Goal: Information Seeking & Learning: Learn about a topic

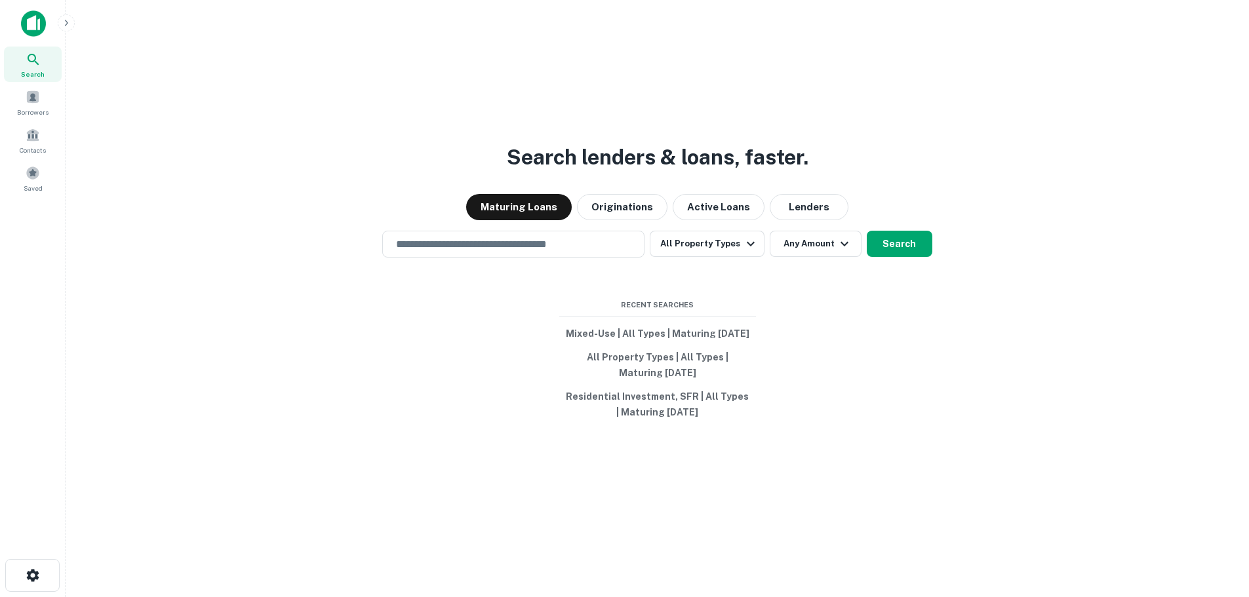
click at [34, 28] on img at bounding box center [33, 23] width 25 height 26
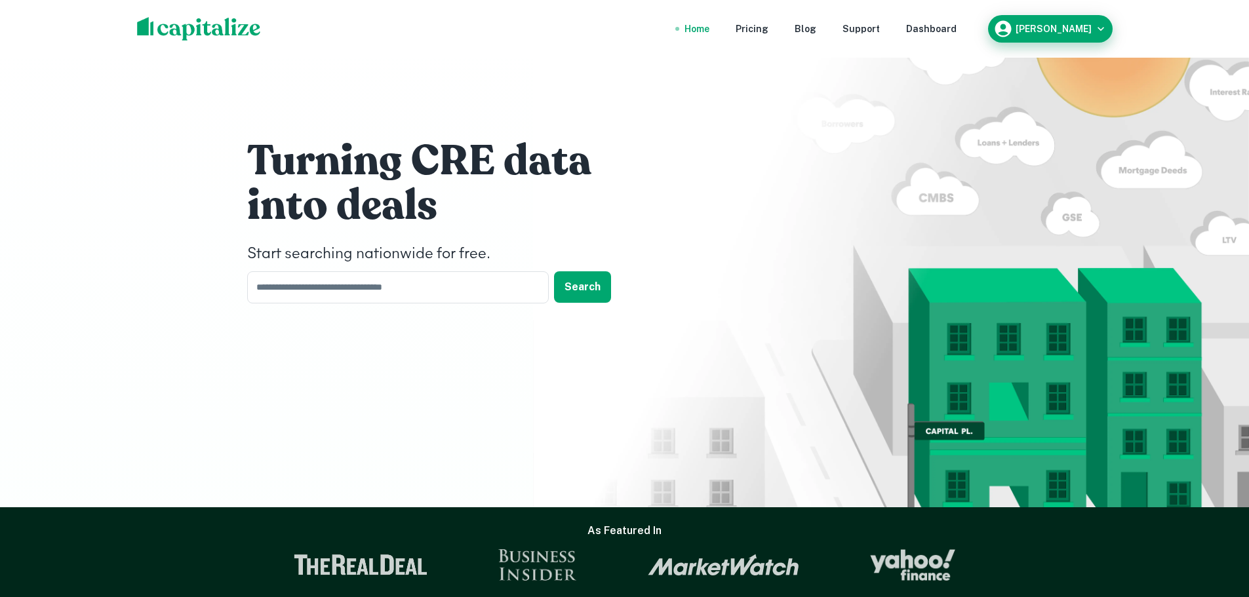
click at [1101, 31] on icon "button" at bounding box center [1100, 28] width 13 height 13
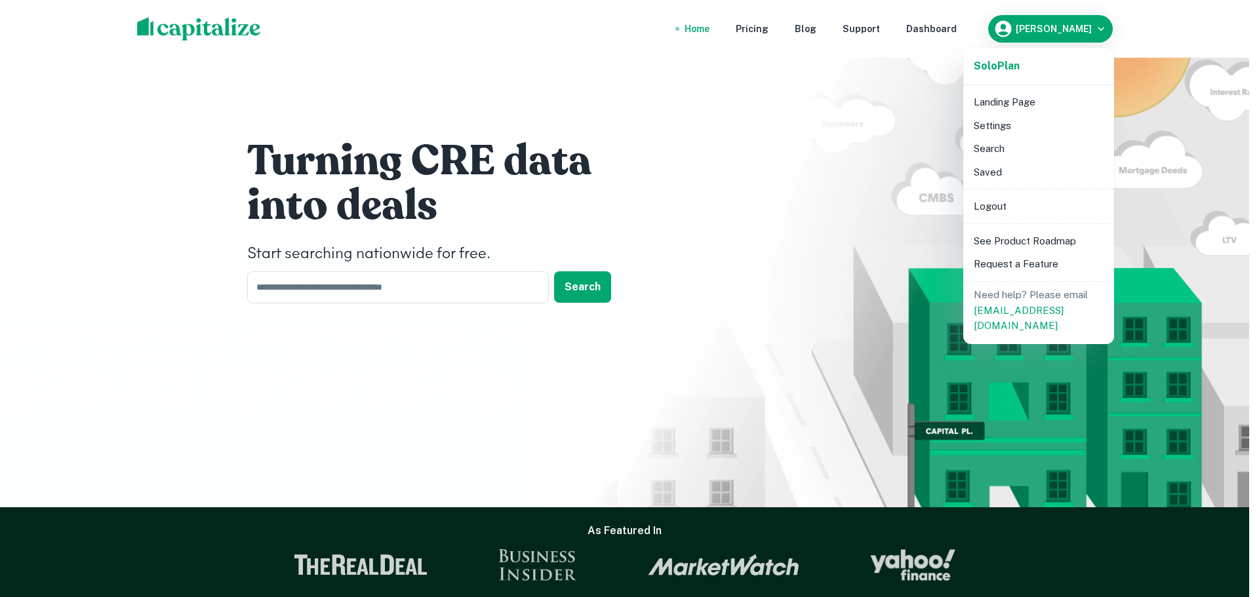
click at [1028, 124] on li "Settings" at bounding box center [1038, 126] width 140 height 24
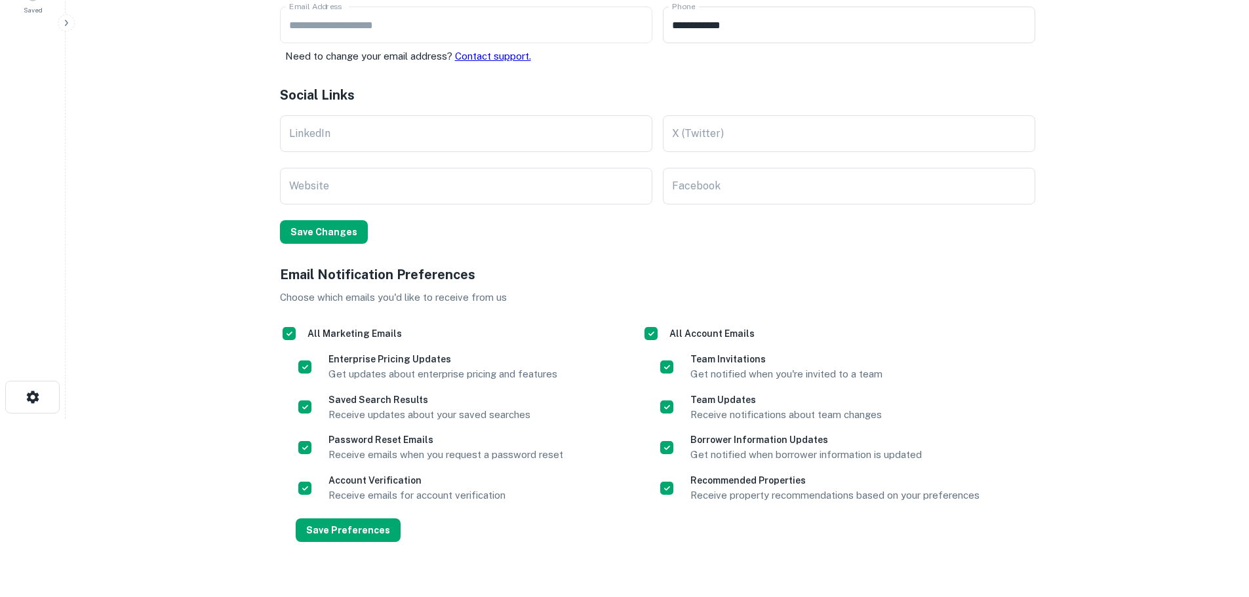
scroll to position [202, 0]
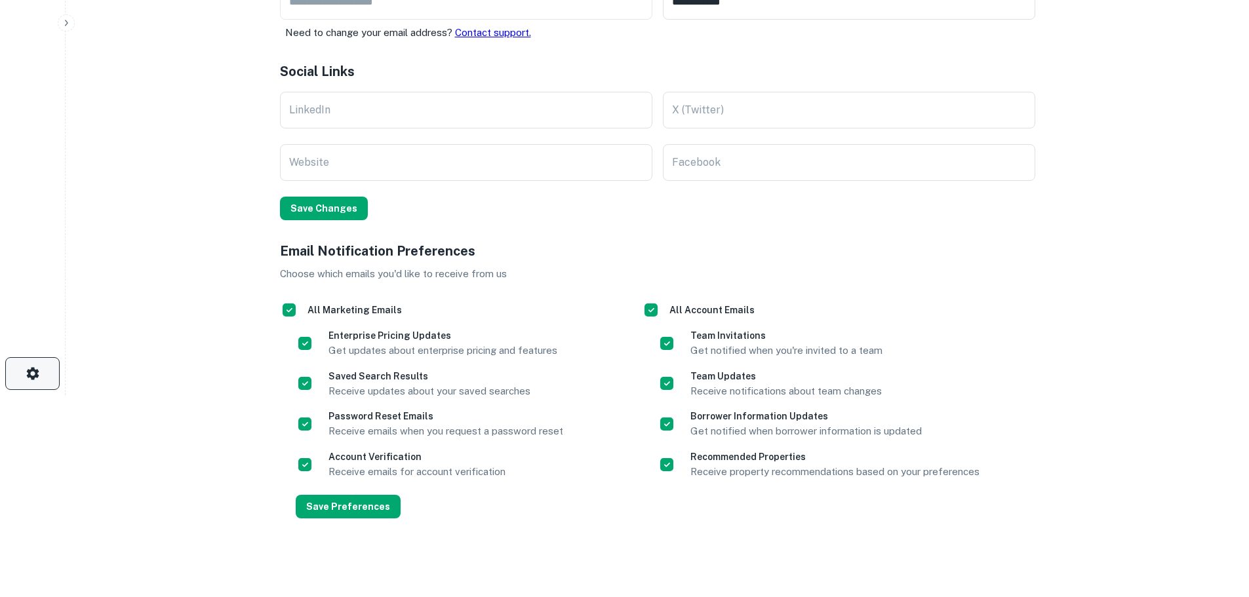
click at [54, 380] on button "button" at bounding box center [32, 373] width 54 height 33
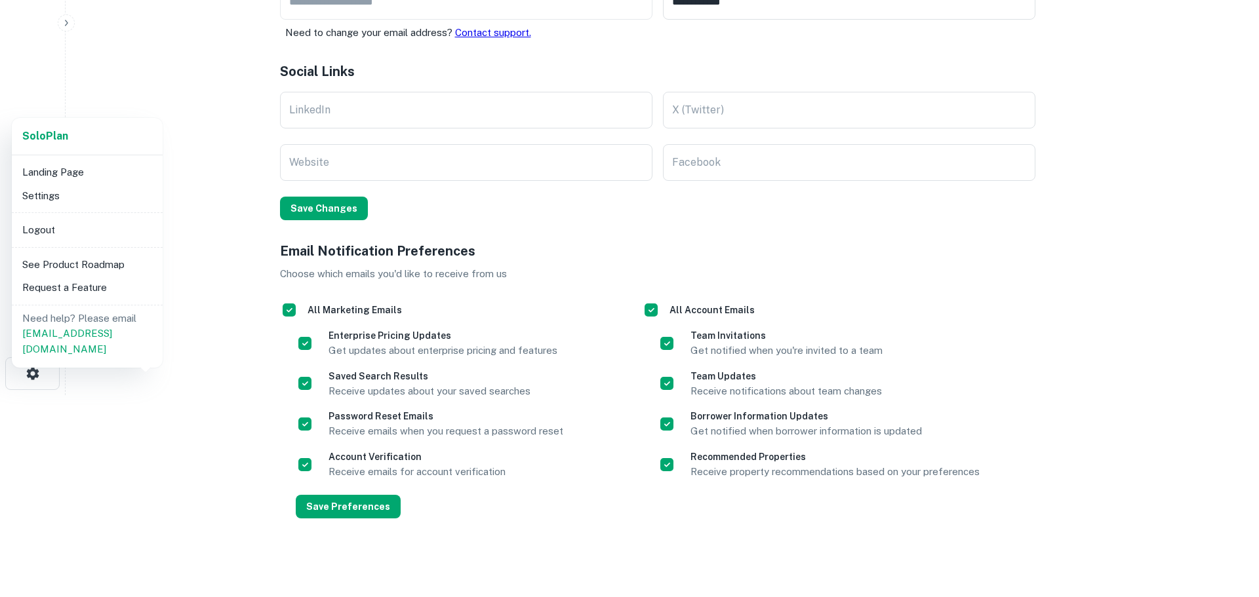
click at [76, 195] on li "Settings" at bounding box center [87, 196] width 140 height 24
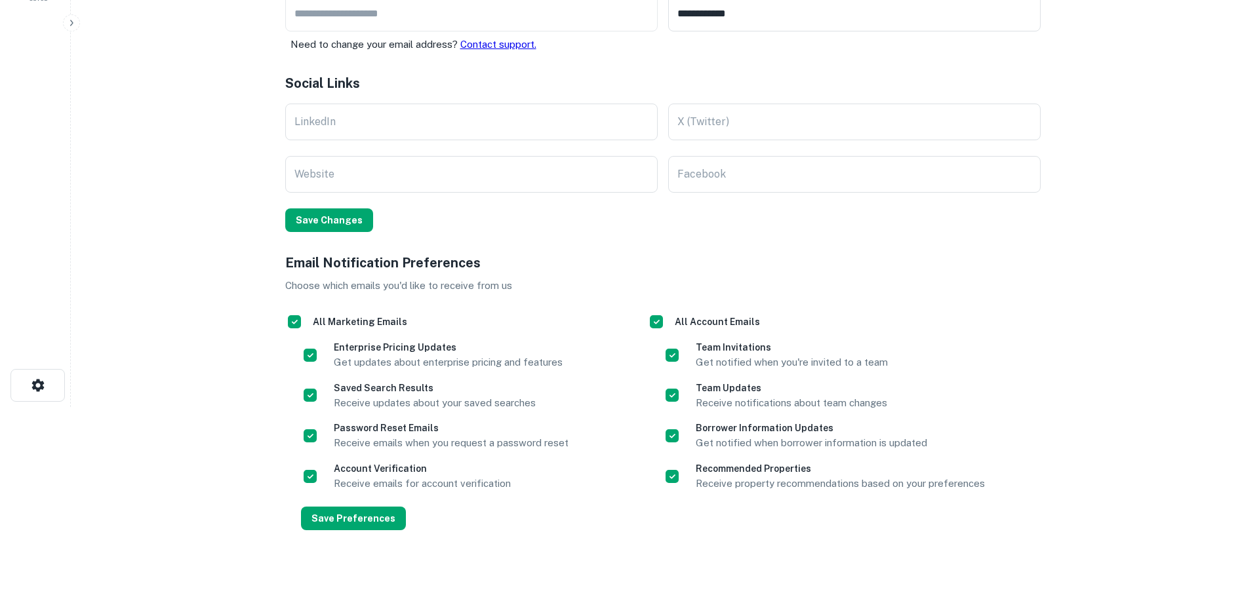
scroll to position [0, 0]
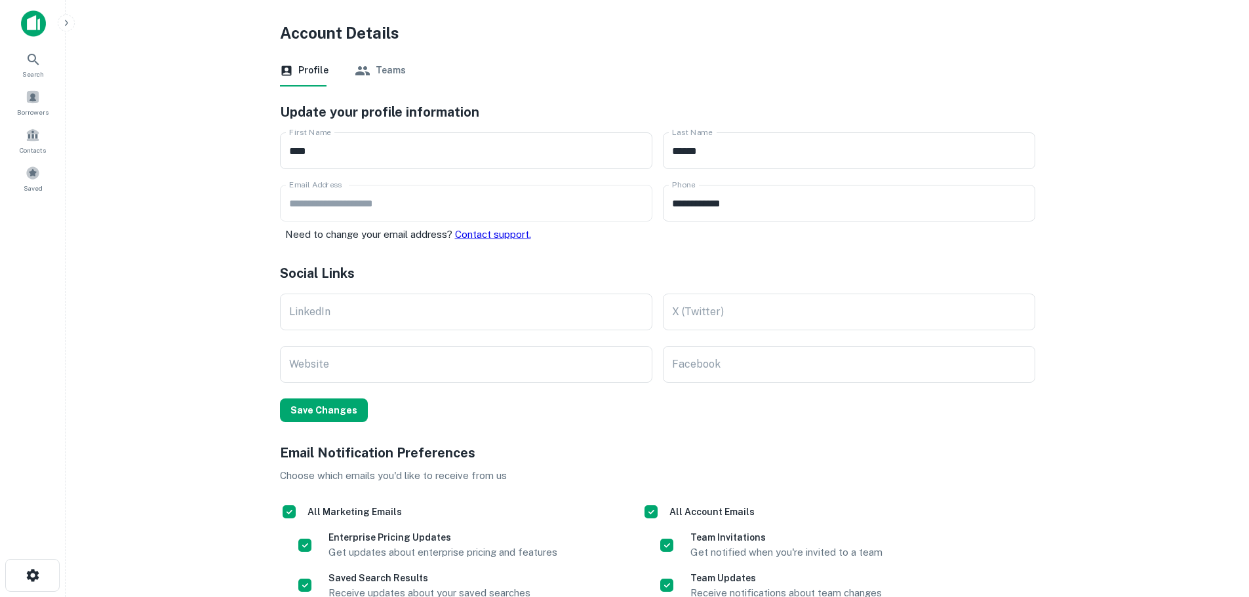
click at [1169, 117] on main "**********" at bounding box center [658, 298] width 1184 height 597
click at [24, 569] on button "button" at bounding box center [32, 575] width 54 height 33
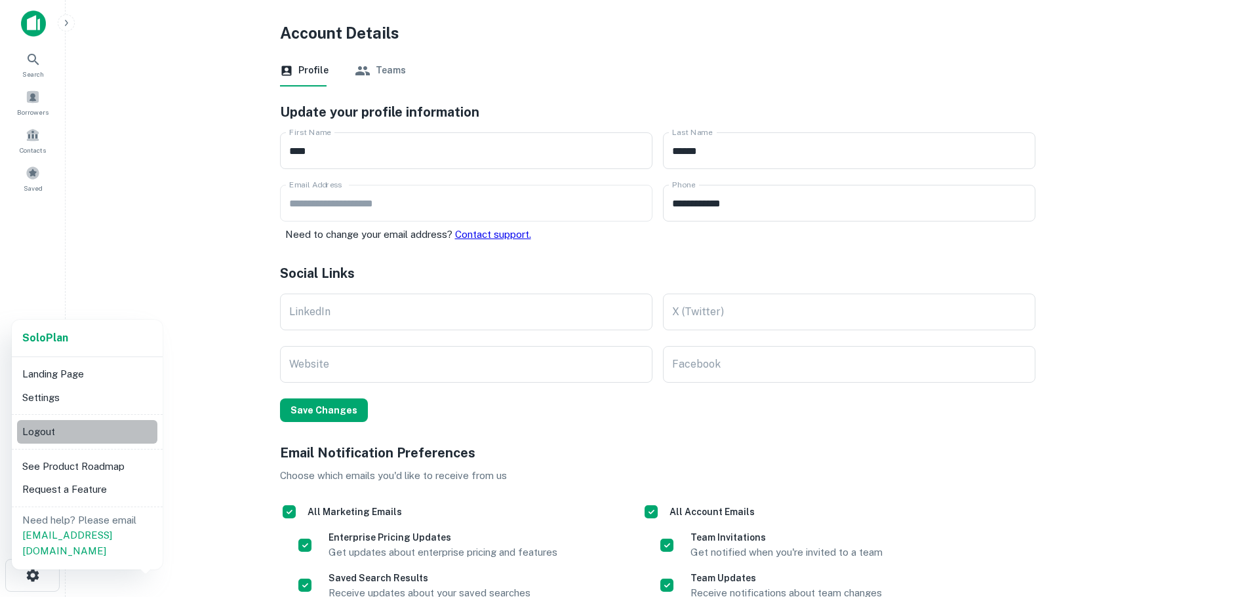
click at [81, 427] on li "Logout" at bounding box center [87, 432] width 140 height 24
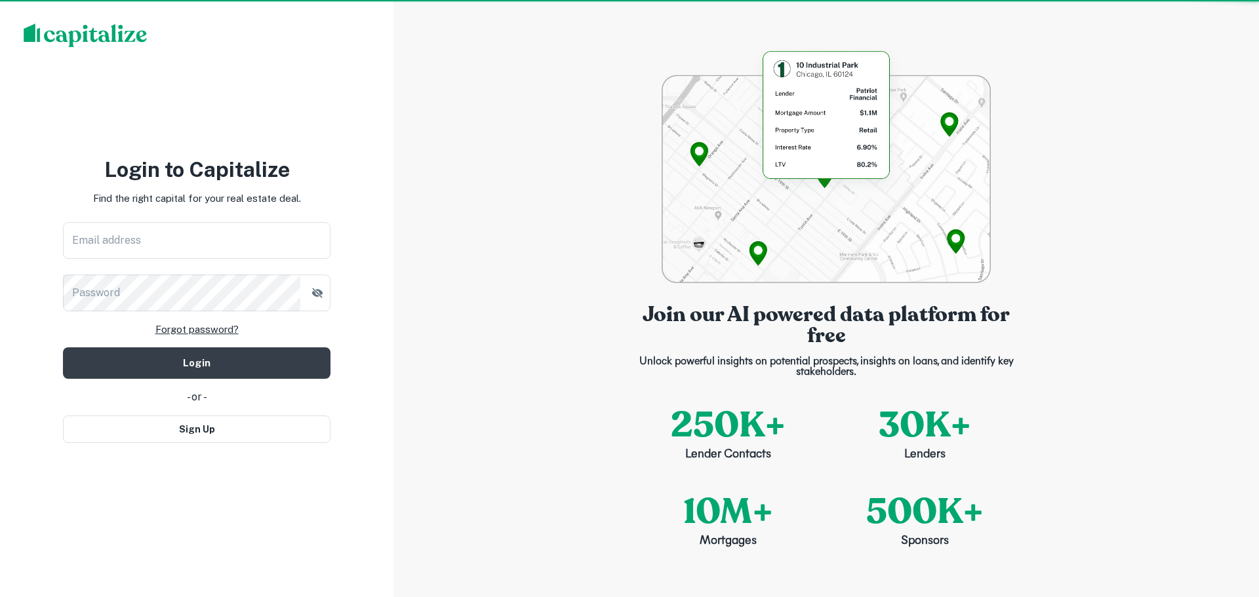
type input "**********"
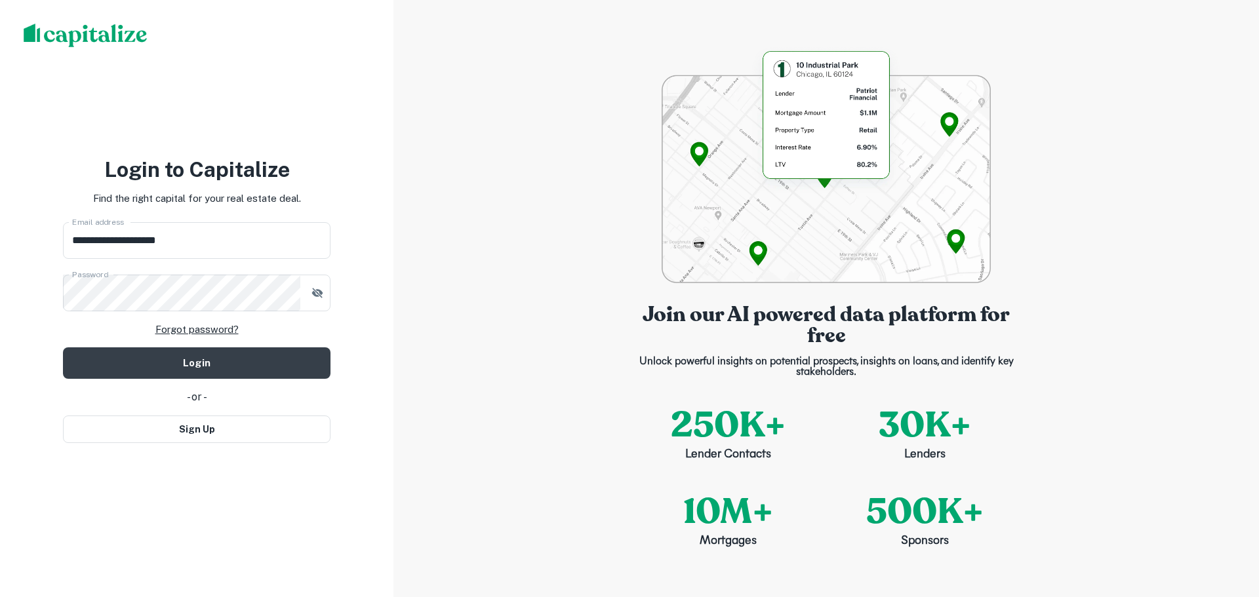
click at [183, 328] on link "Forgot password?" at bounding box center [196, 330] width 83 height 16
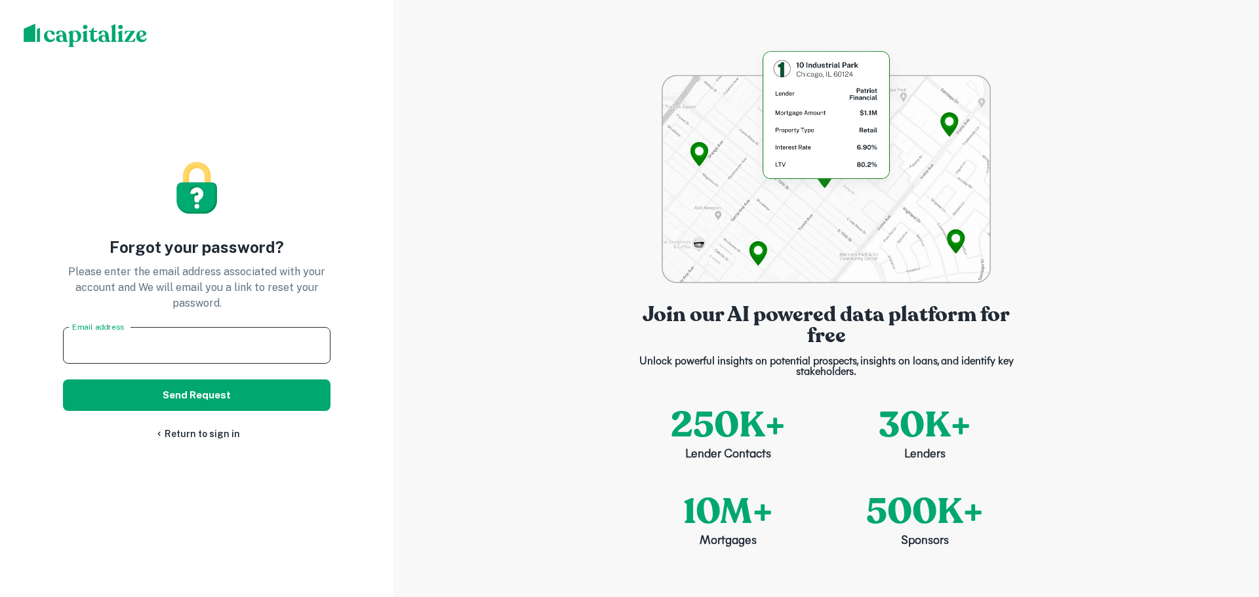
click at [130, 334] on input "Email address" at bounding box center [197, 345] width 268 height 37
type input "**********"
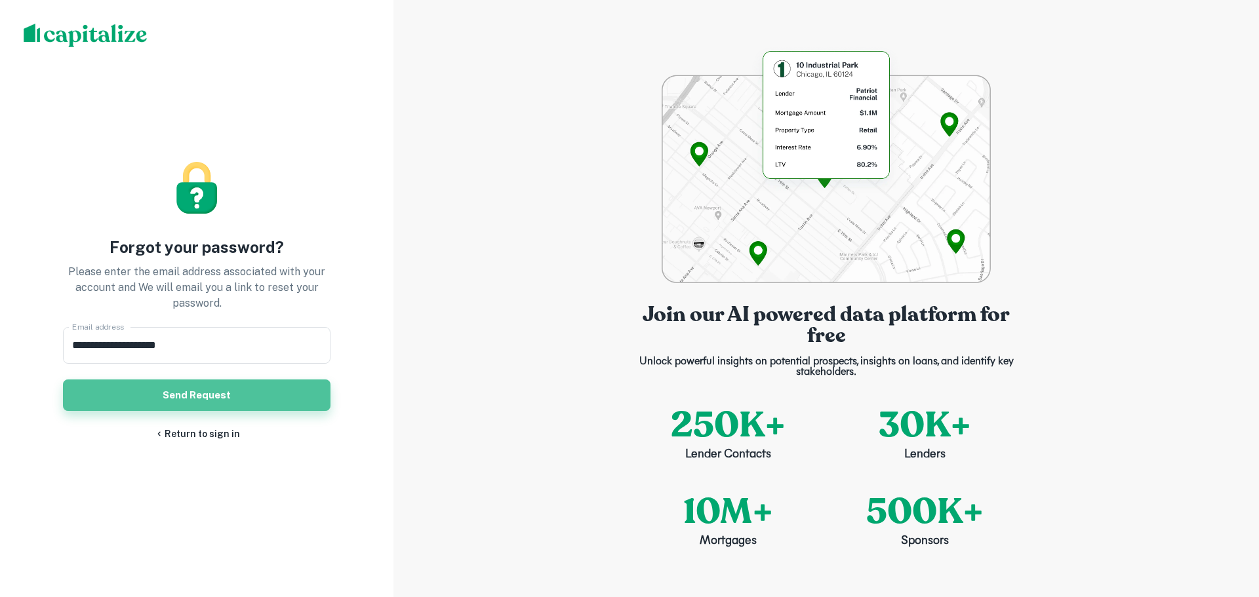
click at [237, 395] on button "Send Request" at bounding box center [197, 395] width 268 height 31
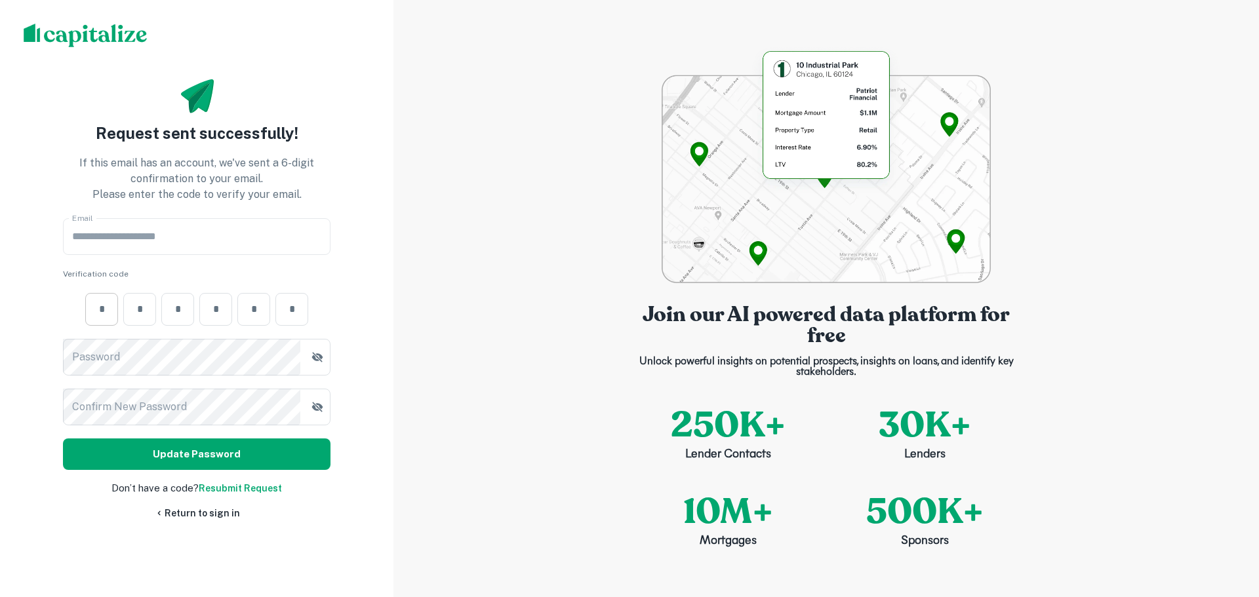
click at [115, 311] on input "number" at bounding box center [101, 309] width 33 height 15
type input "*"
drag, startPoint x: 191, startPoint y: 309, endPoint x: 184, endPoint y: 309, distance: 7.2
paste input "number"
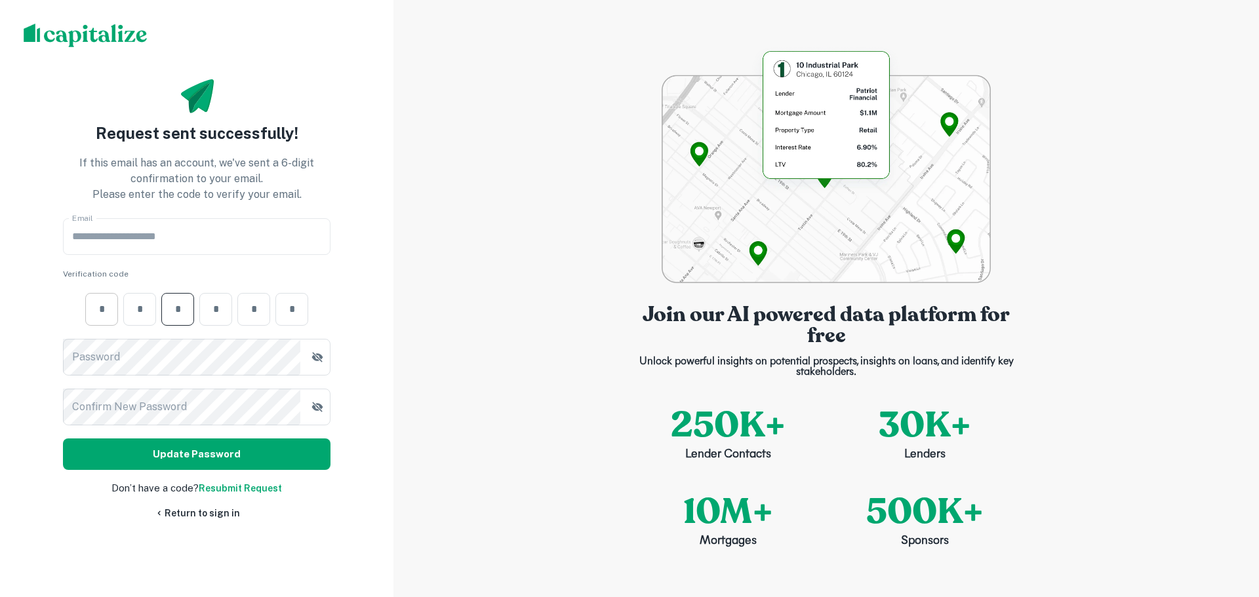
click at [108, 311] on input "number" at bounding box center [101, 309] width 33 height 15
type input "*"
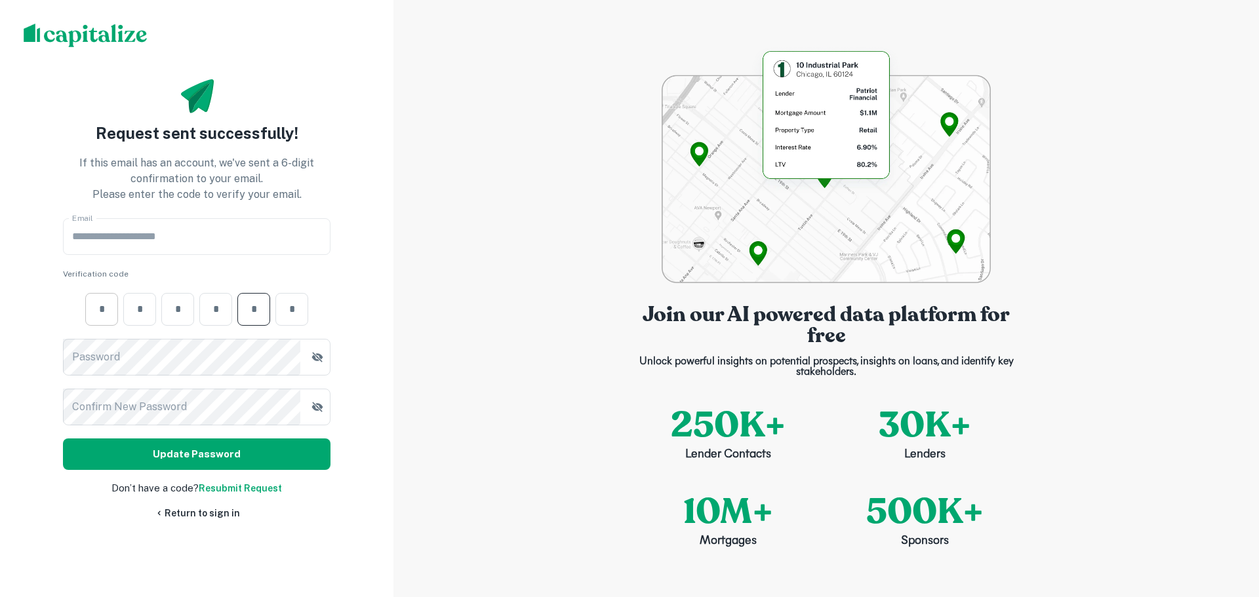
type input "*"
click at [113, 458] on button "Update Password" at bounding box center [197, 454] width 268 height 31
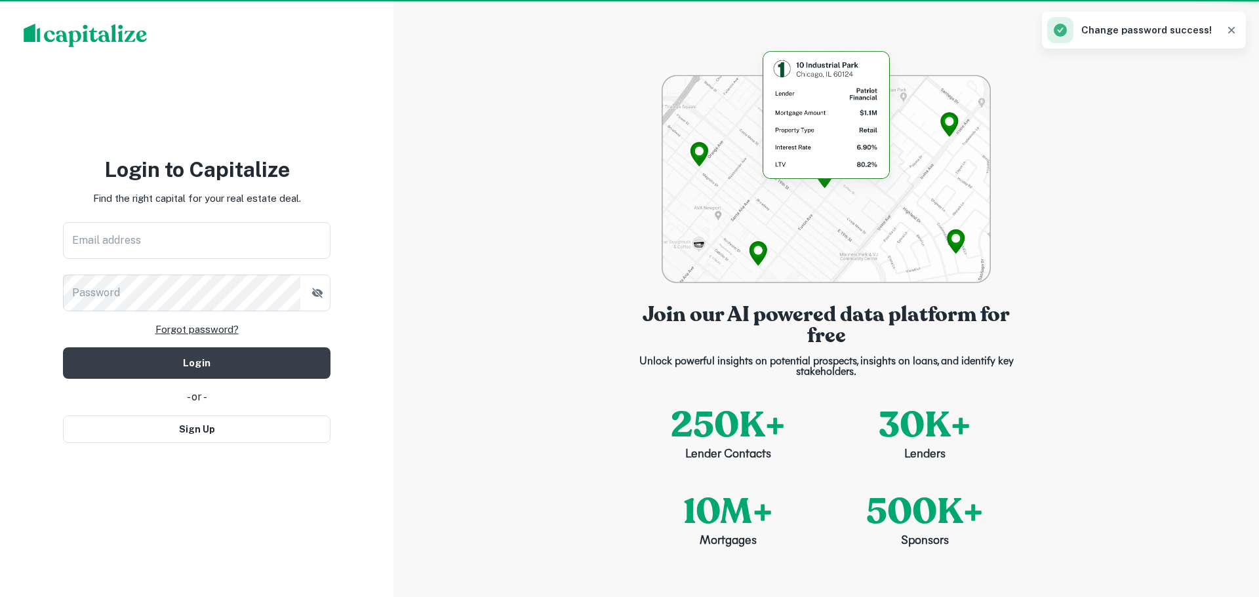
type input "**********"
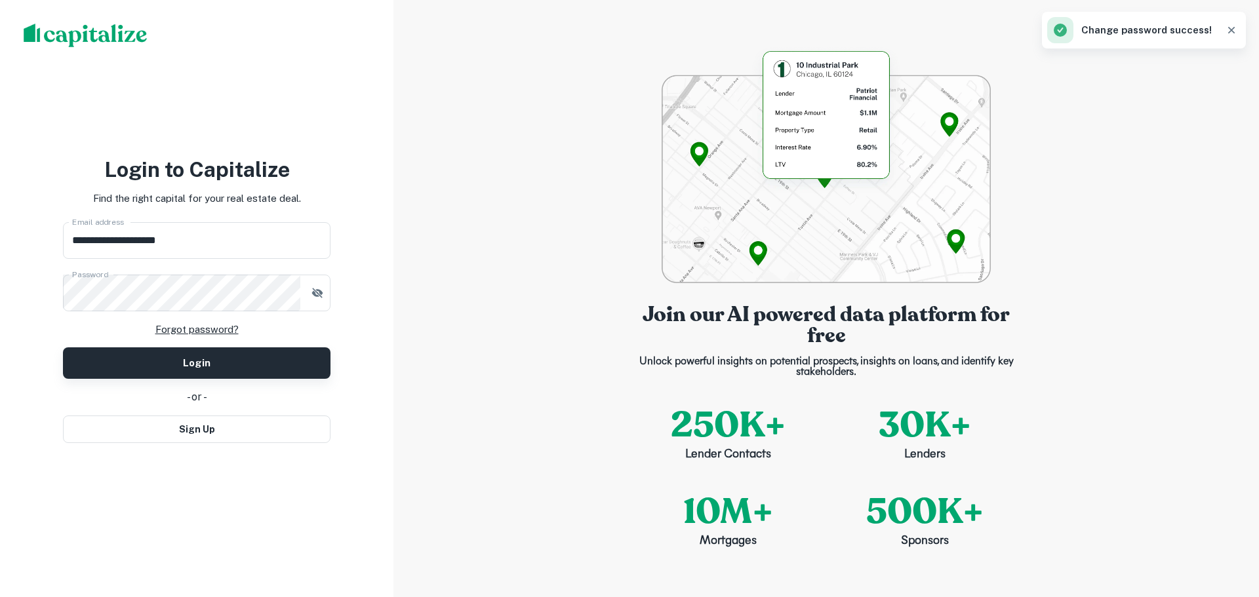
click at [213, 366] on button "Login" at bounding box center [197, 363] width 268 height 31
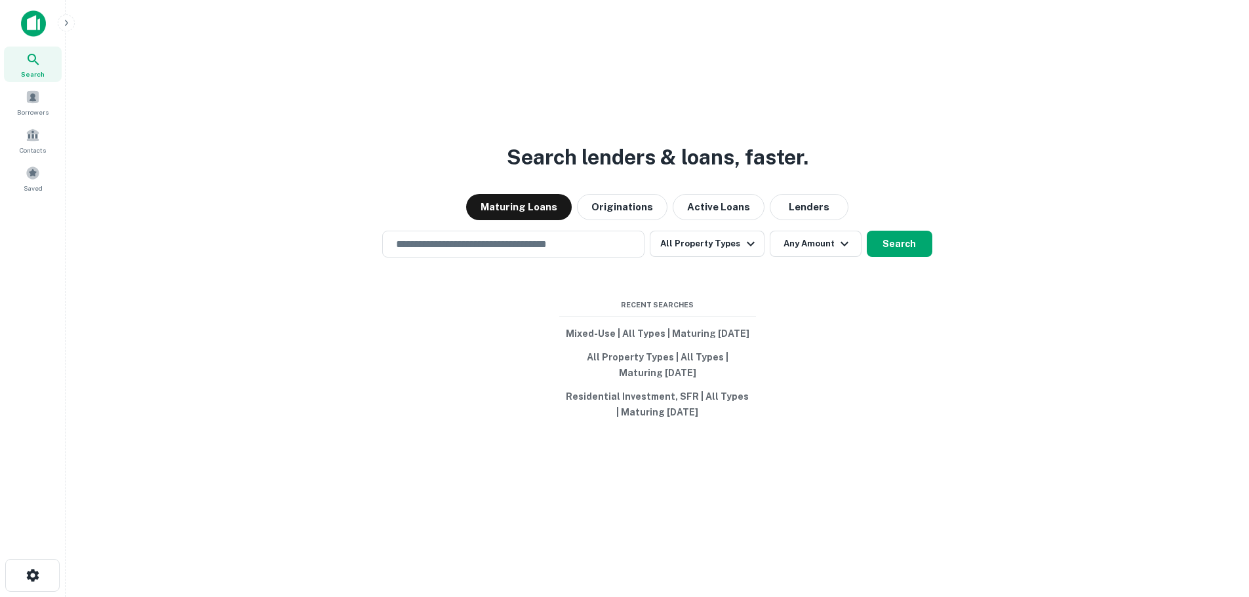
click at [43, 16] on img at bounding box center [33, 23] width 25 height 26
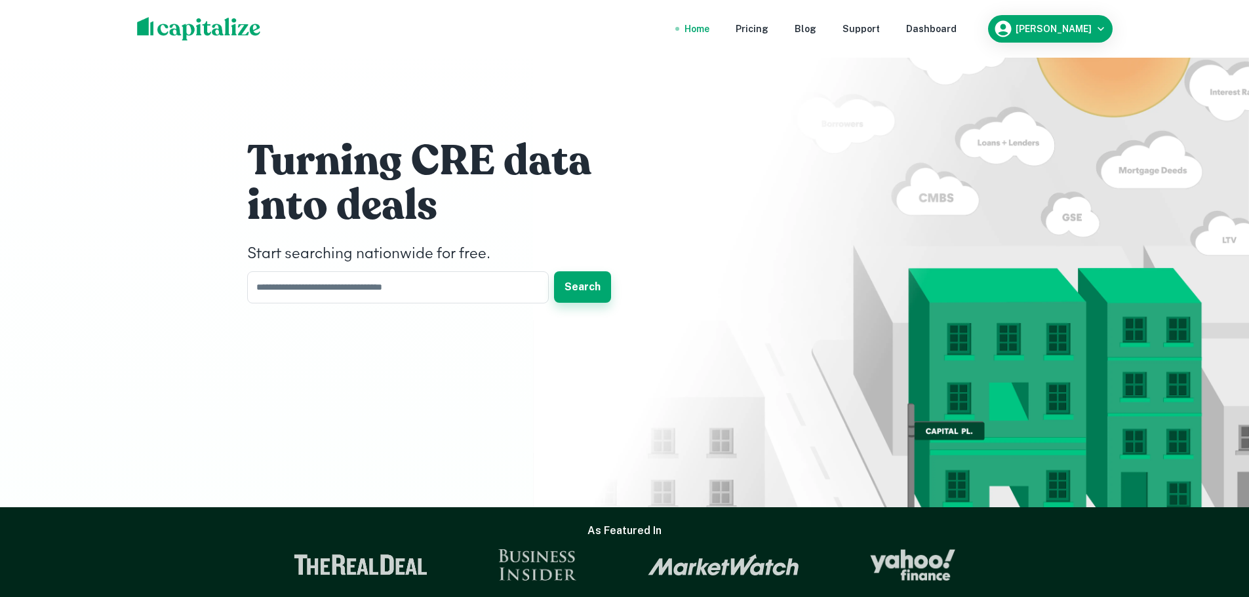
click at [570, 281] on button "Search" at bounding box center [582, 286] width 57 height 31
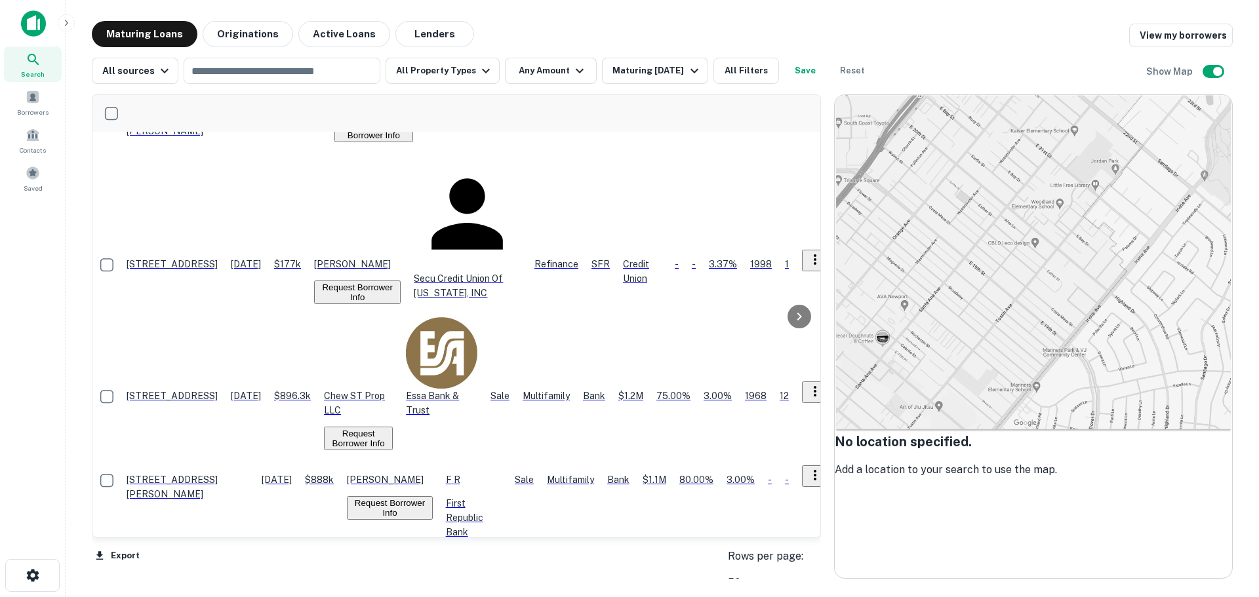
scroll to position [131, 0]
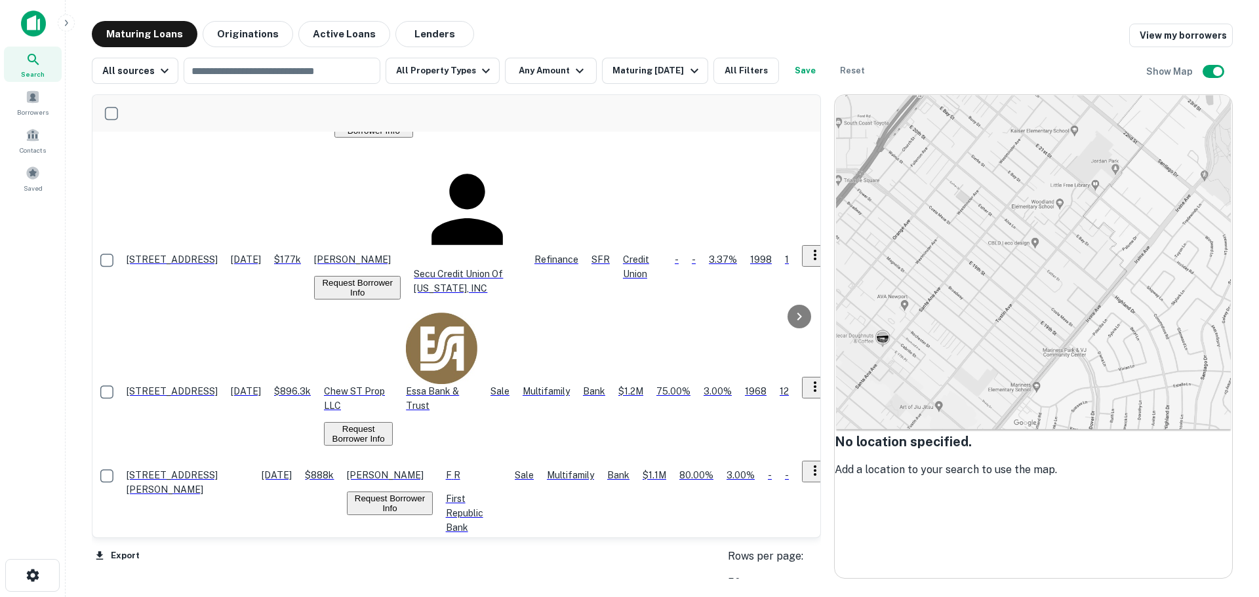
click at [35, 24] on img at bounding box center [33, 23] width 25 height 26
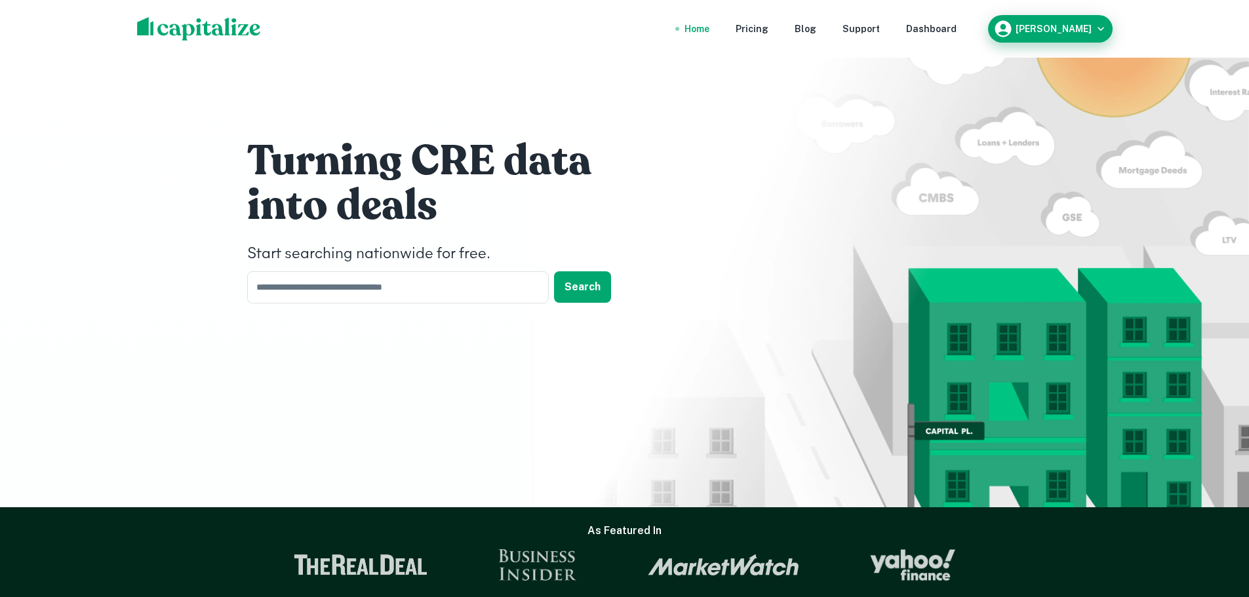
click at [1011, 24] on icon "button" at bounding box center [1003, 29] width 16 height 16
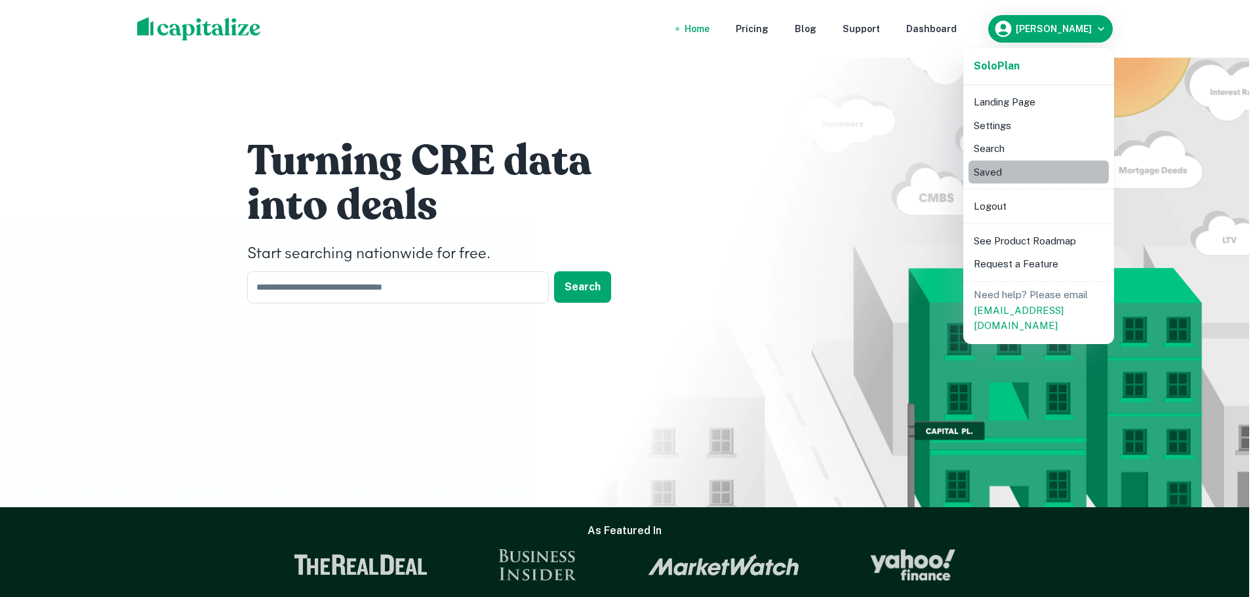
click at [1041, 165] on li "Saved" at bounding box center [1038, 173] width 140 height 24
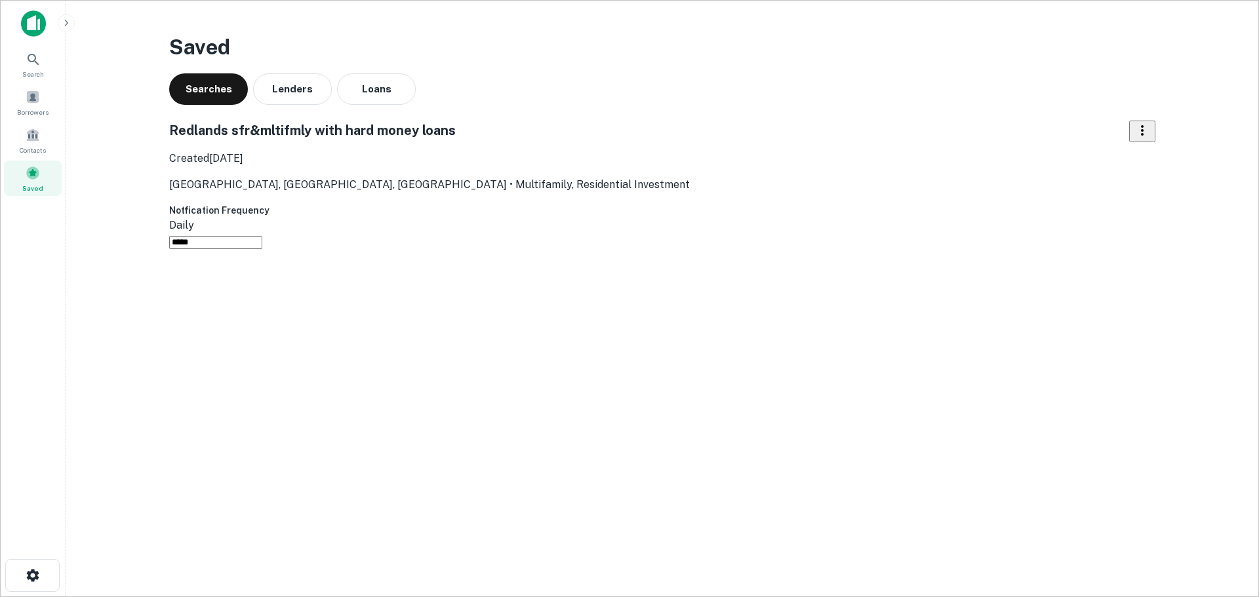
click at [34, 26] on img at bounding box center [33, 23] width 25 height 26
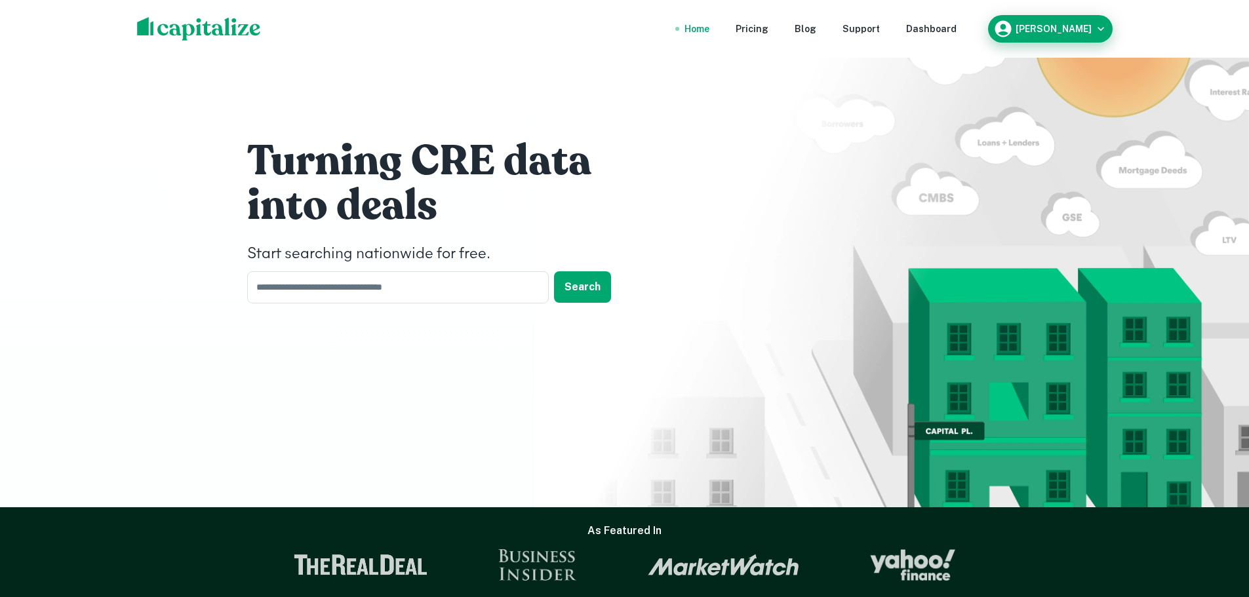
click at [1062, 32] on h6 "Josh Bailey" at bounding box center [1054, 28] width 76 height 9
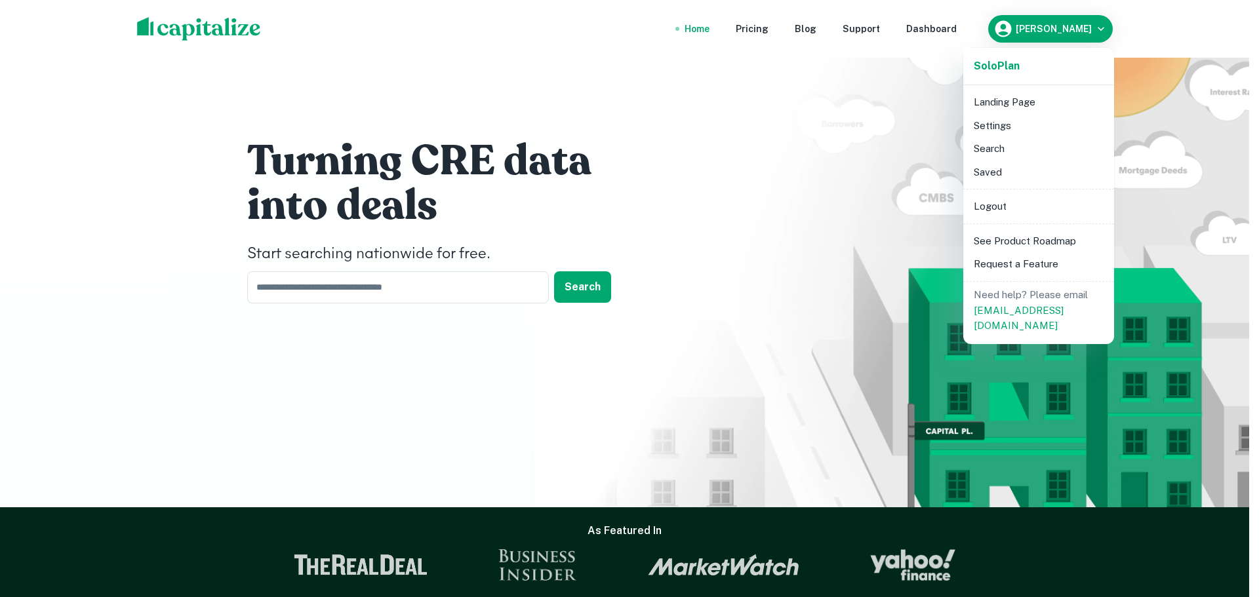
click at [978, 28] on div at bounding box center [629, 298] width 1259 height 597
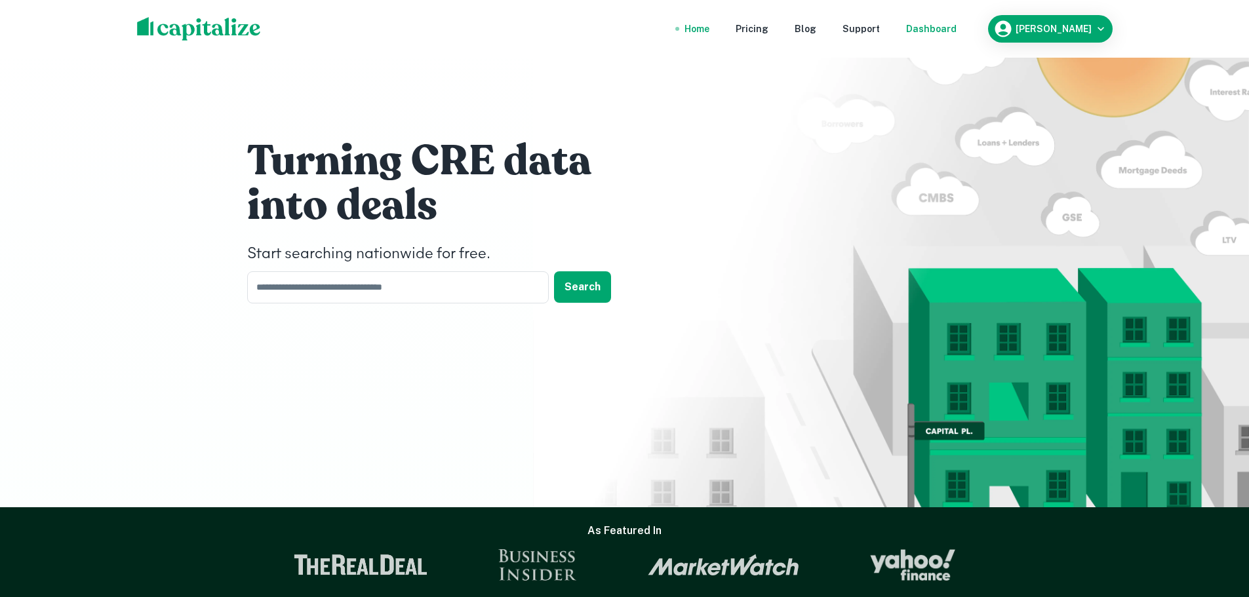
click at [957, 26] on div "Dashboard" at bounding box center [931, 29] width 50 height 14
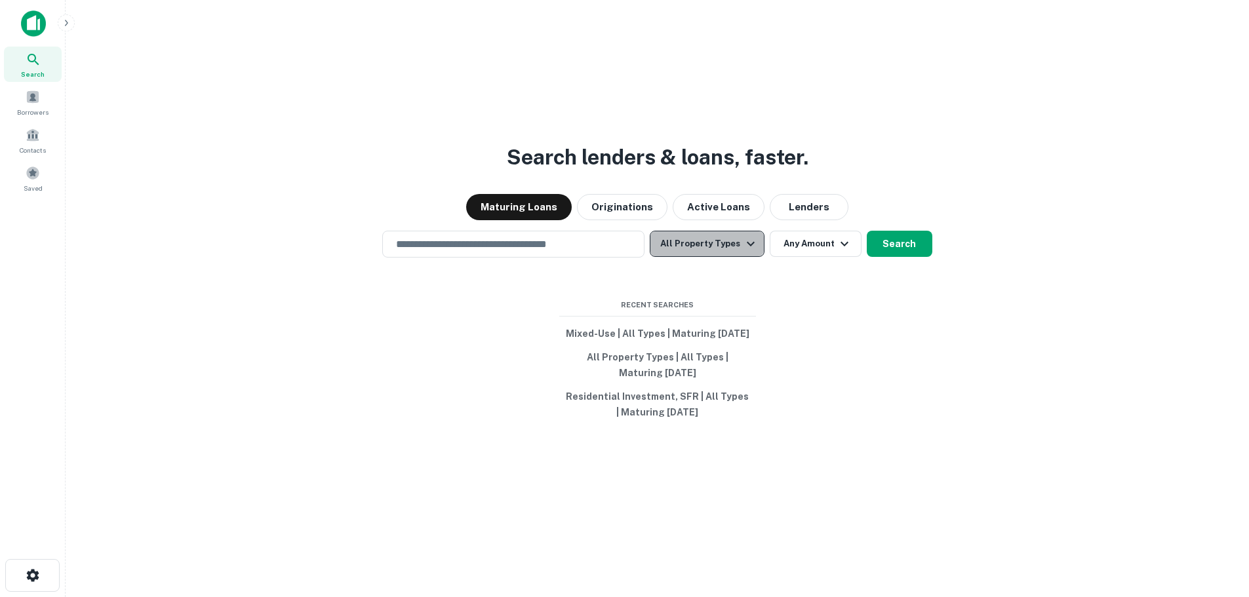
click at [743, 246] on icon "button" at bounding box center [751, 244] width 16 height 16
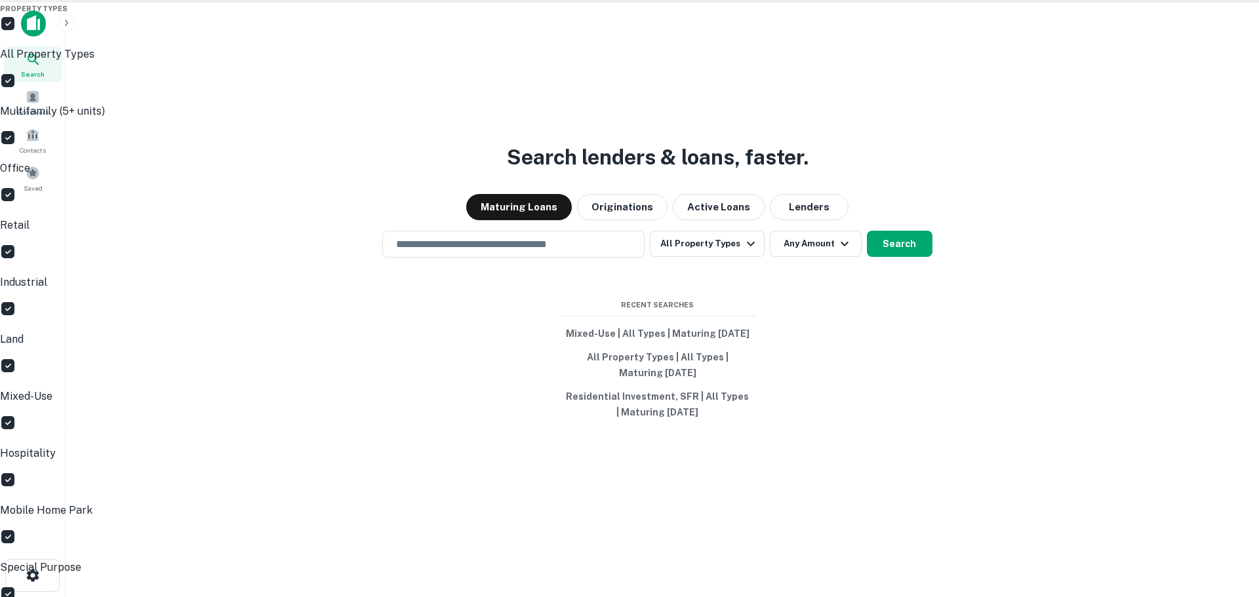
click at [727, 62] on p "All Property Types" at bounding box center [629, 55] width 1259 height 16
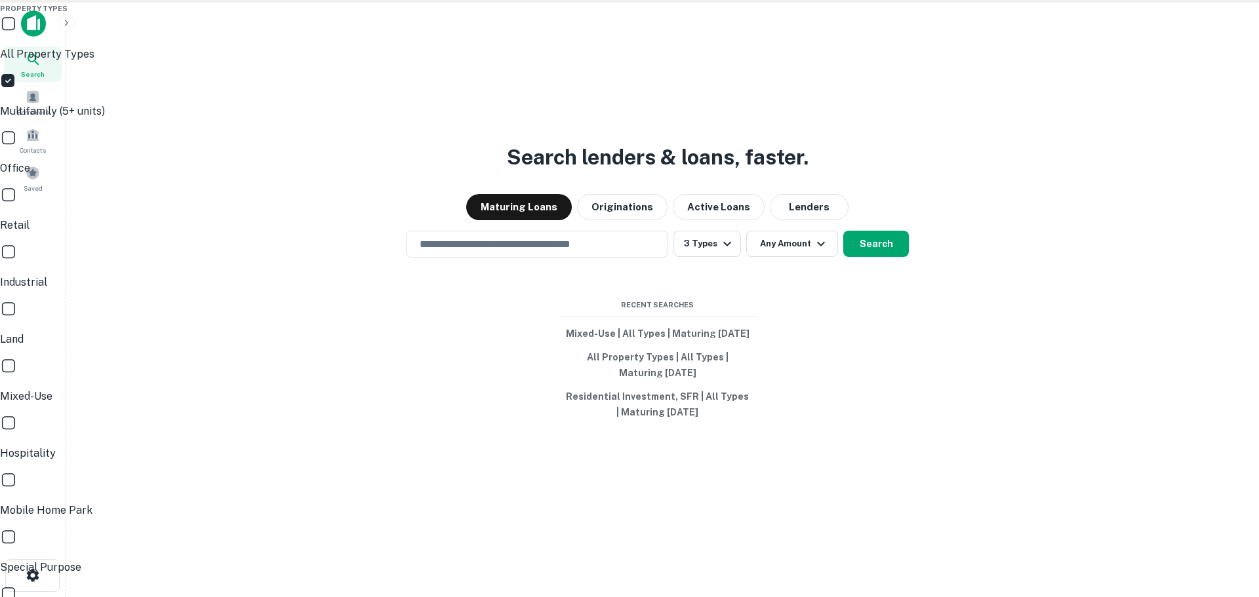
click at [856, 178] on div at bounding box center [629, 298] width 1259 height 597
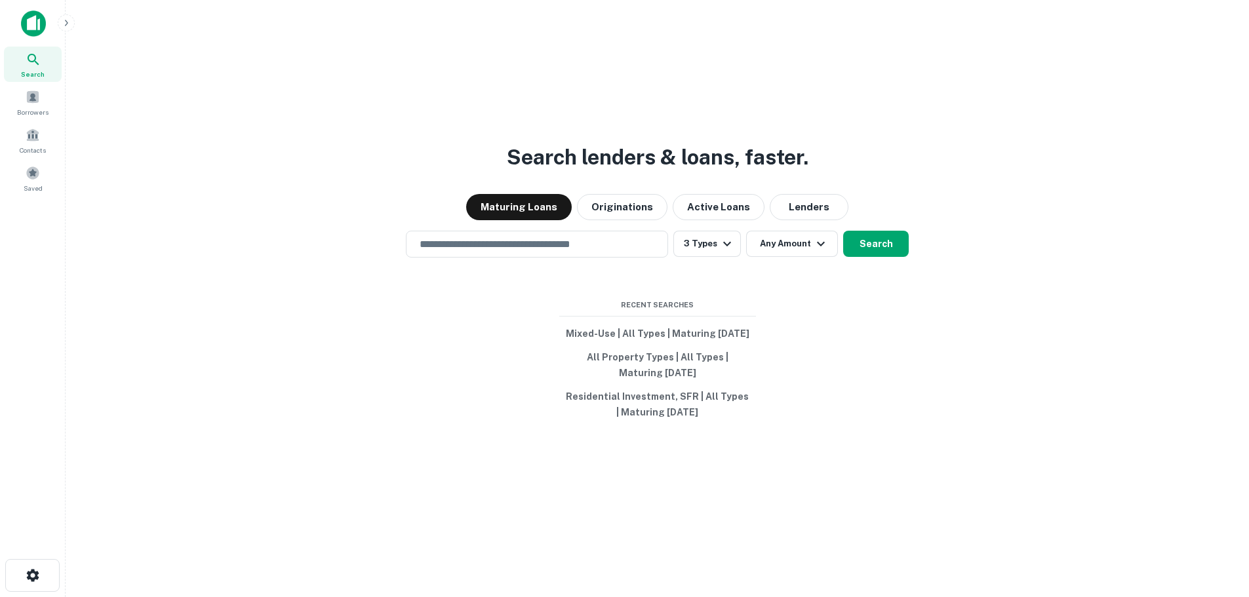
click at [819, 245] on icon "button" at bounding box center [821, 244] width 8 height 5
click at [864, 395] on div at bounding box center [629, 298] width 1259 height 597
click at [818, 245] on icon "button" at bounding box center [821, 244] width 16 height 16
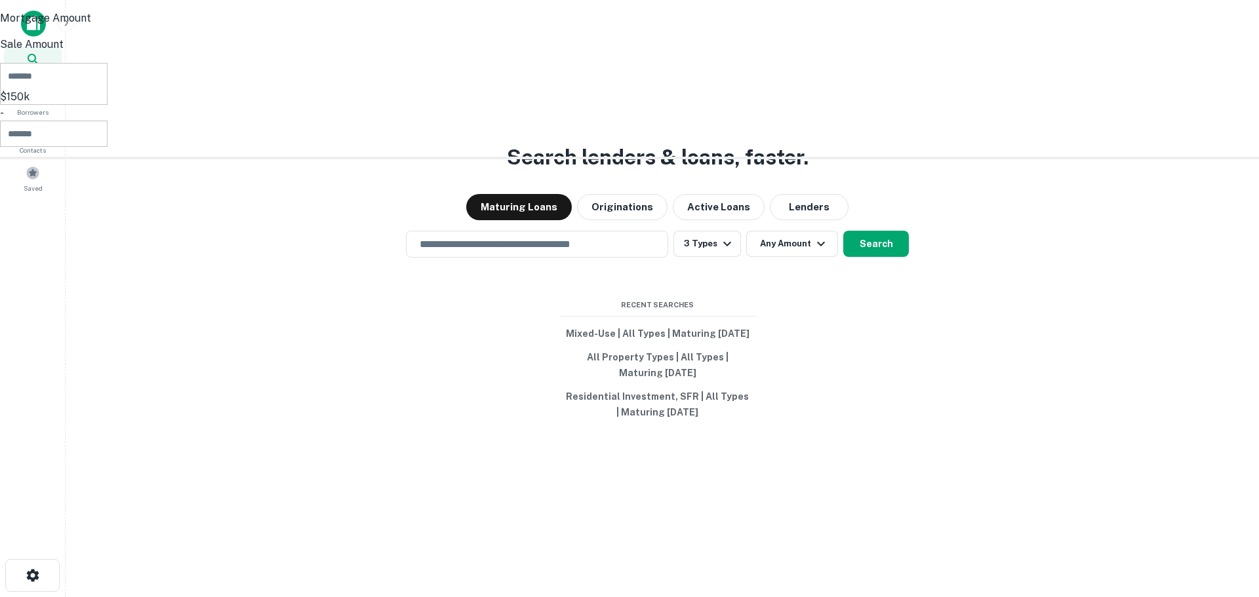
type input "******"
click at [123, 147] on input "number" at bounding box center [61, 134] width 123 height 26
type input "*"
type input "*******"
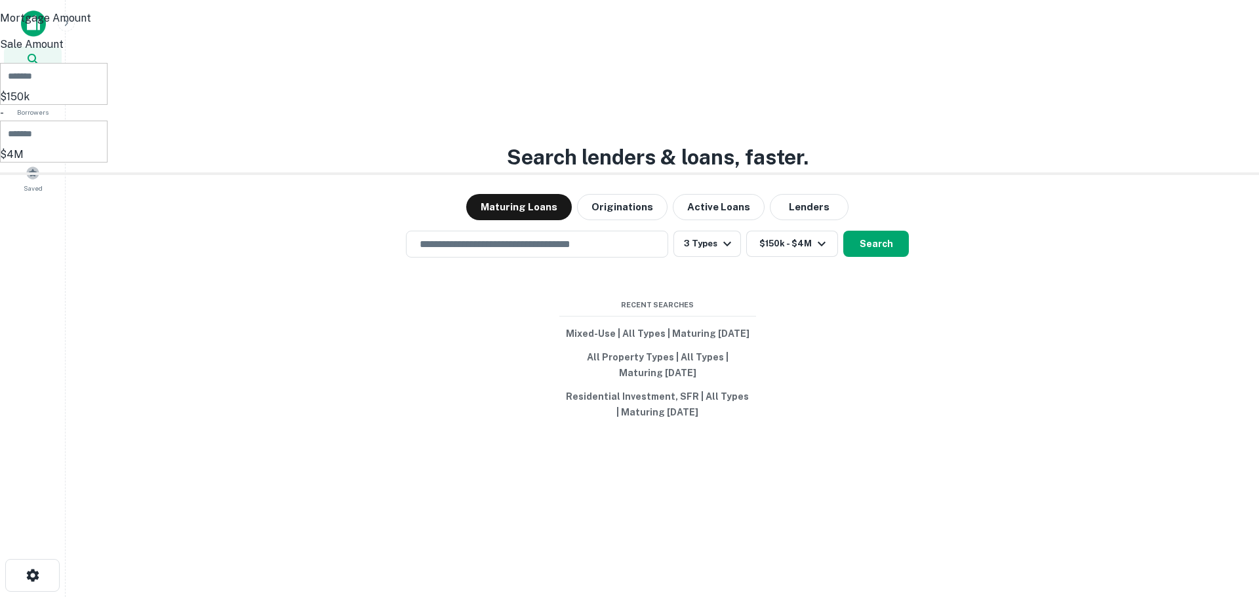
click at [933, 326] on div at bounding box center [629, 298] width 1259 height 597
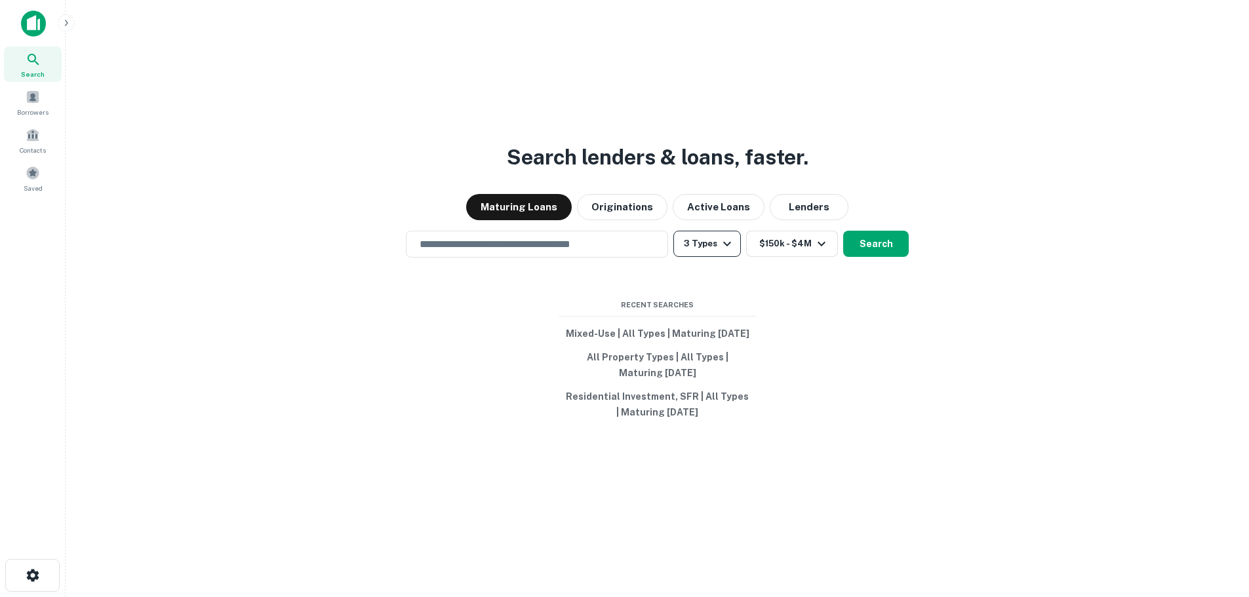
click at [714, 245] on button "3 Types" at bounding box center [707, 244] width 68 height 26
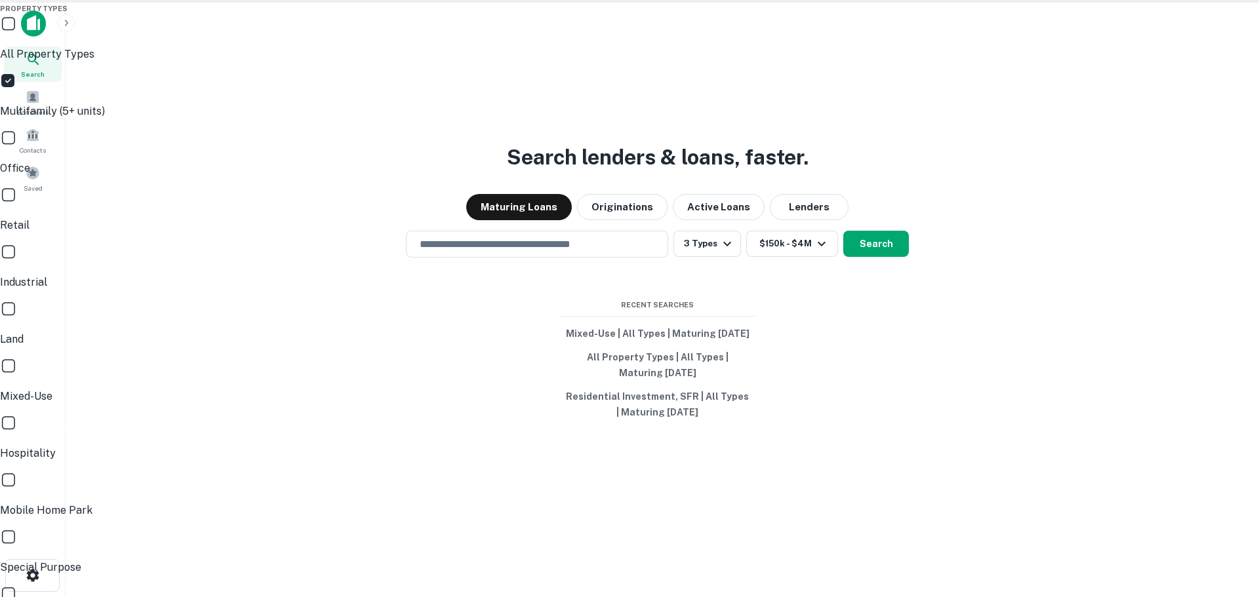
click at [852, 314] on div at bounding box center [629, 298] width 1259 height 597
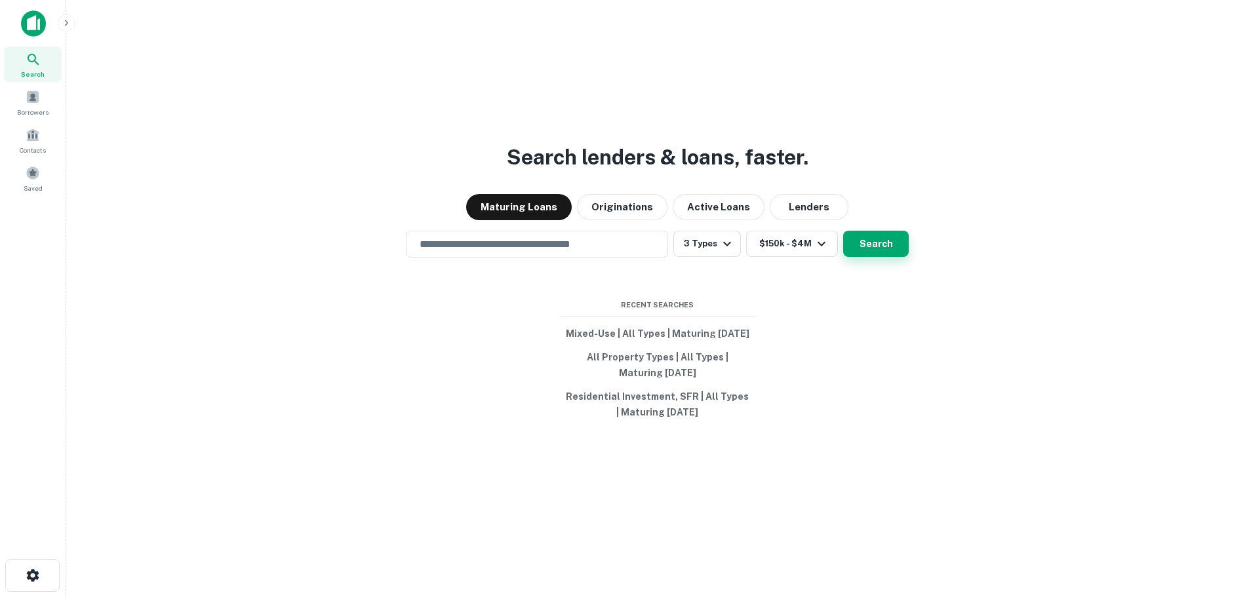
click at [862, 242] on button "Search" at bounding box center [876, 244] width 66 height 26
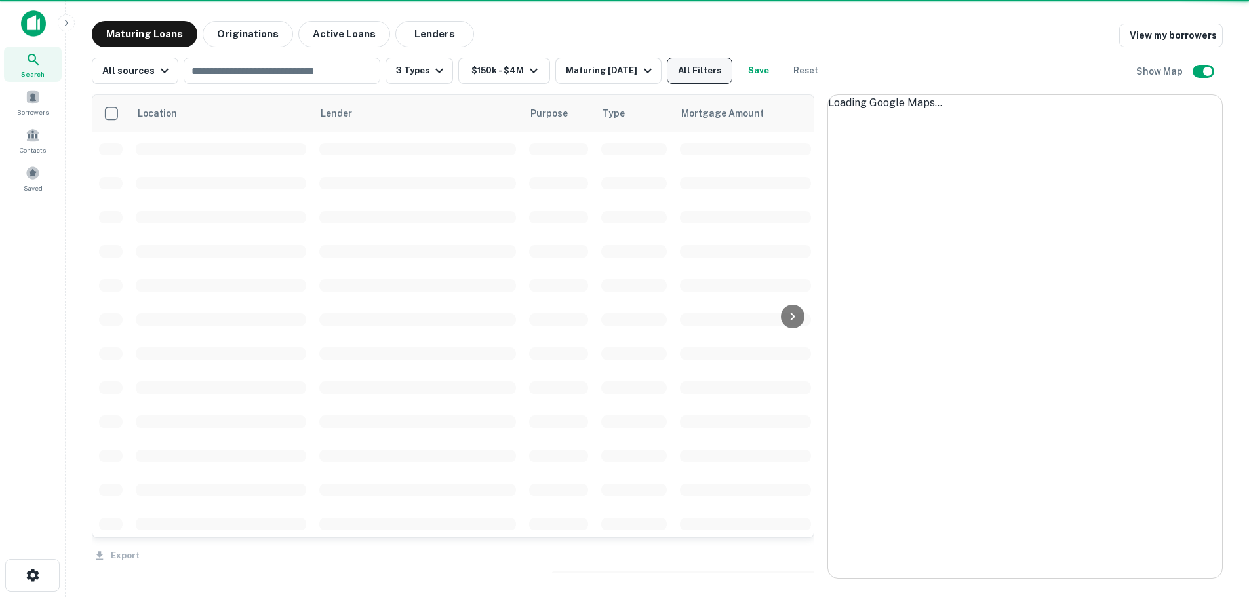
click at [709, 70] on button "All Filters" at bounding box center [700, 71] width 66 height 26
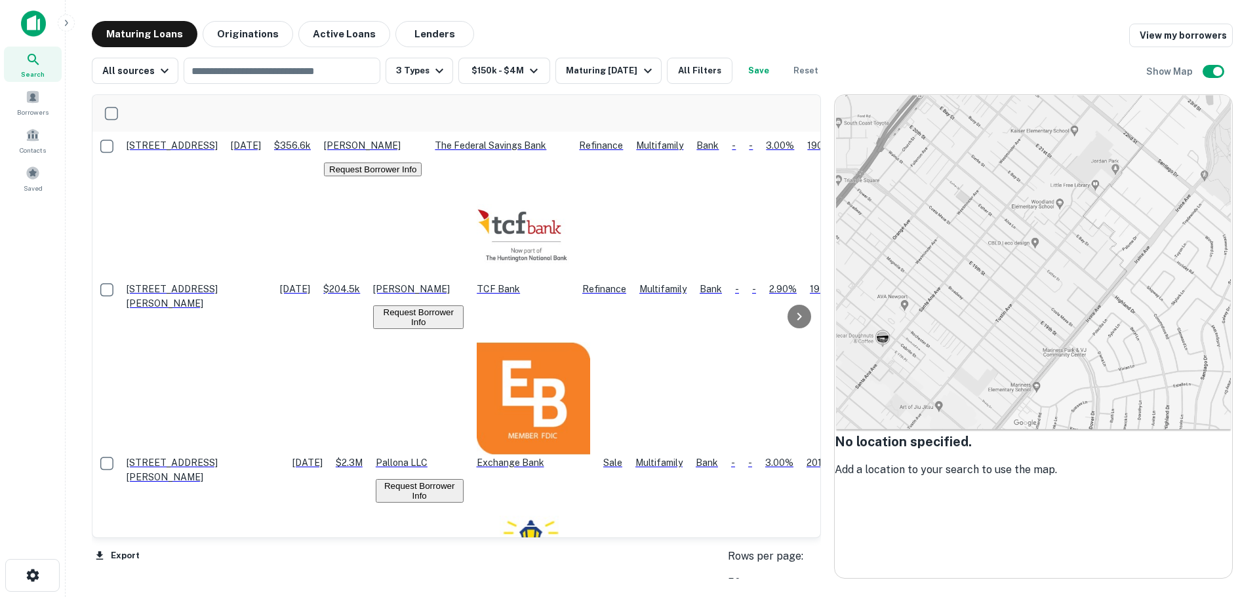
scroll to position [311, 0]
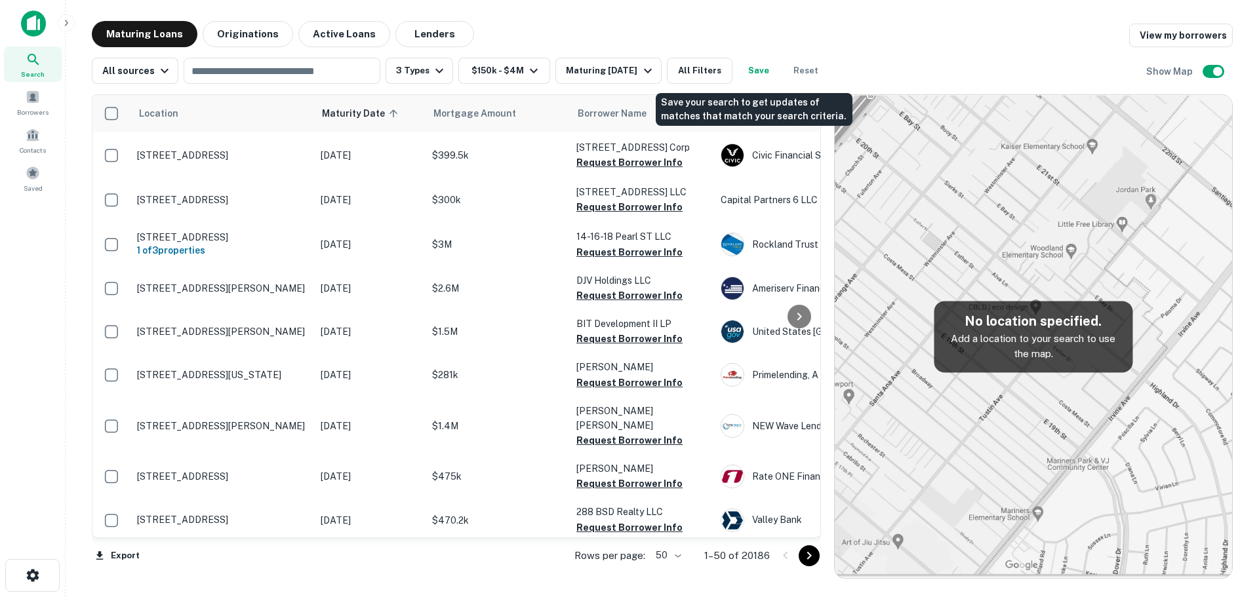
click at [757, 65] on button "Save" at bounding box center [759, 71] width 42 height 26
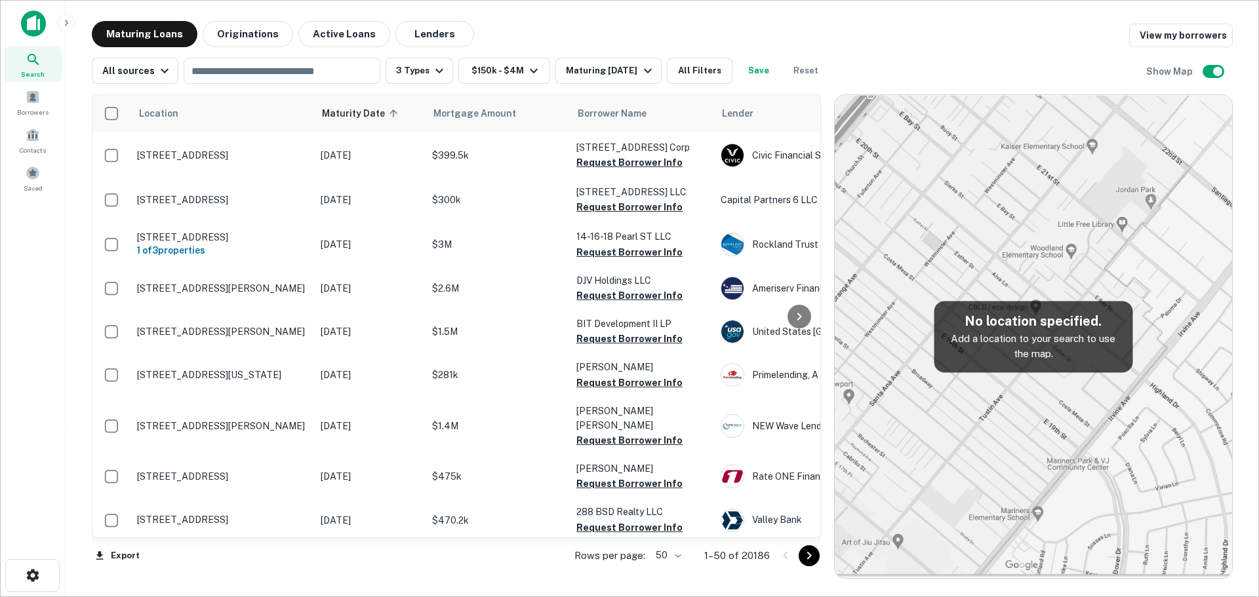
type input "*"
drag, startPoint x: 519, startPoint y: 411, endPoint x: 525, endPoint y: 404, distance: 9.3
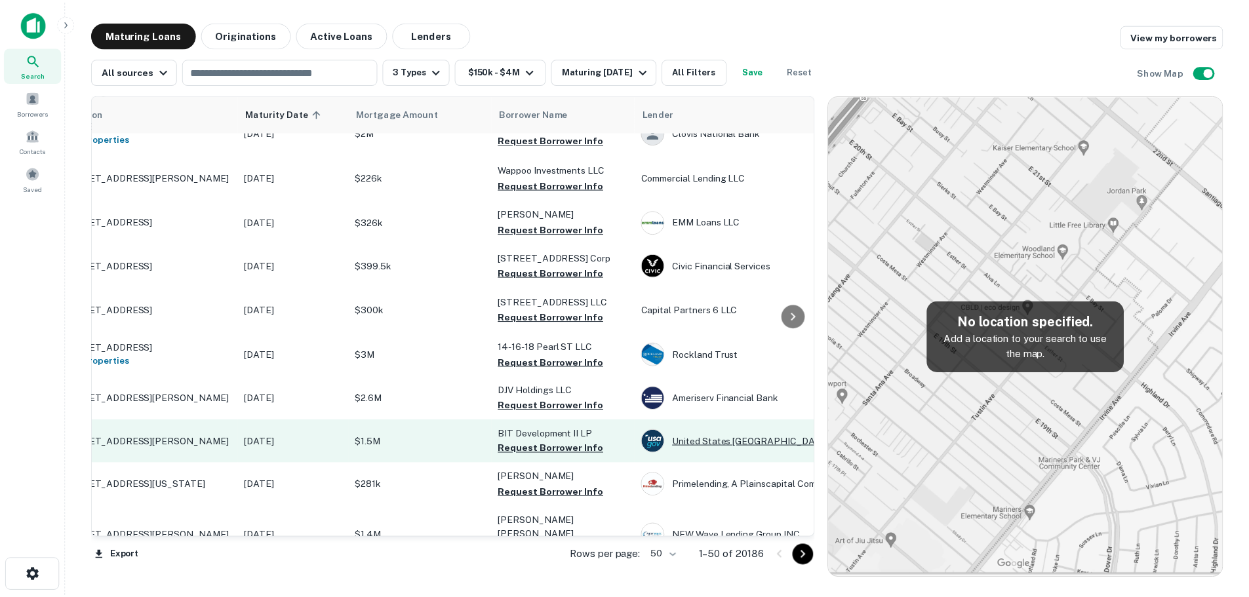
scroll to position [0, 75]
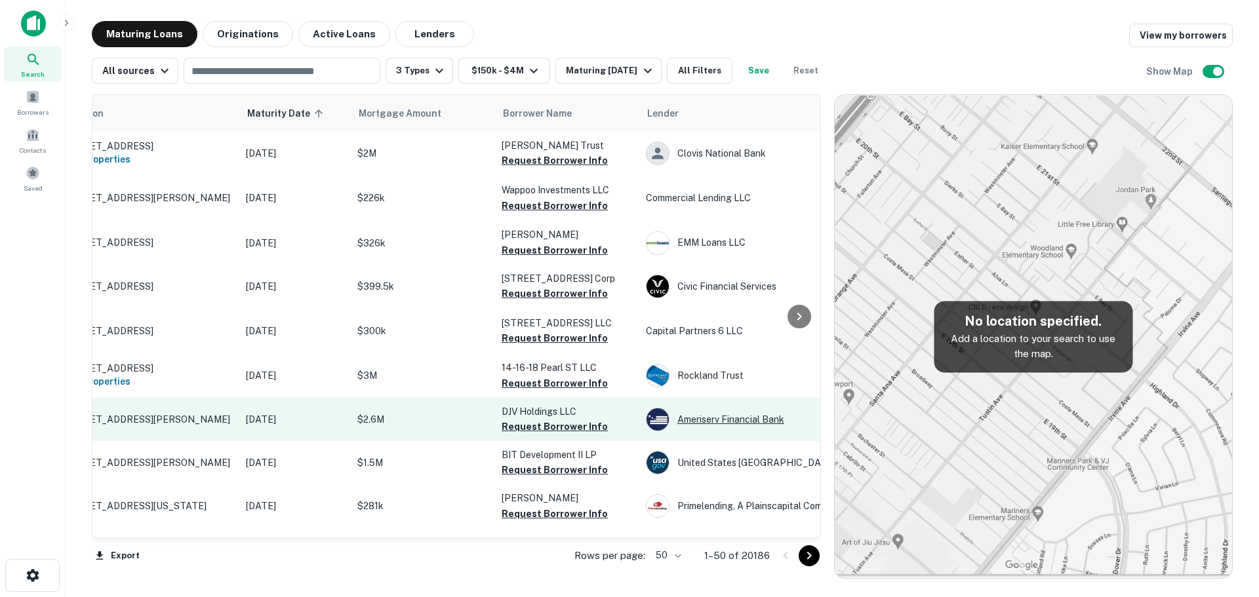
click at [732, 418] on div "Ameriserv Financial Bank" at bounding box center [744, 420] width 197 height 24
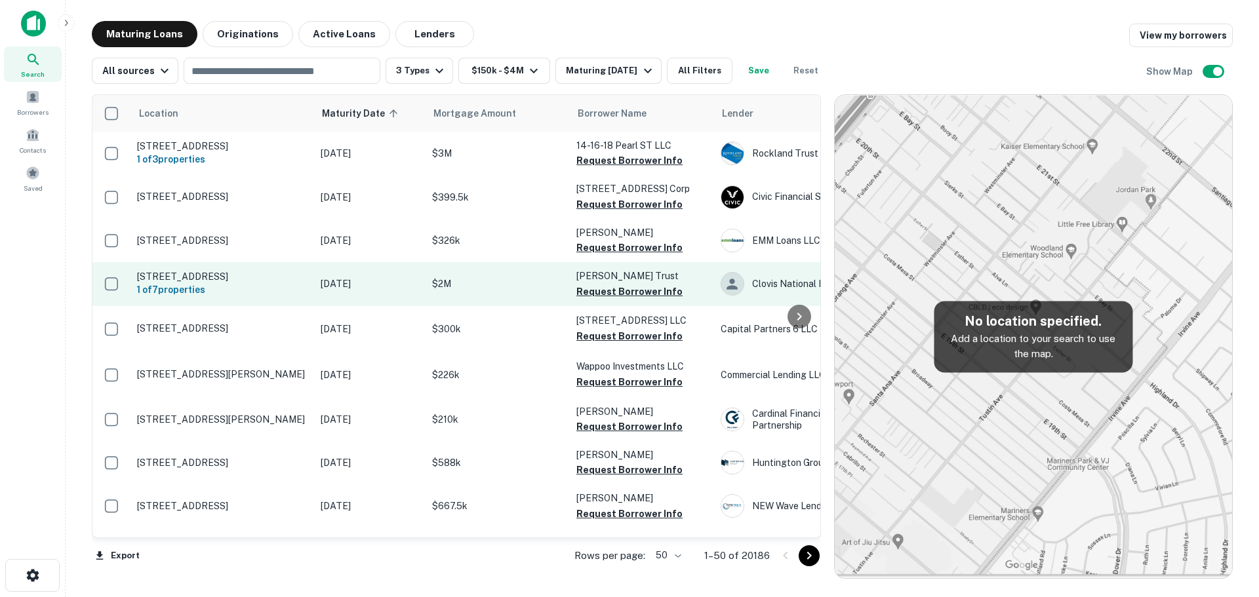
click at [399, 284] on p "[DATE]" at bounding box center [370, 284] width 98 height 14
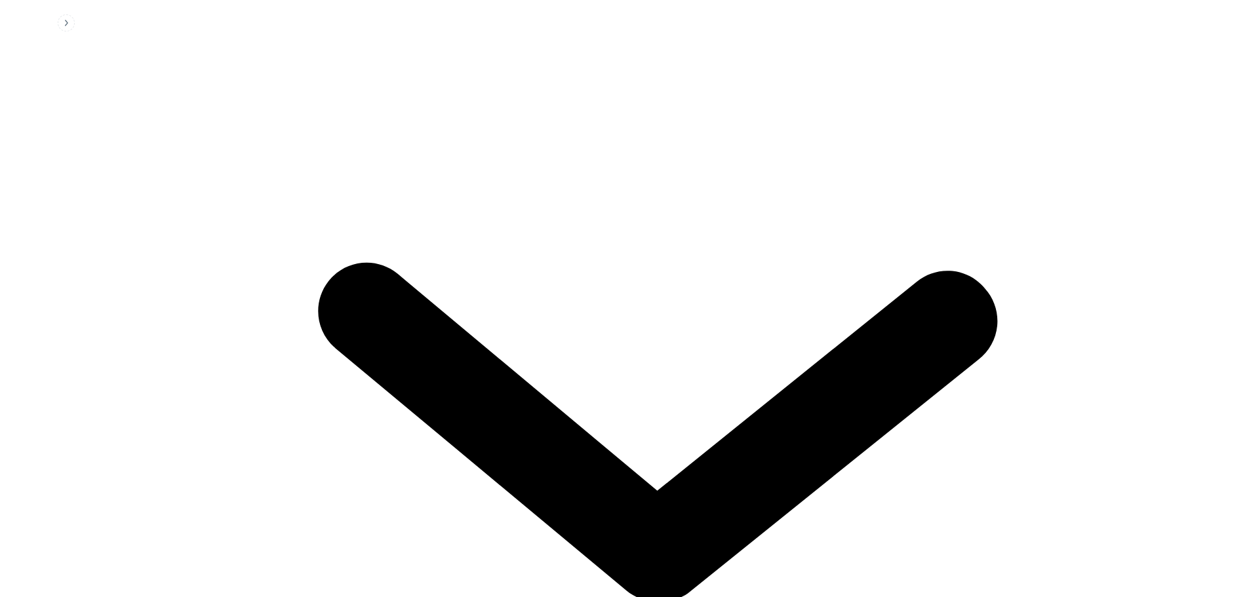
scroll to position [1740, 0]
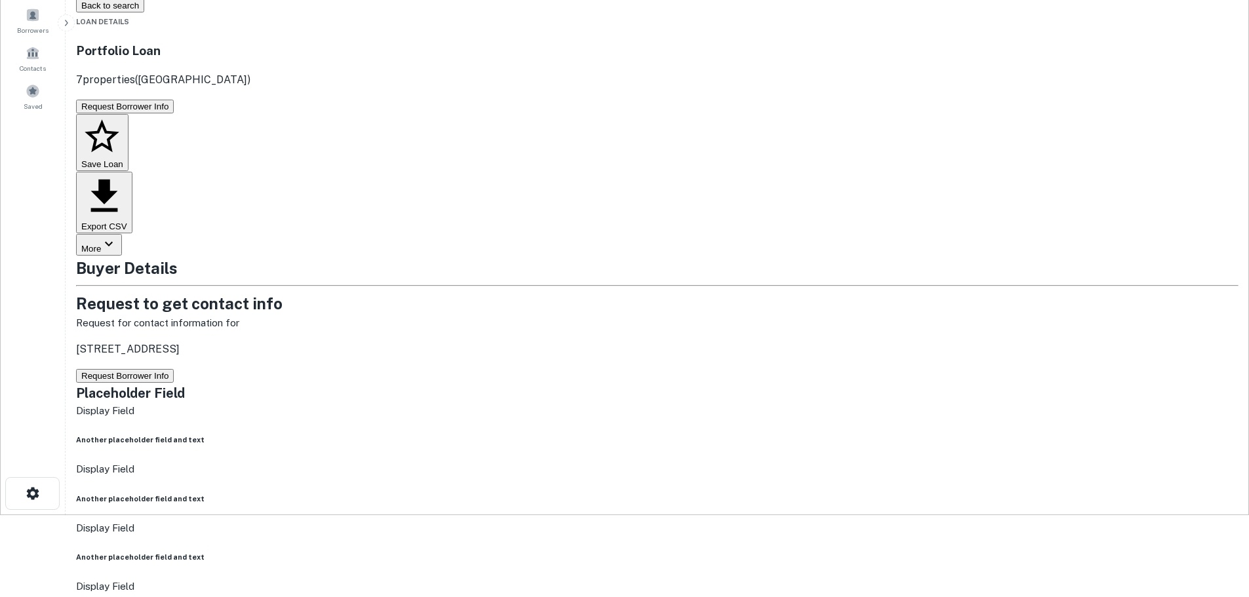
scroll to position [0, 0]
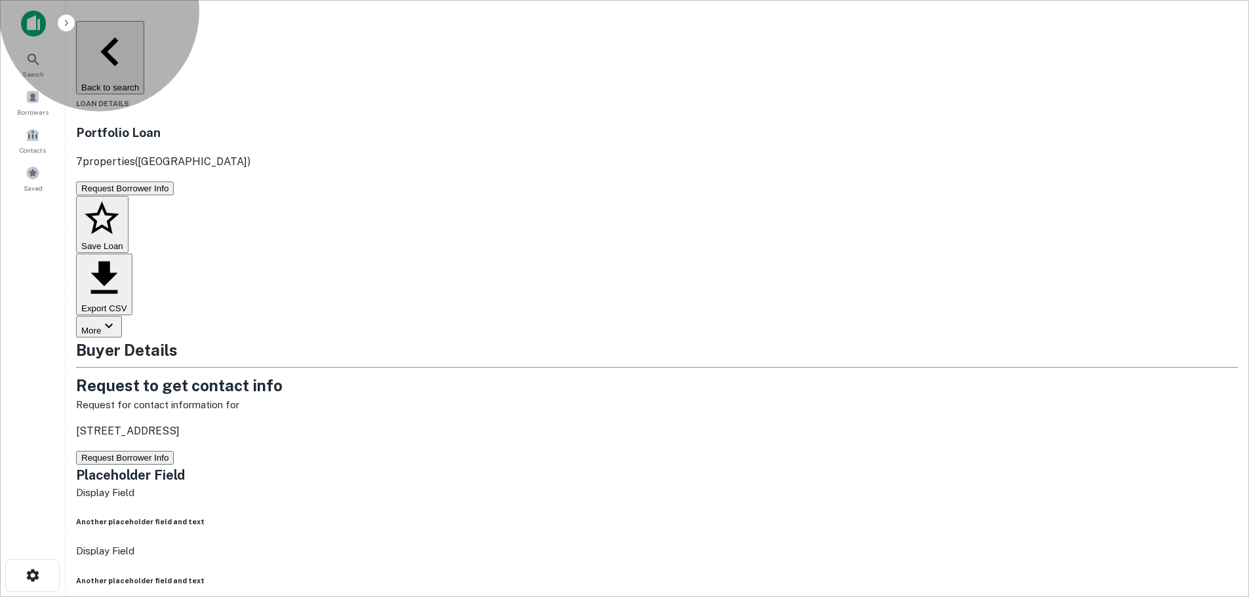
click at [174, 182] on button "Request Borrower Info" at bounding box center [125, 189] width 98 height 14
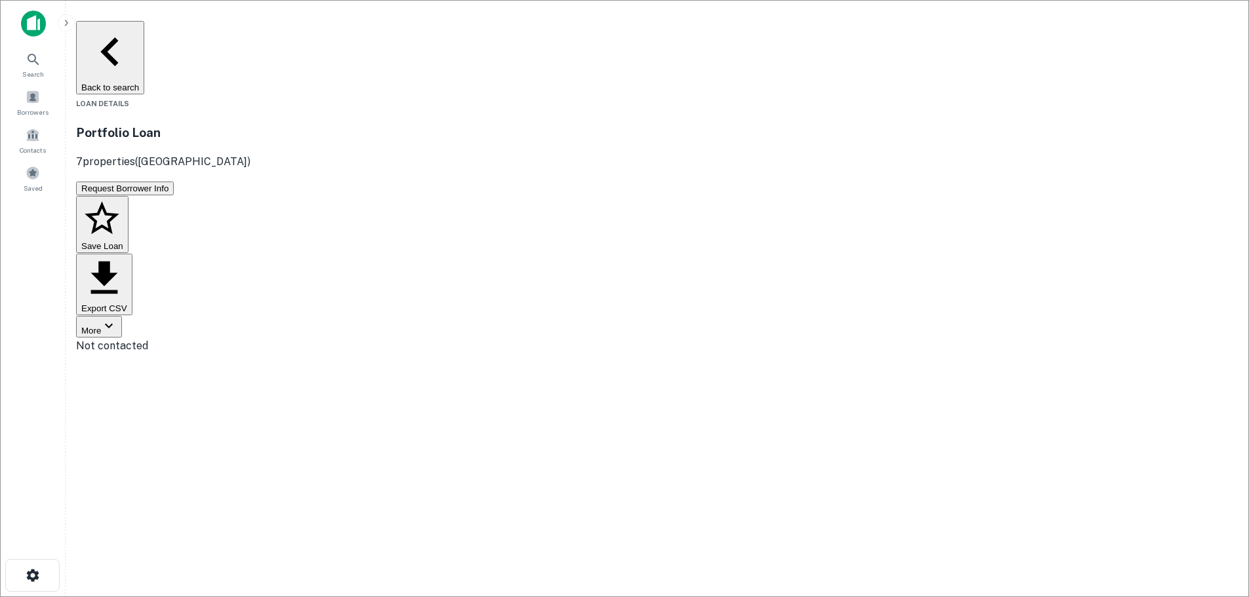
drag, startPoint x: 212, startPoint y: 34, endPoint x: 150, endPoint y: 47, distance: 63.5
click at [151, 47] on main "Back to search Loan Details Portfolio Loan 7 properties (IL) Request Borrower I…" at bounding box center [658, 298] width 1184 height 597
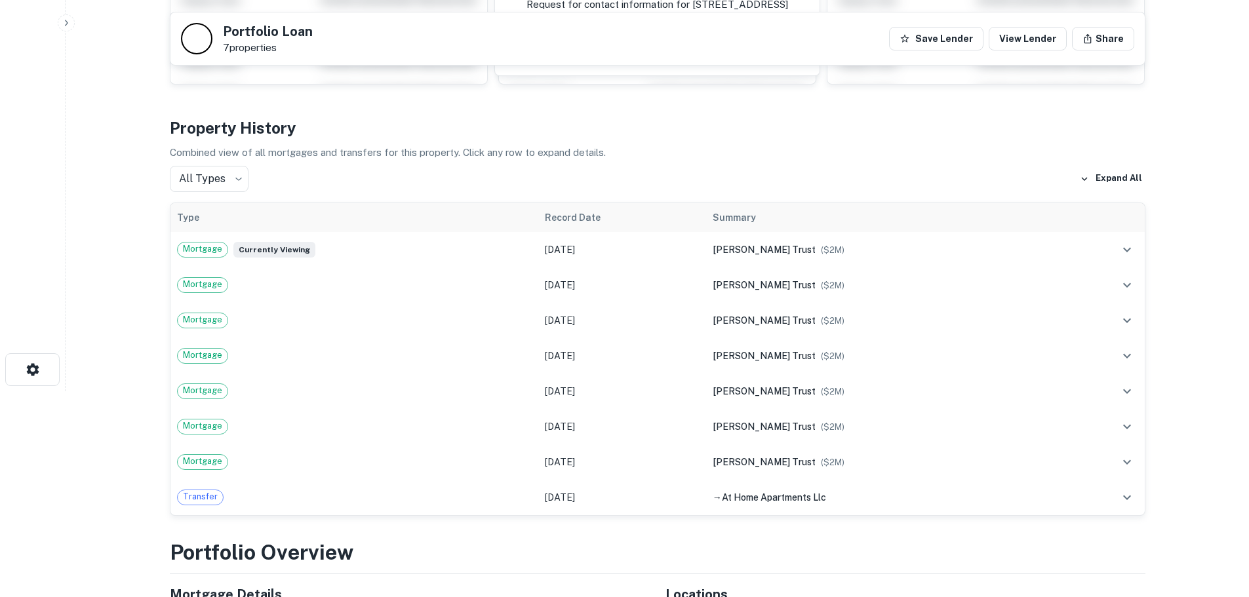
scroll to position [131, 0]
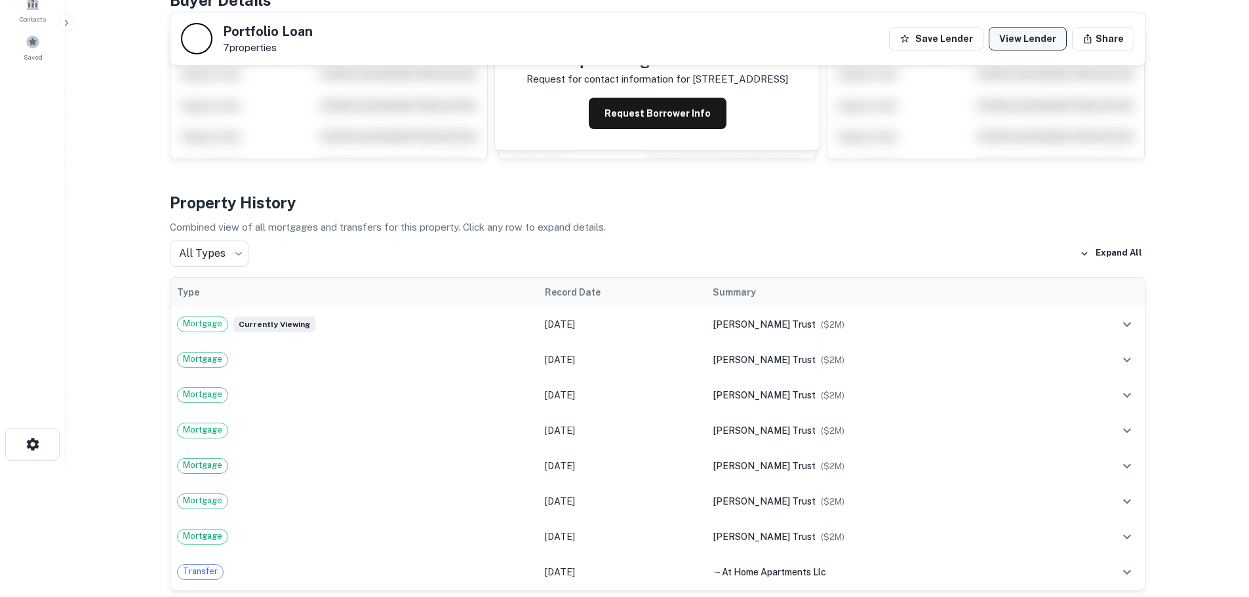
click at [1039, 41] on link "View Lender" at bounding box center [1028, 39] width 78 height 24
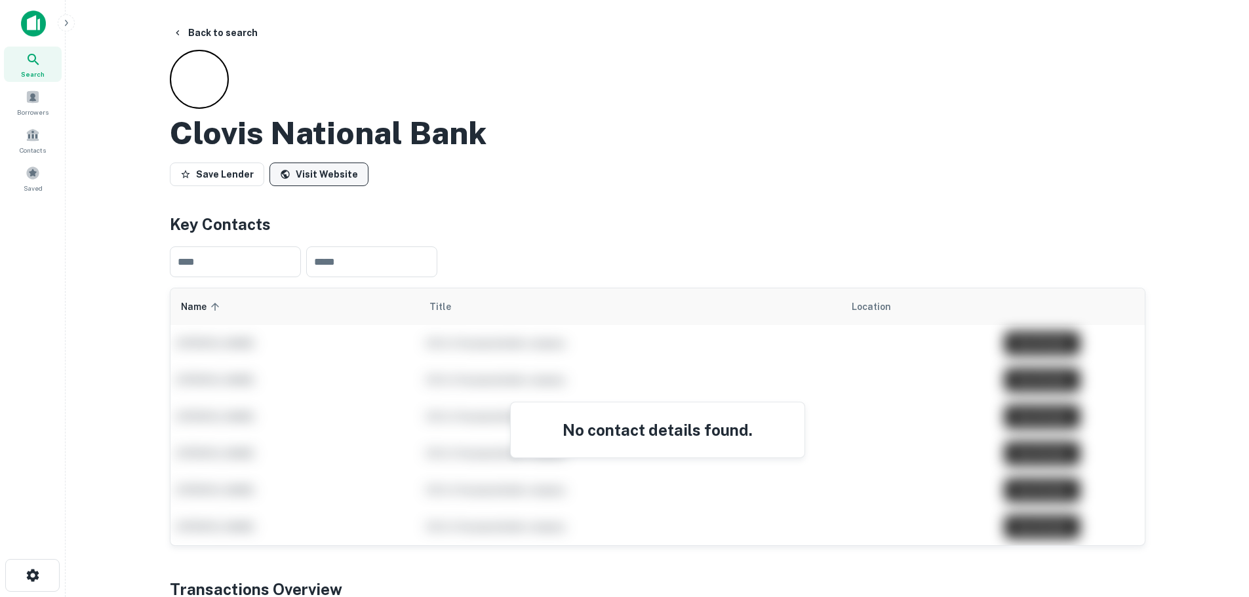
click at [322, 176] on link "Visit Website" at bounding box center [318, 175] width 99 height 24
click at [216, 33] on button "Back to search" at bounding box center [215, 33] width 96 height 24
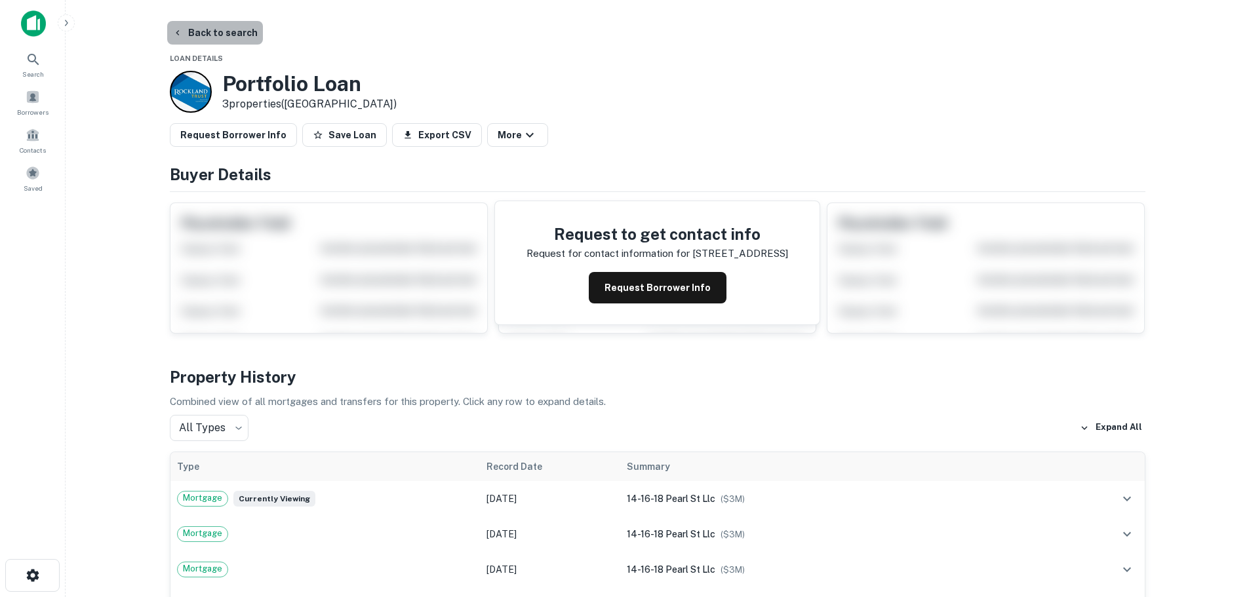
click at [220, 28] on button "Back to search" at bounding box center [215, 33] width 96 height 24
click at [224, 33] on button "Back to search" at bounding box center [215, 33] width 96 height 24
click at [214, 26] on button "Back to search" at bounding box center [215, 33] width 96 height 24
click at [208, 33] on button "Back to search" at bounding box center [215, 33] width 96 height 24
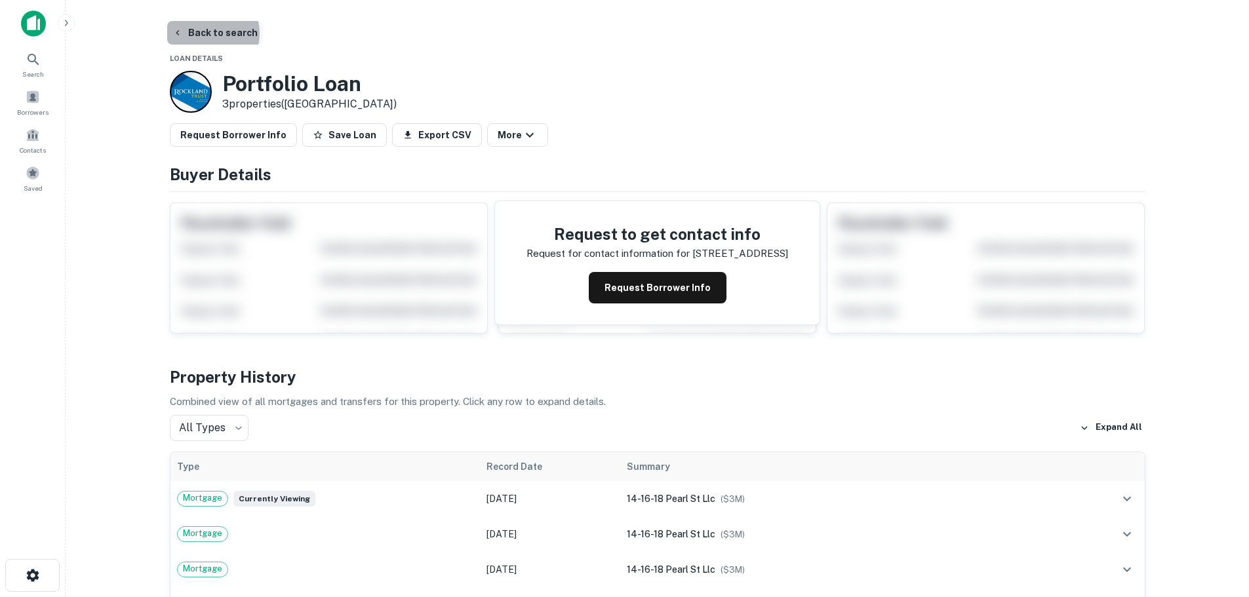
click at [208, 33] on button "Back to search" at bounding box center [215, 33] width 96 height 24
click at [224, 136] on button "Request Borrower Info" at bounding box center [233, 135] width 127 height 24
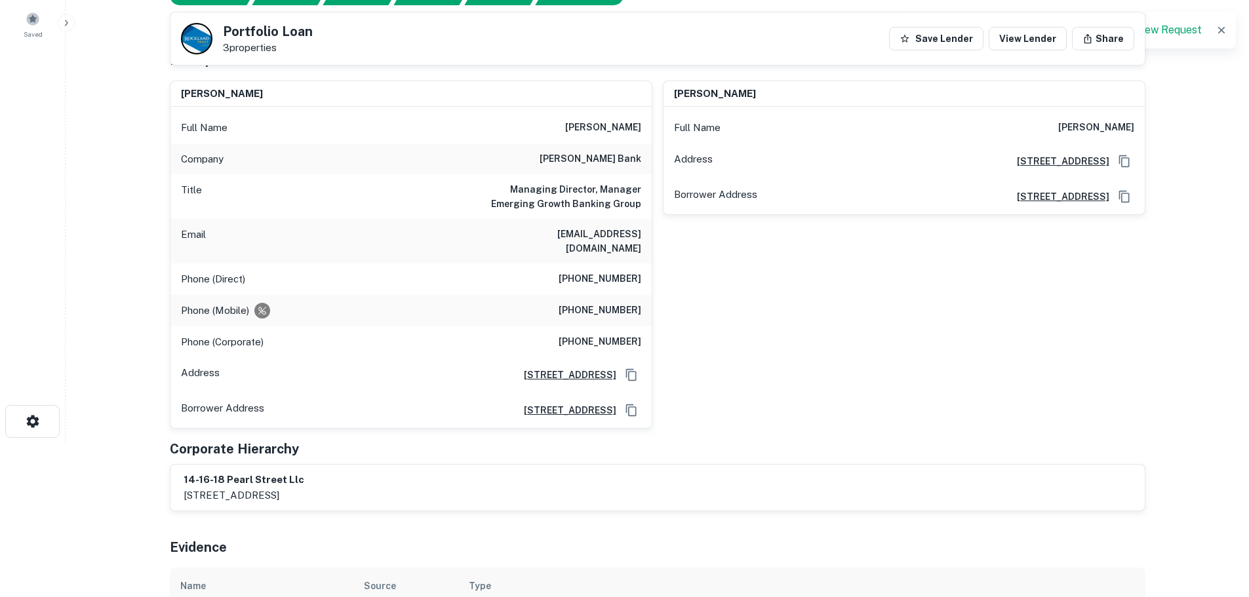
scroll to position [131, 0]
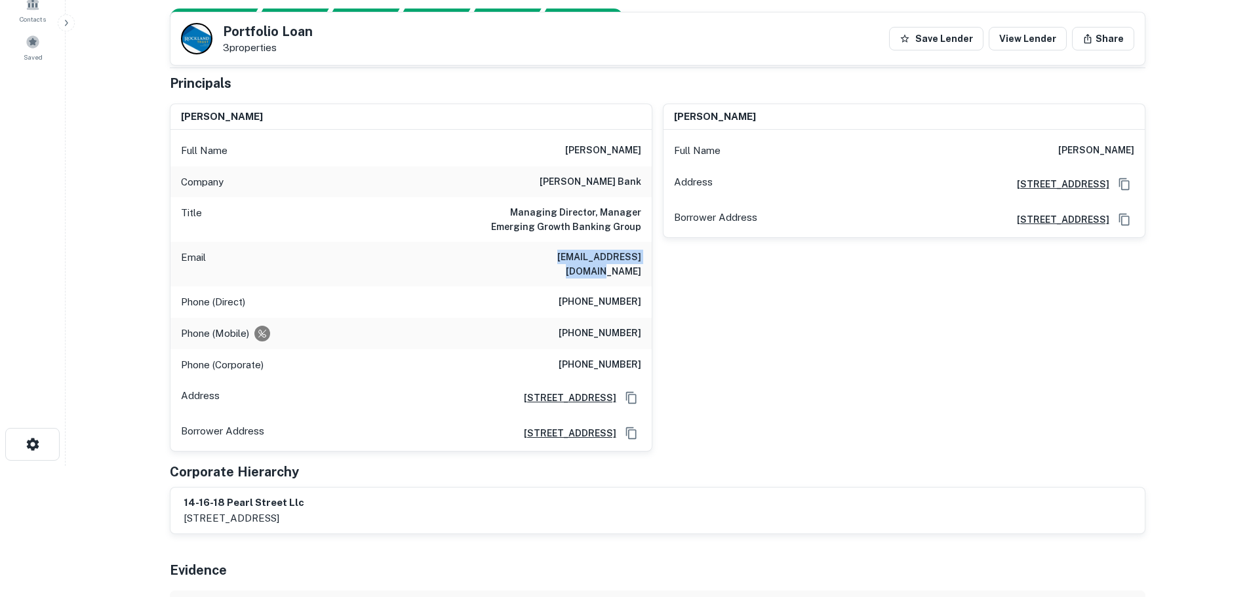
drag, startPoint x: 525, startPoint y: 255, endPoint x: 644, endPoint y: 257, distance: 118.7
click at [644, 257] on div "Email phicks@websterbank.com" at bounding box center [410, 264] width 481 height 45
copy h6 "phicks@websterbank.com"
drag, startPoint x: 575, startPoint y: 290, endPoint x: 643, endPoint y: 290, distance: 67.5
click at [643, 290] on div "Phone (Direct) (203) 782-4526" at bounding box center [410, 302] width 481 height 31
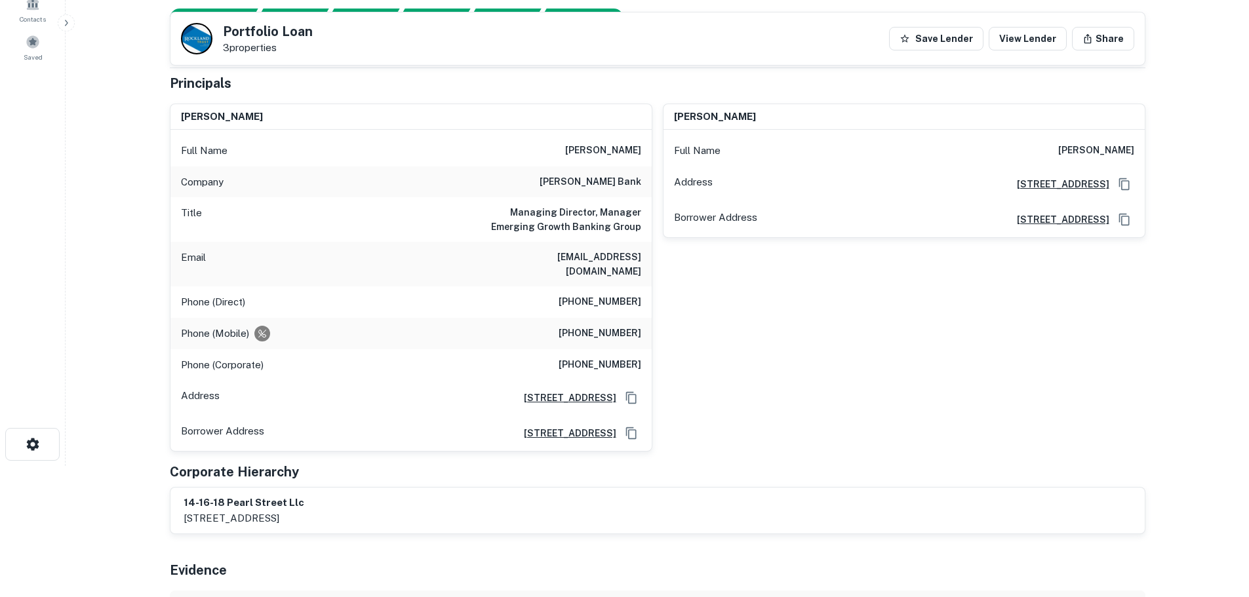
click at [560, 318] on div "Phone (Mobile) (203) 444-6620" at bounding box center [410, 333] width 481 height 31
drag, startPoint x: 567, startPoint y: 289, endPoint x: 646, endPoint y: 290, distance: 79.4
click at [646, 290] on div "Phone (Direct) (203) 782-4526" at bounding box center [410, 302] width 481 height 31
click at [557, 318] on div "Phone (Mobile) (203) 444-6620" at bounding box center [410, 333] width 481 height 31
drag, startPoint x: 557, startPoint y: 321, endPoint x: 650, endPoint y: 320, distance: 93.1
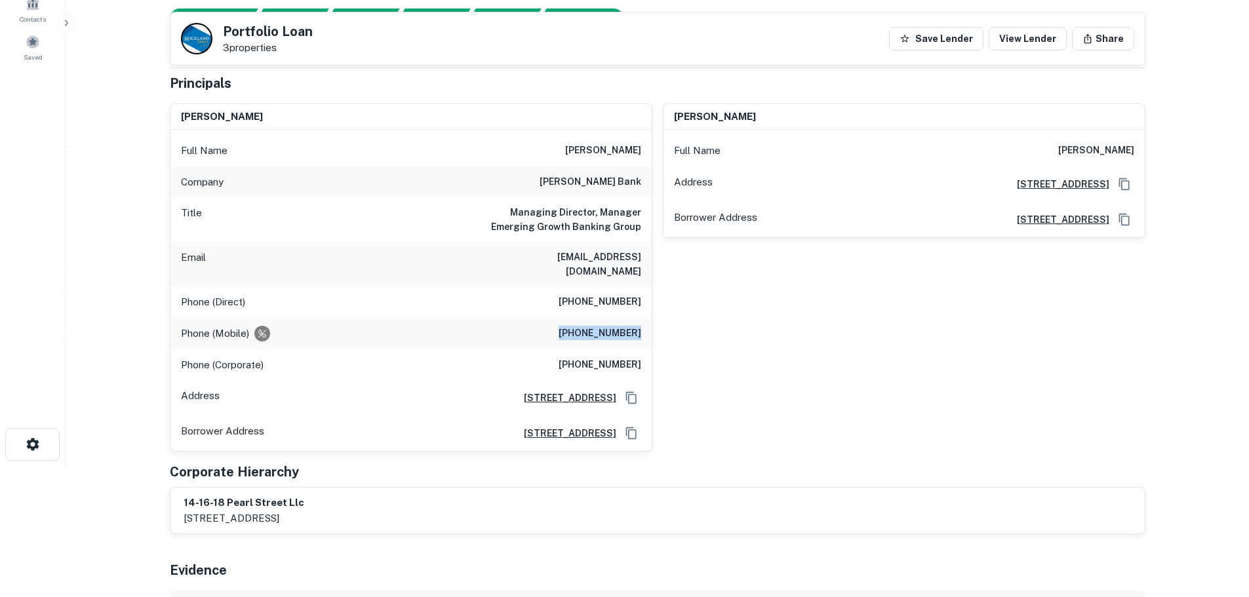
click at [650, 320] on div "Phone (Mobile) (203) 444-6620" at bounding box center [410, 333] width 481 height 31
copy h6 "(203) 444-6620"
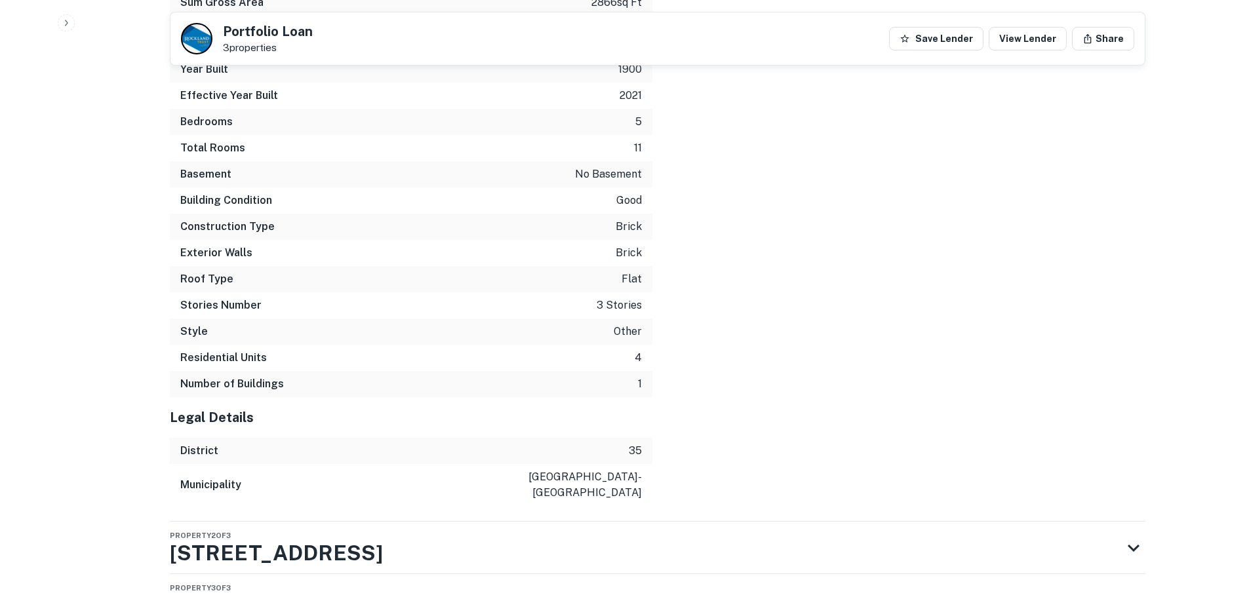
scroll to position [2199, 0]
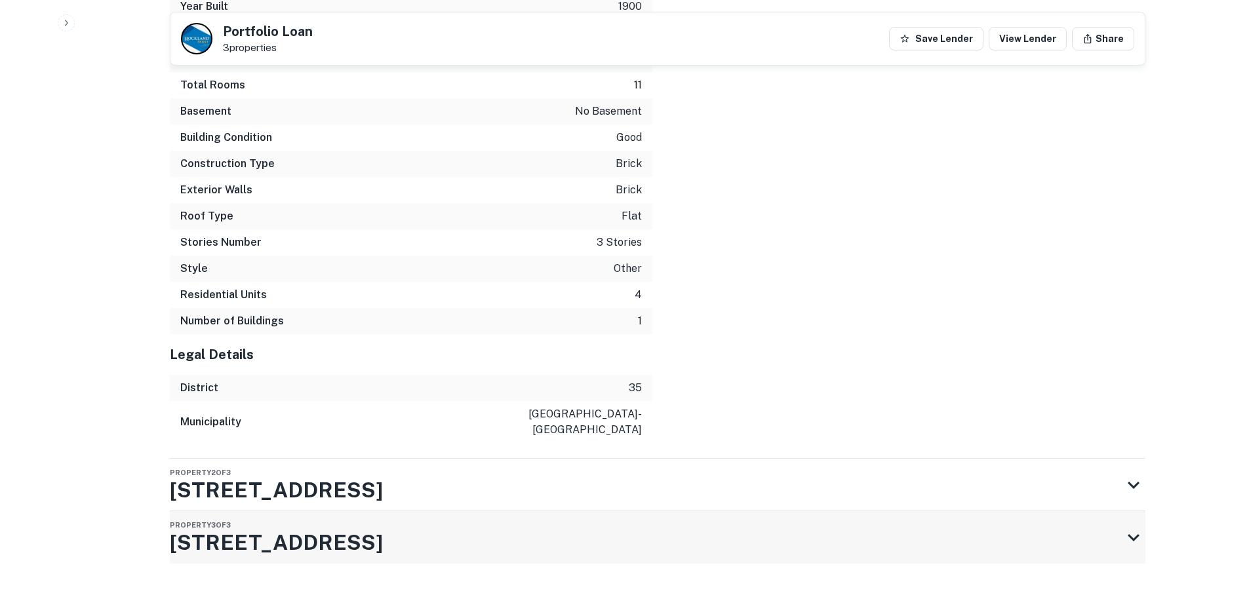
click at [245, 527] on h3 "16 Pearl St" at bounding box center [276, 542] width 213 height 31
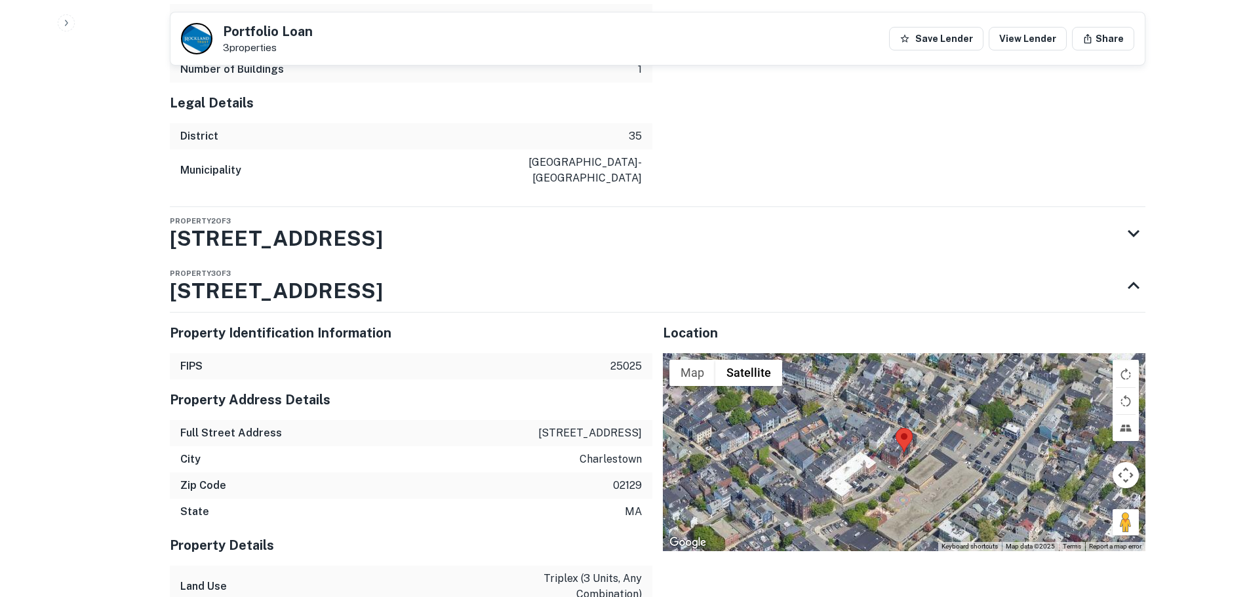
scroll to position [2592, 0]
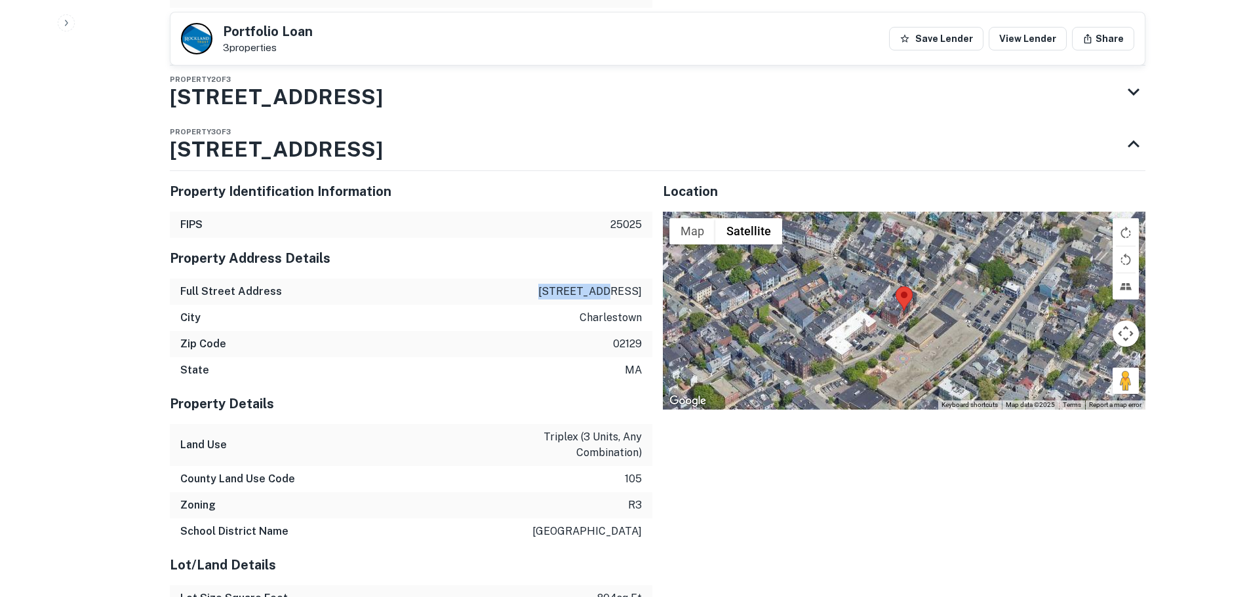
drag, startPoint x: 584, startPoint y: 263, endPoint x: 649, endPoint y: 273, distance: 65.8
click at [649, 279] on div "Full Street Address 16 pearl st" at bounding box center [411, 292] width 483 height 26
copy p "16 pearl st"
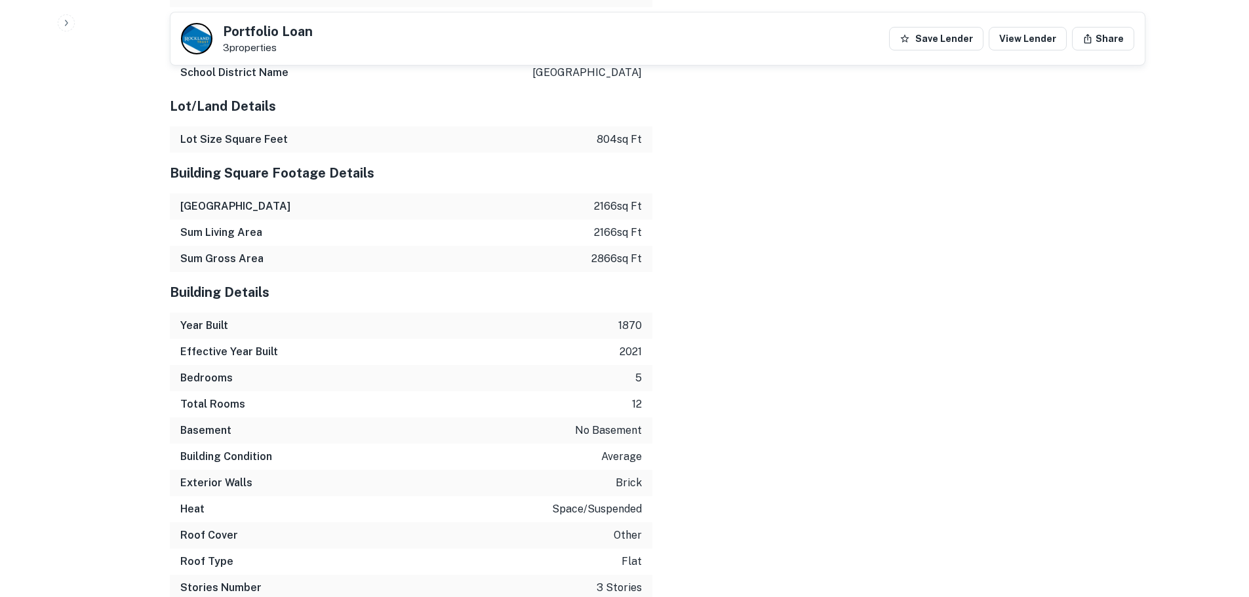
scroll to position [3276, 0]
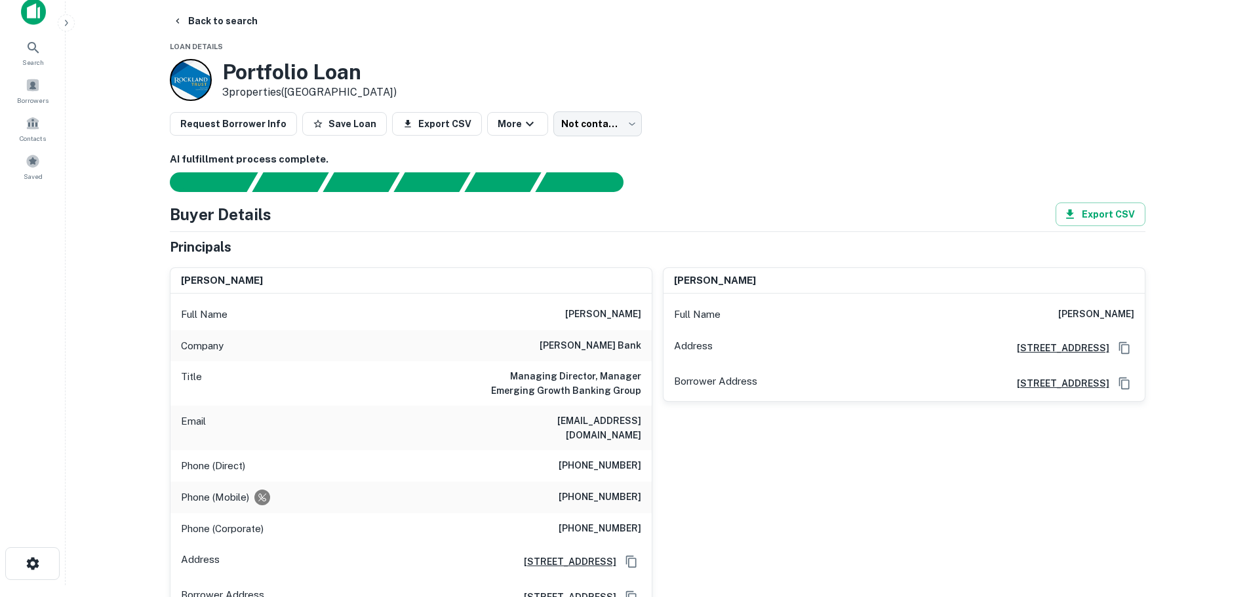
scroll to position [0, 0]
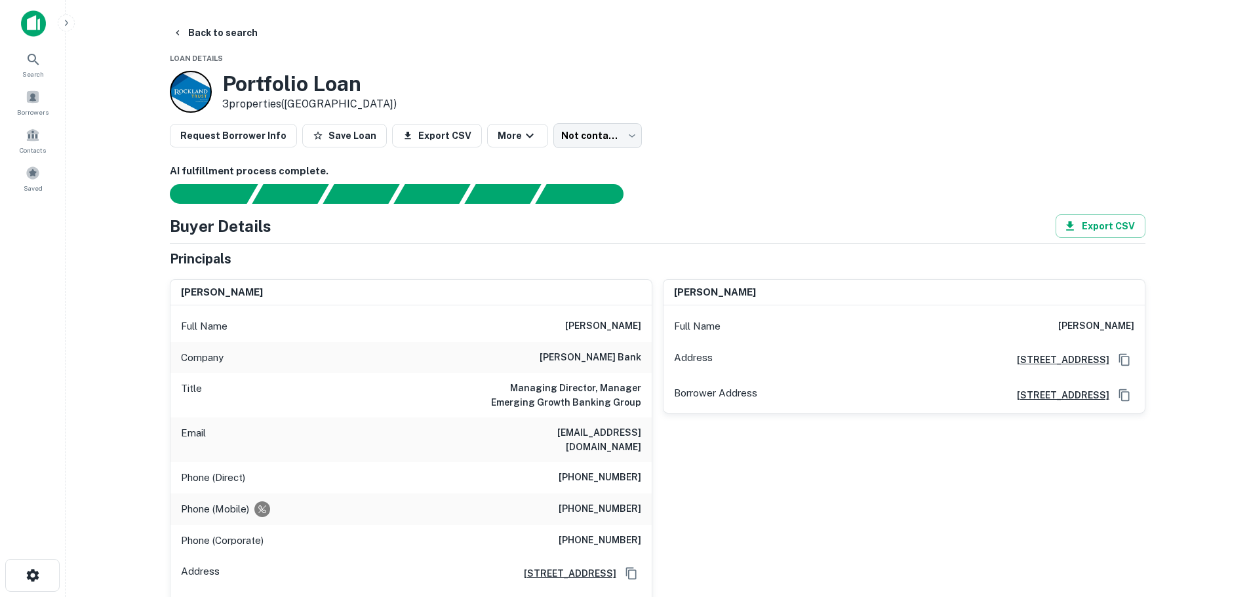
drag, startPoint x: 211, startPoint y: 36, endPoint x: 77, endPoint y: 83, distance: 141.6
click at [104, 117] on main "Back to search Loan Details Portfolio Loan 3 properties (MA) Request Borrower I…" at bounding box center [658, 298] width 1184 height 597
drag, startPoint x: 225, startPoint y: 33, endPoint x: 707, endPoint y: 67, distance: 483.2
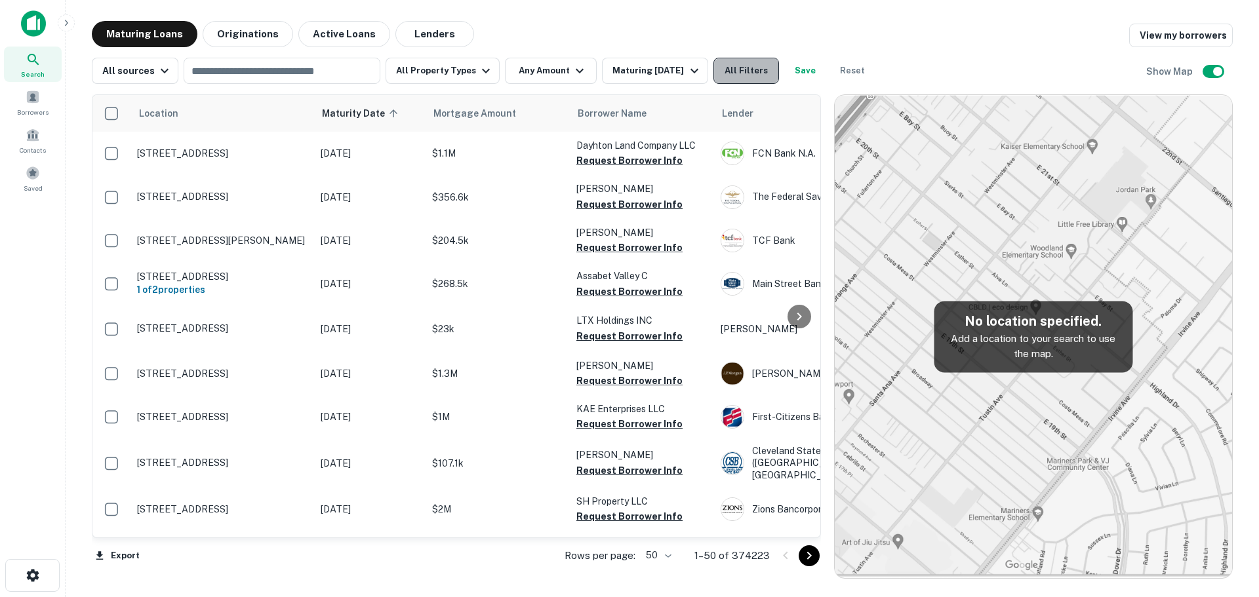
click at [737, 68] on button "All Filters" at bounding box center [746, 71] width 66 height 26
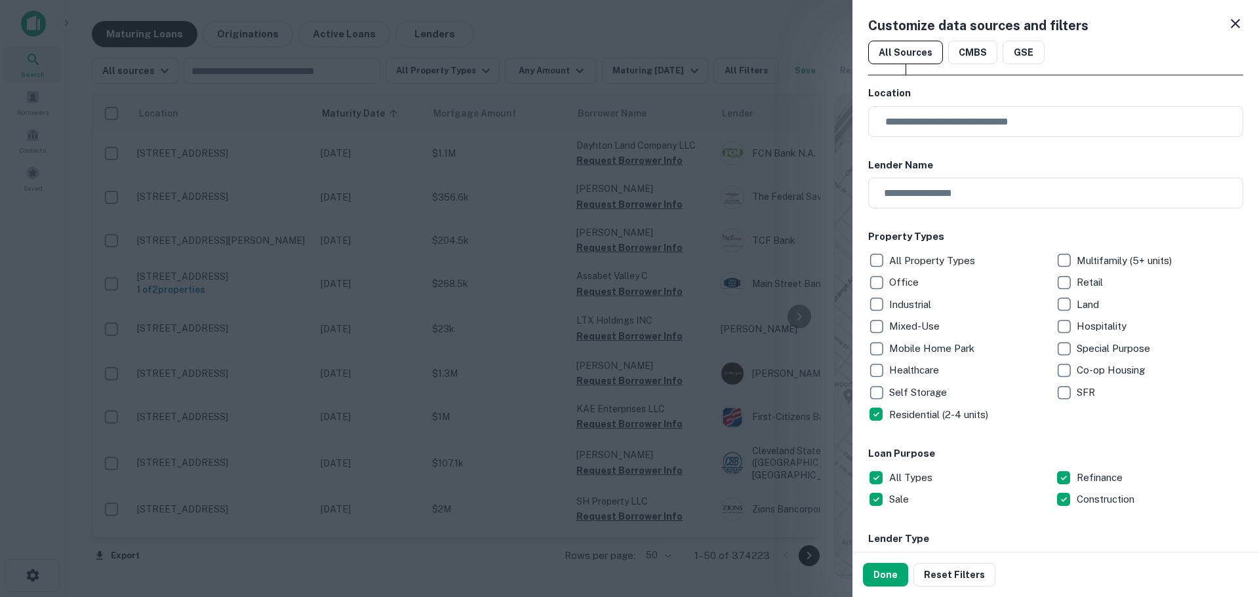
click at [1080, 390] on p "SFR" at bounding box center [1087, 393] width 21 height 16
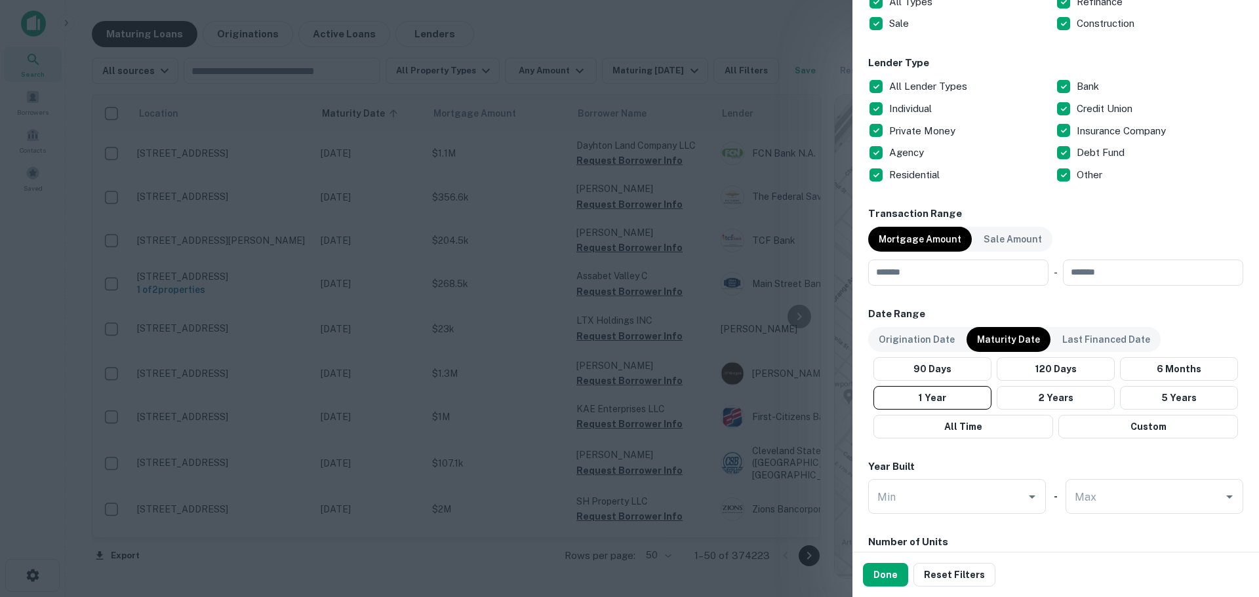
scroll to position [393, 0]
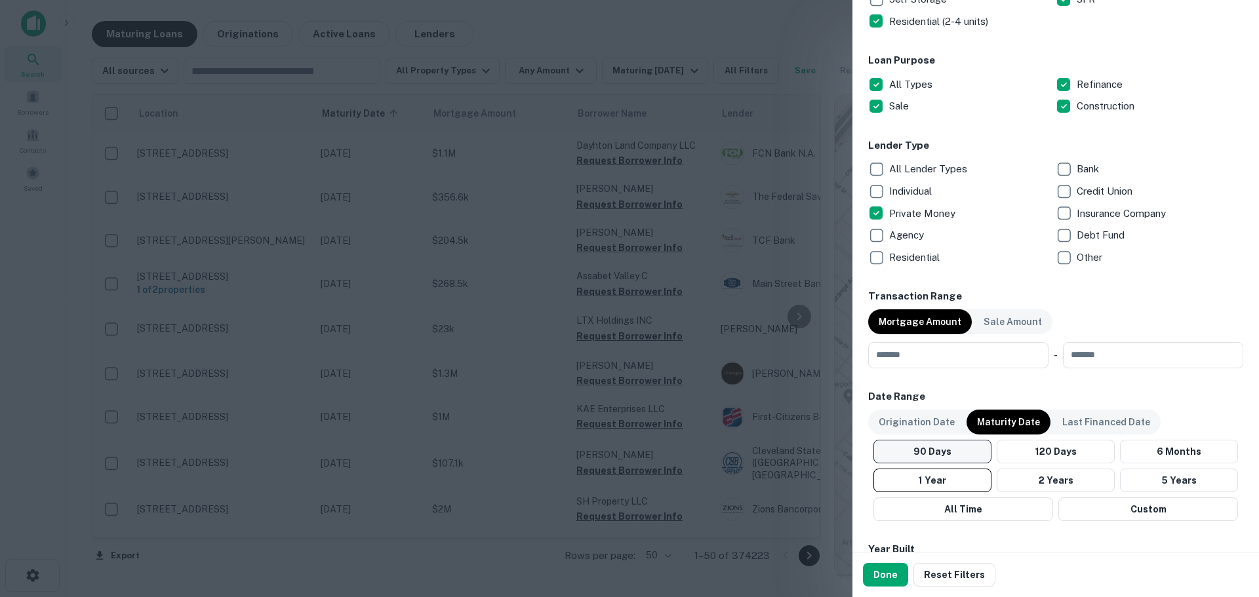
click at [967, 450] on button "90 Days" at bounding box center [932, 452] width 118 height 24
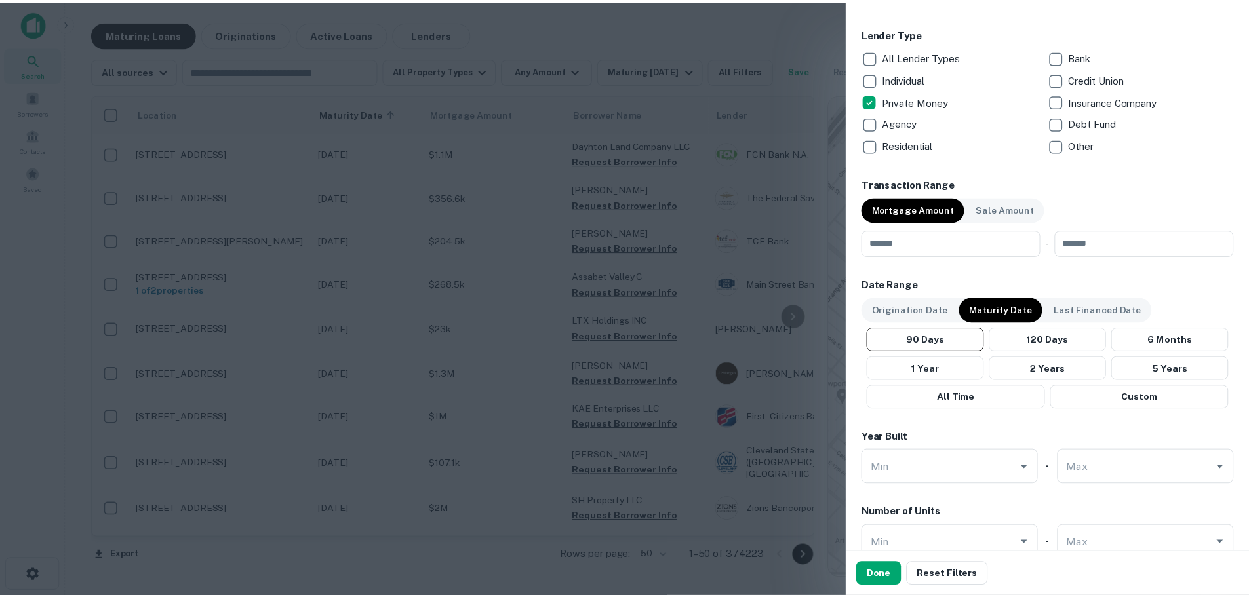
scroll to position [525, 0]
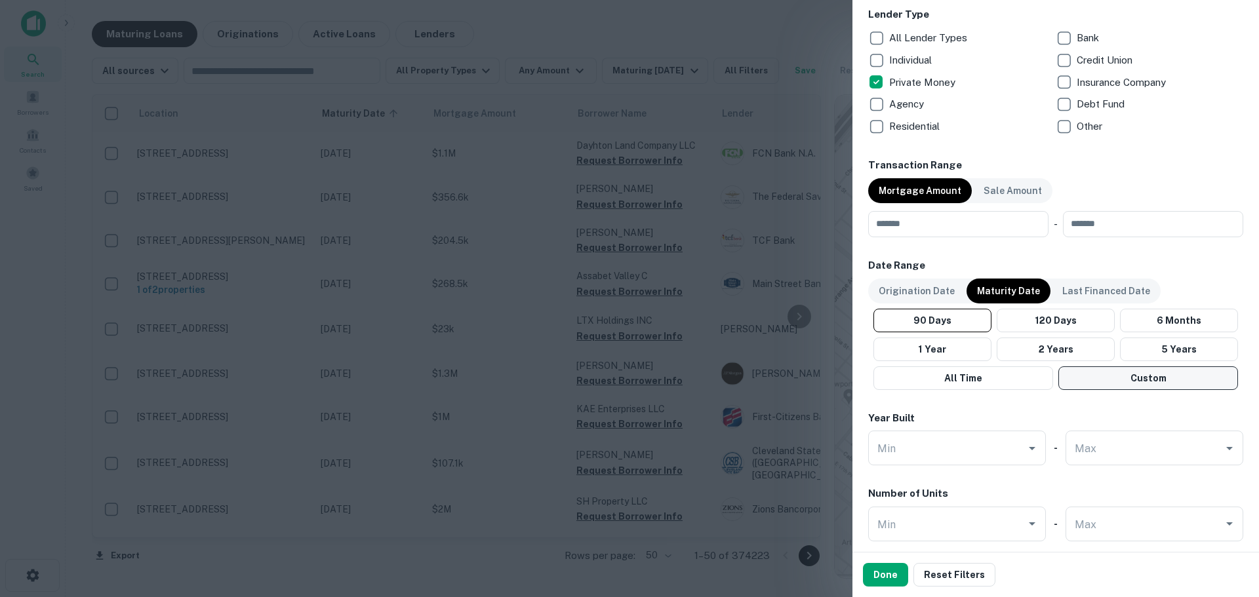
click at [1106, 380] on button "Custom" at bounding box center [1148, 379] width 180 height 24
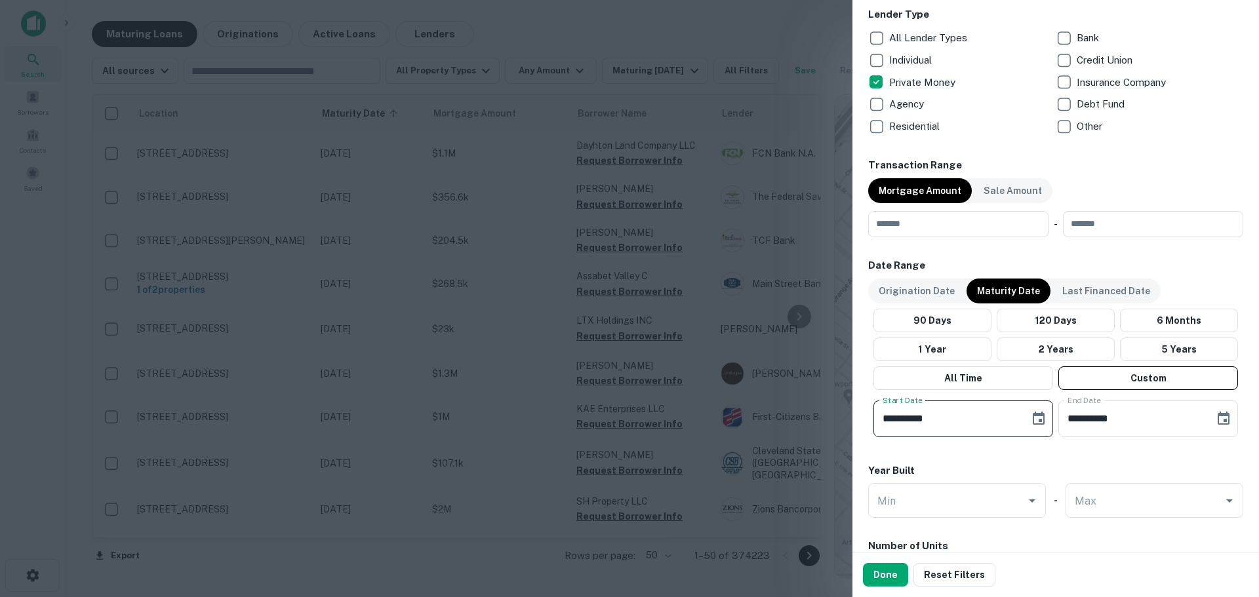
click at [991, 420] on input "**********" at bounding box center [946, 419] width 147 height 37
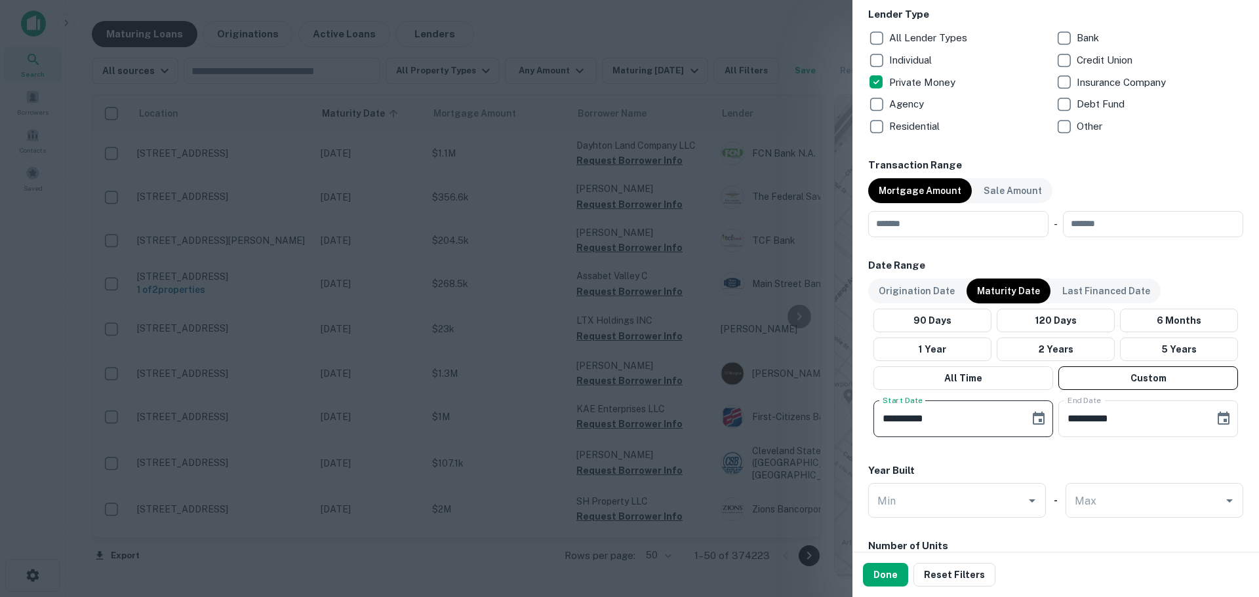
click at [991, 420] on input "**********" at bounding box center [946, 419] width 147 height 37
click at [975, 421] on input "**********" at bounding box center [946, 419] width 147 height 37
click at [974, 421] on input "**********" at bounding box center [946, 419] width 147 height 37
type input "**********"
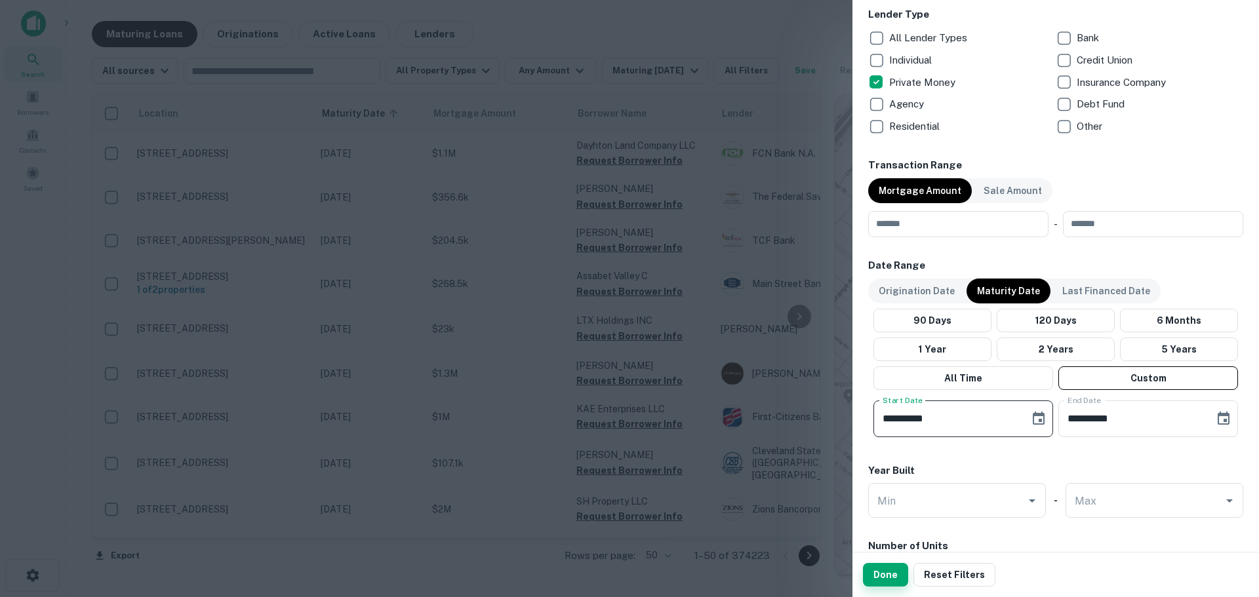
click at [888, 564] on button "Done" at bounding box center [885, 575] width 45 height 24
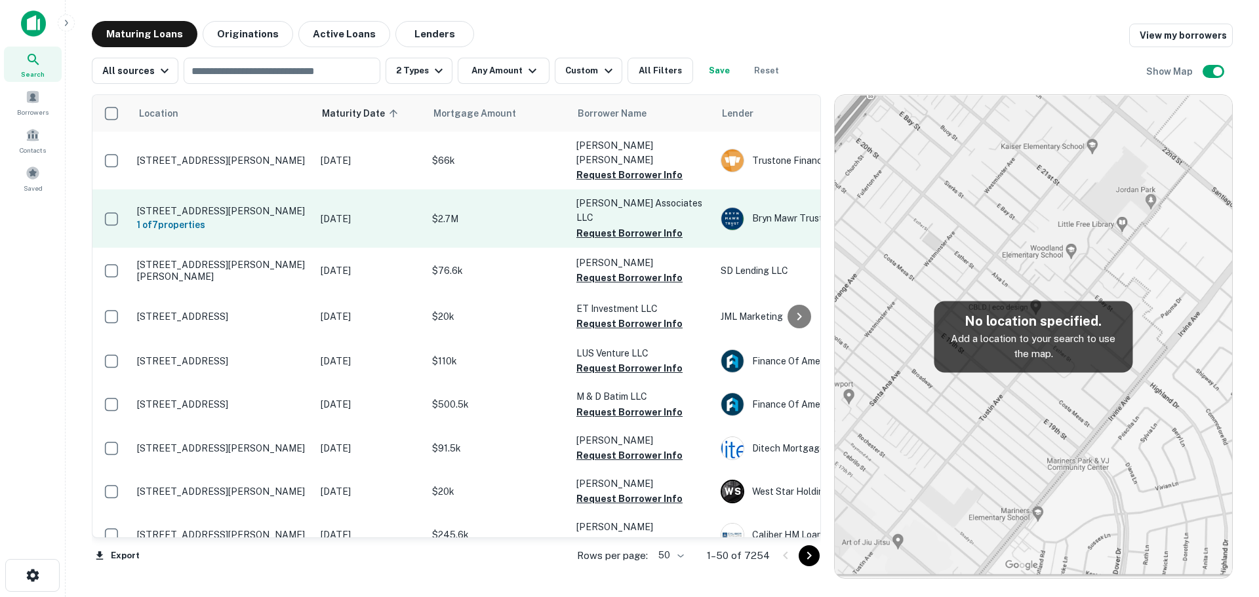
click at [475, 212] on p "$2.7M" at bounding box center [497, 219] width 131 height 14
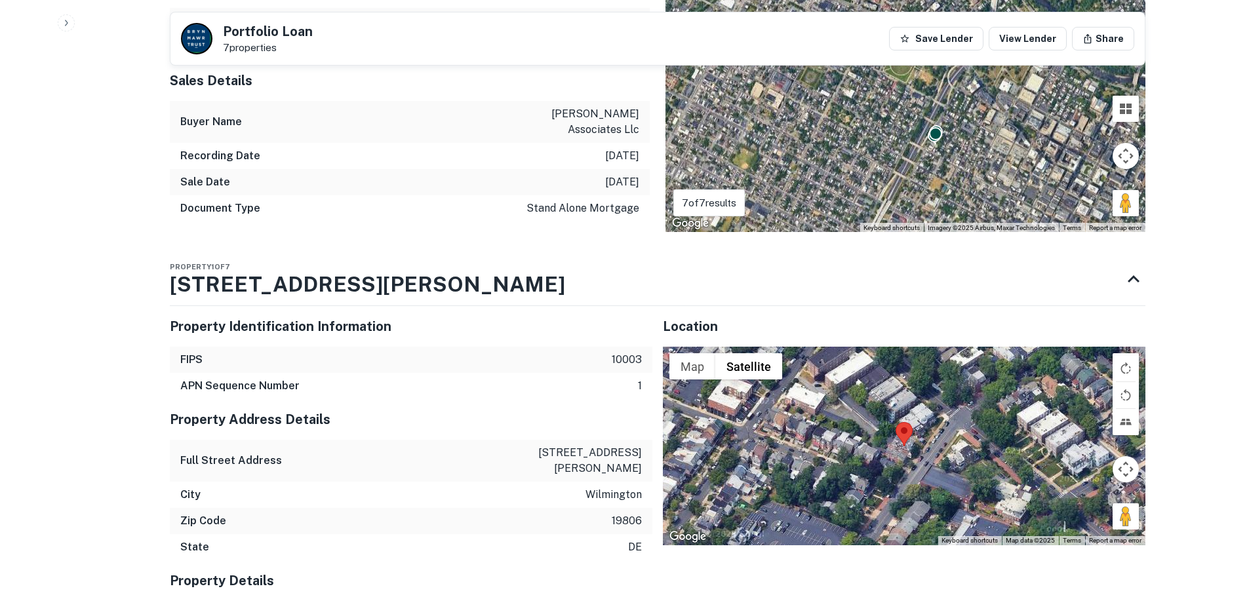
scroll to position [984, 0]
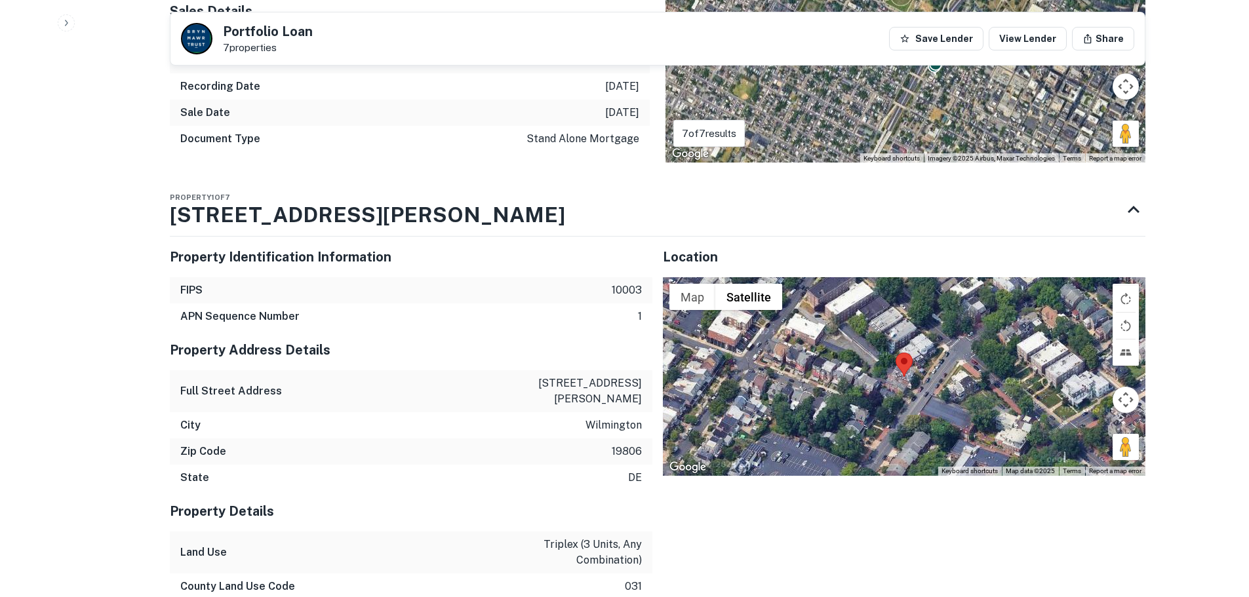
click at [914, 350] on div at bounding box center [904, 376] width 483 height 198
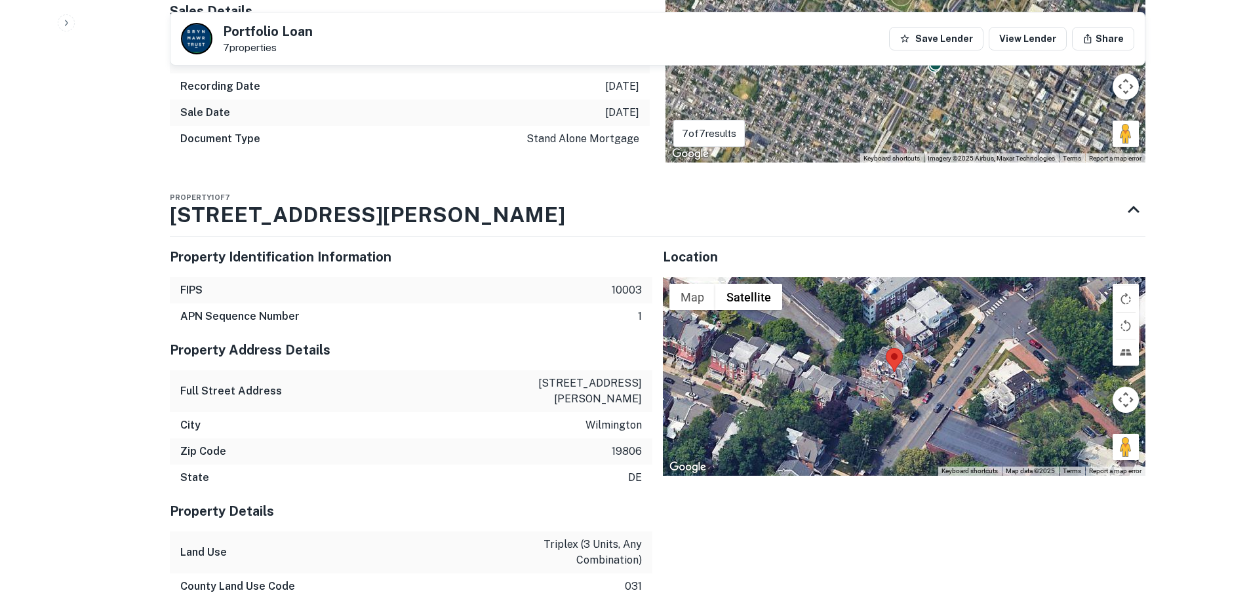
click at [891, 342] on div at bounding box center [904, 376] width 483 height 198
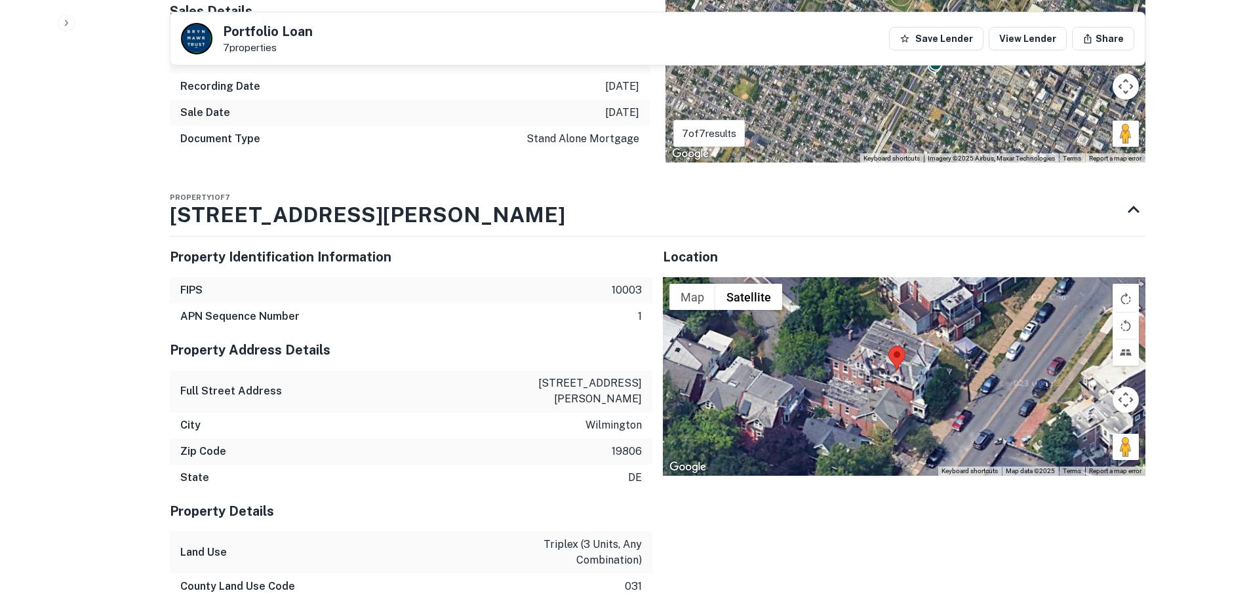
click at [891, 342] on div at bounding box center [904, 376] width 483 height 198
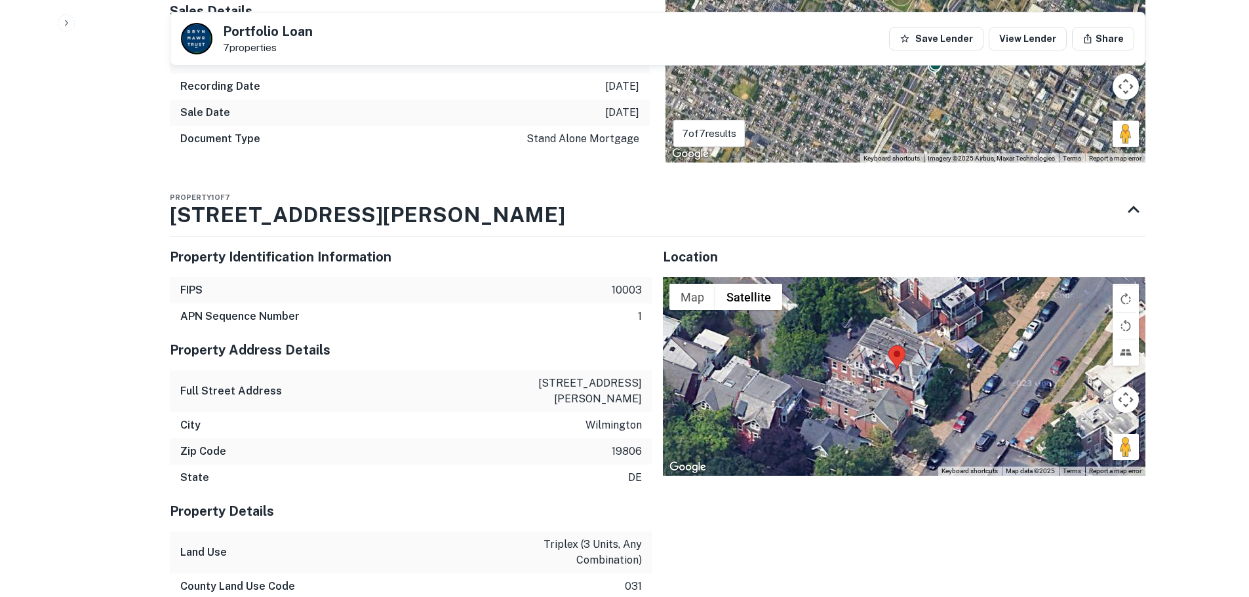
click at [891, 342] on div at bounding box center [904, 376] width 483 height 198
click at [899, 346] on div at bounding box center [904, 376] width 483 height 198
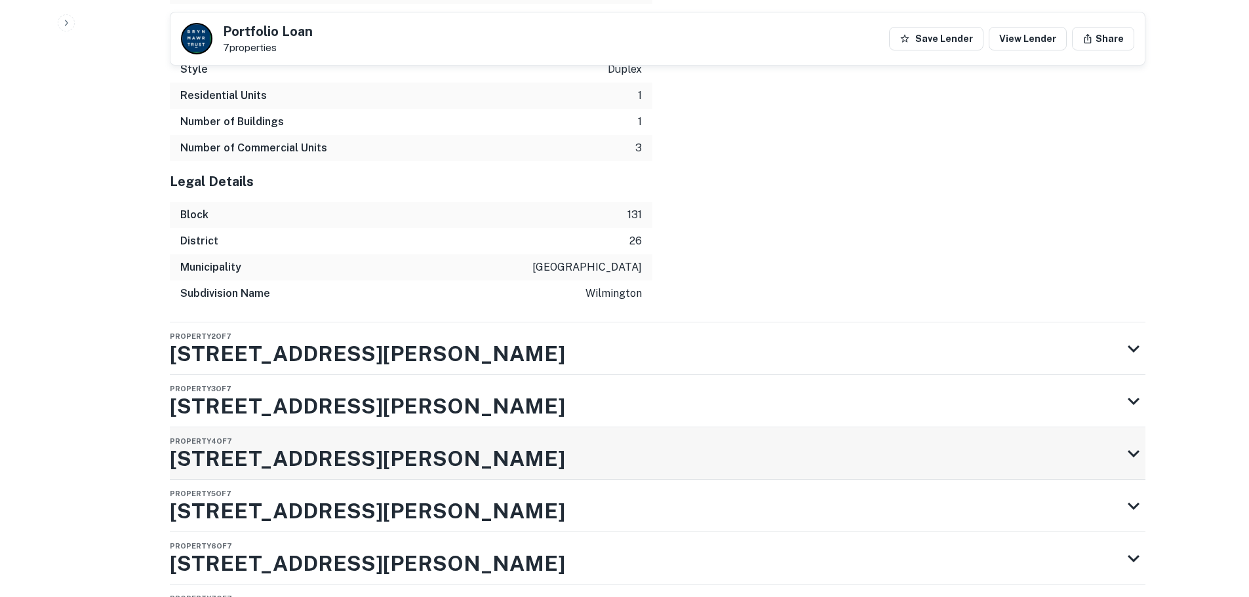
scroll to position [2298, 0]
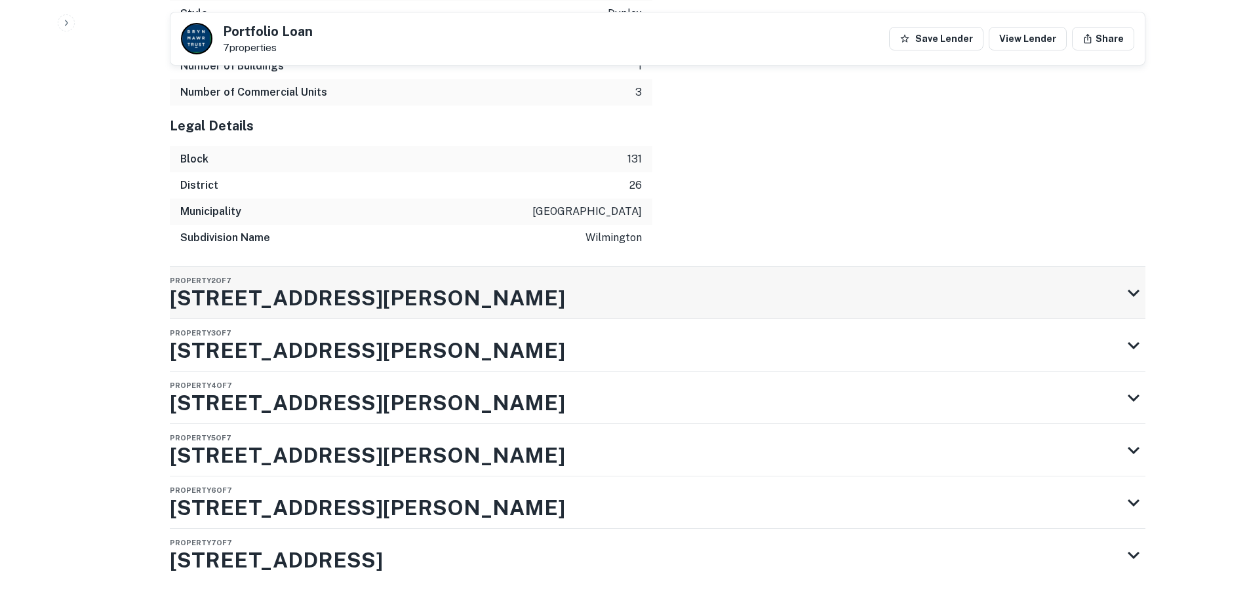
click at [465, 267] on div "Property 2 of 7 812 N ADAMS ST" at bounding box center [646, 293] width 952 height 52
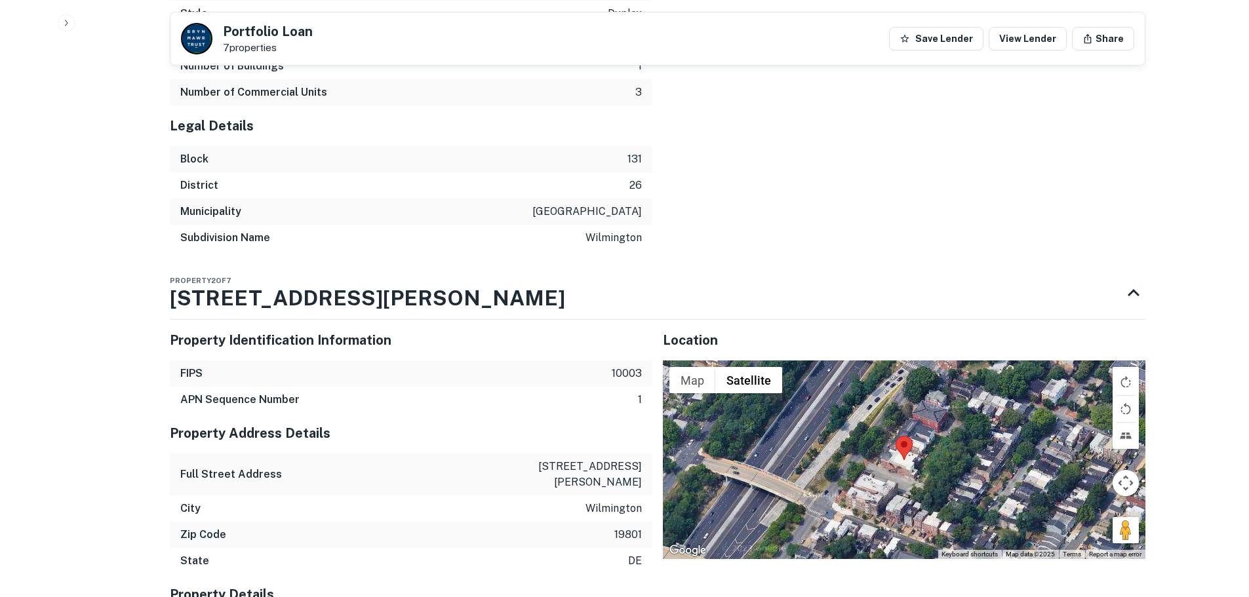
click at [904, 417] on div at bounding box center [904, 460] width 483 height 198
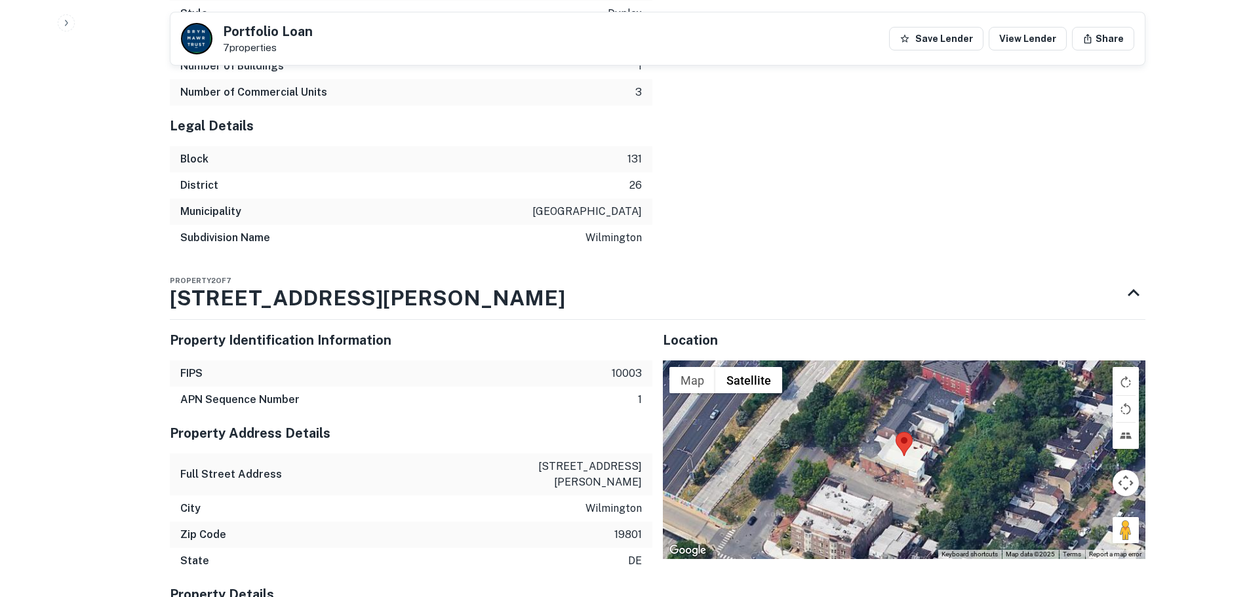
click at [904, 417] on div at bounding box center [904, 460] width 483 height 198
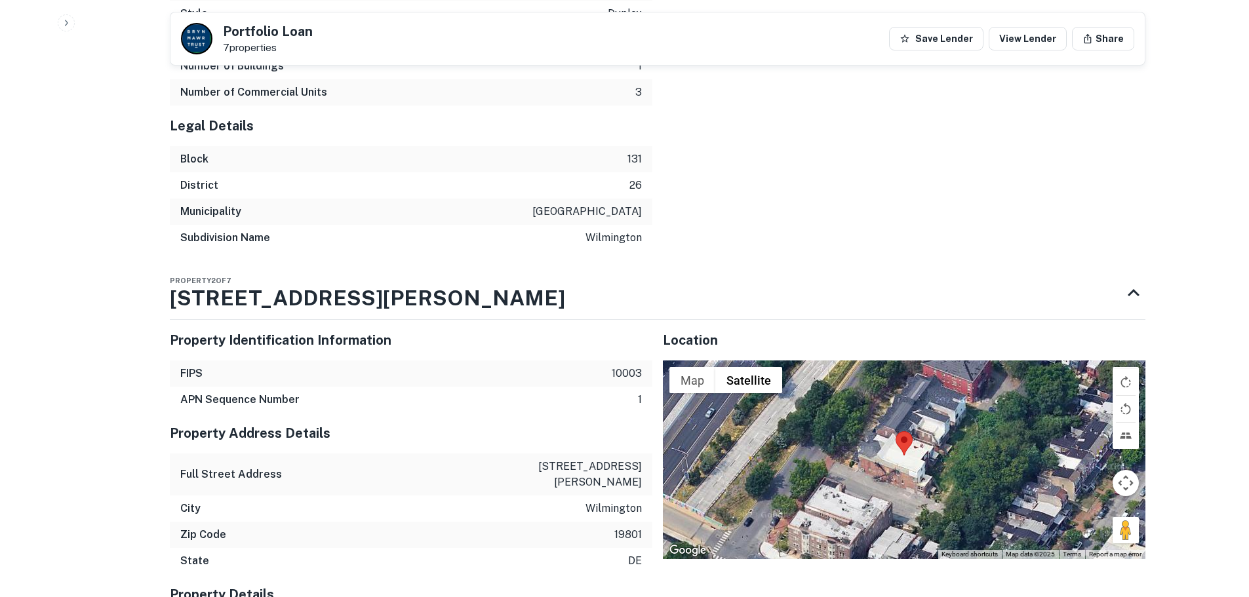
click at [904, 417] on div at bounding box center [904, 460] width 483 height 198
click at [907, 434] on div at bounding box center [904, 460] width 483 height 198
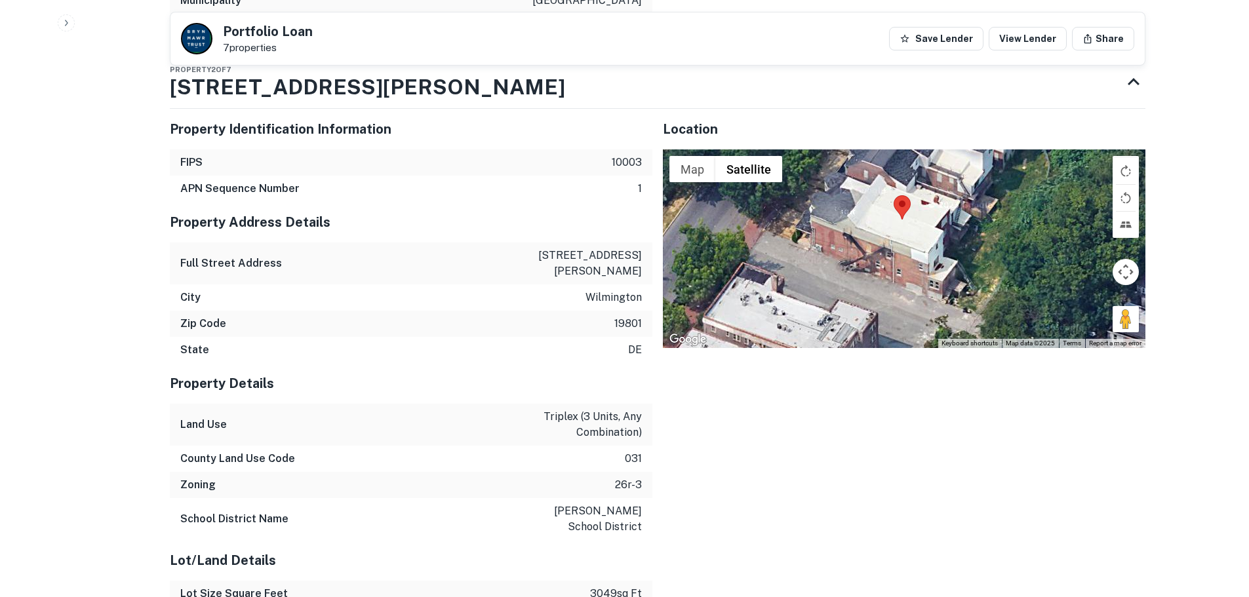
scroll to position [2494, 0]
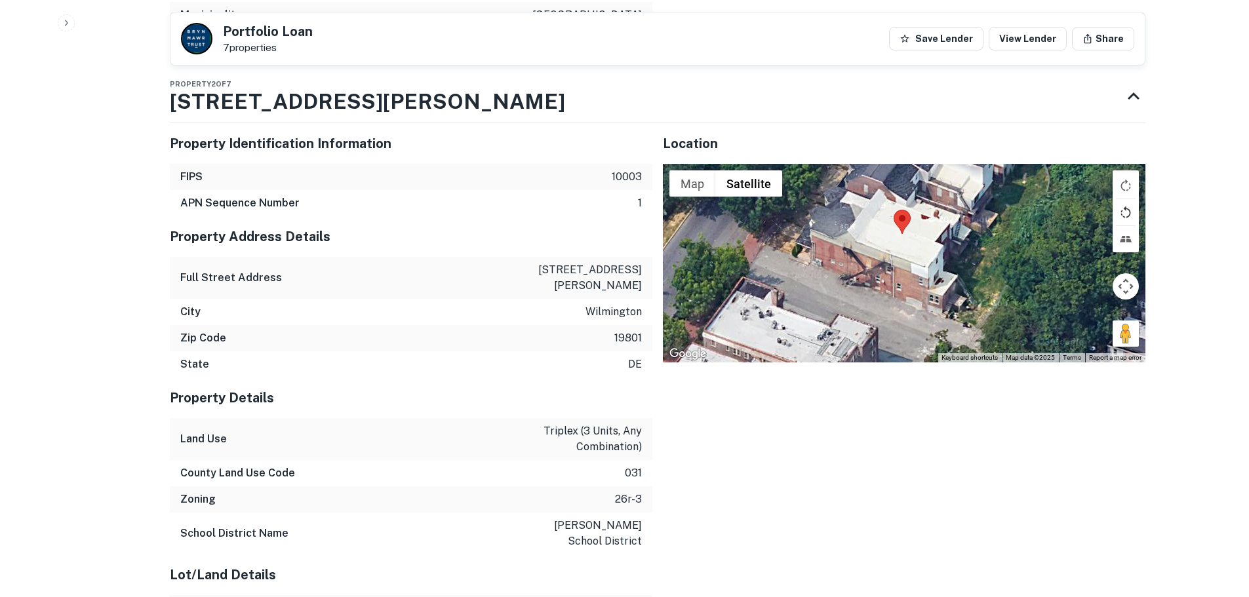
click at [1126, 199] on button "Rotate map counterclockwise" at bounding box center [1126, 212] width 26 height 26
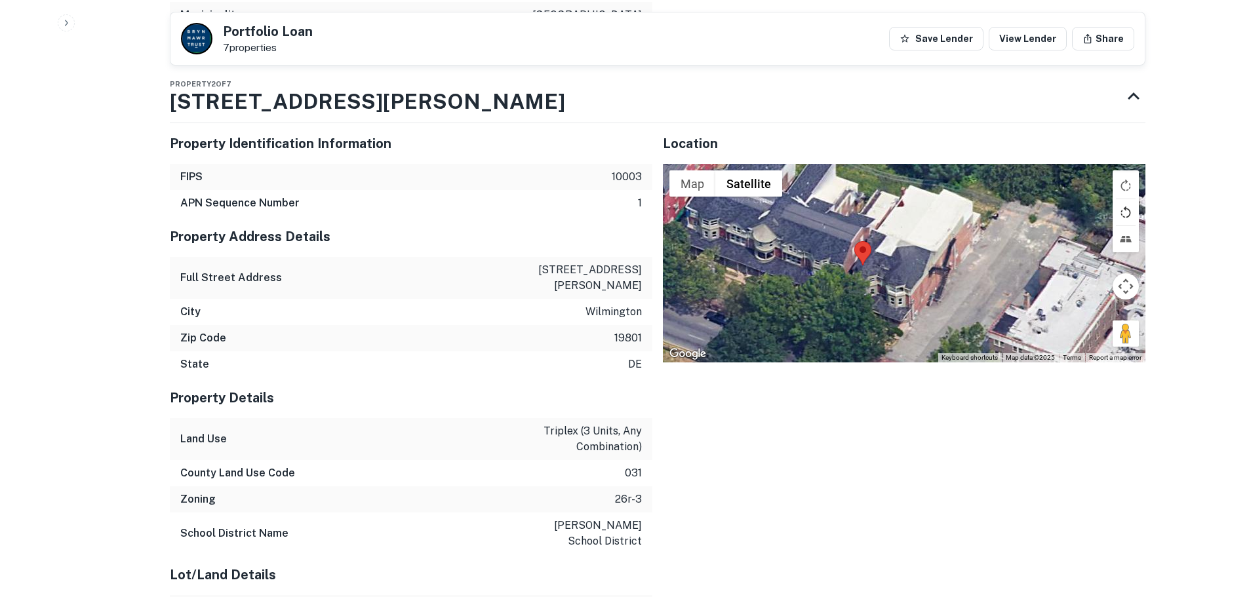
click at [1126, 199] on button "Rotate map counterclockwise" at bounding box center [1126, 212] width 26 height 26
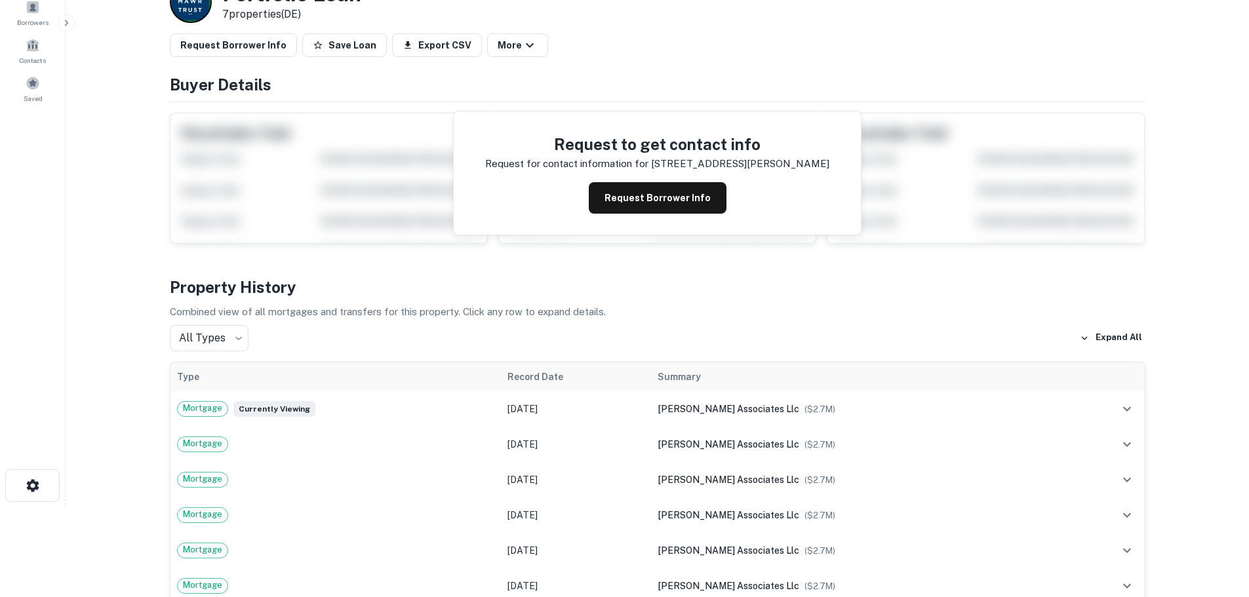
scroll to position [0, 0]
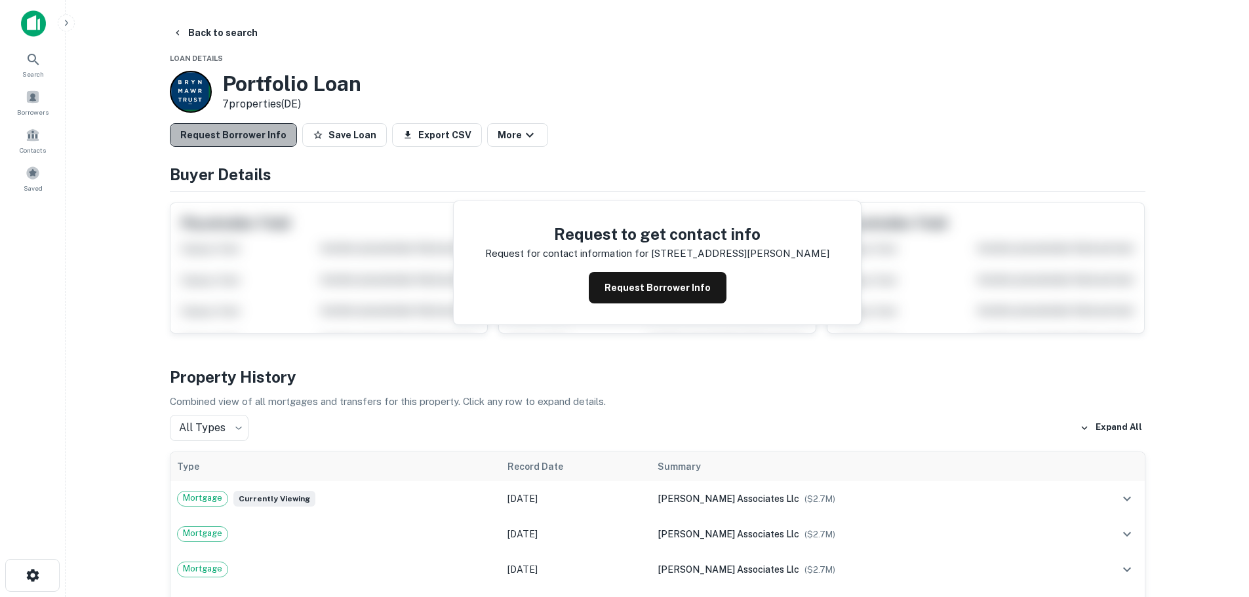
click at [232, 132] on button "Request Borrower Info" at bounding box center [233, 135] width 127 height 24
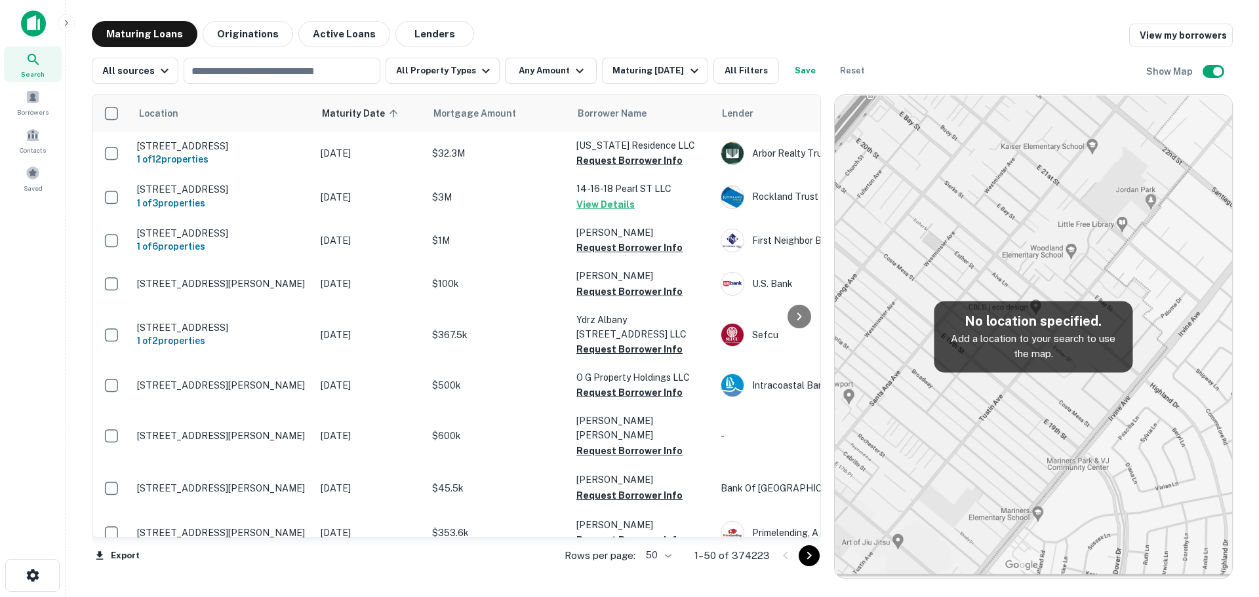
click at [1241, 73] on div "Maturing Loans Originations Active Loans Lenders View my borrowers All sources …" at bounding box center [662, 300] width 1172 height 558
click at [751, 77] on button "All Filters" at bounding box center [746, 71] width 66 height 26
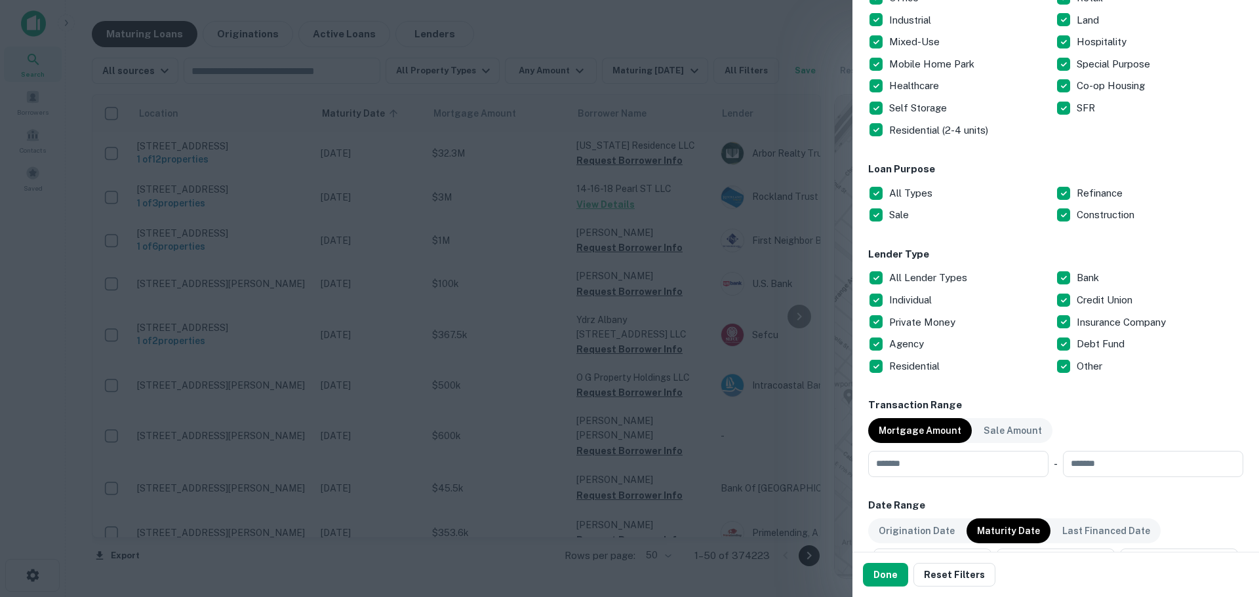
scroll to position [131, 0]
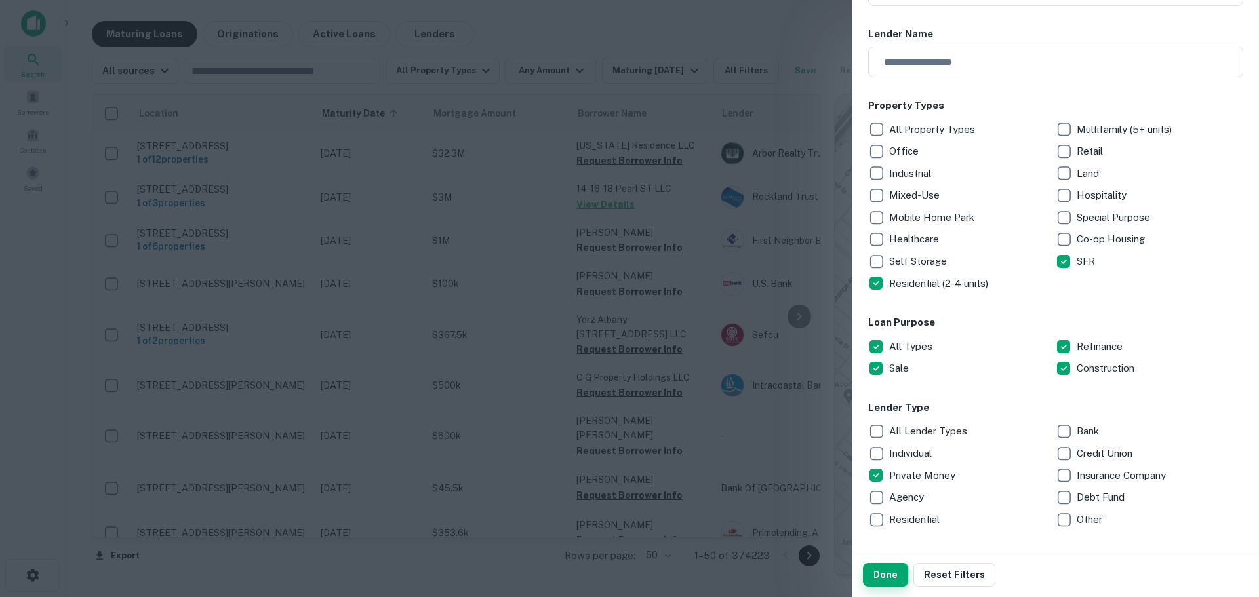
click at [885, 574] on button "Done" at bounding box center [885, 575] width 45 height 24
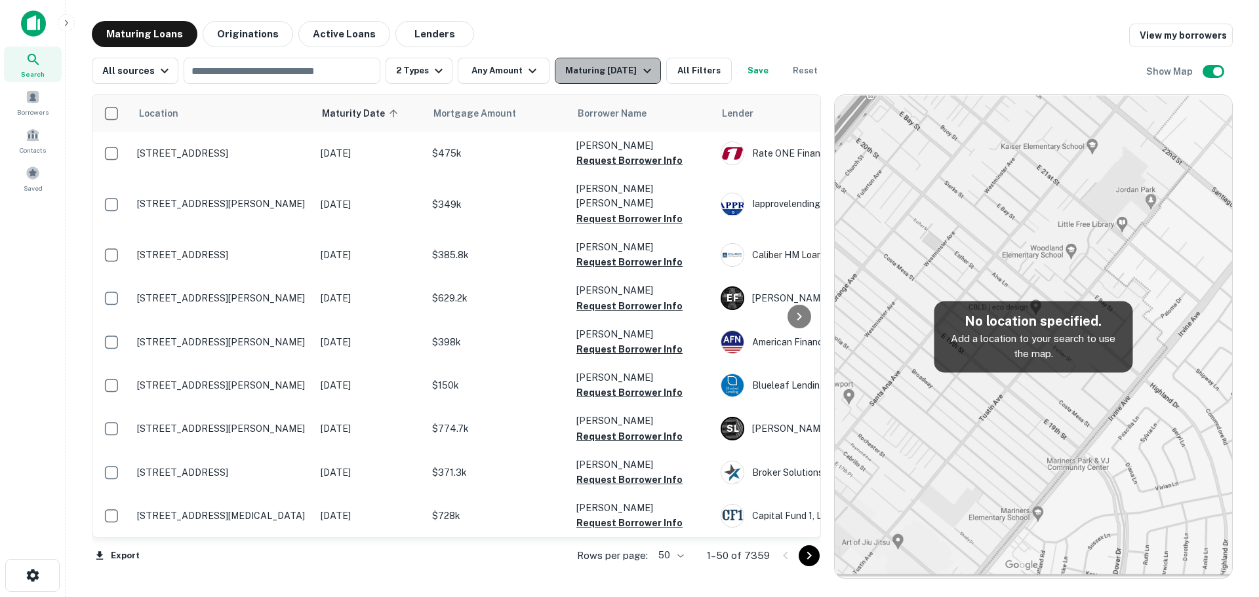
click at [644, 66] on icon "button" at bounding box center [647, 71] width 16 height 16
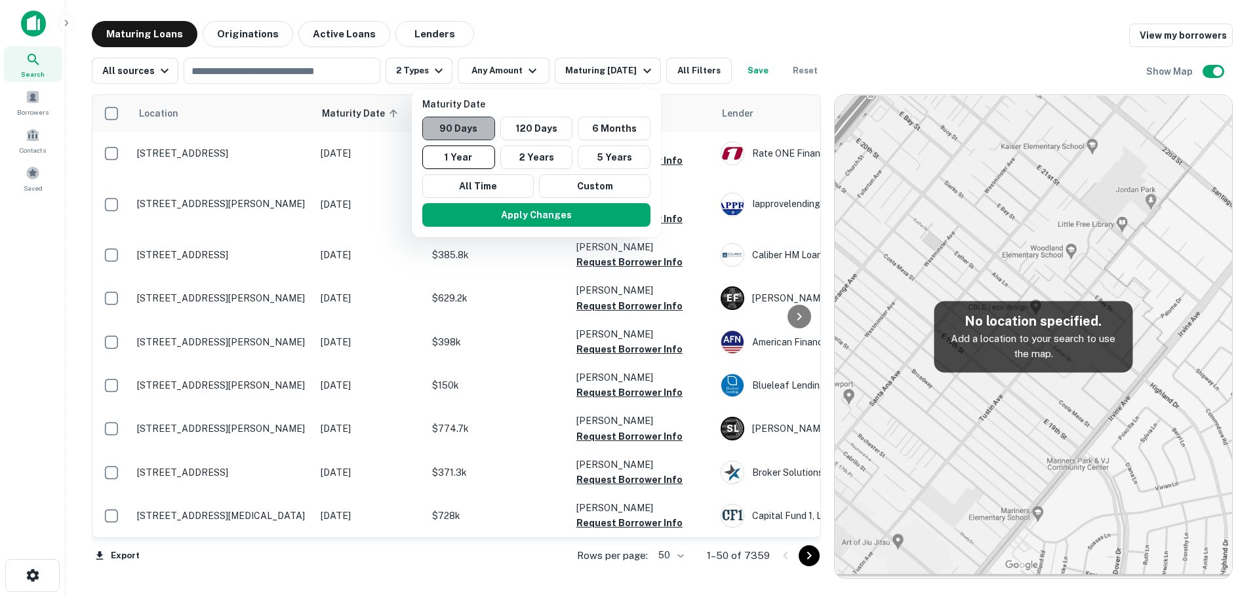
click at [472, 135] on button "90 Days" at bounding box center [458, 129] width 73 height 24
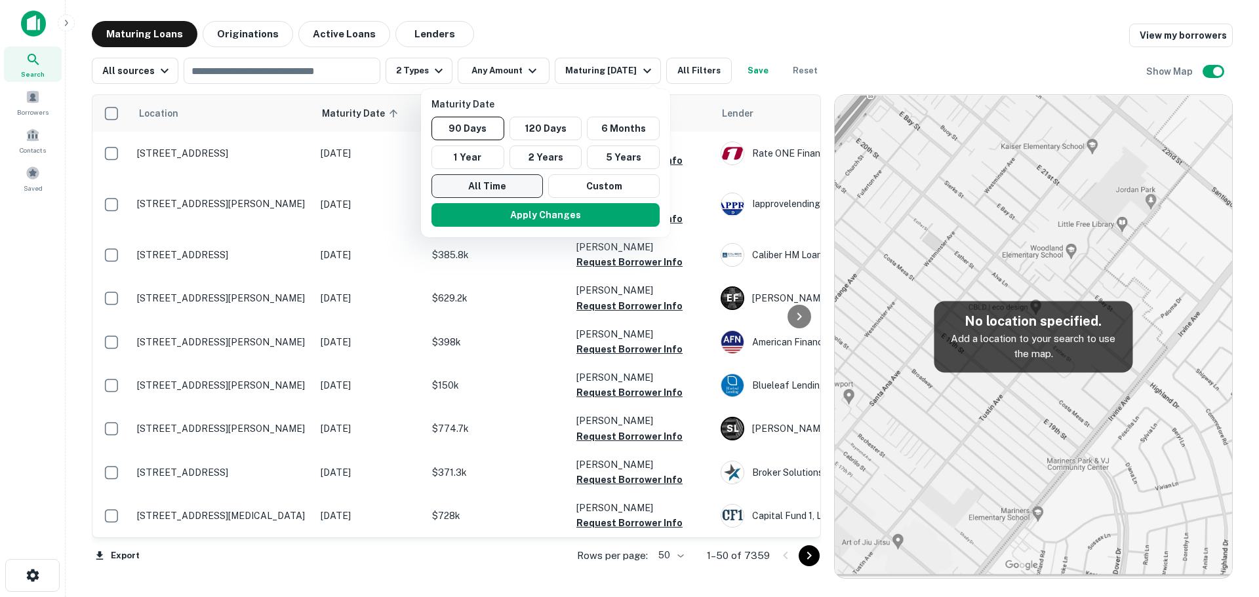
click at [511, 182] on button "All Time" at bounding box center [486, 186] width 111 height 24
click at [477, 118] on button "90 Days" at bounding box center [459, 129] width 73 height 24
click at [596, 187] on button "Custom" at bounding box center [603, 186] width 111 height 24
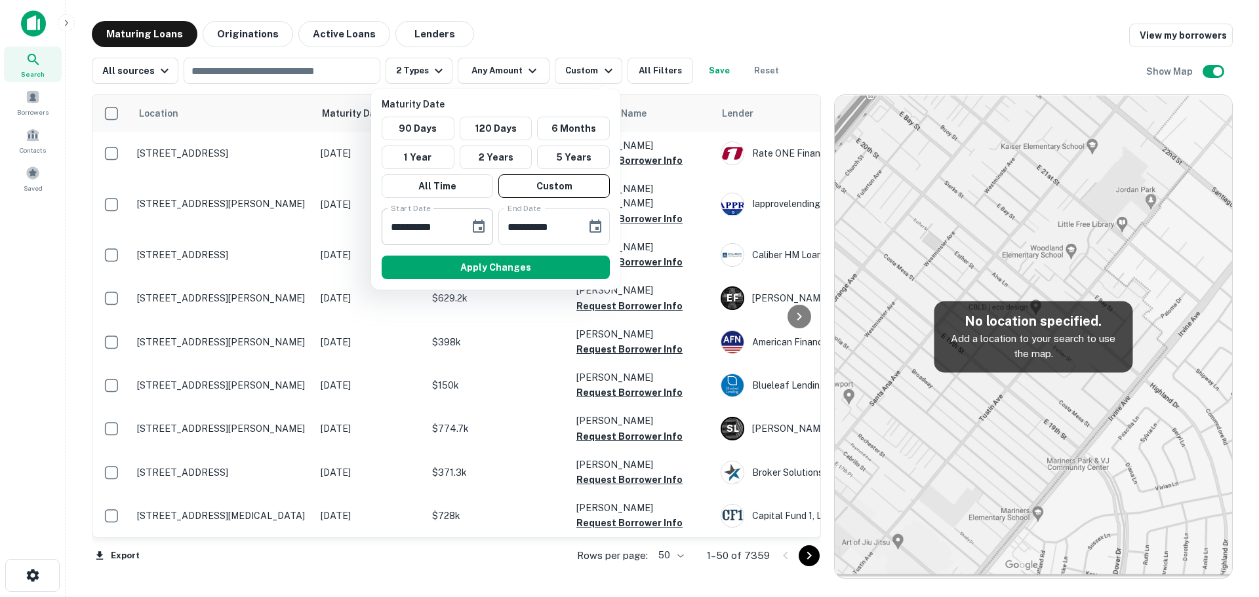
click at [450, 226] on input "**********" at bounding box center [421, 227] width 79 height 37
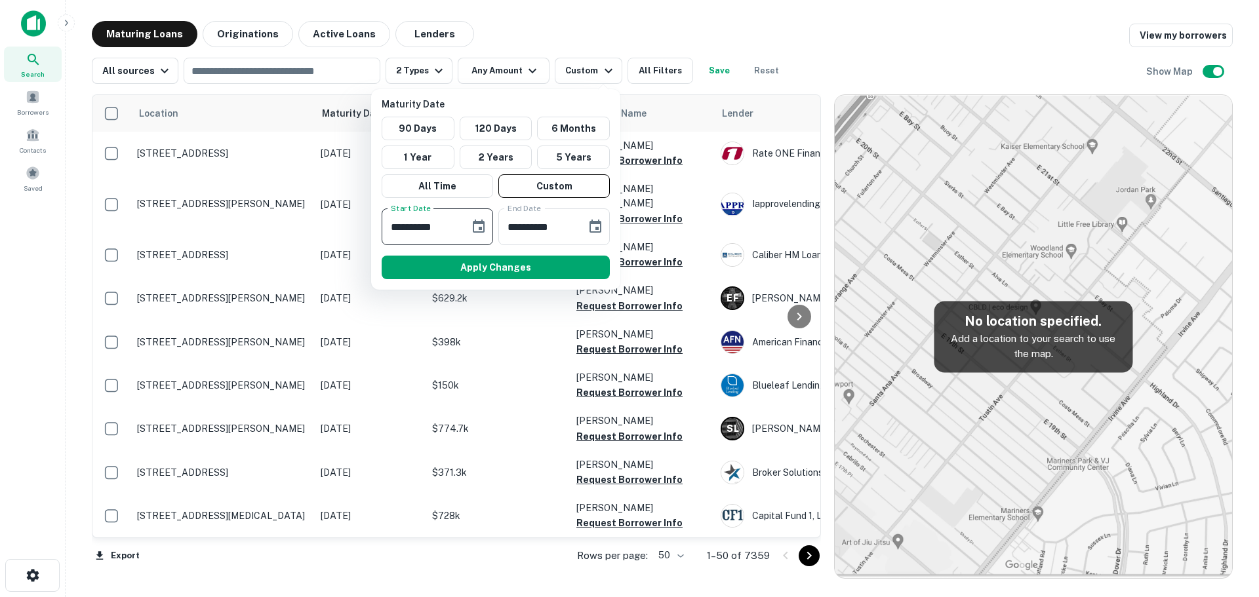
drag, startPoint x: 452, startPoint y: 226, endPoint x: 426, endPoint y: 226, distance: 25.6
click at [426, 226] on input "**********" at bounding box center [421, 227] width 79 height 37
type input "**********"
click at [484, 264] on button "Apply Changes" at bounding box center [496, 268] width 228 height 24
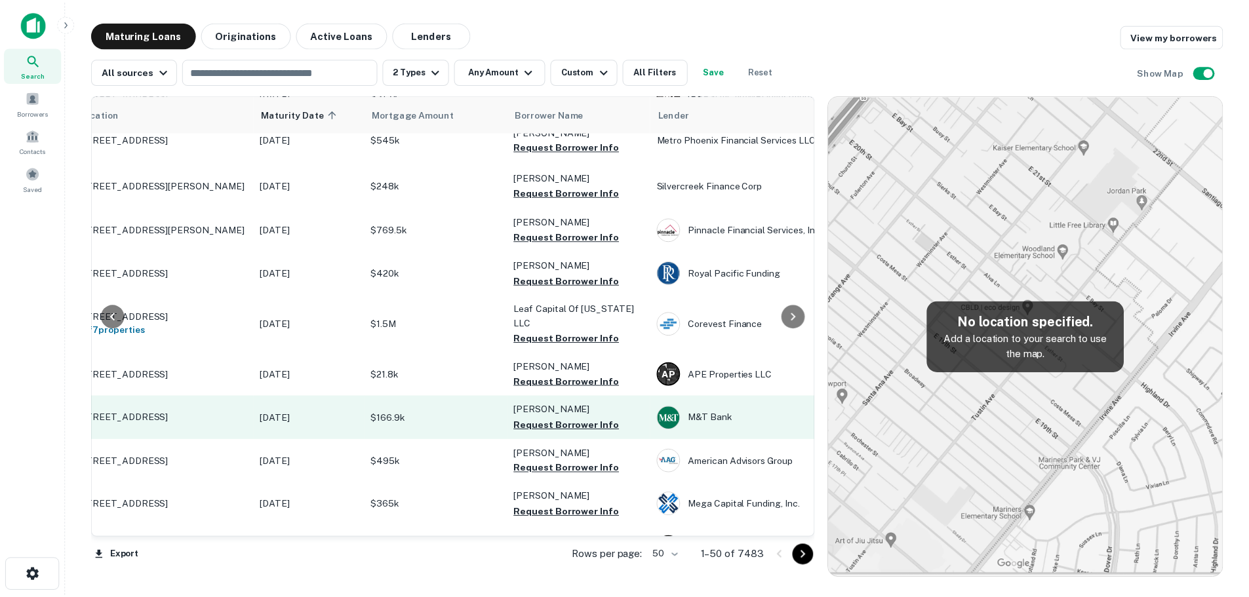
scroll to position [1115, 59]
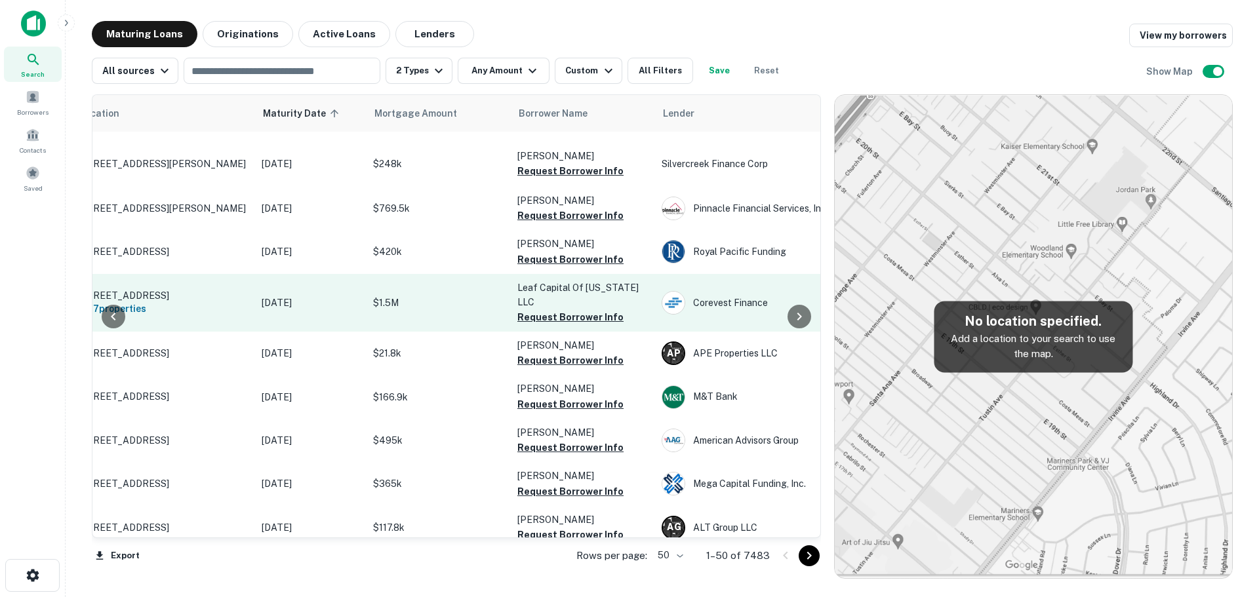
click at [441, 296] on p "$1.5M" at bounding box center [438, 303] width 131 height 14
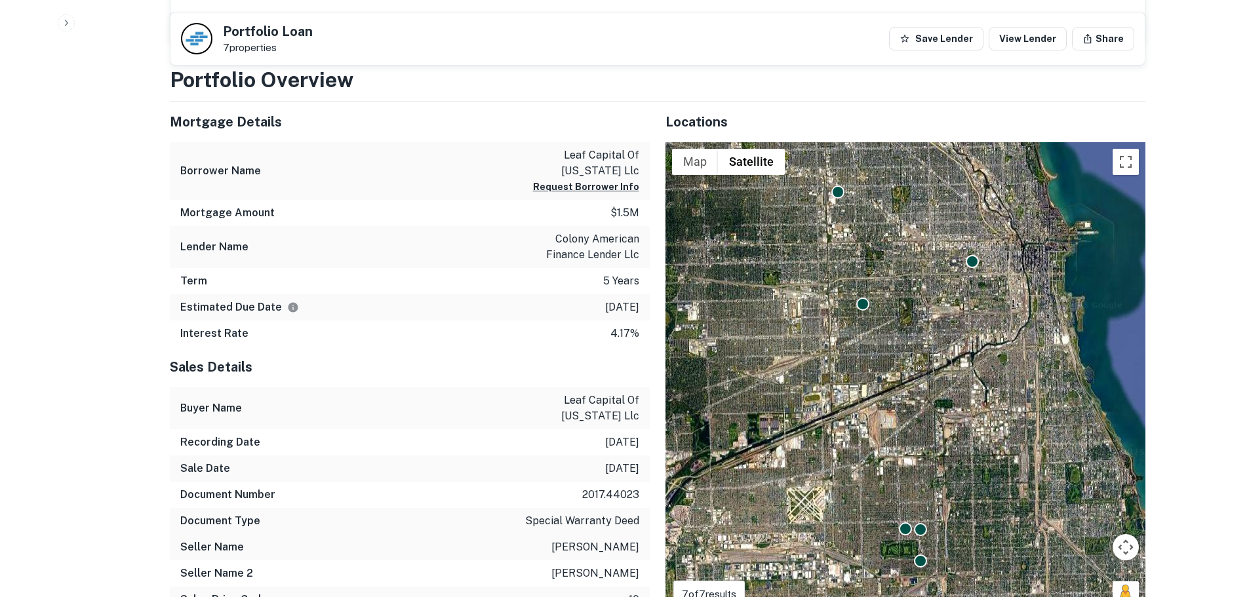
scroll to position [787, 0]
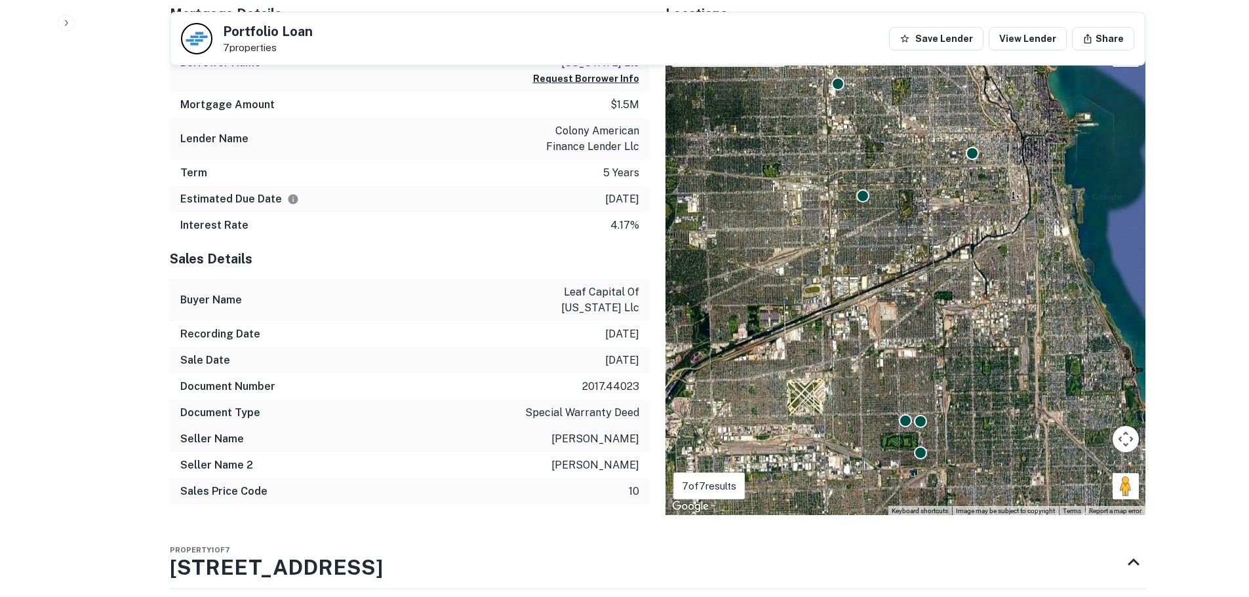
drag, startPoint x: 1115, startPoint y: 365, endPoint x: 1096, endPoint y: 368, distance: 19.3
click at [1115, 365] on div "To activate drag with keyboard, press Alt + Enter. Once in keyboard drag state,…" at bounding box center [906, 275] width 480 height 482
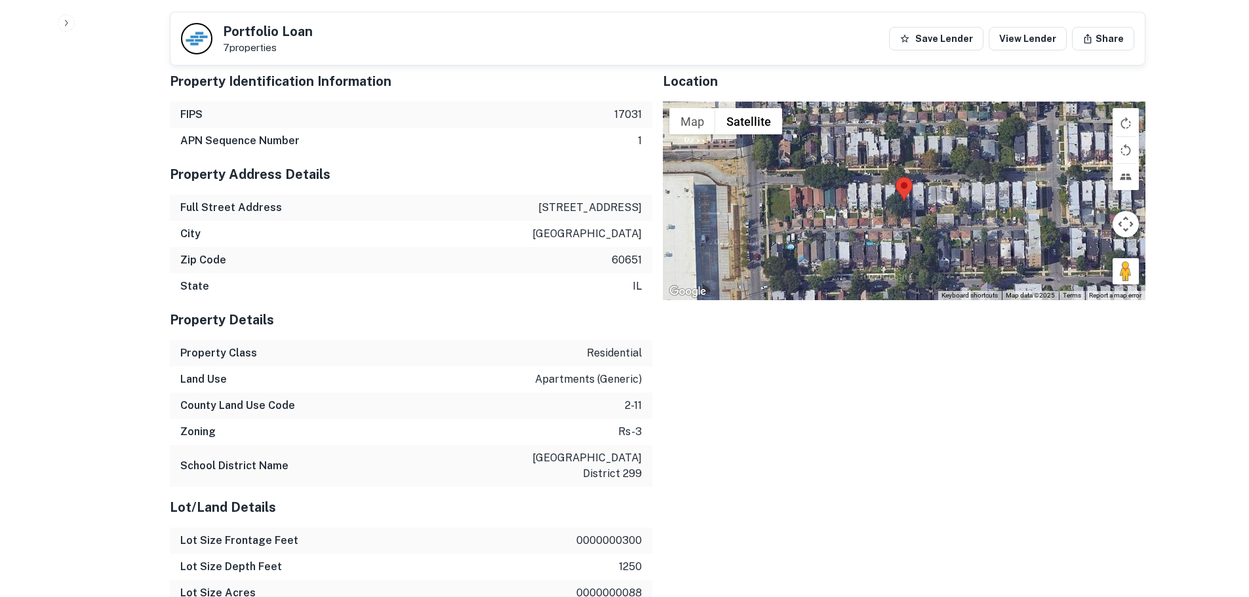
scroll to position [1311, 0]
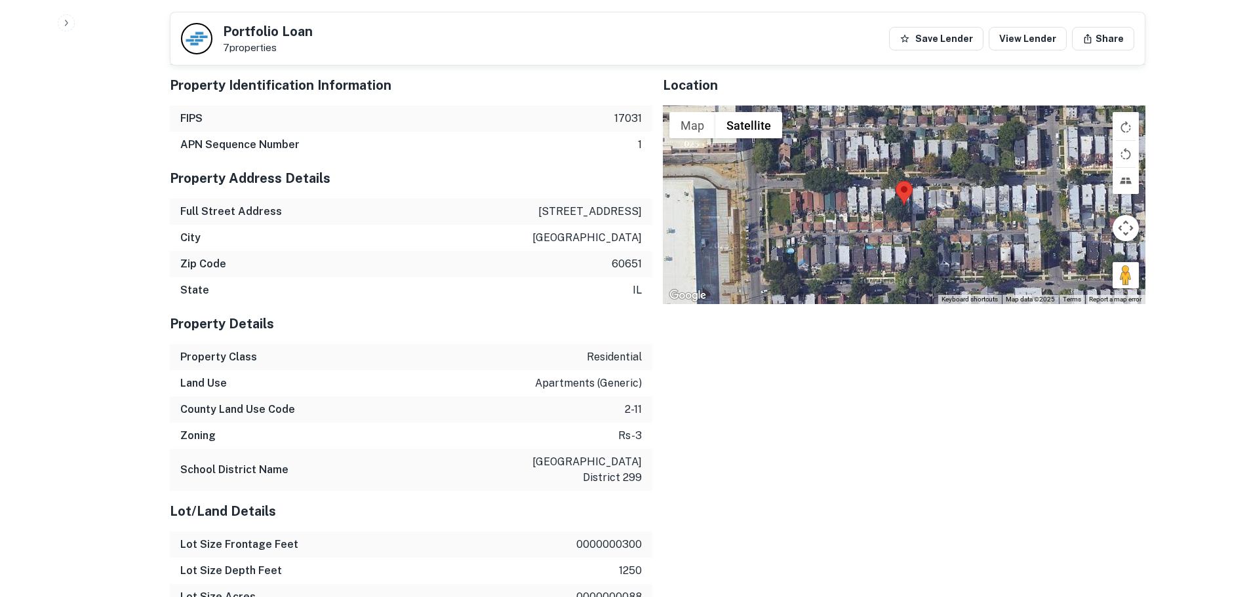
click at [913, 213] on div at bounding box center [904, 205] width 483 height 198
click at [909, 214] on div at bounding box center [904, 205] width 483 height 198
click at [904, 216] on div at bounding box center [904, 205] width 483 height 198
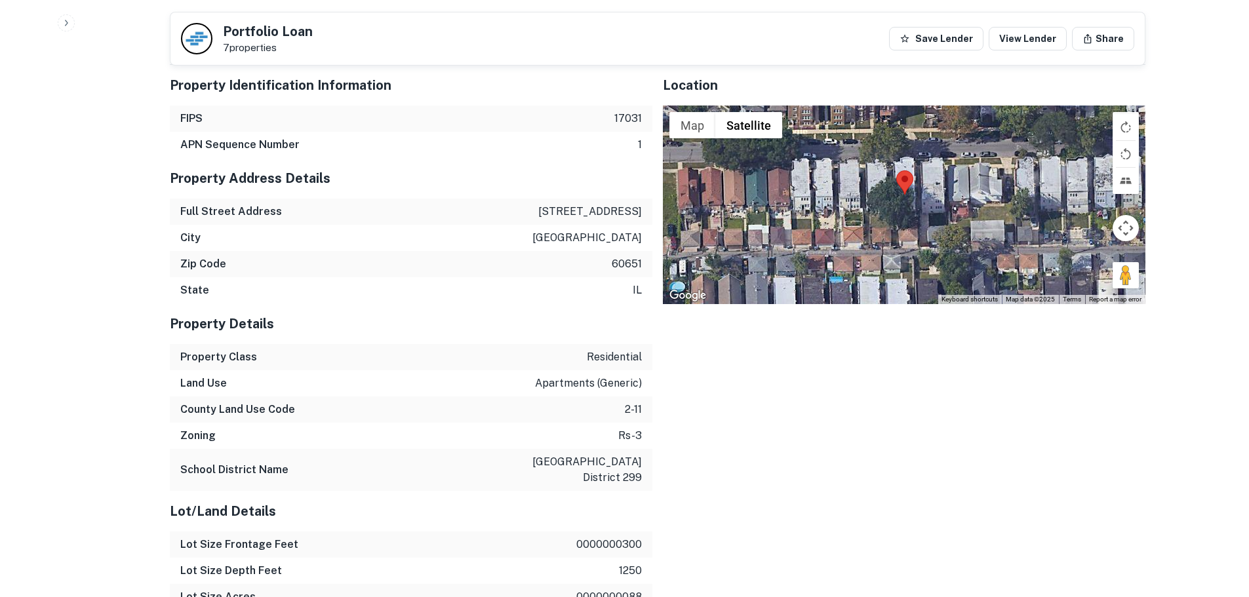
click at [904, 216] on div at bounding box center [904, 205] width 483 height 198
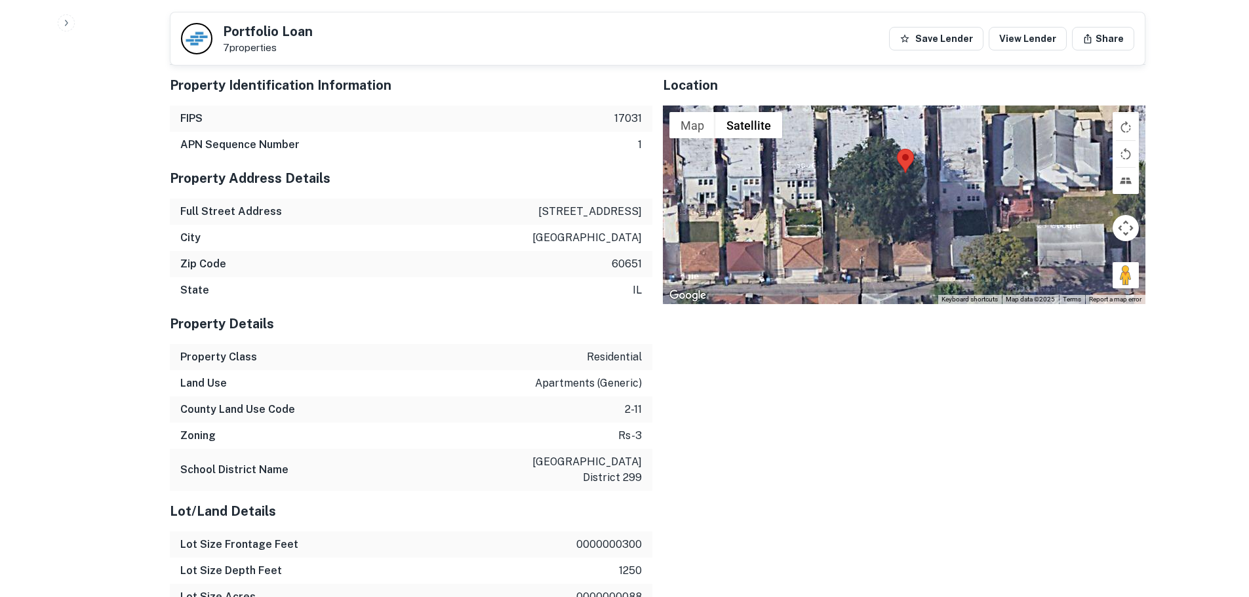
click at [904, 212] on div at bounding box center [904, 205] width 483 height 198
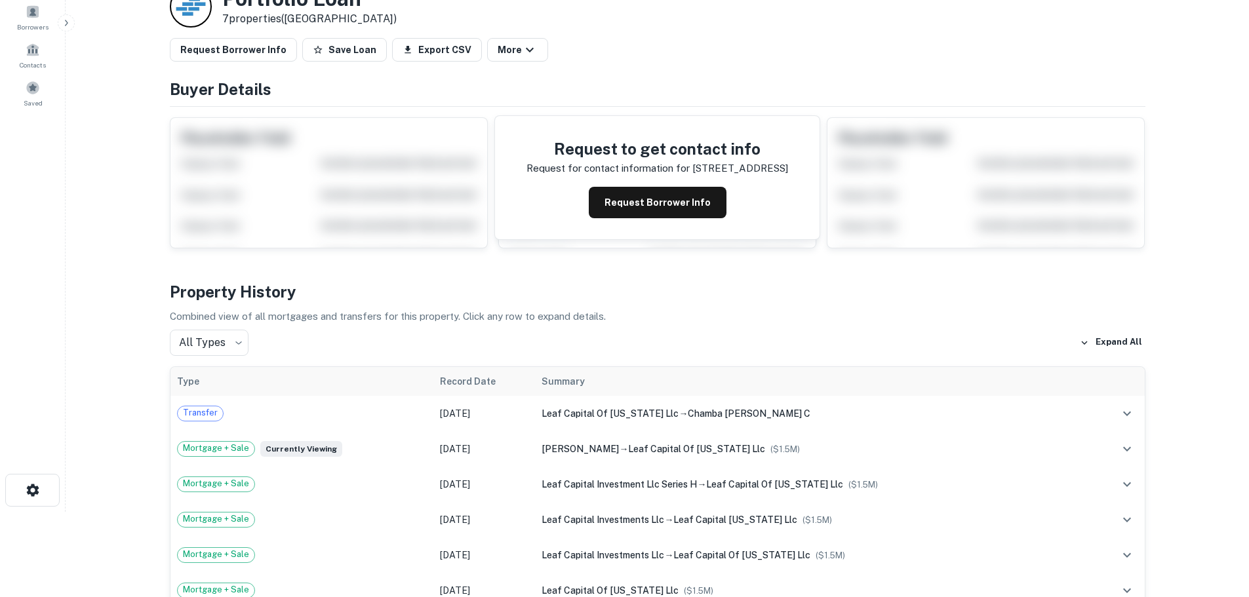
scroll to position [0, 0]
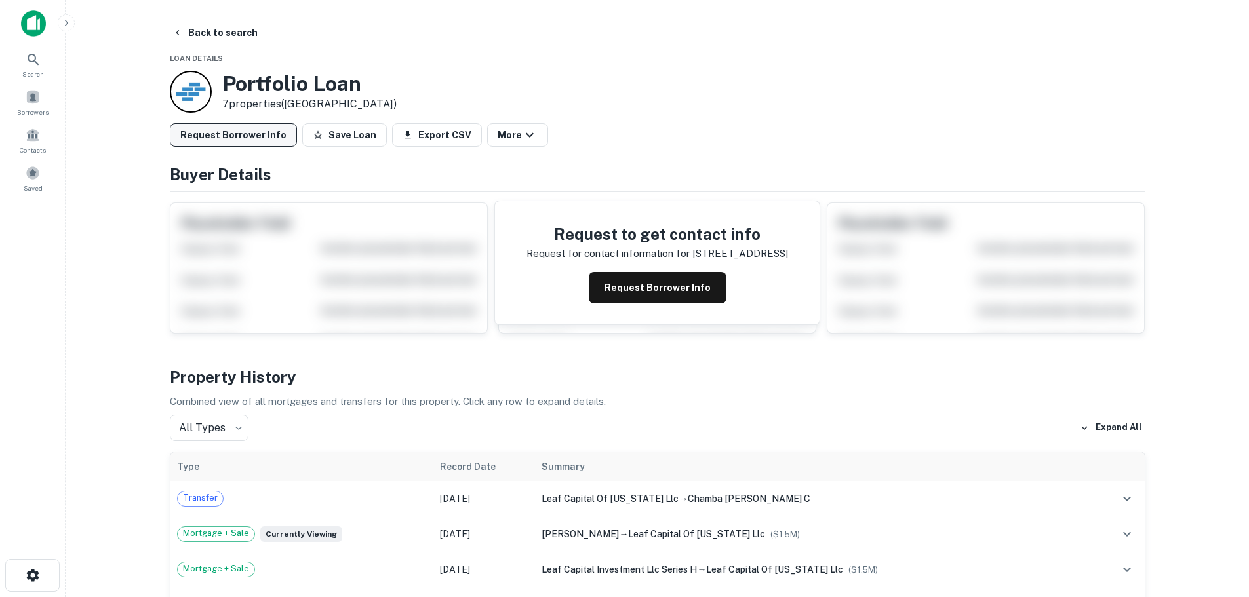
click at [262, 127] on button "Request Borrower Info" at bounding box center [233, 135] width 127 height 24
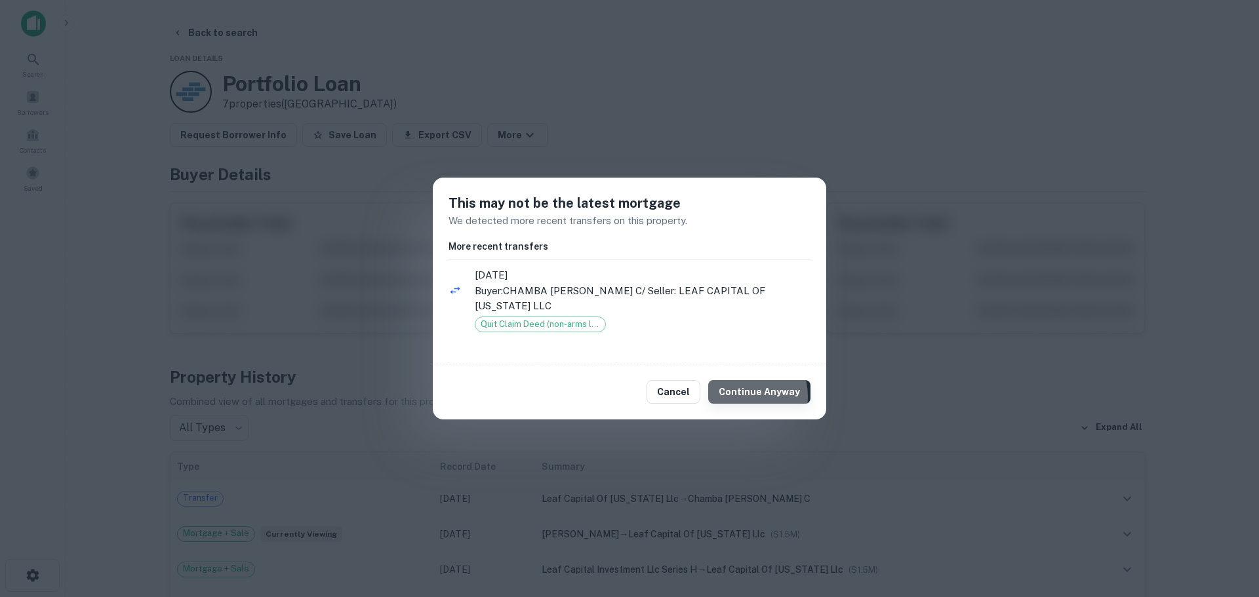
click at [748, 389] on button "Continue Anyway" at bounding box center [759, 392] width 102 height 24
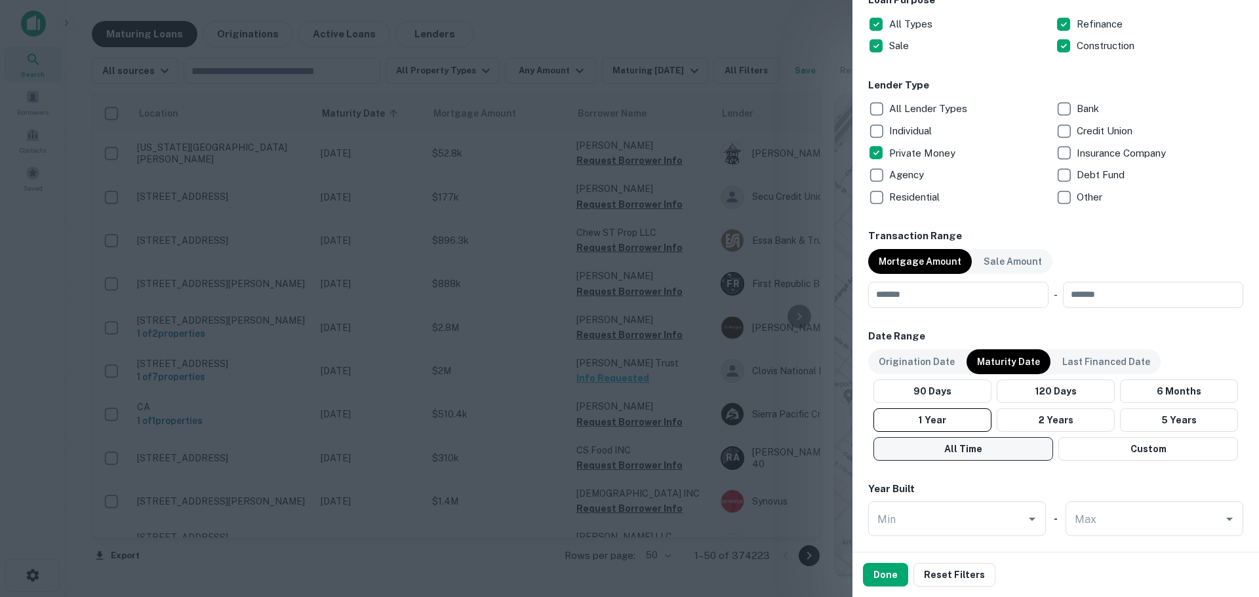
scroll to position [459, 0]
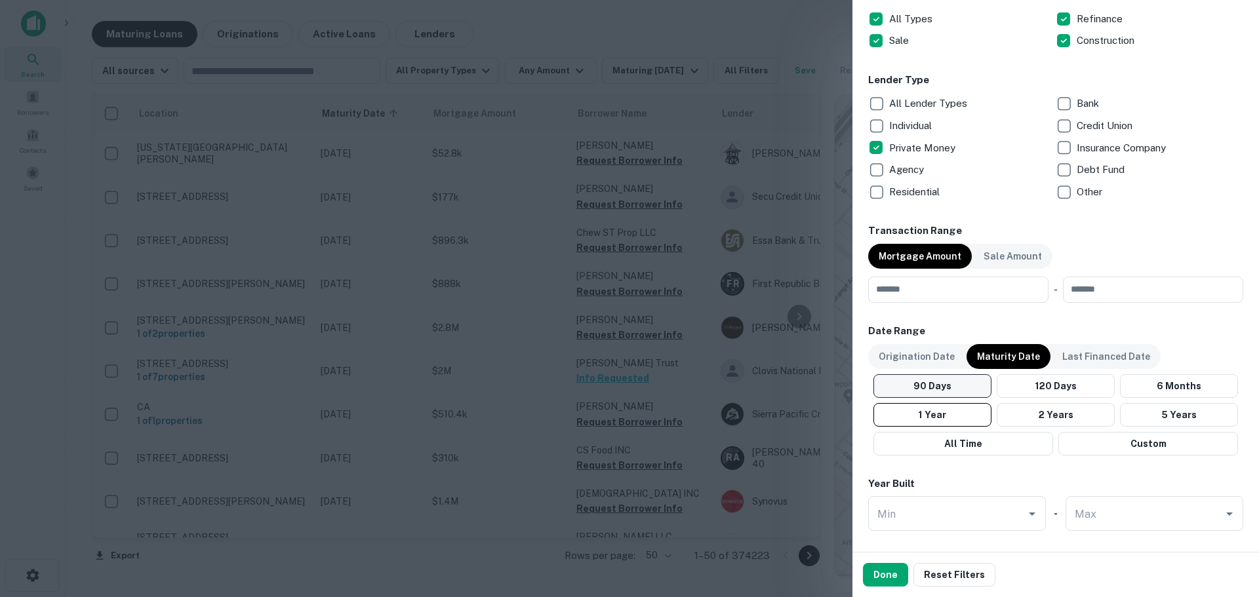
click at [947, 389] on button "90 Days" at bounding box center [932, 386] width 118 height 24
click at [978, 446] on button "All Time" at bounding box center [963, 444] width 180 height 24
click at [960, 389] on button "90 Days" at bounding box center [932, 386] width 118 height 24
click at [1101, 441] on button "Custom" at bounding box center [1148, 444] width 180 height 24
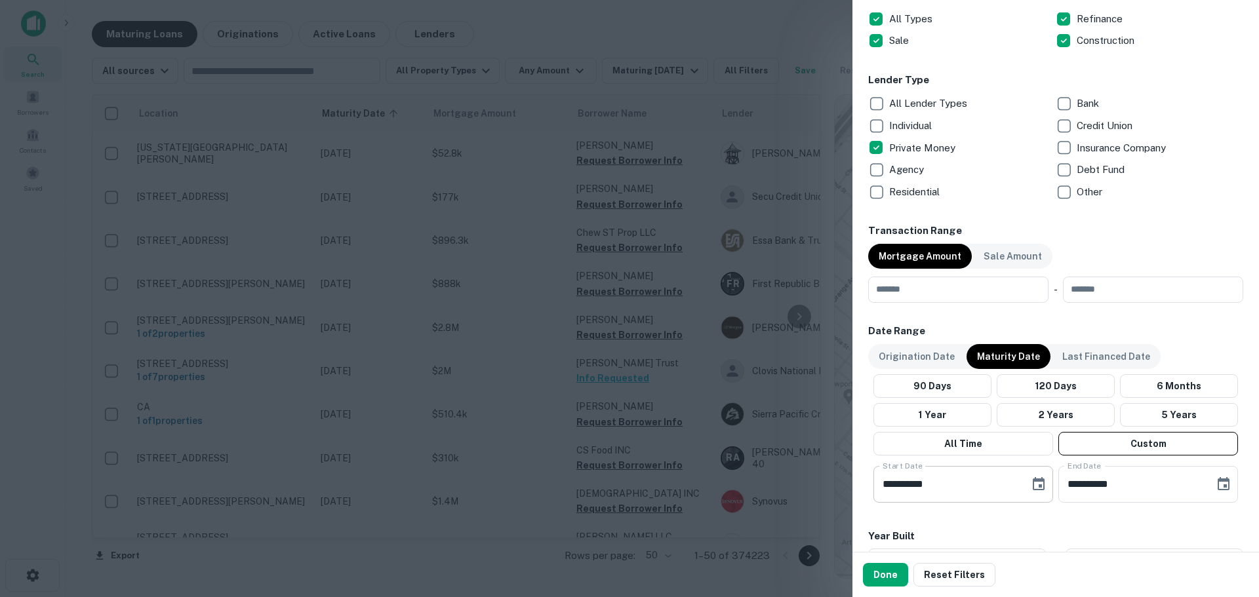
click at [955, 490] on input "**********" at bounding box center [946, 484] width 147 height 37
click at [959, 485] on input "**********" at bounding box center [946, 484] width 147 height 37
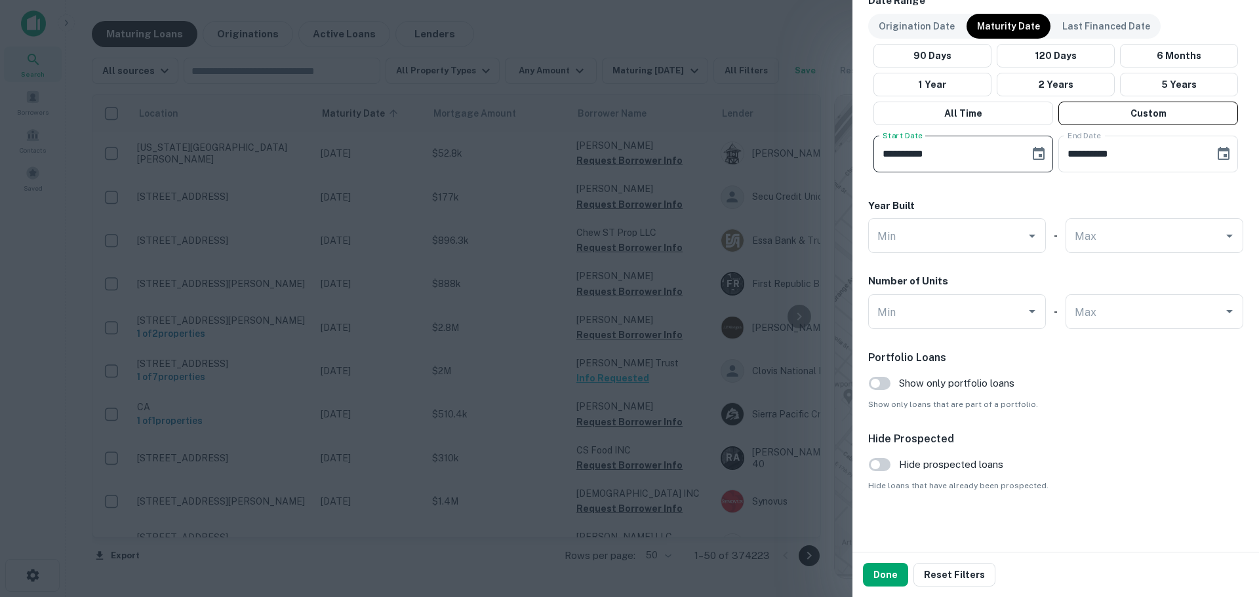
scroll to position [792, 0]
type input "**********"
click at [1150, 312] on input "Max" at bounding box center [1144, 309] width 146 height 23
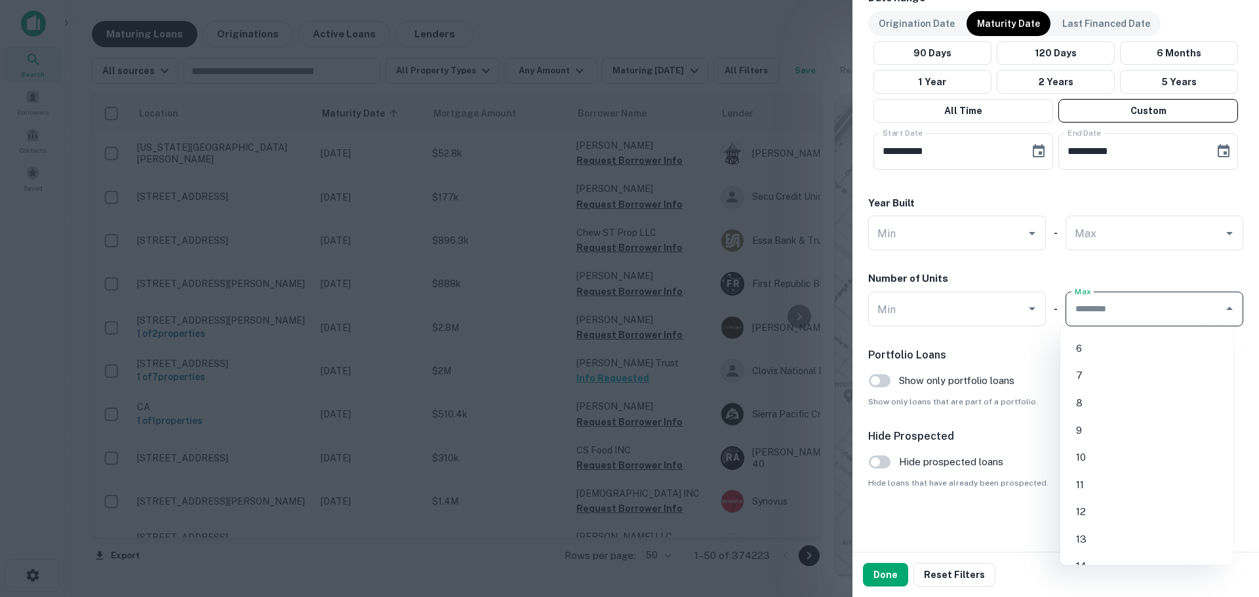
scroll to position [131, 0]
click at [1136, 458] on li "10" at bounding box center [1147, 457] width 163 height 24
type input "**"
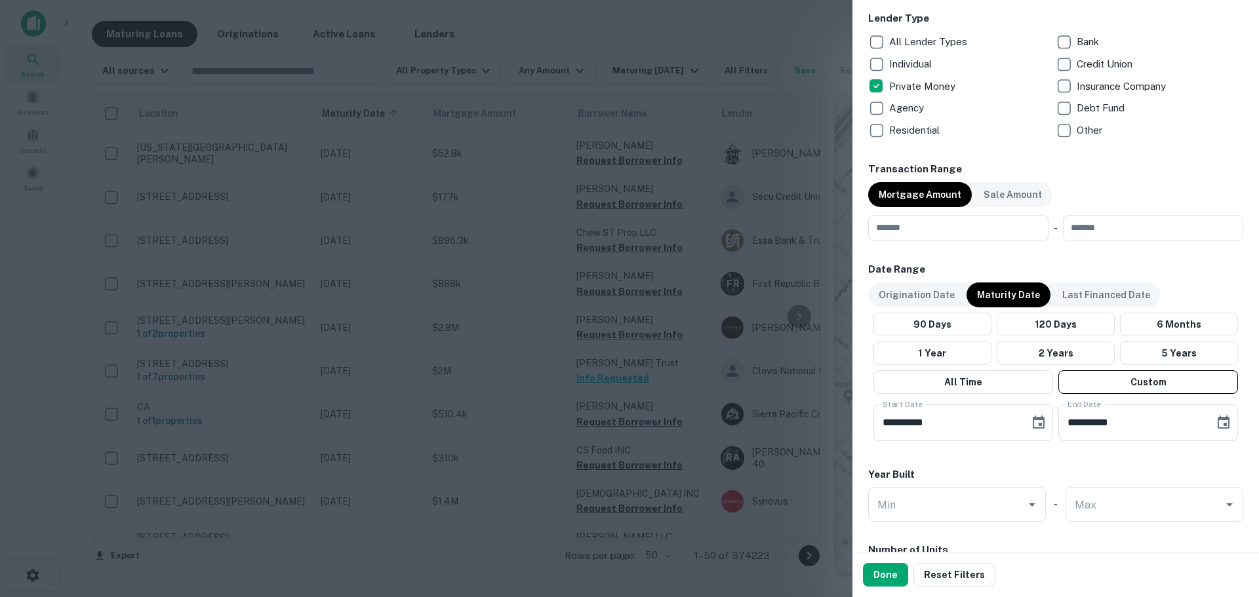
scroll to position [590, 0]
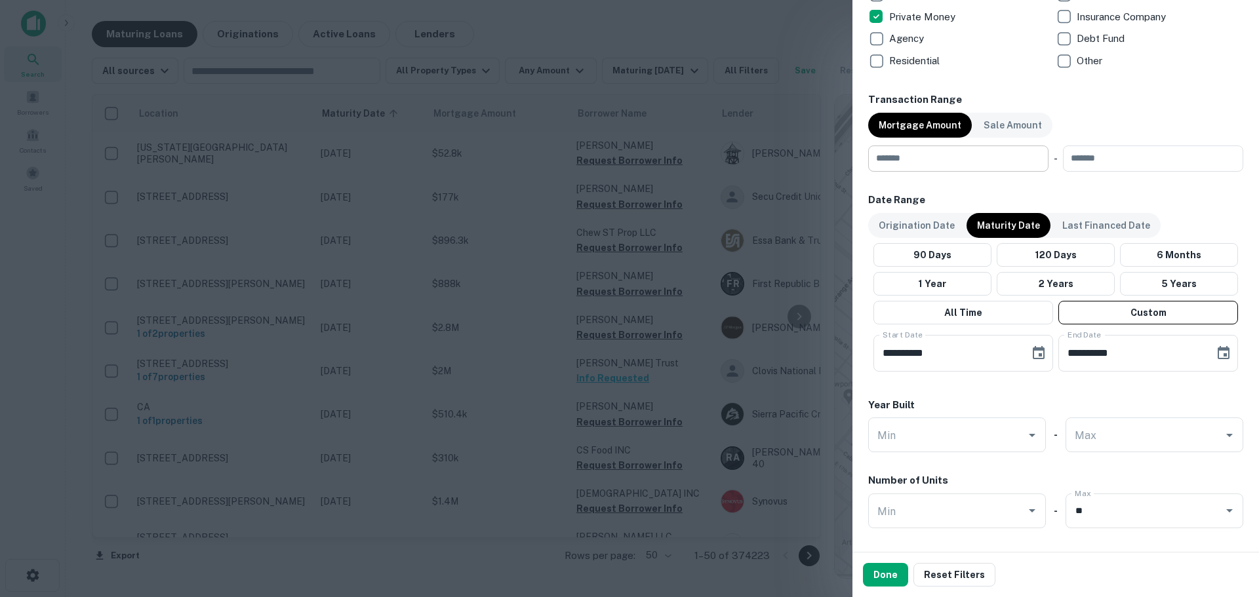
click at [1039, 159] on div "​" at bounding box center [958, 159] width 180 height 26
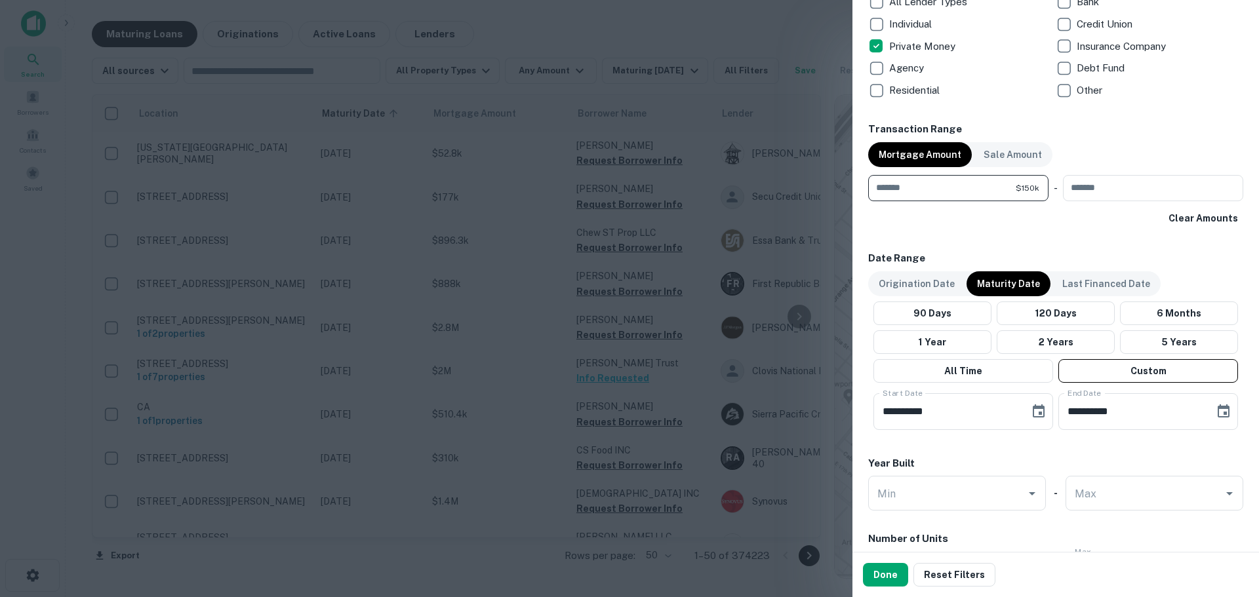
scroll to position [559, 0]
type input "******"
click at [1110, 182] on input "number" at bounding box center [1148, 190] width 171 height 26
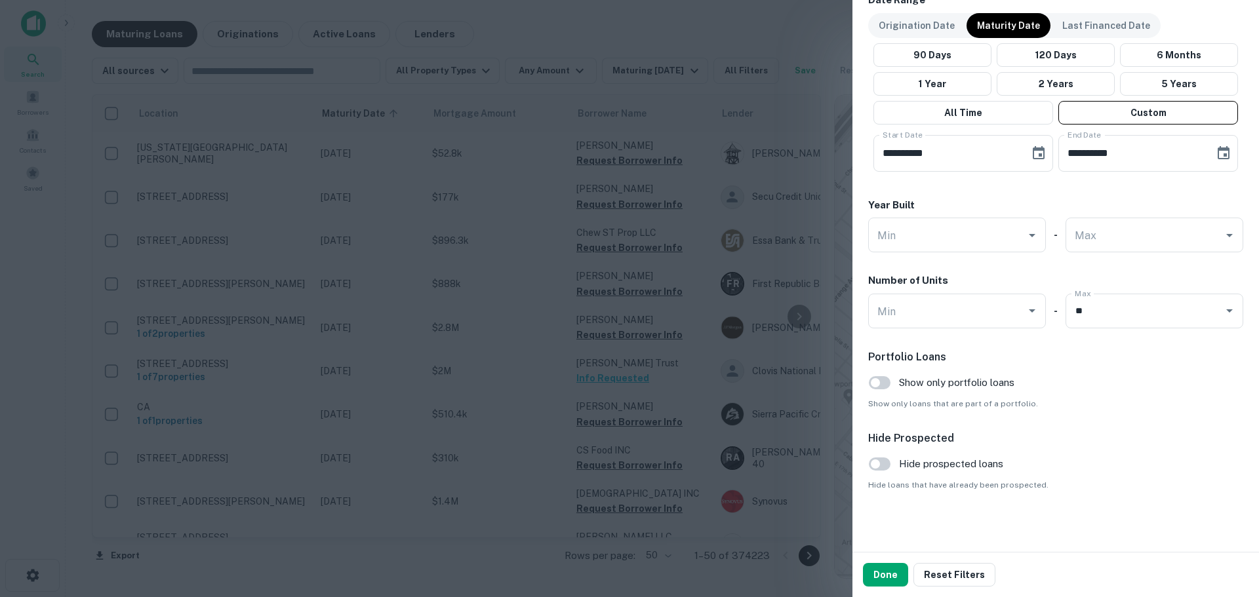
scroll to position [821, 0]
type input "*******"
click at [893, 574] on button "Done" at bounding box center [885, 575] width 45 height 24
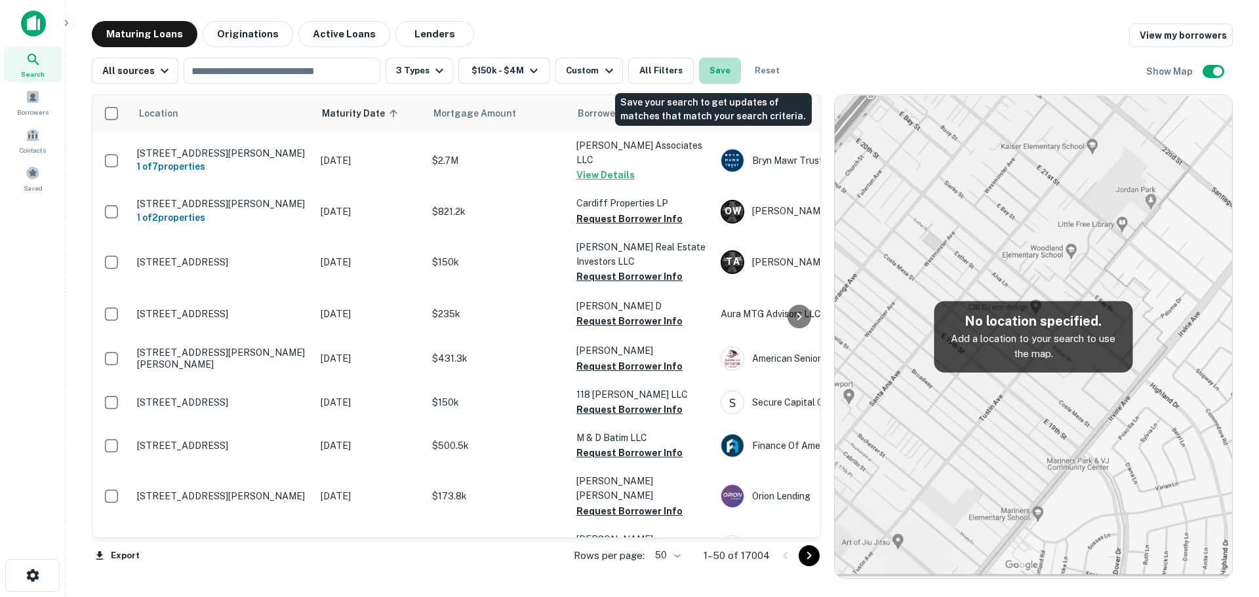
click at [709, 68] on button "Save" at bounding box center [720, 71] width 42 height 26
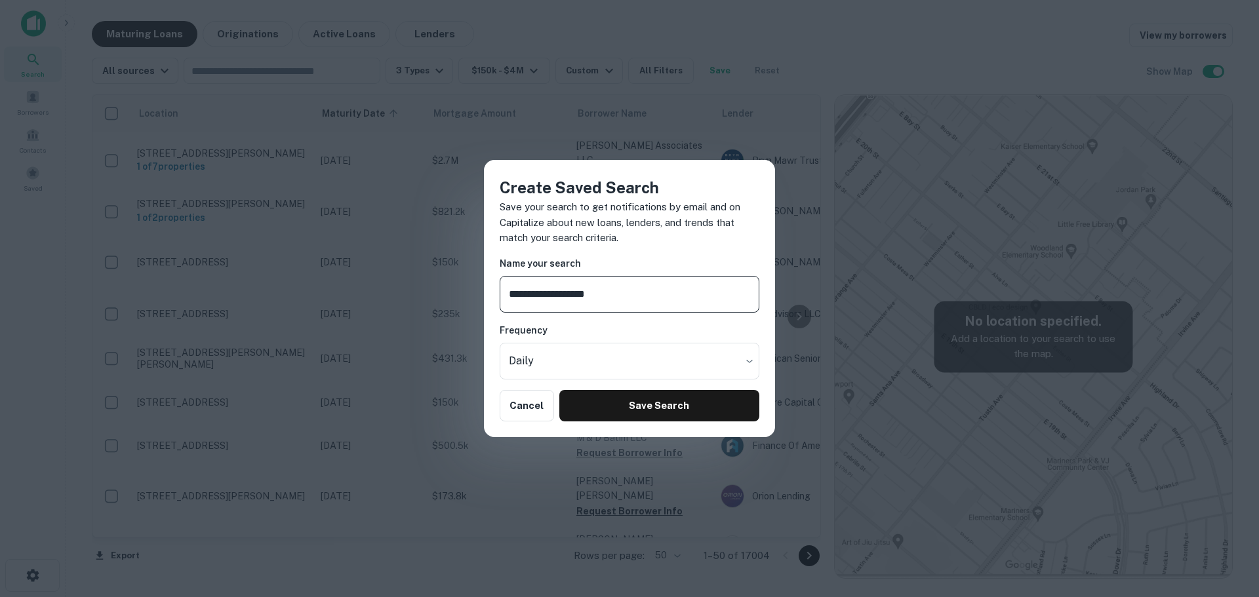
click at [528, 294] on input "**********" at bounding box center [630, 294] width 260 height 37
type input "**********"
click at [622, 357] on body "Search Borrowers Contacts Saved Maturing Loans Originations Active Loans Lender…" at bounding box center [629, 298] width 1259 height 597
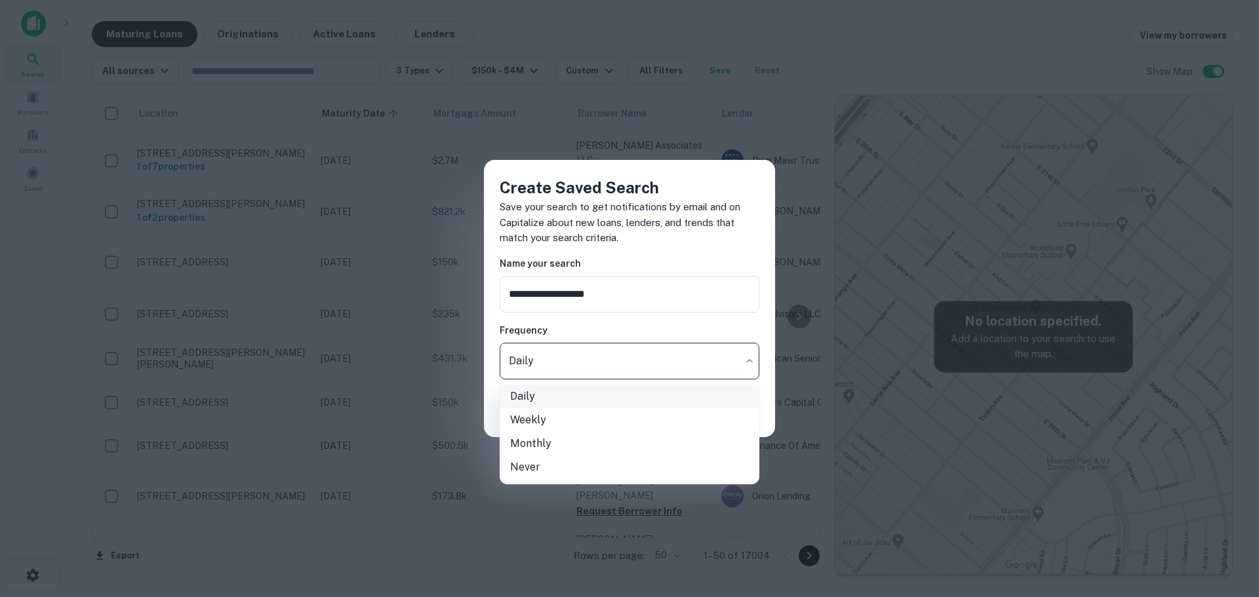
click at [607, 393] on li "Daily" at bounding box center [630, 397] width 260 height 24
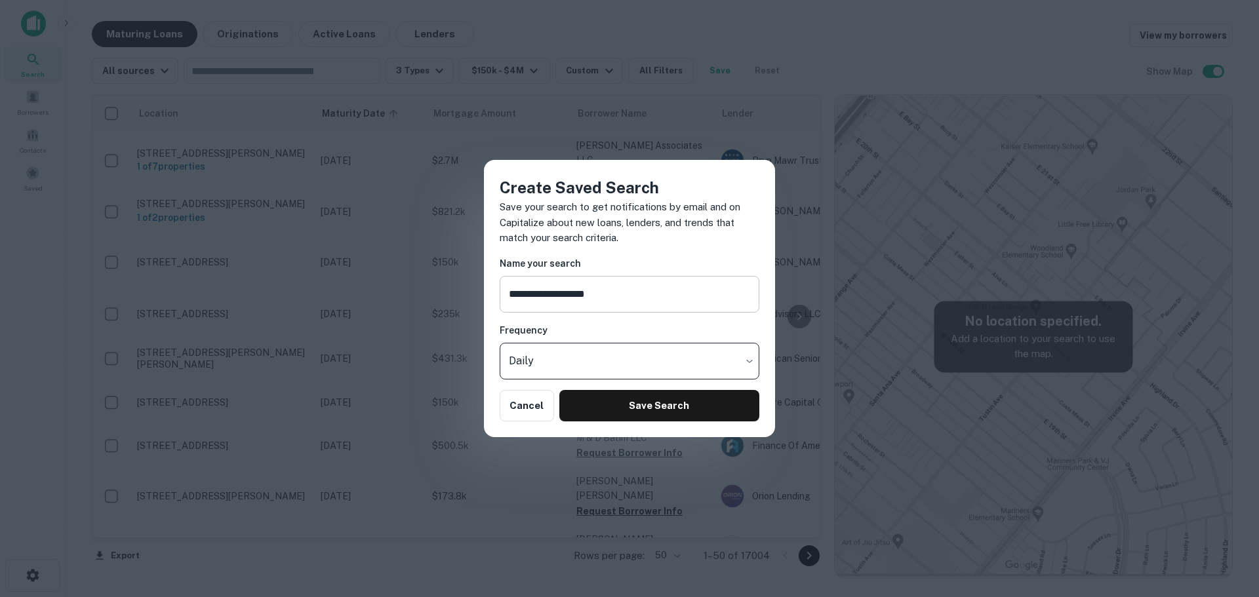
click at [632, 291] on input "**********" at bounding box center [630, 294] width 260 height 37
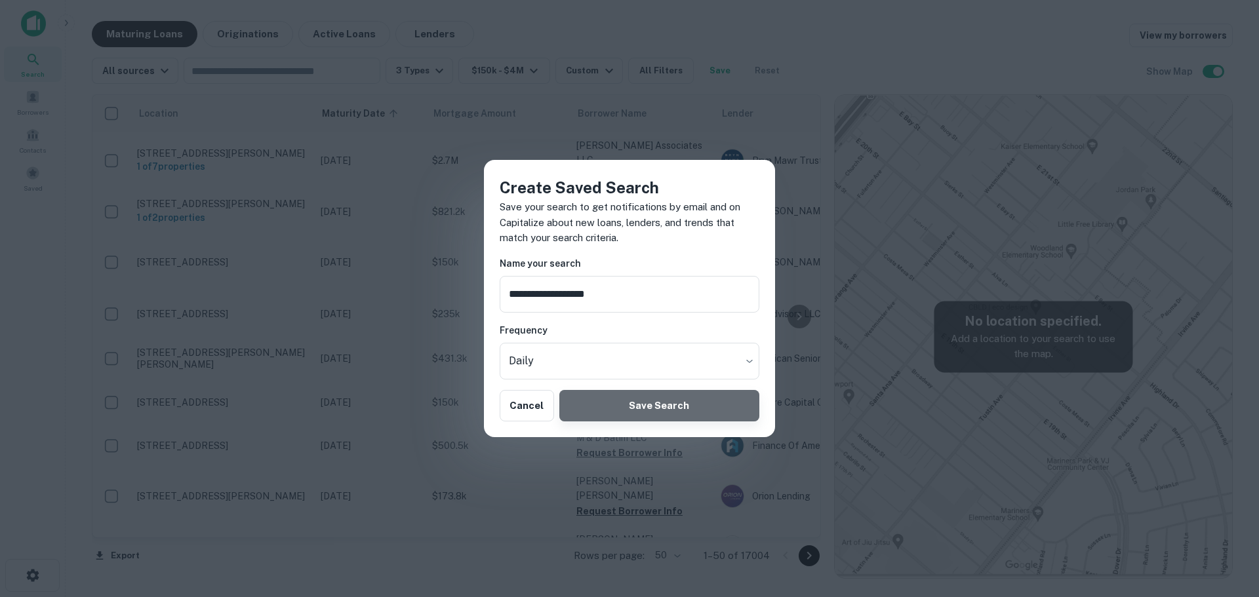
click at [655, 405] on button "Save Search" at bounding box center [659, 405] width 200 height 31
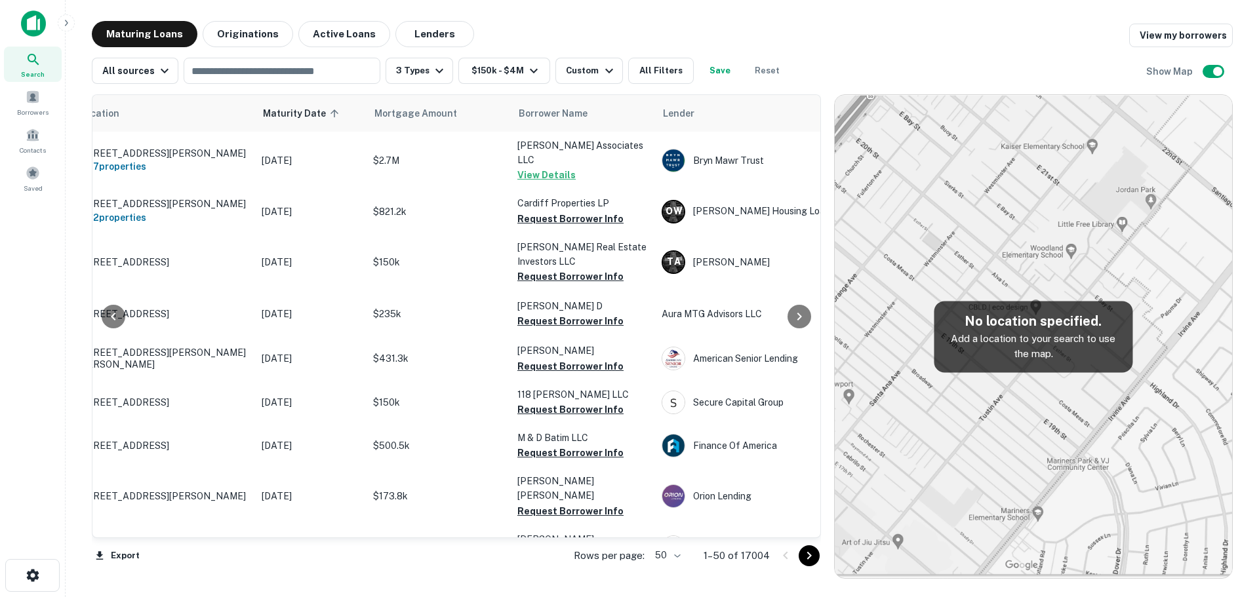
scroll to position [0, 74]
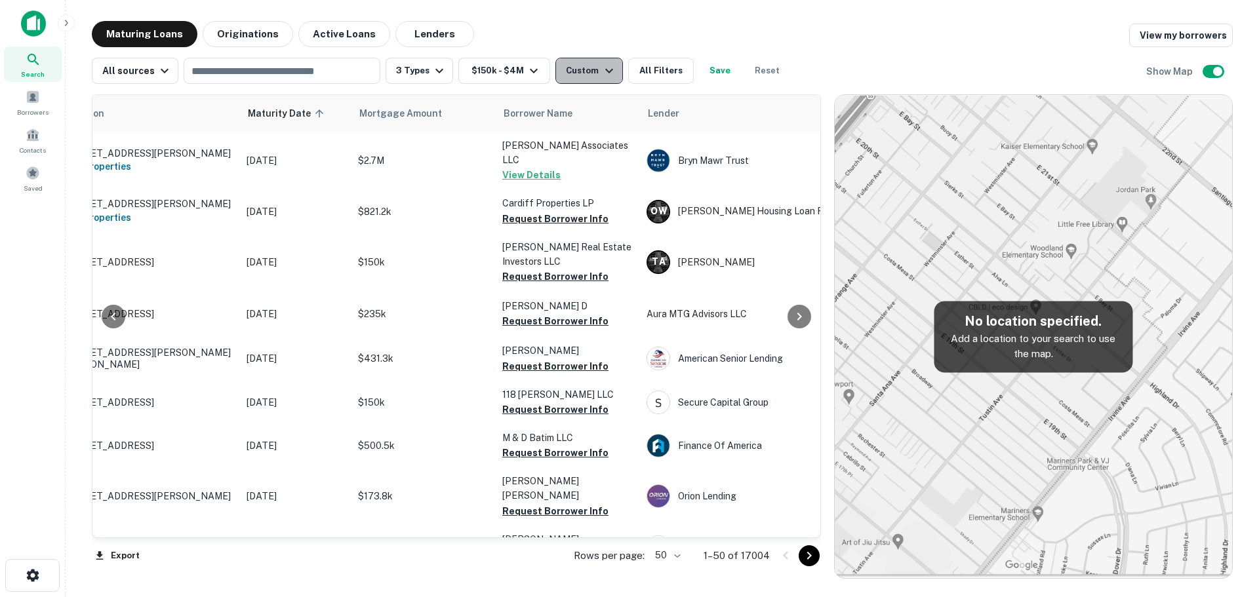
click at [601, 66] on icon "button" at bounding box center [609, 71] width 16 height 16
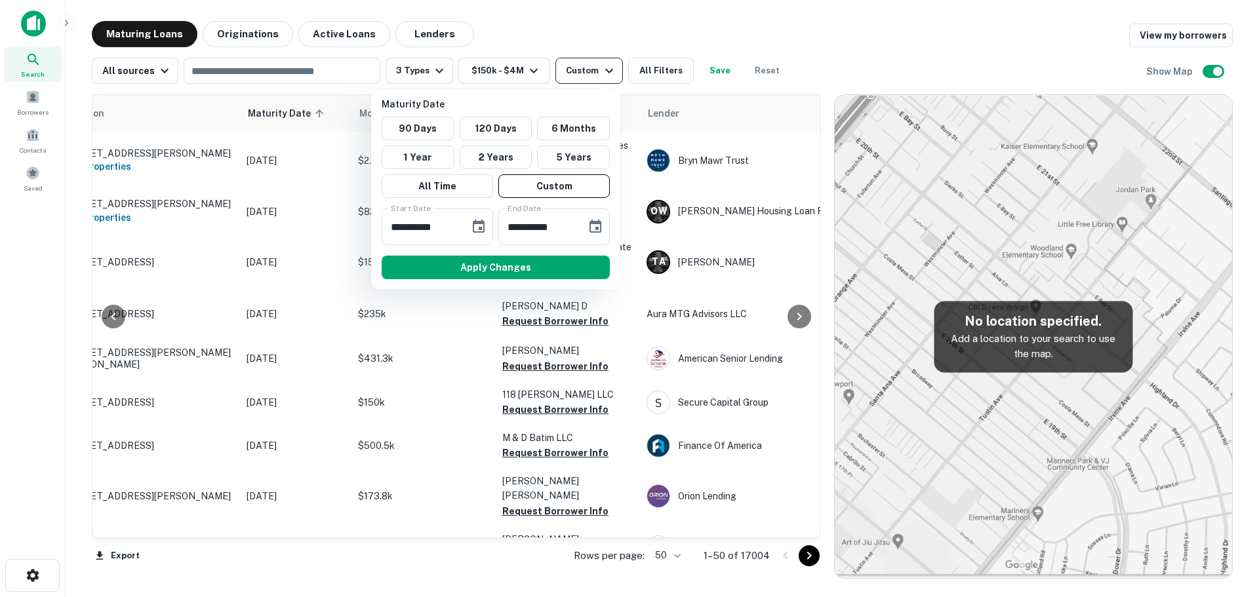
click at [601, 66] on div at bounding box center [629, 298] width 1259 height 597
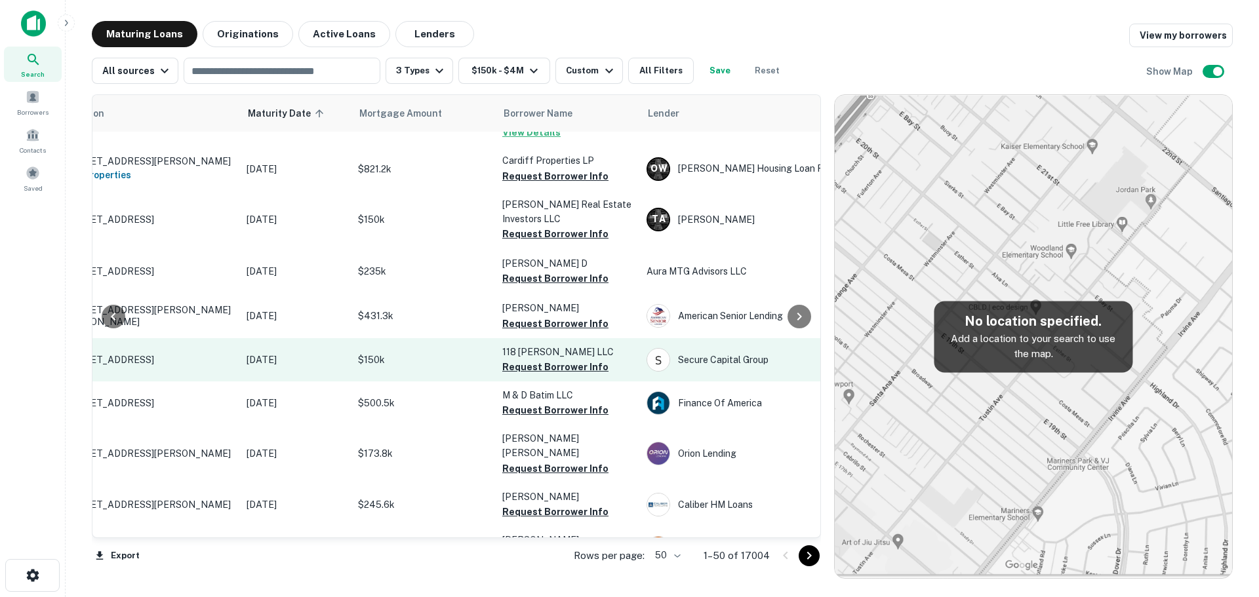
scroll to position [66, 74]
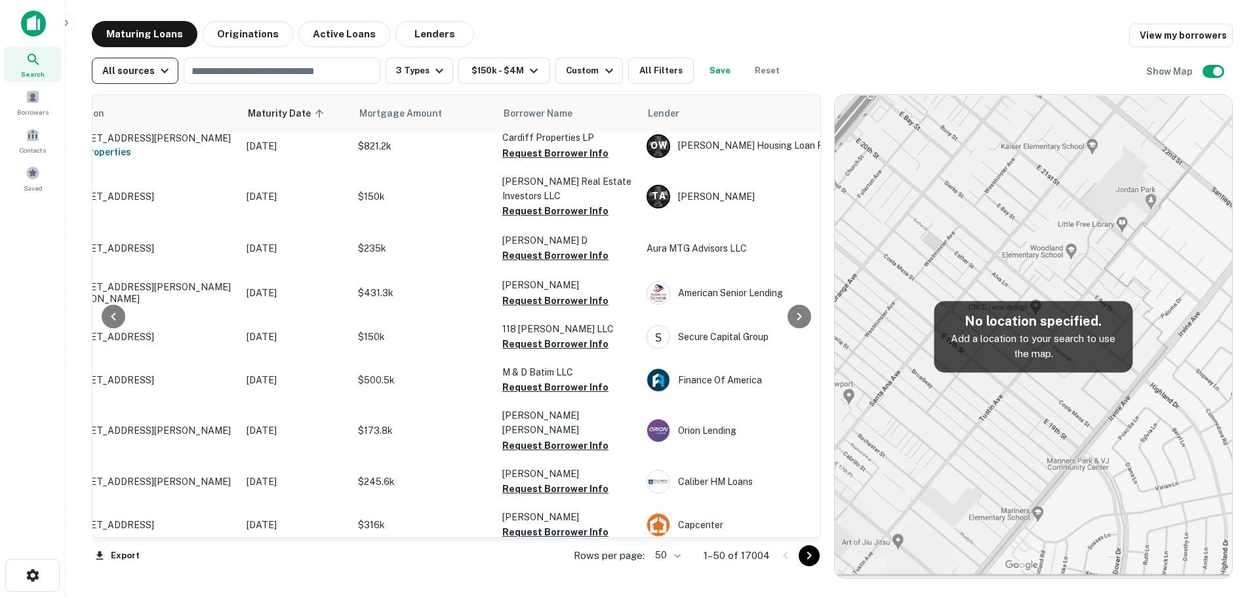
click at [157, 73] on icon "button" at bounding box center [165, 71] width 16 height 16
click at [153, 73] on div at bounding box center [629, 298] width 1259 height 597
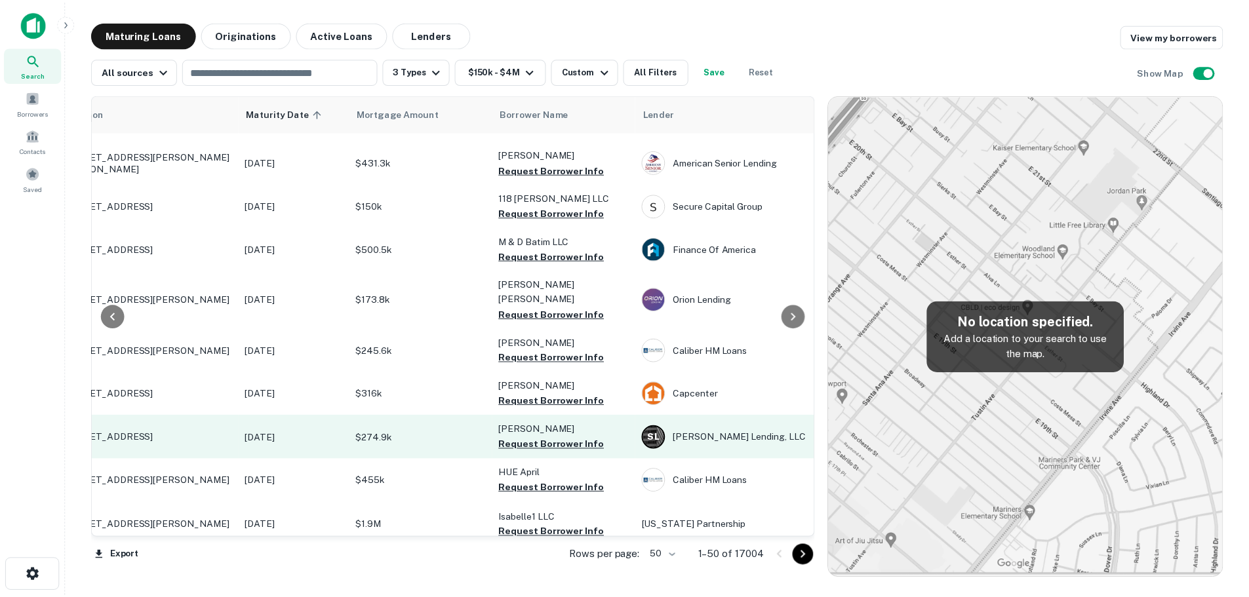
scroll to position [131, 74]
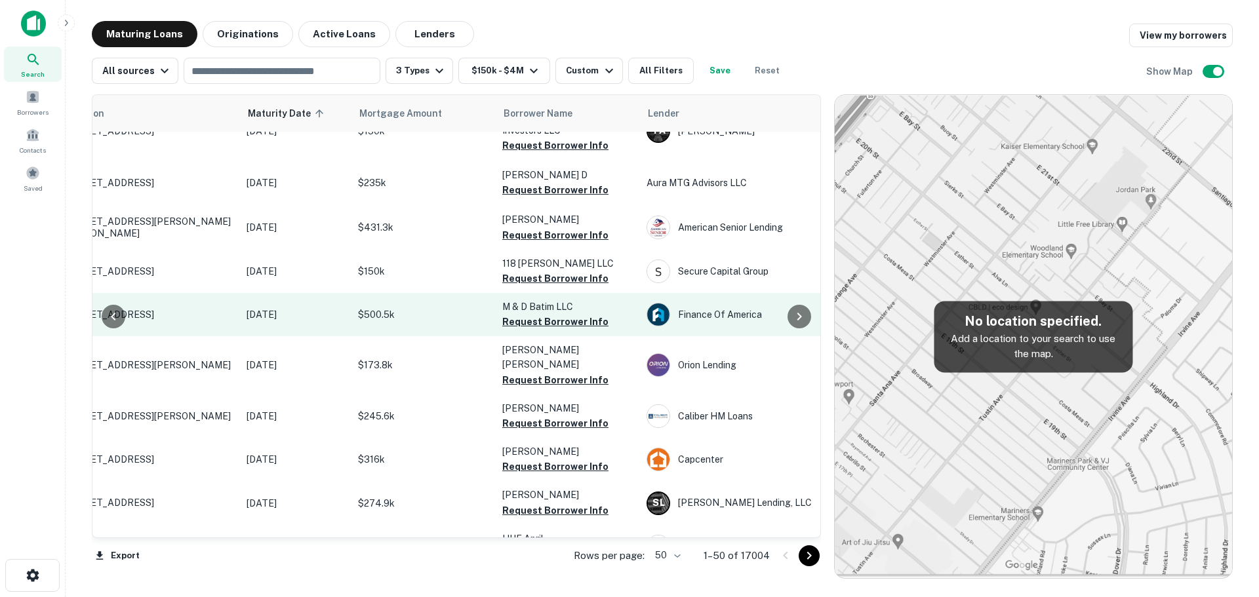
click at [418, 308] on p "$500.5k" at bounding box center [423, 315] width 131 height 14
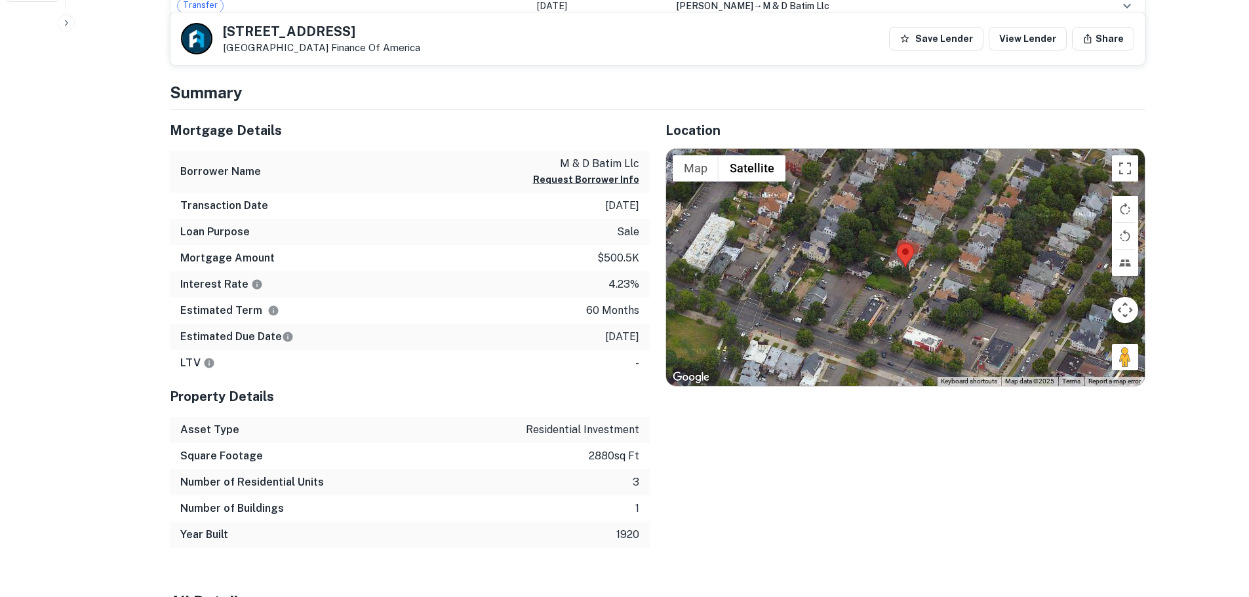
scroll to position [525, 0]
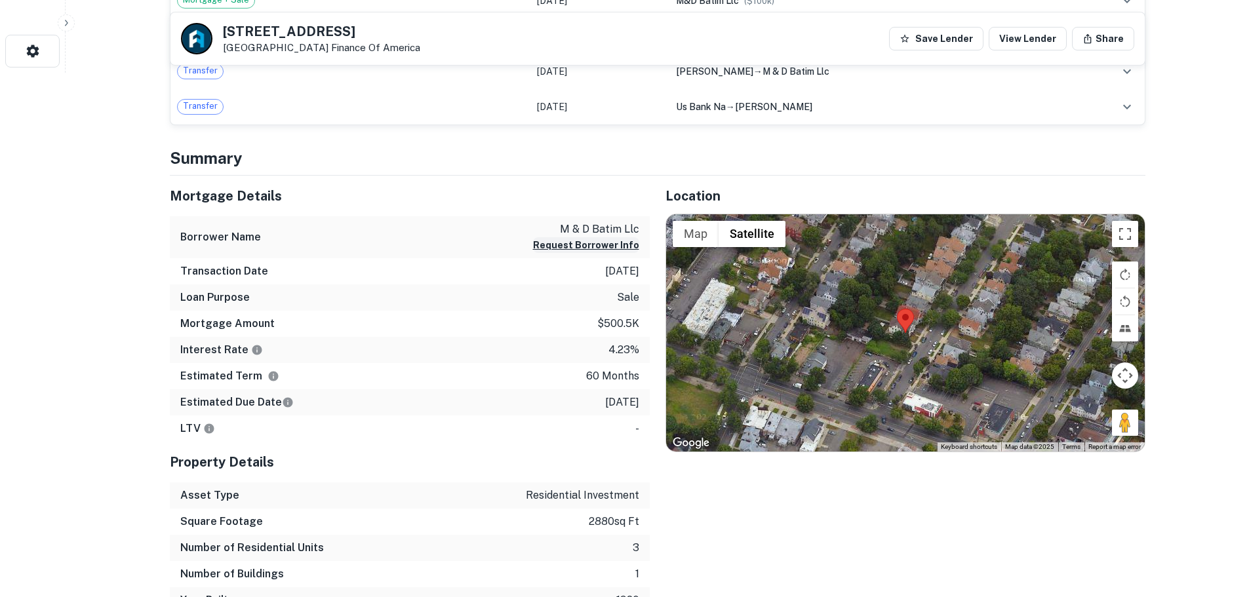
click at [616, 245] on button "Request Borrower Info" at bounding box center [586, 245] width 106 height 16
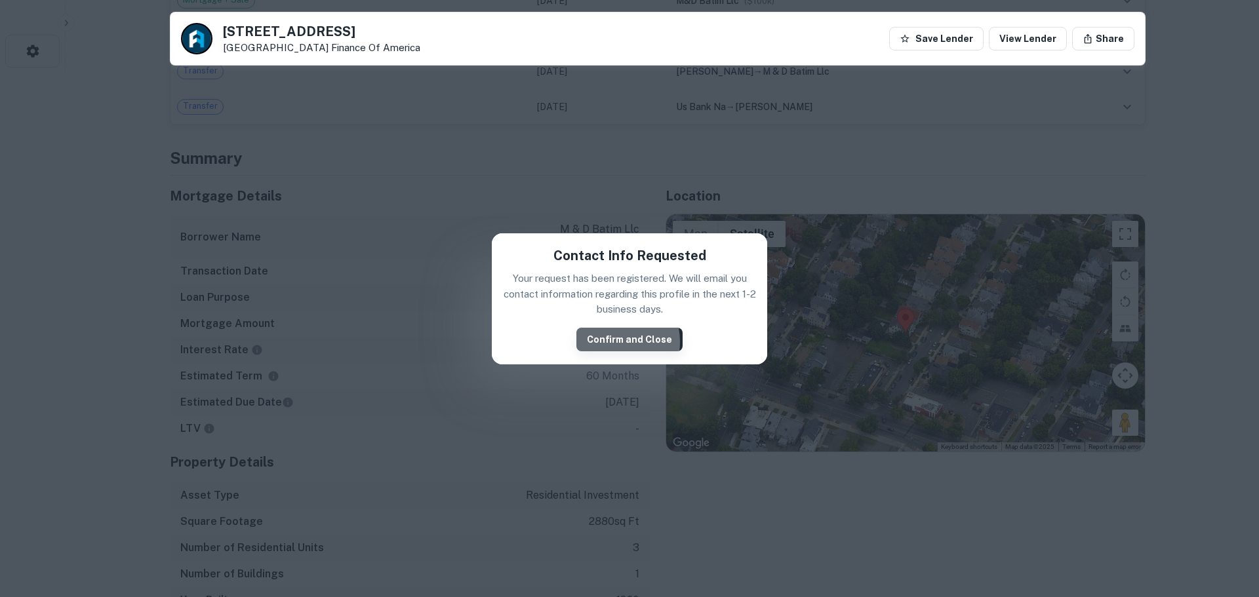
click at [612, 342] on button "Confirm and Close" at bounding box center [629, 340] width 106 height 24
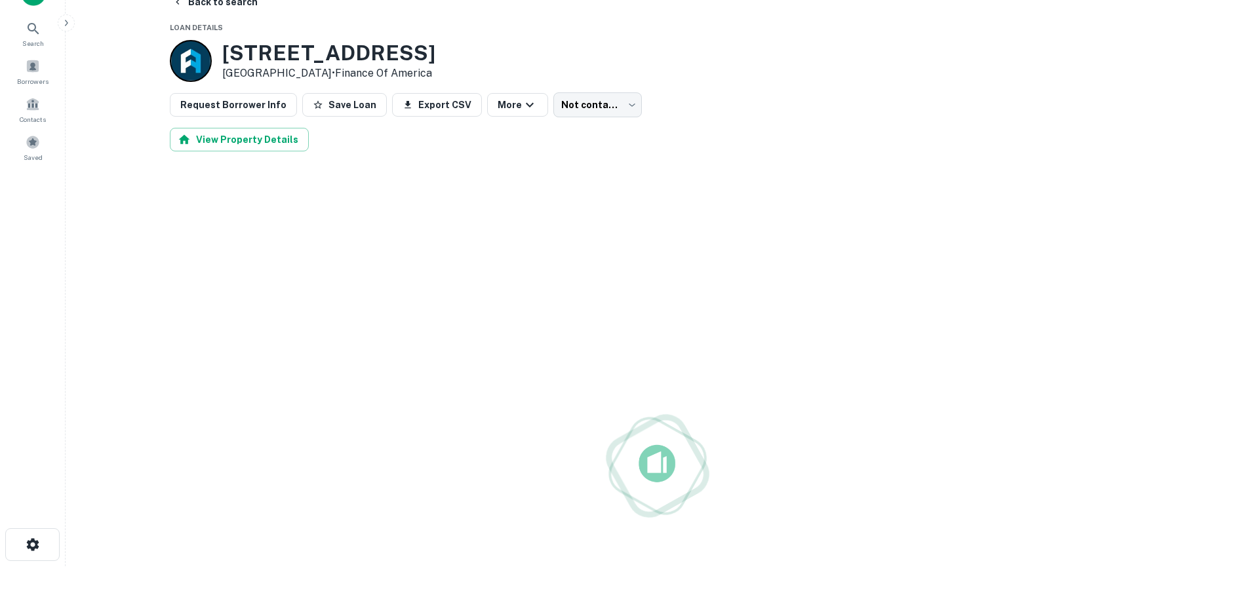
scroll to position [0, 0]
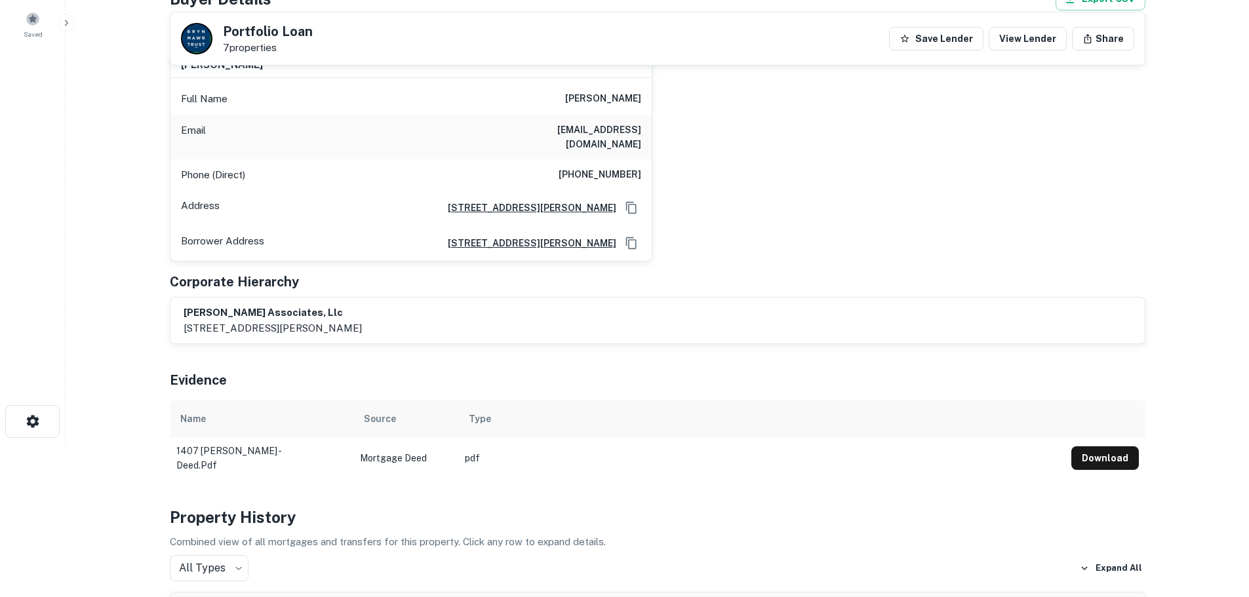
scroll to position [131, 0]
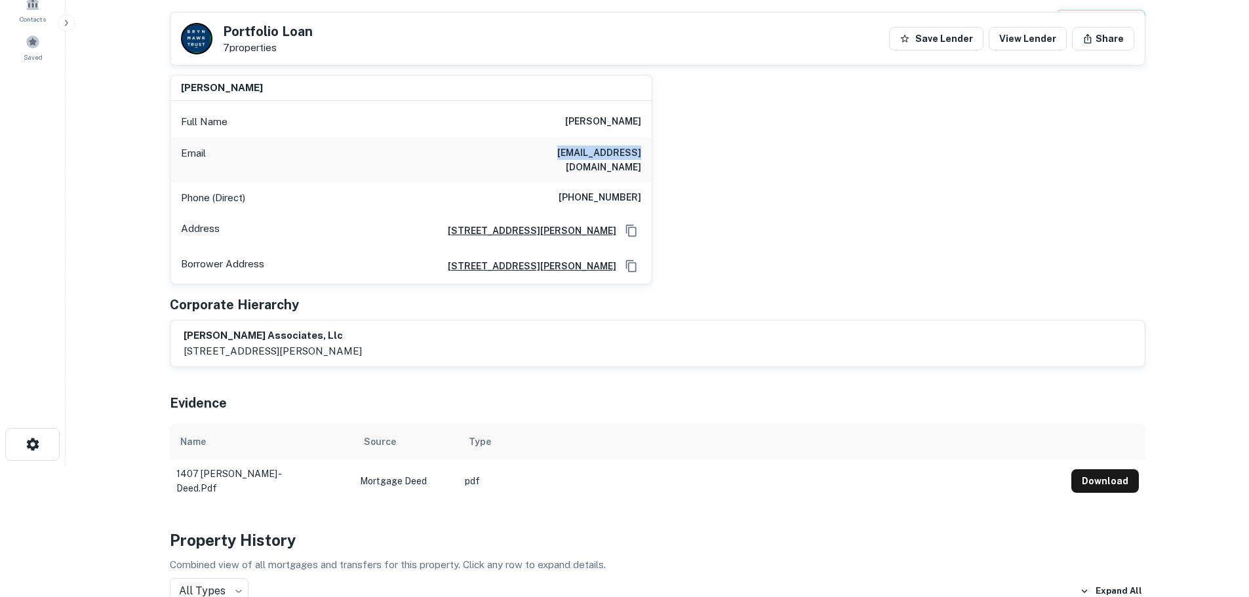
drag, startPoint x: 565, startPoint y: 153, endPoint x: 643, endPoint y: 168, distance: 79.4
click at [643, 168] on div "Email [EMAIL_ADDRESS][DOMAIN_NAME]" at bounding box center [410, 160] width 481 height 45
copy h6 "[EMAIL_ADDRESS][DOMAIN_NAME]"
drag, startPoint x: 563, startPoint y: 181, endPoint x: 654, endPoint y: 185, distance: 91.9
click at [654, 185] on div "[PERSON_NAME] Full Name [PERSON_NAME] Email [EMAIL_ADDRESS][DOMAIN_NAME] Phone …" at bounding box center [652, 174] width 986 height 221
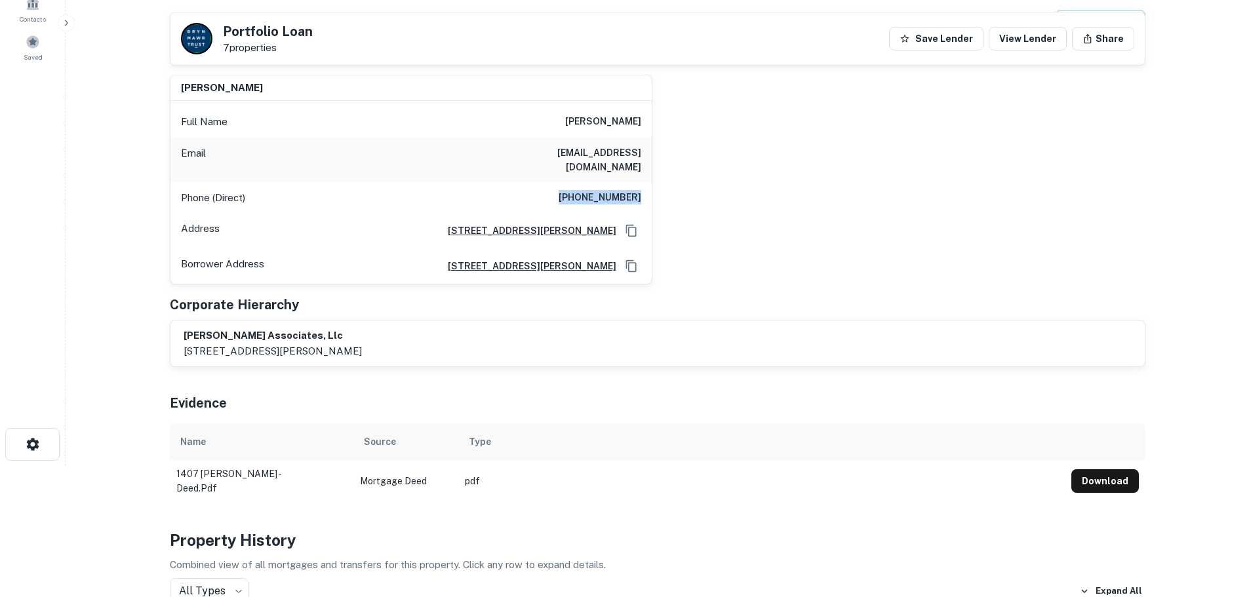
copy h6 "[PHONE_NUMBER]"
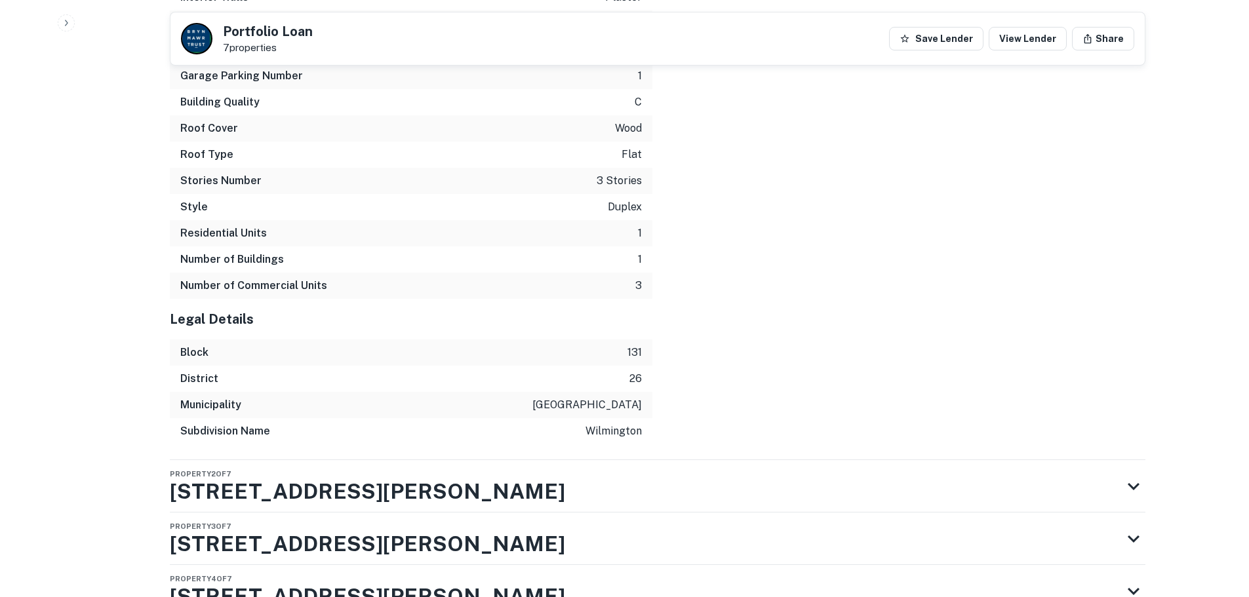
scroll to position [2606, 0]
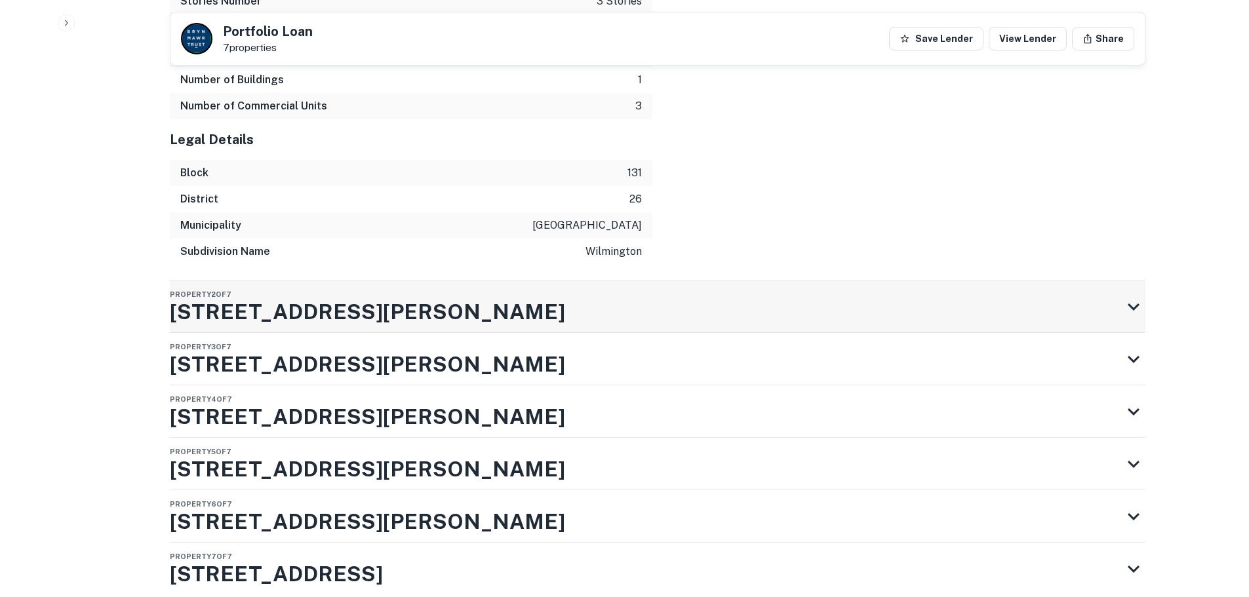
click at [488, 281] on div "Property 2 of 7 [STREET_ADDRESS][PERSON_NAME]" at bounding box center [646, 307] width 952 height 52
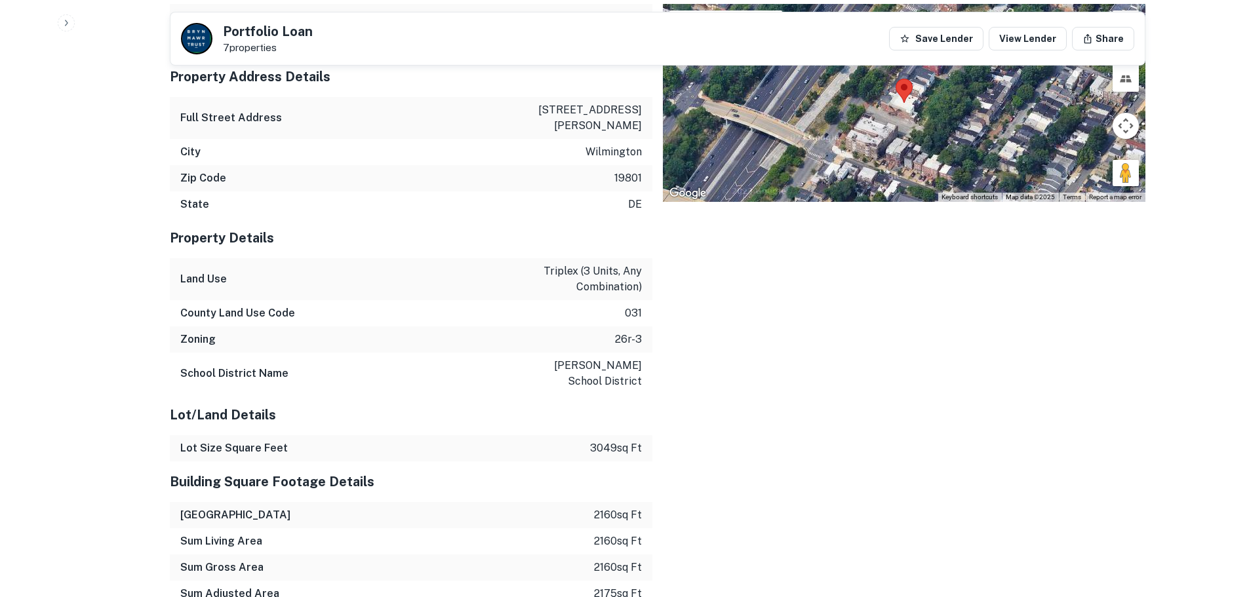
scroll to position [2999, 0]
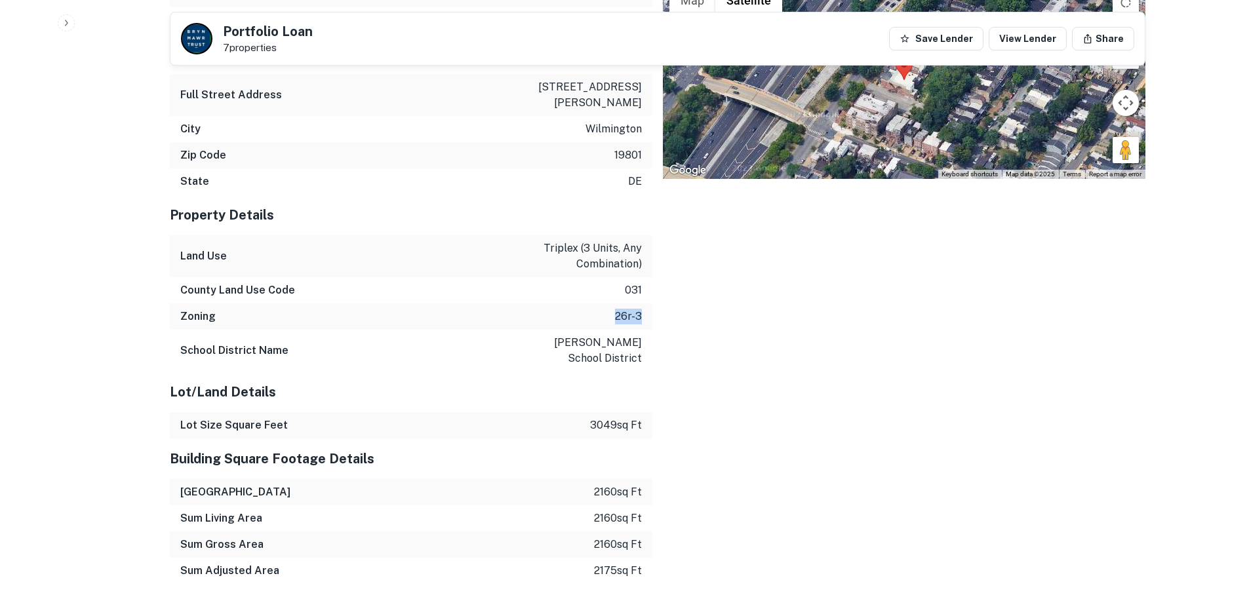
drag, startPoint x: 606, startPoint y: 240, endPoint x: 646, endPoint y: 237, distance: 40.1
click at [646, 304] on div "Zoning 26r-3" at bounding box center [411, 317] width 483 height 26
copy p "26r-3"
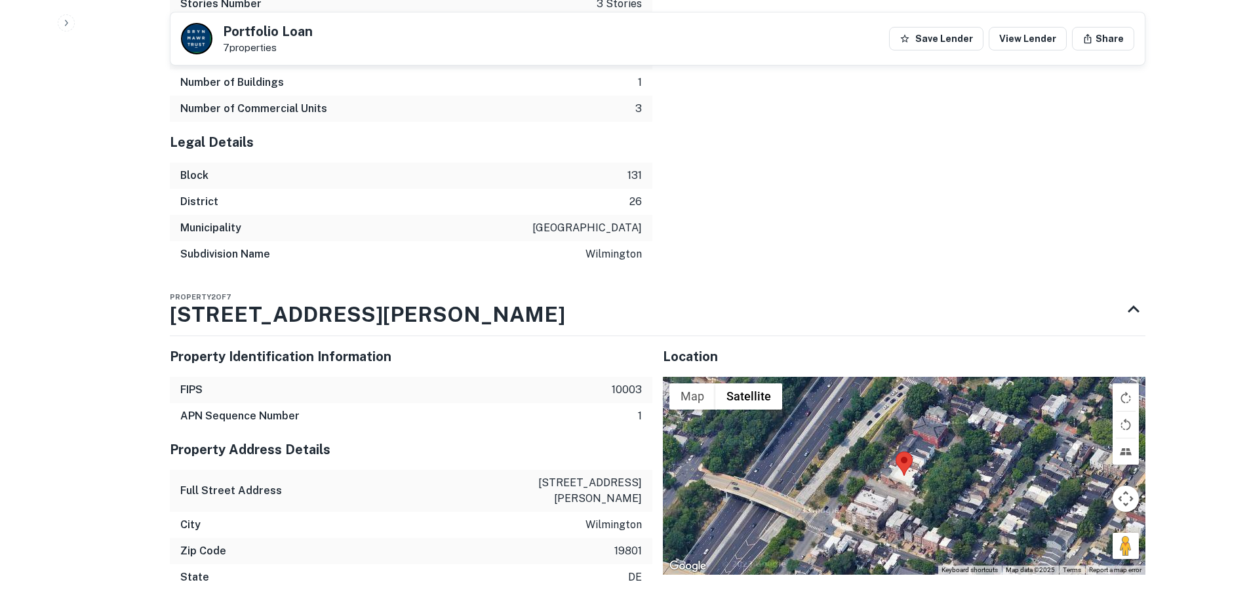
scroll to position [2600, 0]
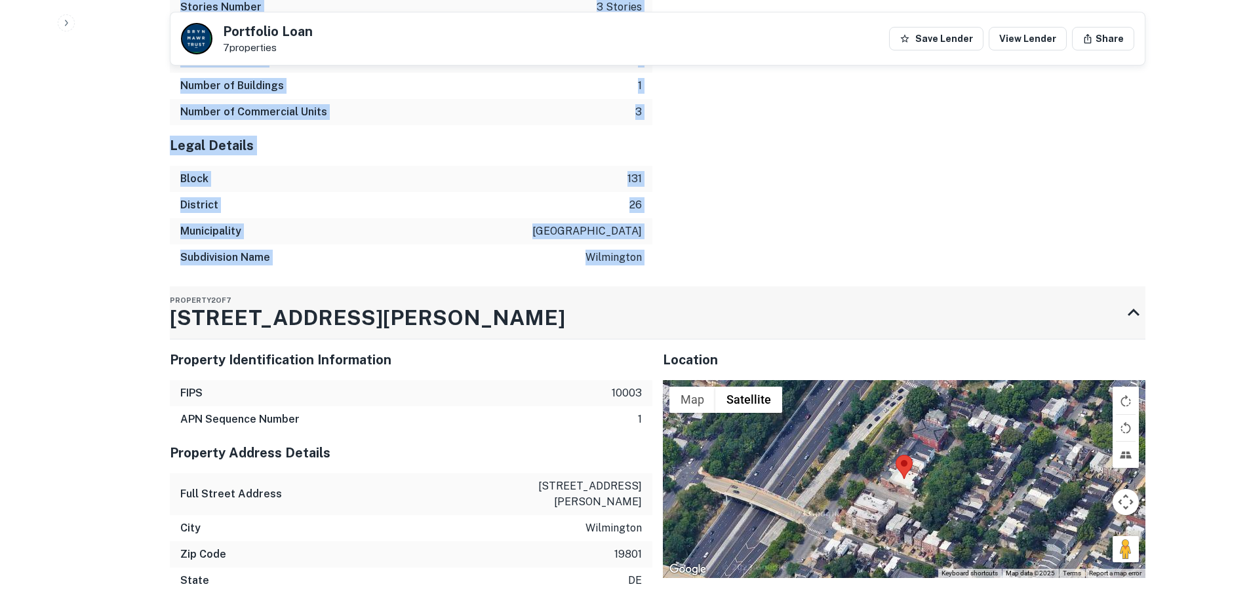
drag, startPoint x: 149, startPoint y: 258, endPoint x: 350, endPoint y: 256, distance: 201.3
click at [363, 287] on div "Property 2 of 7 812 N ADAMS ST" at bounding box center [646, 313] width 952 height 52
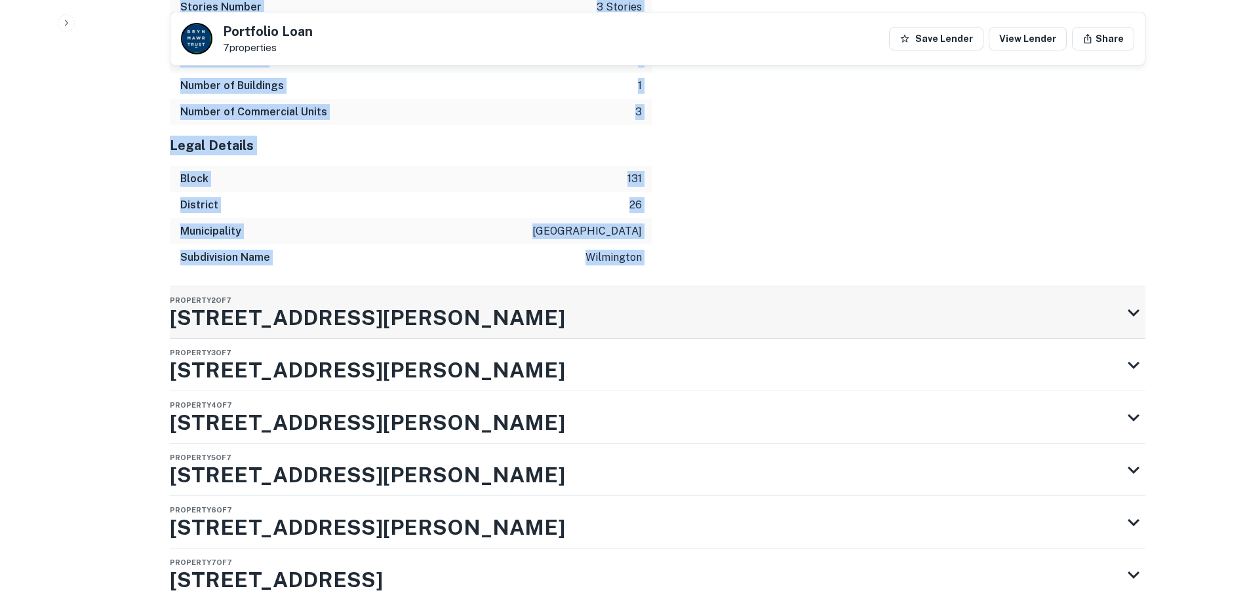
drag, startPoint x: 358, startPoint y: 256, endPoint x: 197, endPoint y: 256, distance: 160.7
click at [199, 287] on div "Property 2 of 7 812 N ADAMS ST" at bounding box center [646, 313] width 952 height 52
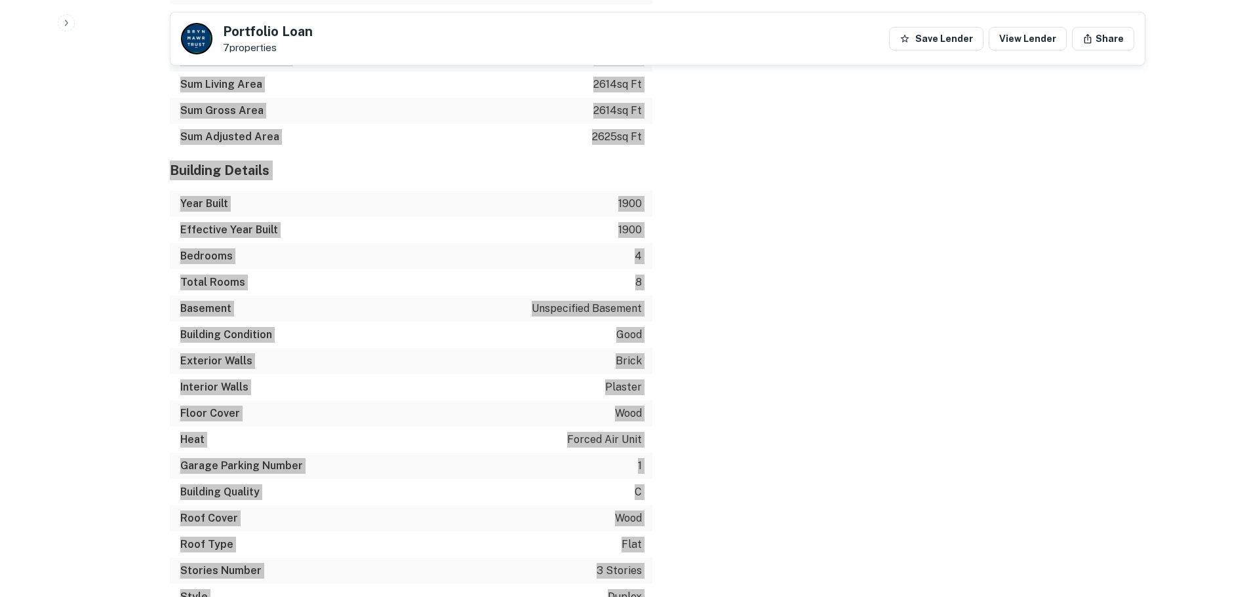
scroll to position [1944, 0]
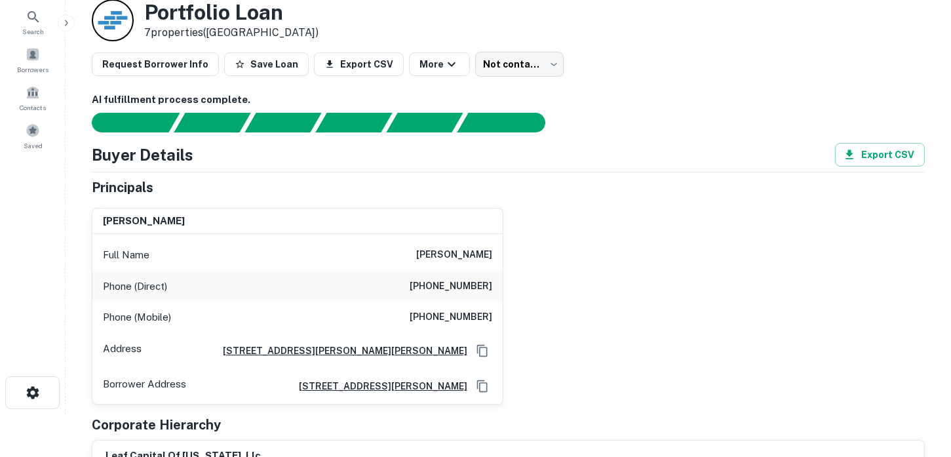
scroll to position [66, 0]
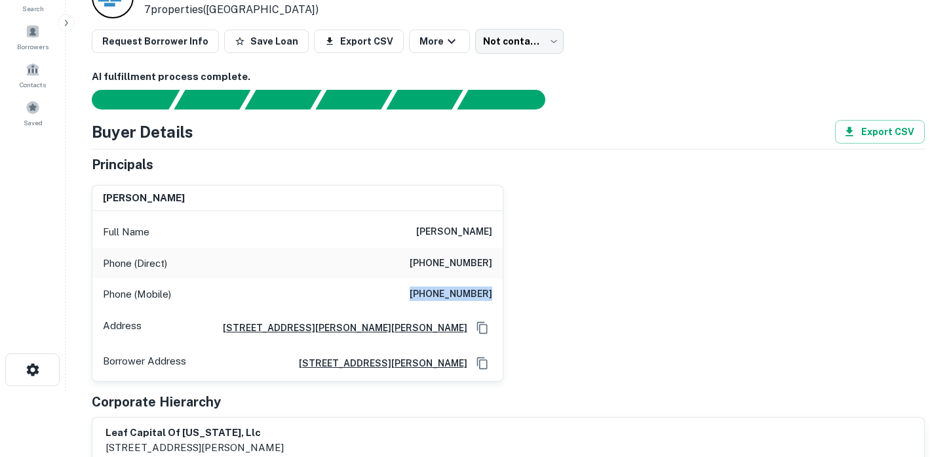
drag, startPoint x: 411, startPoint y: 294, endPoint x: 497, endPoint y: 294, distance: 85.9
click at [497, 294] on div "Phone (Mobile) (708) 267-7148" at bounding box center [297, 294] width 410 height 31
copy h6 "(708) 267-7148"
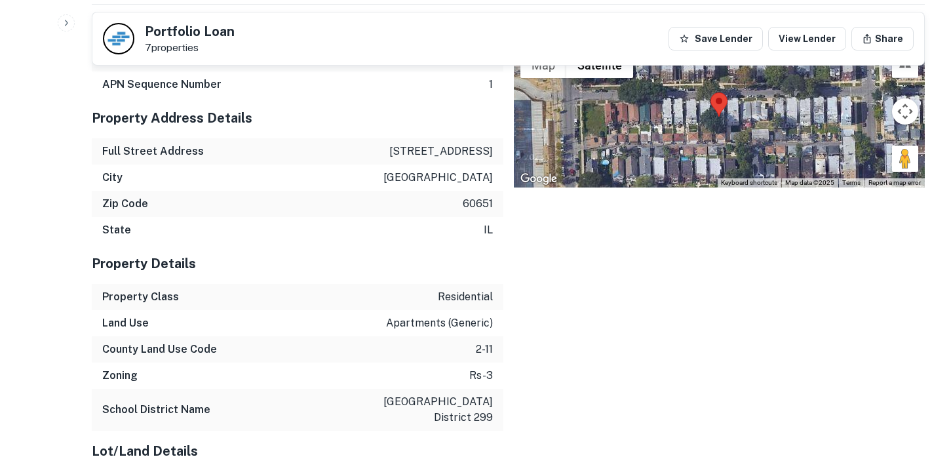
scroll to position [1574, 0]
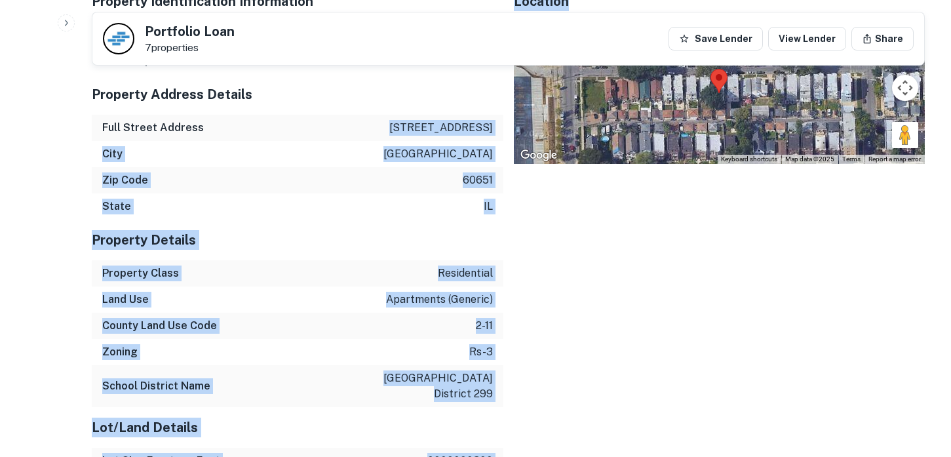
drag, startPoint x: 403, startPoint y: 125, endPoint x: 504, endPoint y: 123, distance: 101.0
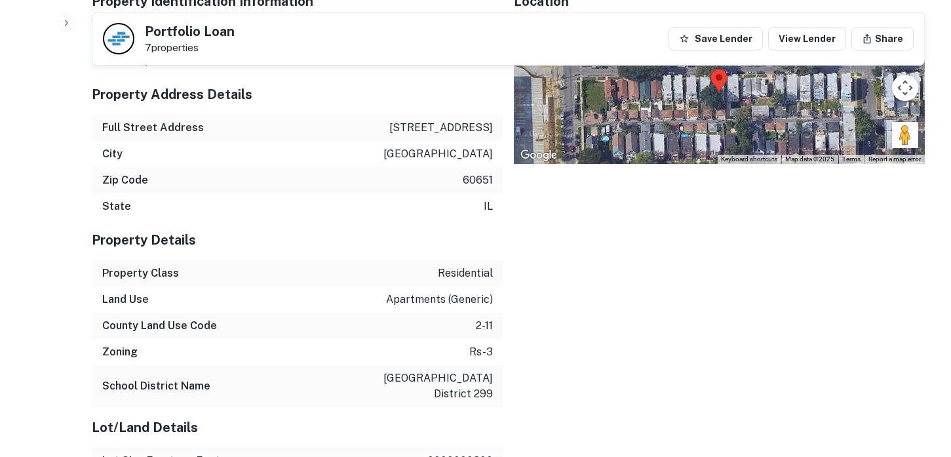
click at [426, 110] on div "Property Address Details" at bounding box center [298, 94] width 412 height 41
drag, startPoint x: 378, startPoint y: 123, endPoint x: 490, endPoint y: 129, distance: 111.6
click at [490, 129] on div "Full Street Address 4329 w kamerling ave" at bounding box center [298, 128] width 412 height 26
copy p "4329 w kamerling ave"
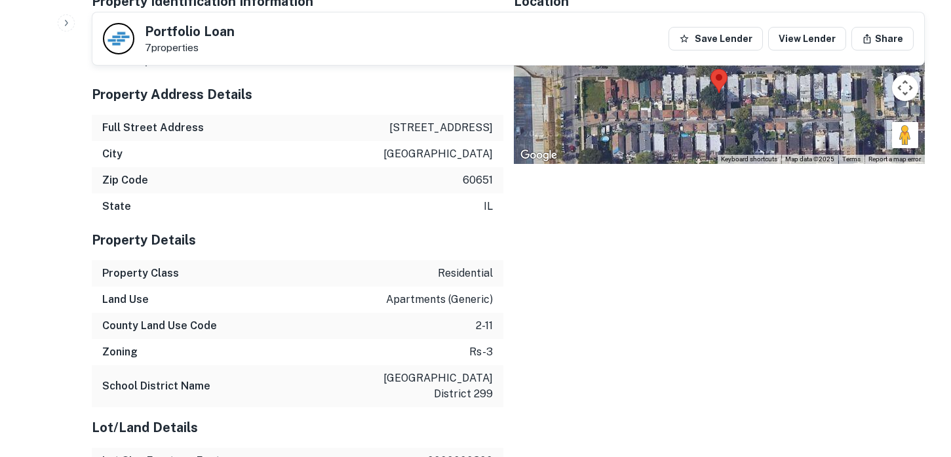
click at [372, 129] on div "Full Street Address 4329 w kamerling ave" at bounding box center [298, 128] width 412 height 26
drag, startPoint x: 372, startPoint y: 129, endPoint x: 452, endPoint y: 129, distance: 80.7
click at [452, 129] on div "Full Street Address 4329 w kamerling ave" at bounding box center [298, 128] width 412 height 26
click at [474, 129] on p "4329 w kamerling ave" at bounding box center [441, 128] width 104 height 16
drag, startPoint x: 502, startPoint y: 127, endPoint x: 380, endPoint y: 127, distance: 122.0
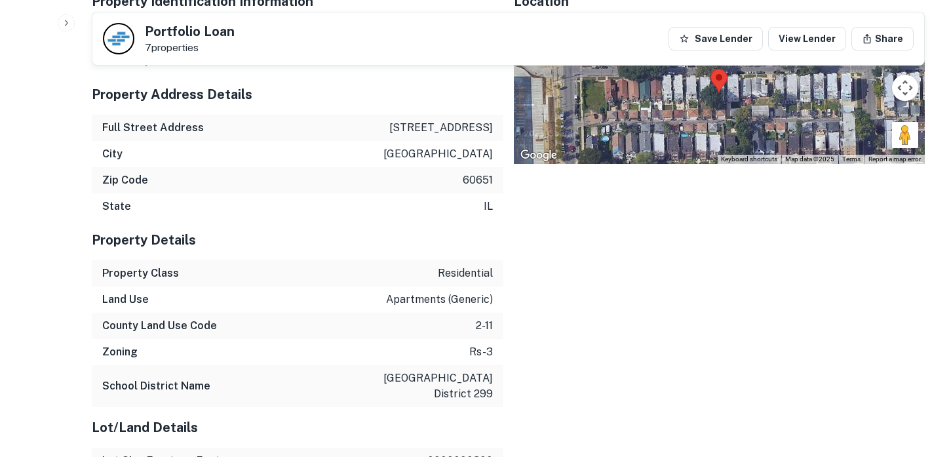
click at [380, 127] on div "Full Street Address 4329 w kamerling ave" at bounding box center [298, 128] width 412 height 26
copy p "4329 w kamerling ave"
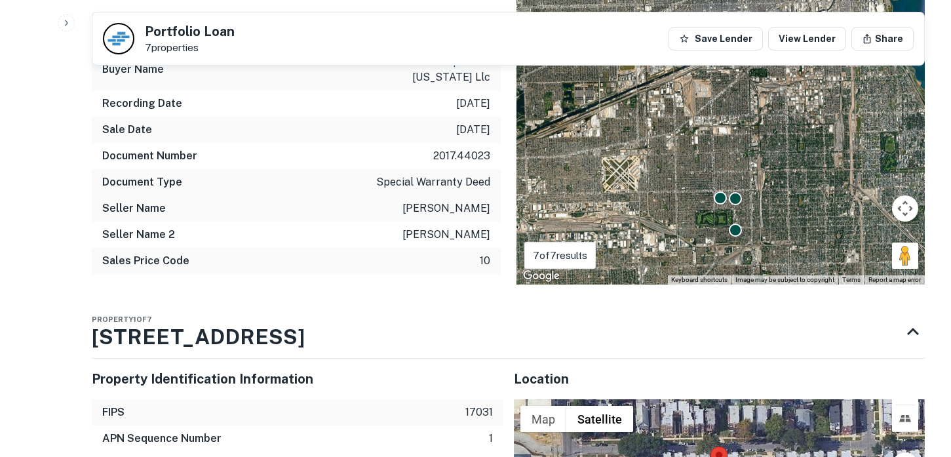
scroll to position [1180, 0]
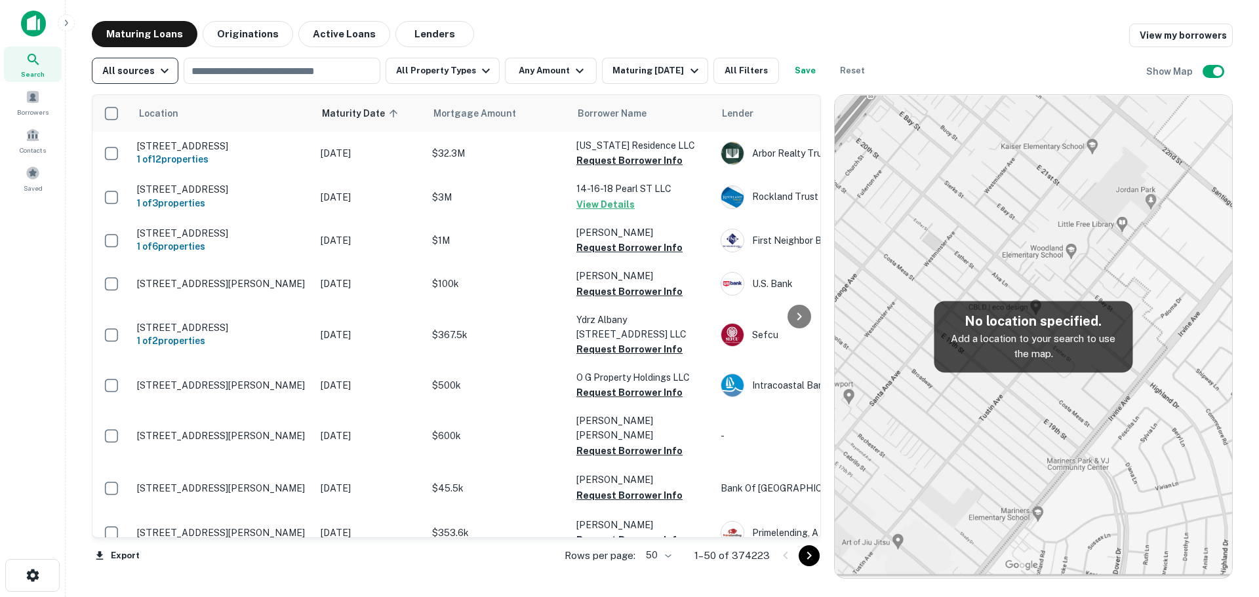
click at [157, 64] on icon "button" at bounding box center [165, 71] width 16 height 16
click at [155, 64] on div at bounding box center [629, 298] width 1259 height 597
click at [32, 177] on span at bounding box center [33, 173] width 14 height 14
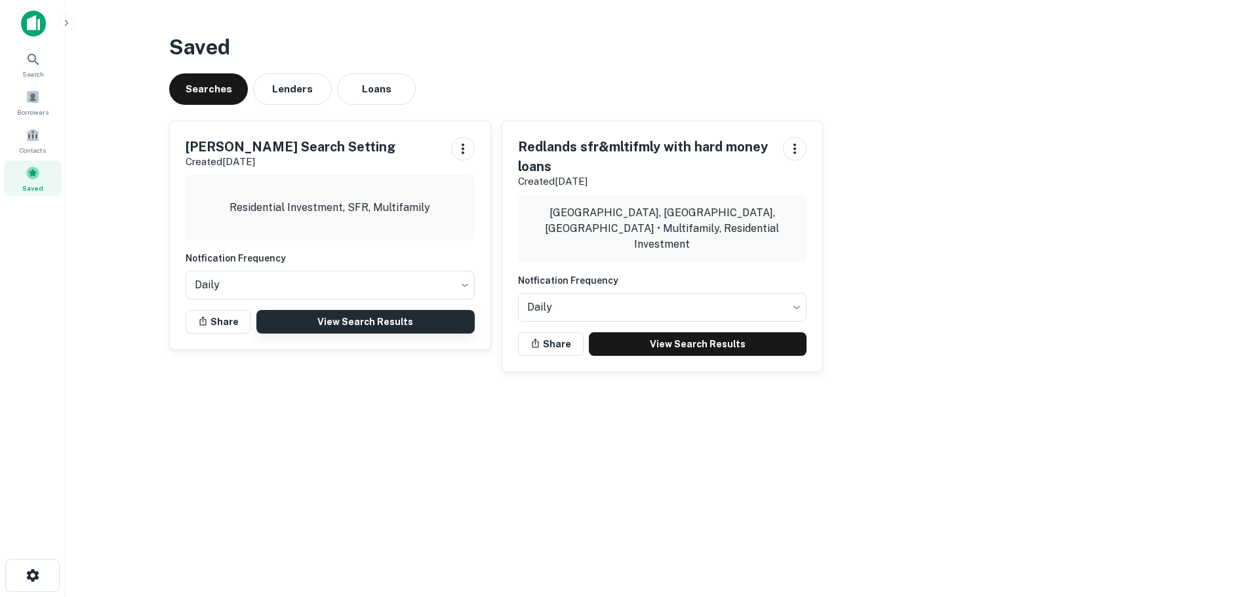
click at [408, 320] on link "View Search Results" at bounding box center [365, 322] width 218 height 24
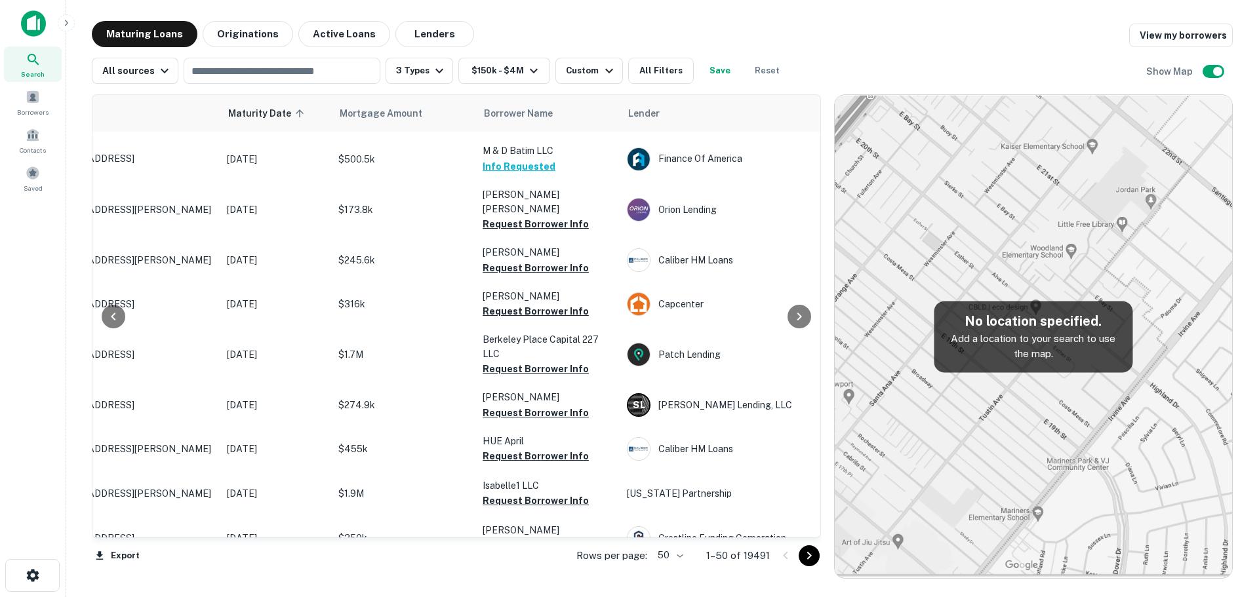
scroll to position [852, 94]
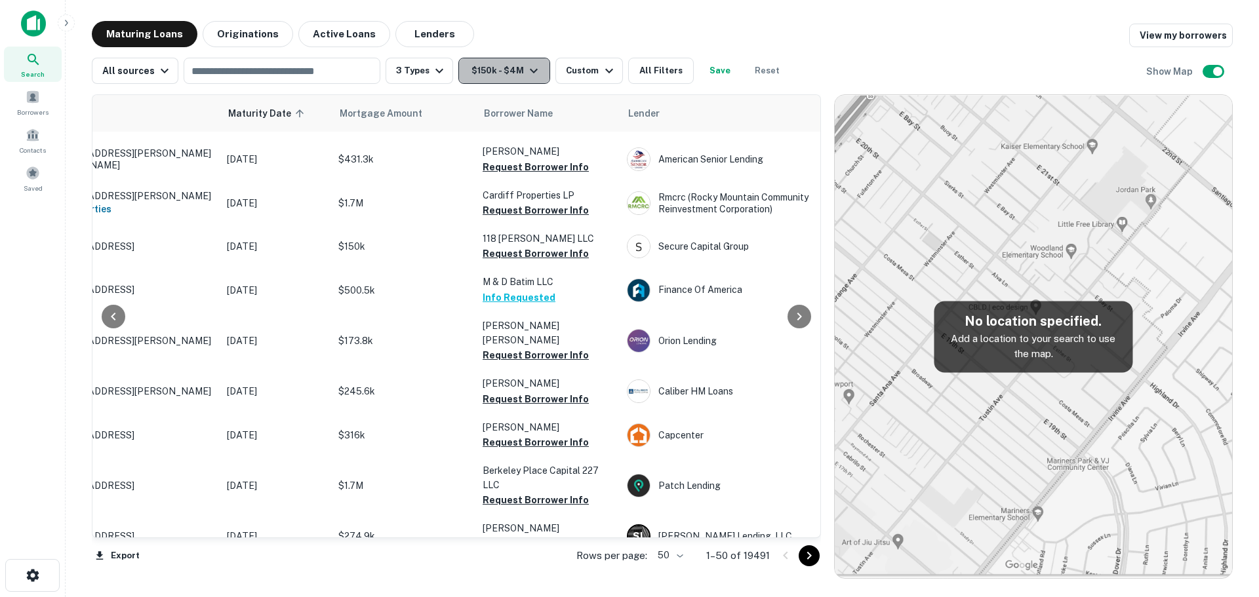
click at [529, 68] on icon "button" at bounding box center [534, 71] width 16 height 16
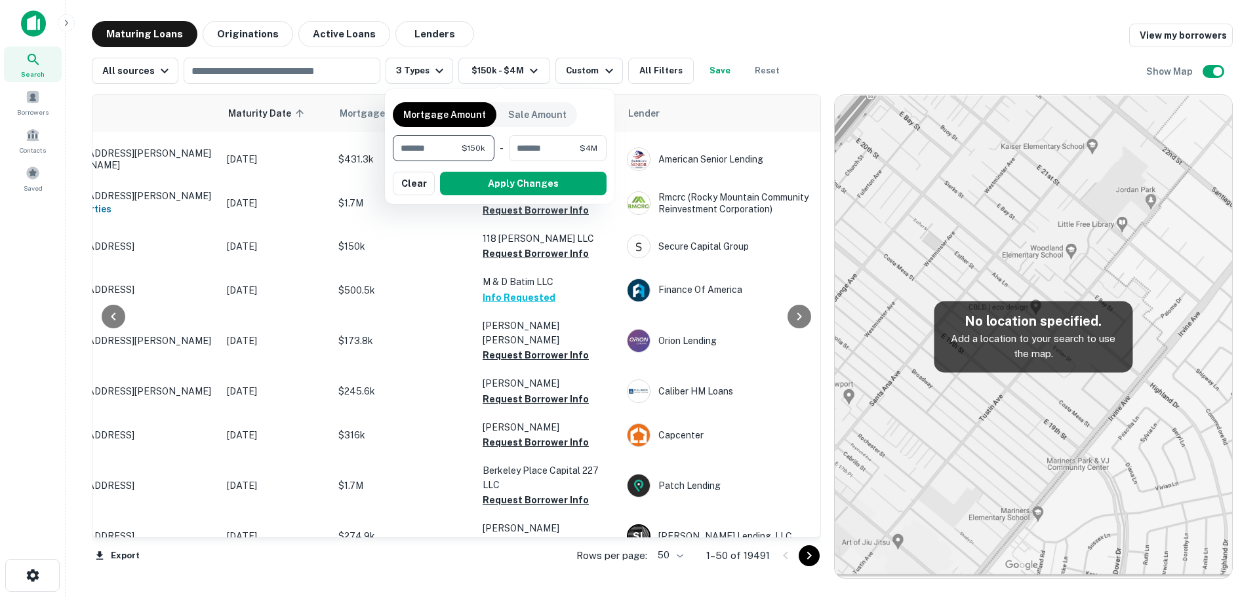
drag, startPoint x: 435, startPoint y: 150, endPoint x: 402, endPoint y: 148, distance: 33.5
click at [402, 148] on input "******" at bounding box center [427, 148] width 69 height 26
click at [413, 148] on input "******" at bounding box center [427, 148] width 68 height 26
type input "******"
click at [500, 187] on button "Apply Changes" at bounding box center [523, 184] width 167 height 24
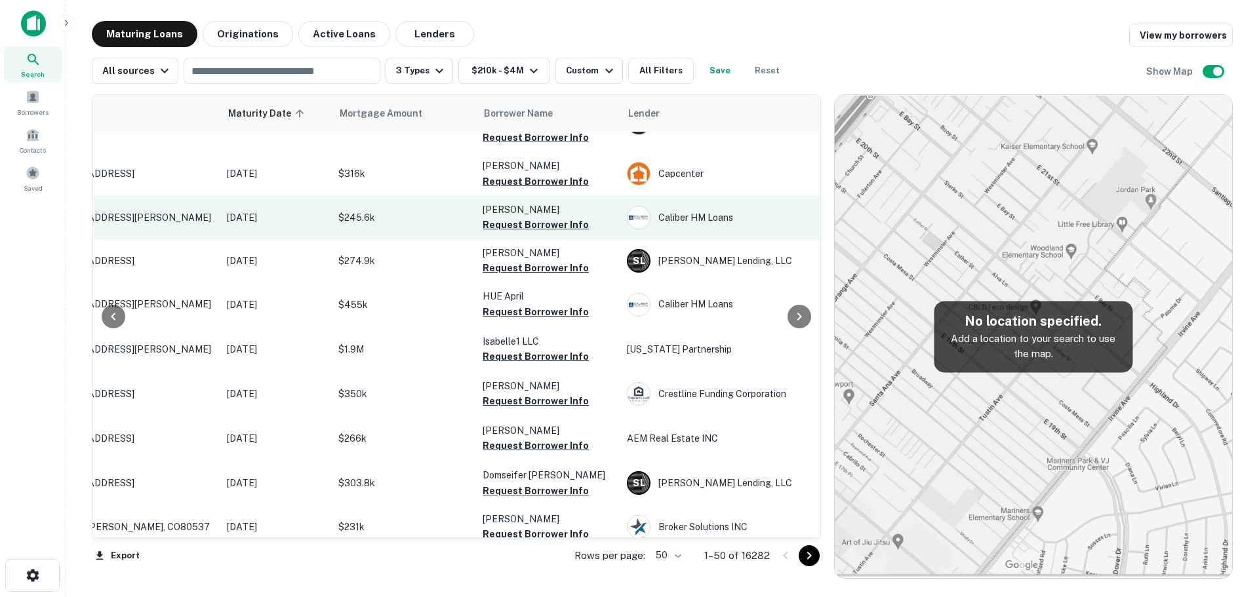
scroll to position [852, 94]
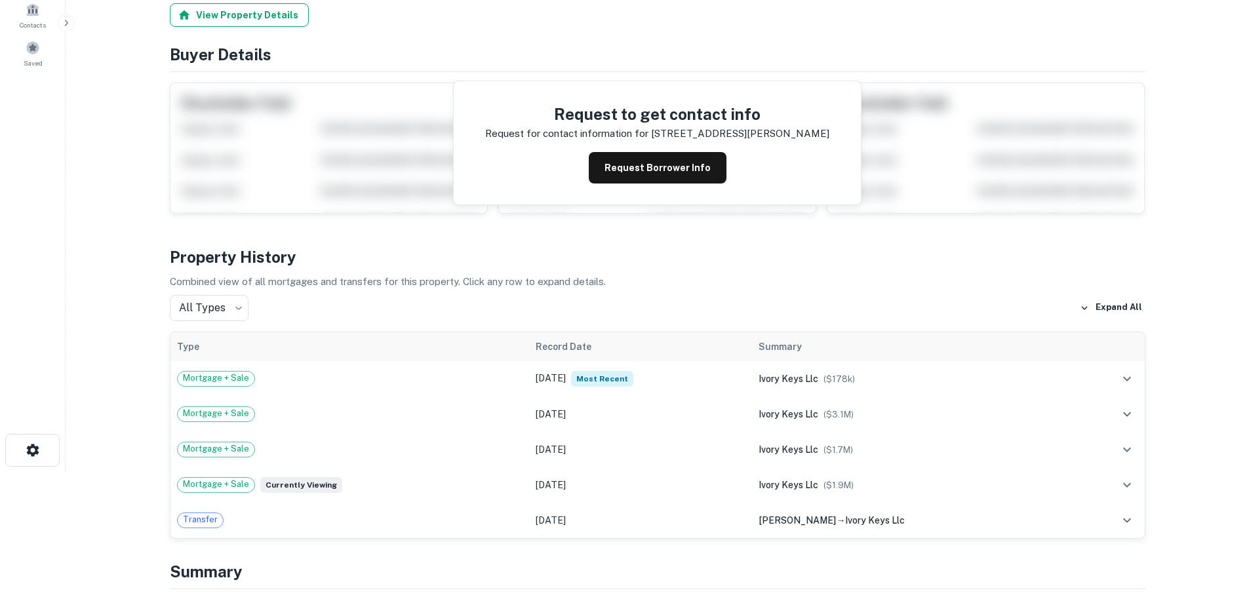
scroll to position [131, 0]
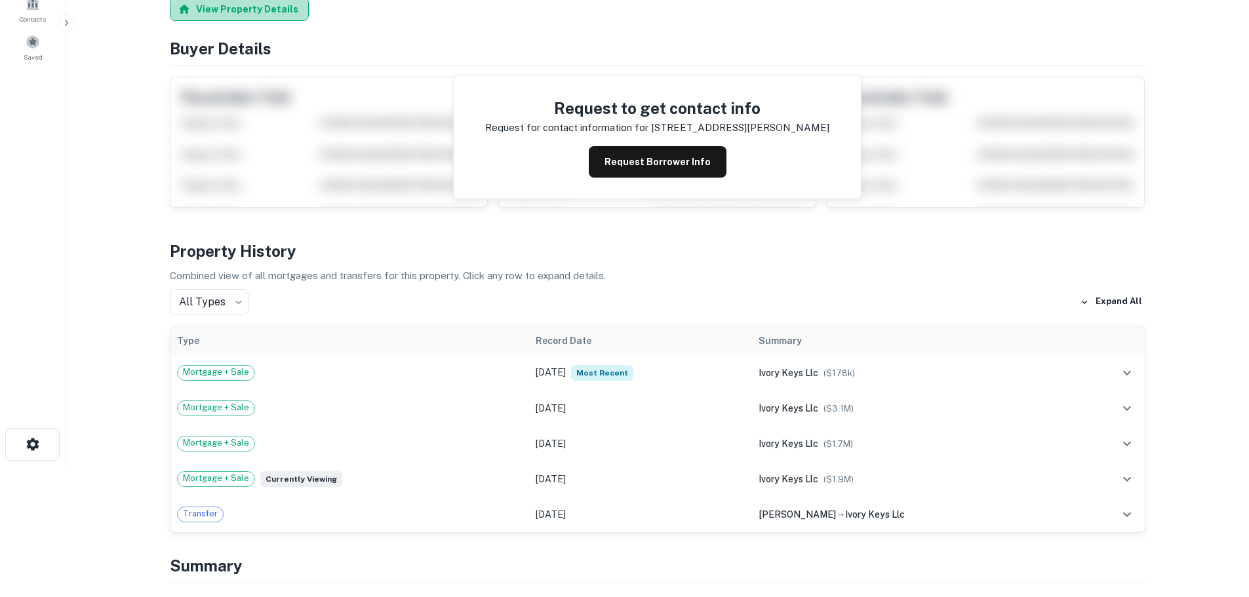
click at [262, 4] on button "View Property Details" at bounding box center [239, 9] width 139 height 24
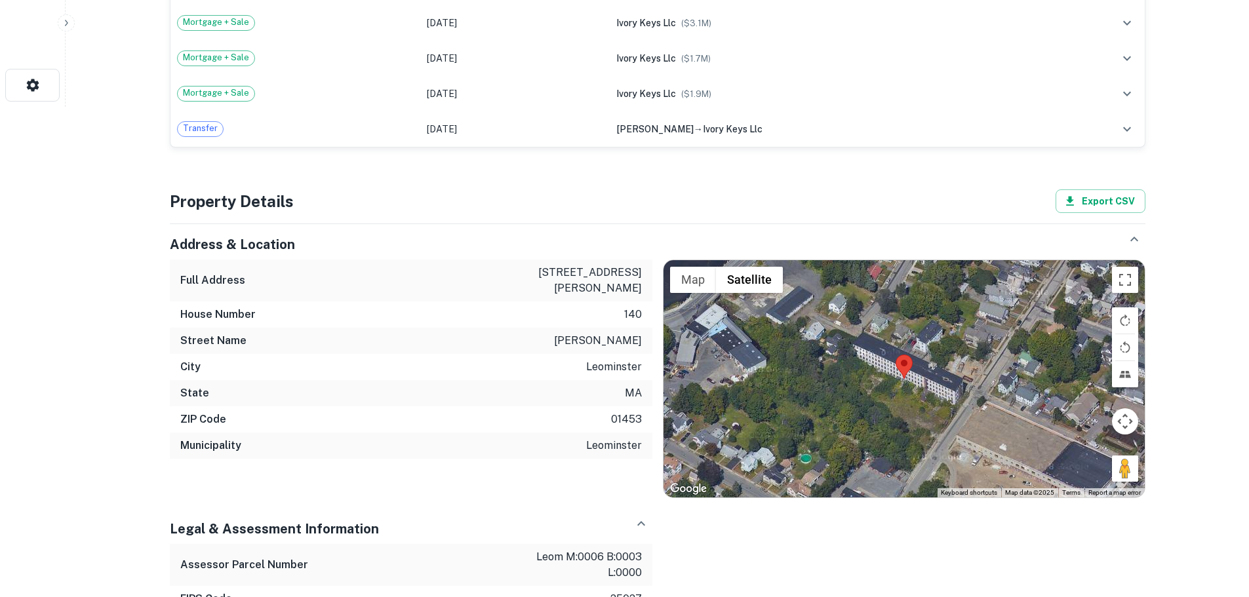
scroll to position [489, 0]
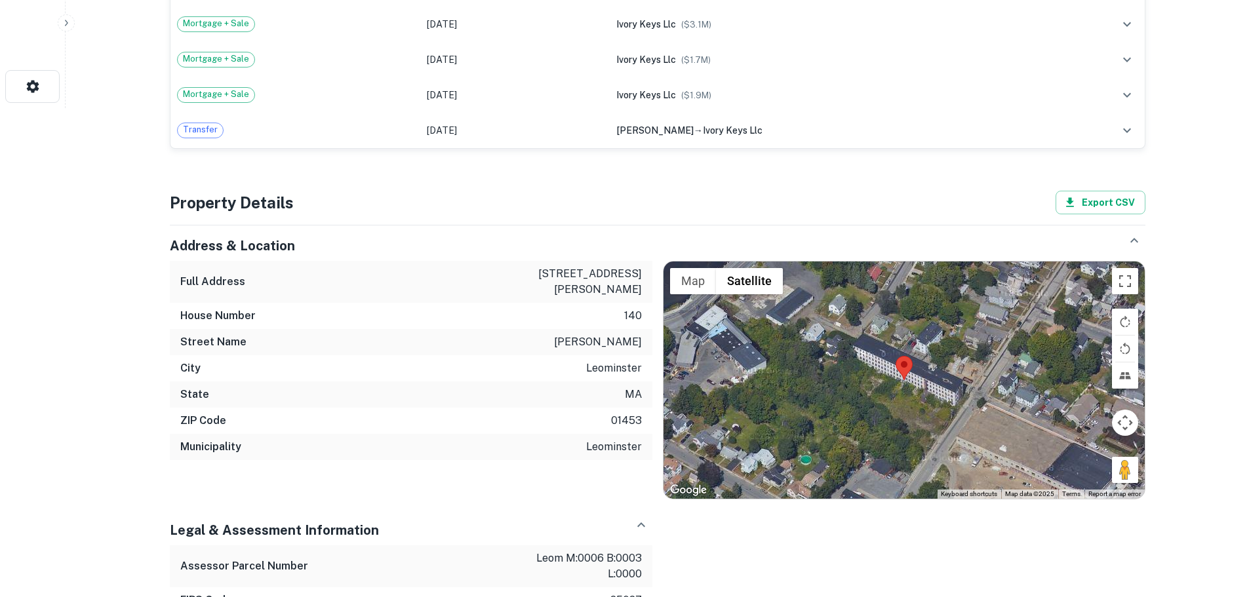
click at [909, 389] on div at bounding box center [904, 380] width 481 height 237
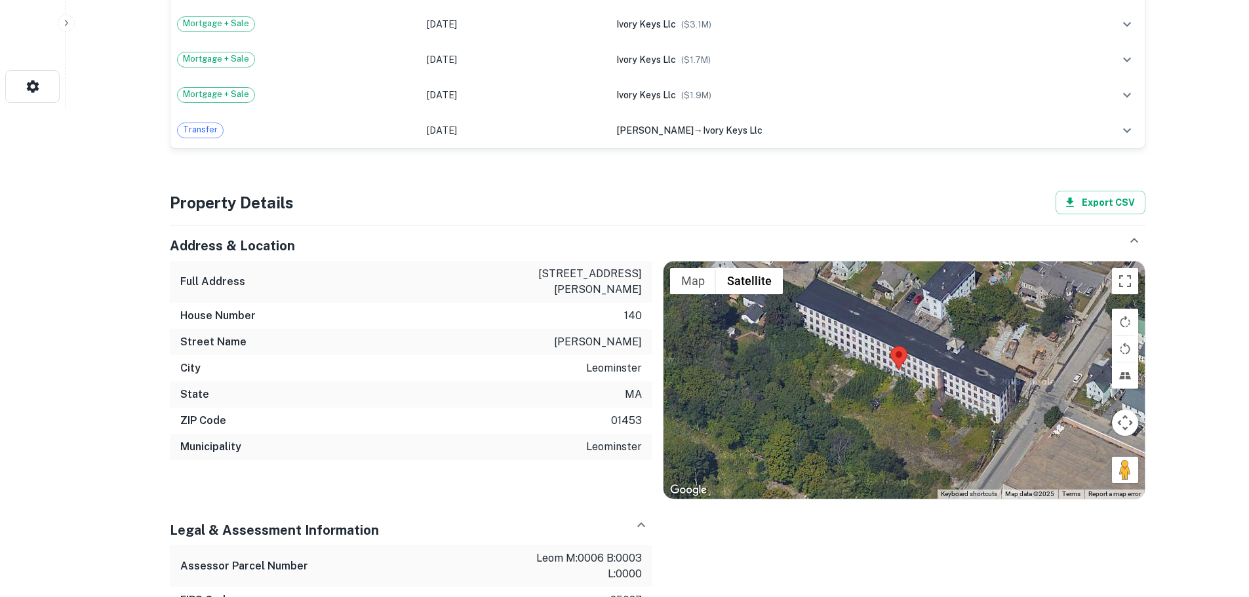
click at [888, 378] on div at bounding box center [904, 380] width 481 height 237
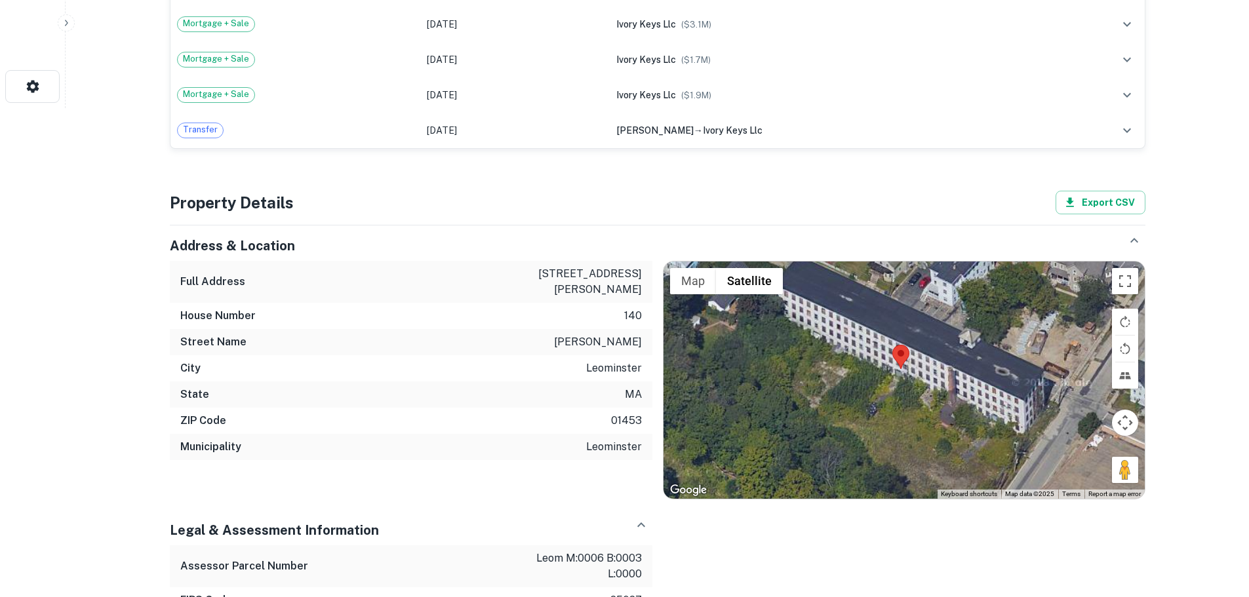
click at [888, 378] on div at bounding box center [904, 380] width 481 height 237
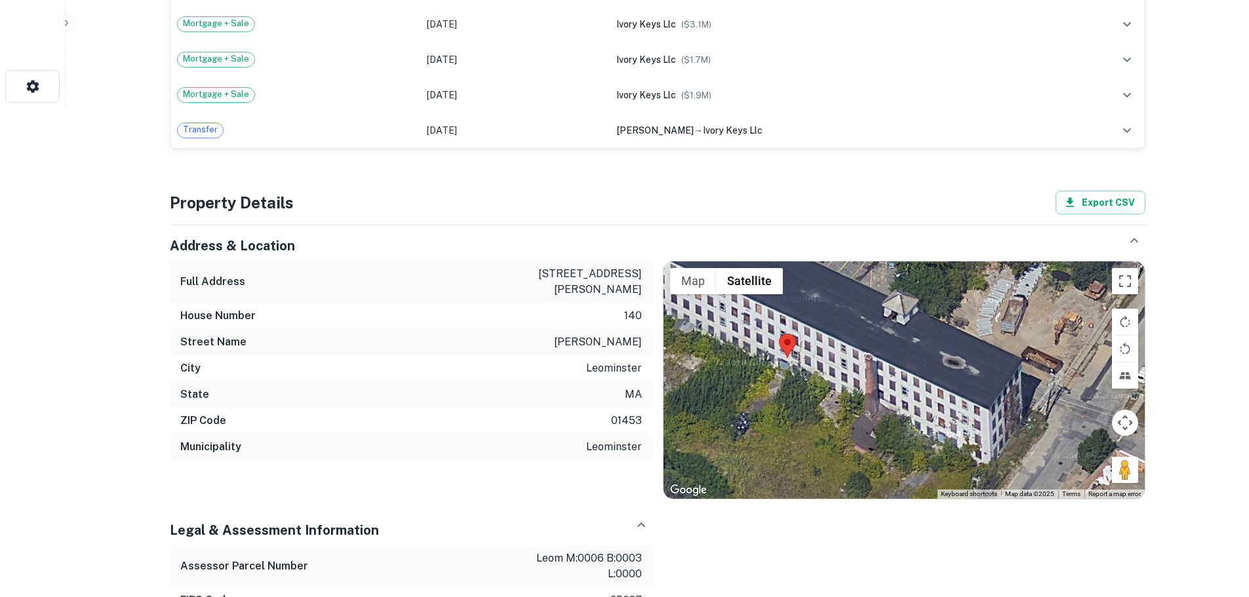
drag, startPoint x: 921, startPoint y: 384, endPoint x: 799, endPoint y: 380, distance: 122.0
click at [799, 380] on div at bounding box center [904, 380] width 481 height 237
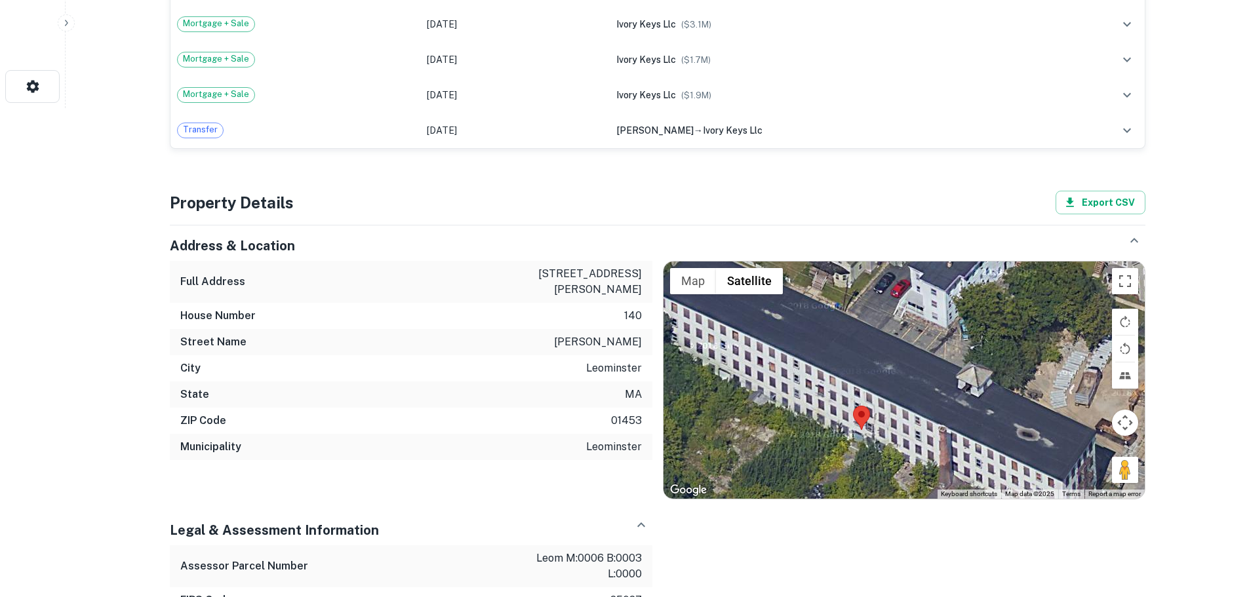
drag, startPoint x: 875, startPoint y: 386, endPoint x: 1016, endPoint y: 485, distance: 172.8
click at [1016, 485] on div at bounding box center [904, 380] width 481 height 237
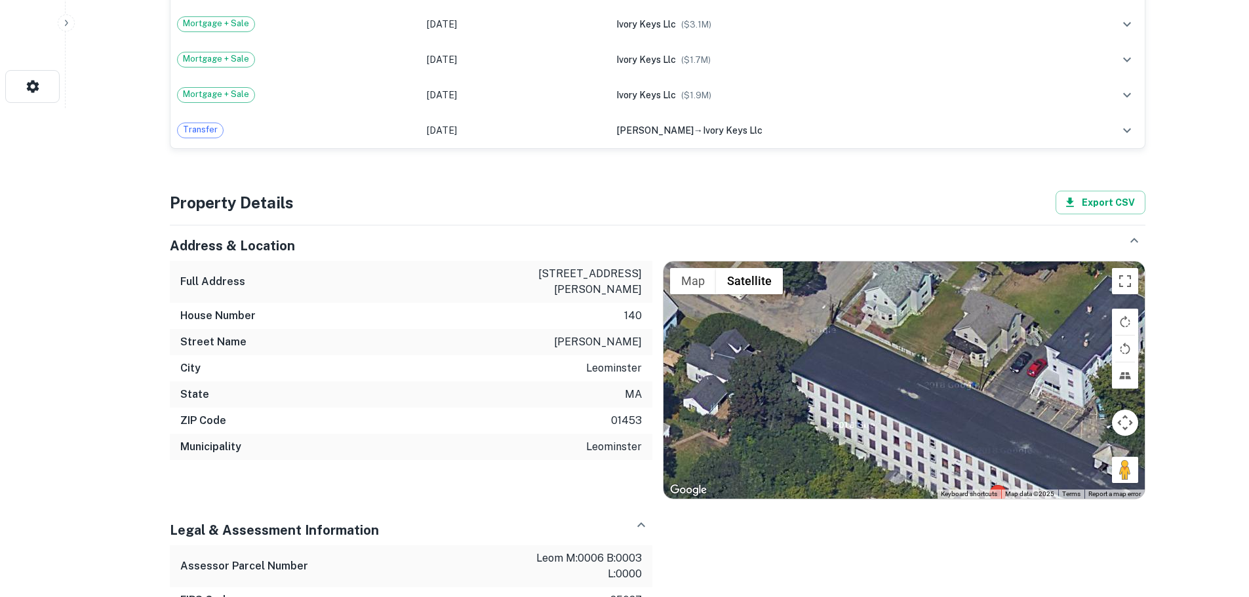
drag, startPoint x: 866, startPoint y: 395, endPoint x: 938, endPoint y: 452, distance: 92.0
click at [938, 452] on div at bounding box center [904, 380] width 481 height 237
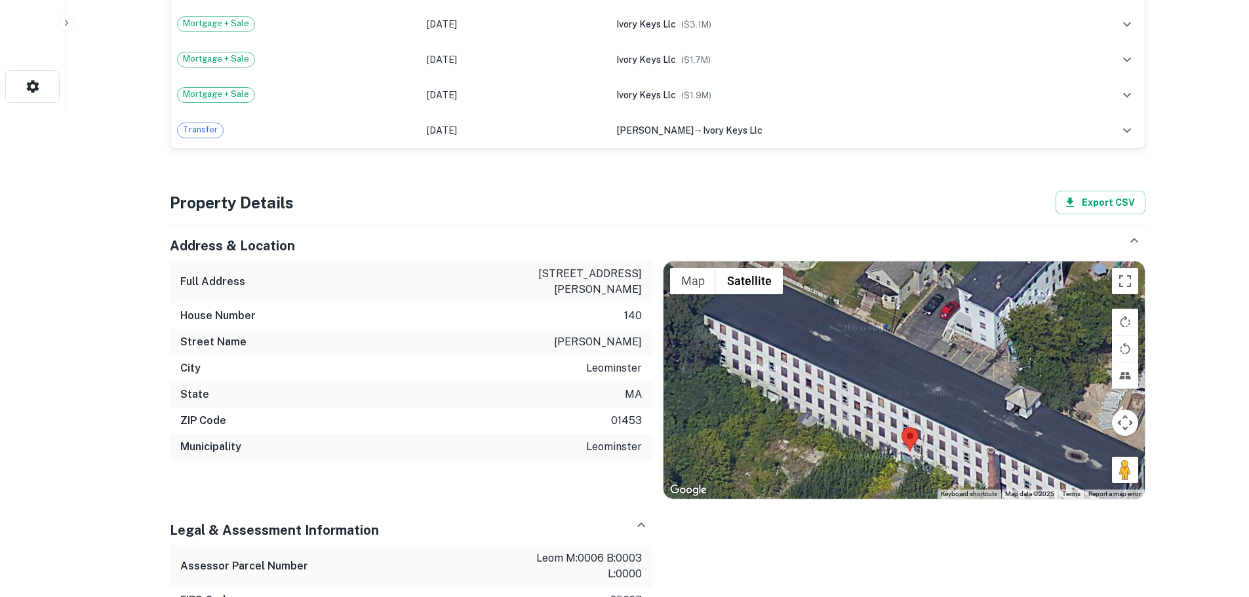
drag, startPoint x: 918, startPoint y: 433, endPoint x: 822, endPoint y: 370, distance: 114.6
click at [822, 370] on div at bounding box center [904, 380] width 481 height 237
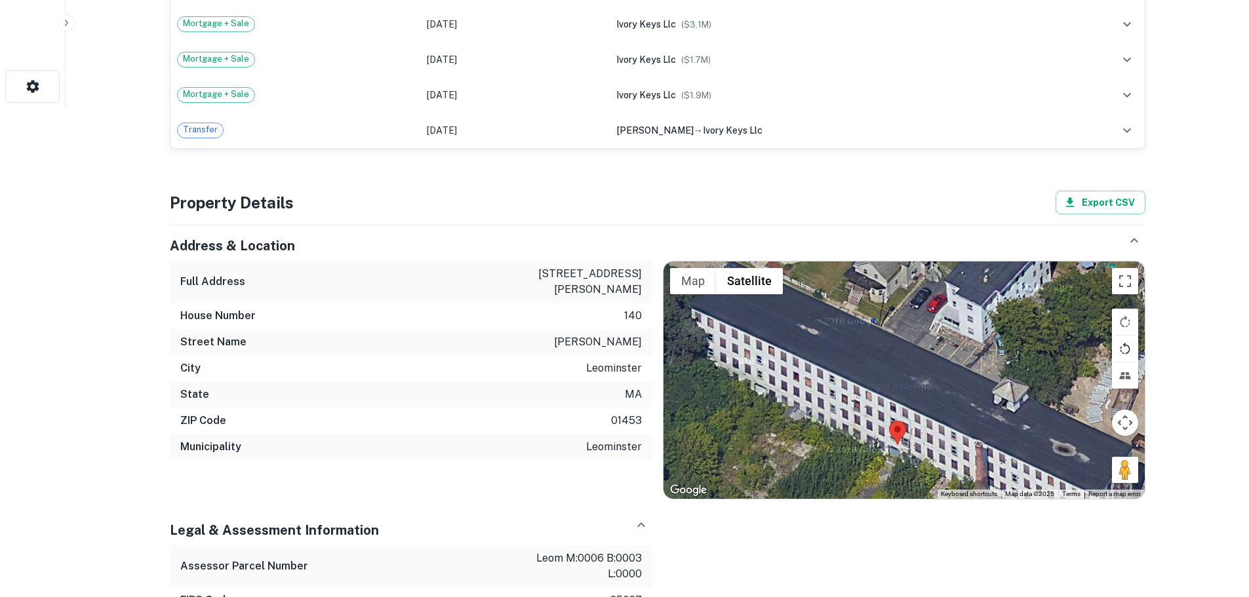
click at [1125, 352] on button "Rotate map counterclockwise" at bounding box center [1125, 349] width 26 height 26
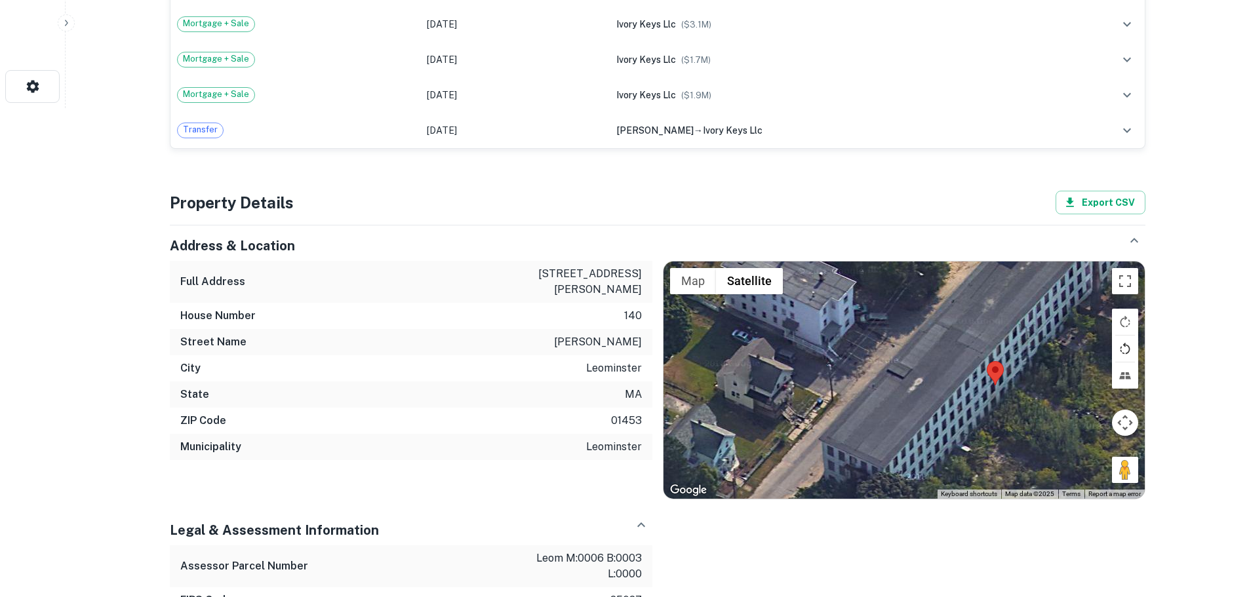
click at [1128, 345] on button "Rotate map counterclockwise" at bounding box center [1125, 349] width 26 height 26
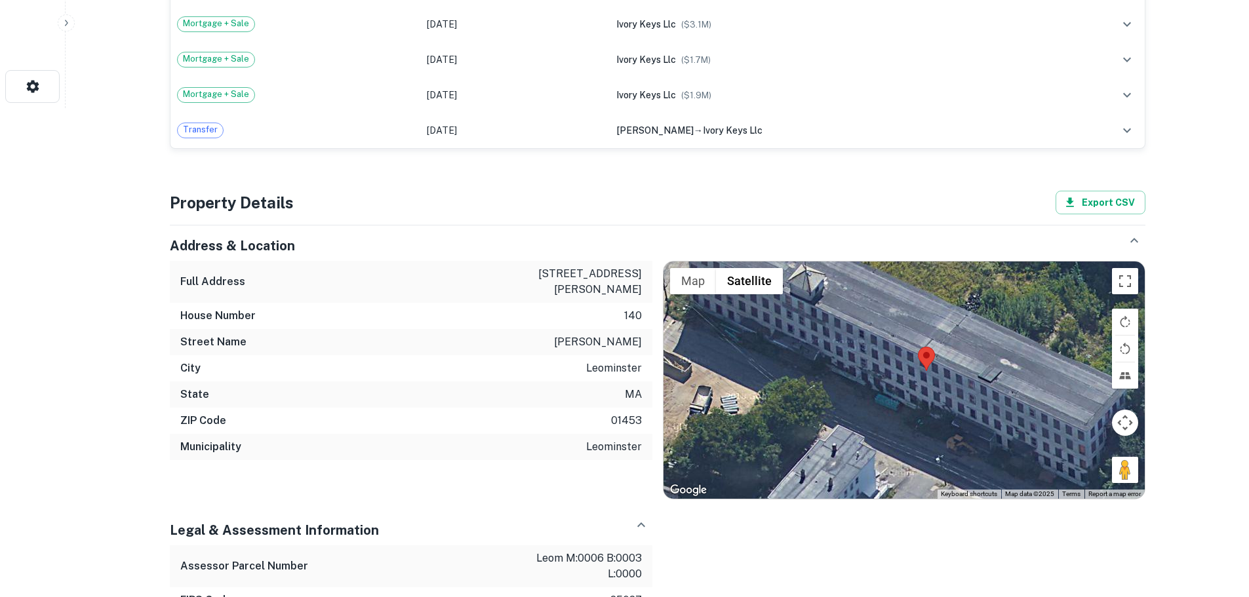
drag, startPoint x: 928, startPoint y: 355, endPoint x: 938, endPoint y: 413, distance: 58.4
click at [938, 413] on div at bounding box center [904, 380] width 481 height 237
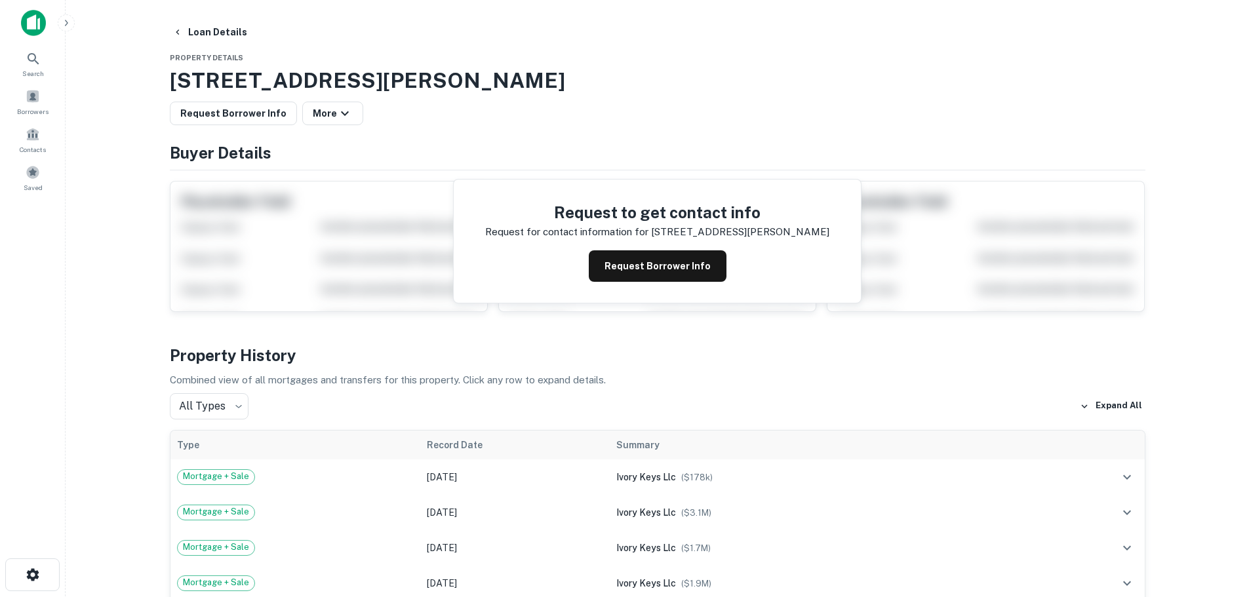
scroll to position [0, 0]
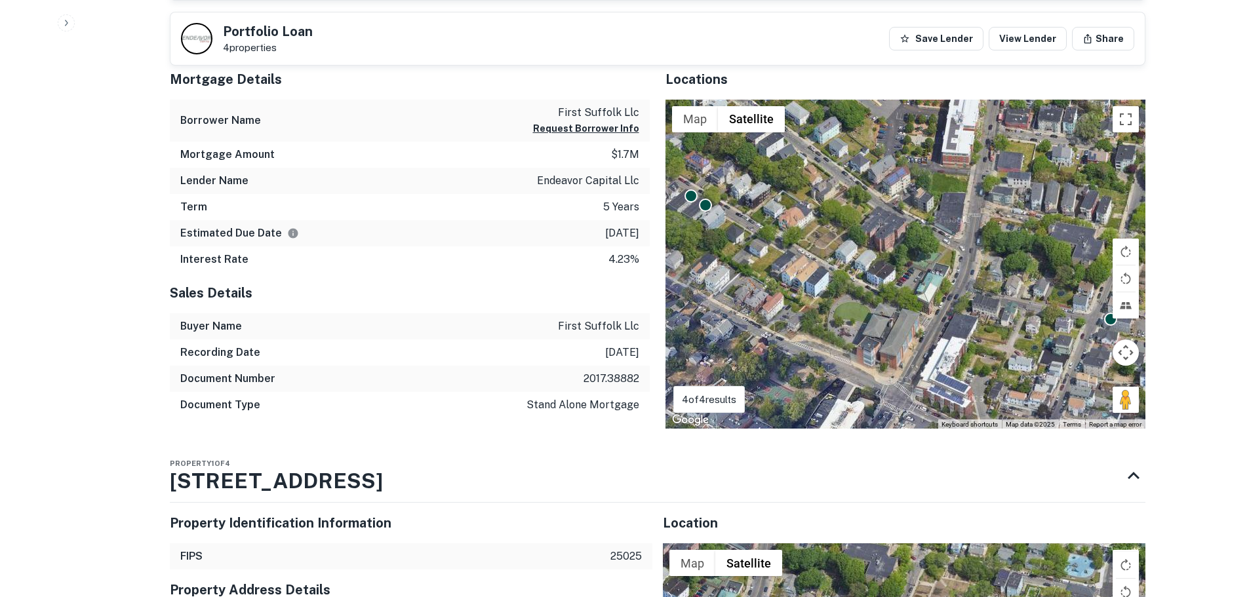
scroll to position [590, 0]
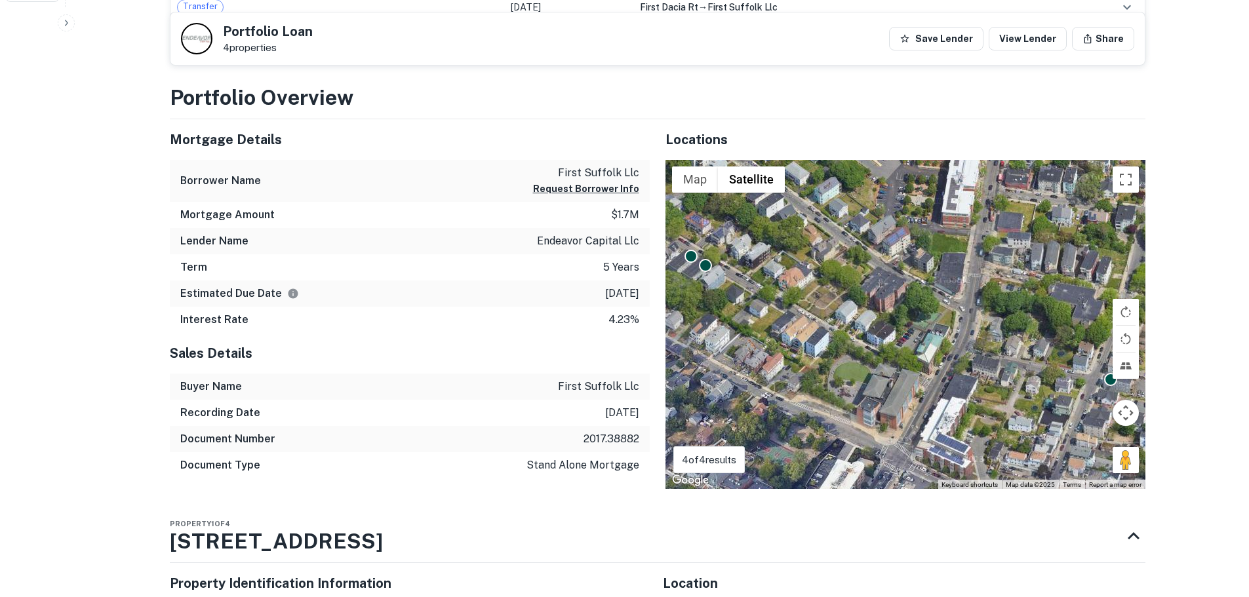
click at [700, 278] on div "To activate drag with keyboard, press Alt + Enter. Once in keyboard drag state,…" at bounding box center [906, 325] width 480 height 330
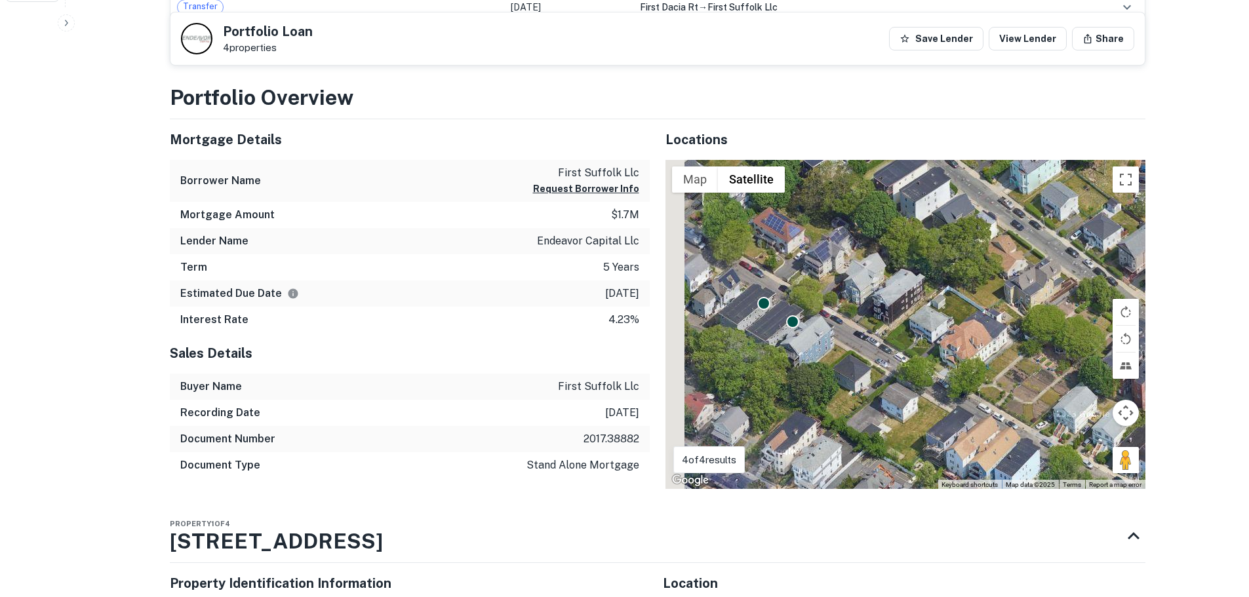
drag, startPoint x: 700, startPoint y: 285, endPoint x: 790, endPoint y: 355, distance: 114.0
click at [790, 355] on div "To activate drag with keyboard, press Alt + Enter. Once in keyboard drag state,…" at bounding box center [906, 325] width 480 height 330
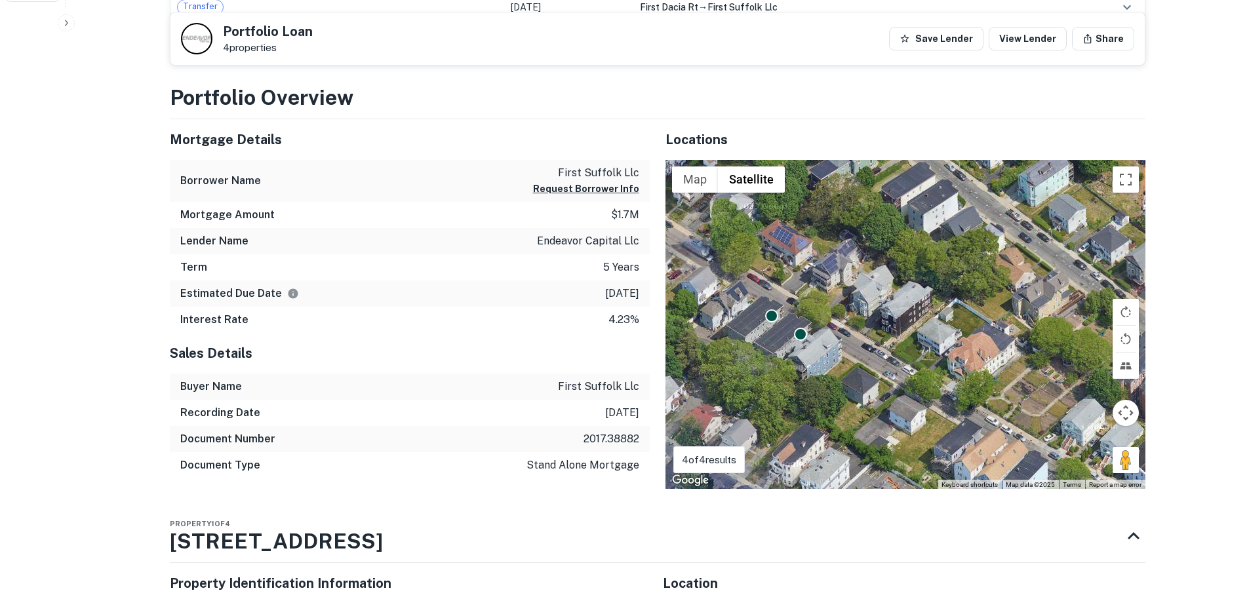
click at [771, 329] on div "To activate drag with keyboard, press Alt + Enter. Once in keyboard drag state,…" at bounding box center [906, 325] width 480 height 330
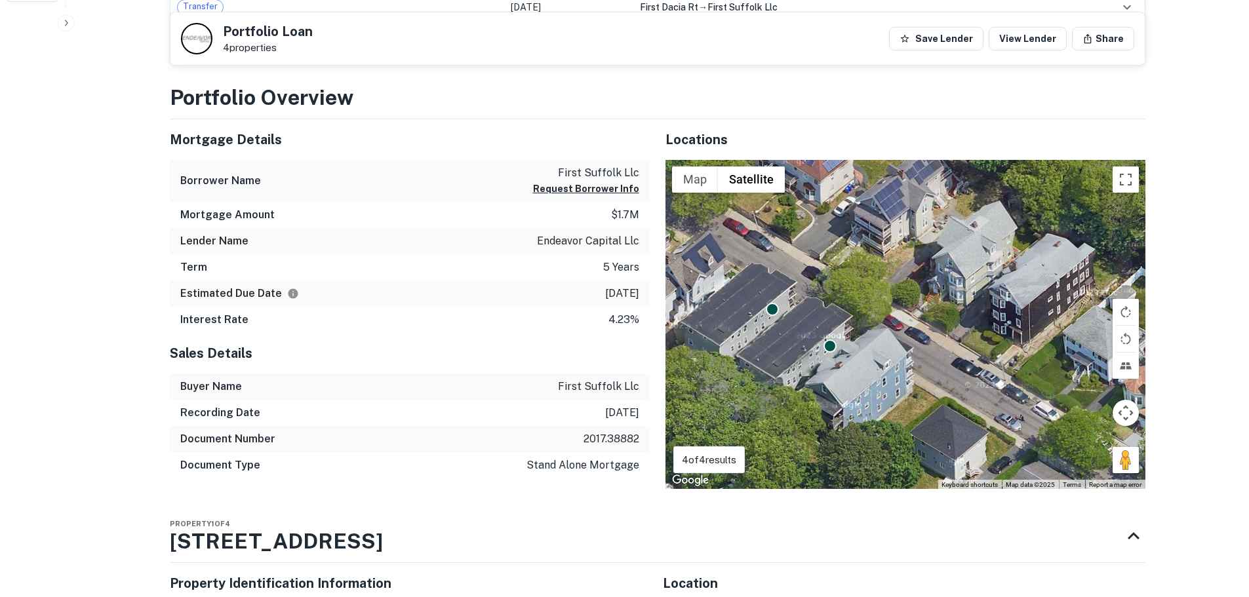
click at [801, 353] on div "To activate drag with keyboard, press Alt + Enter. Once in keyboard drag state,…" at bounding box center [906, 325] width 480 height 330
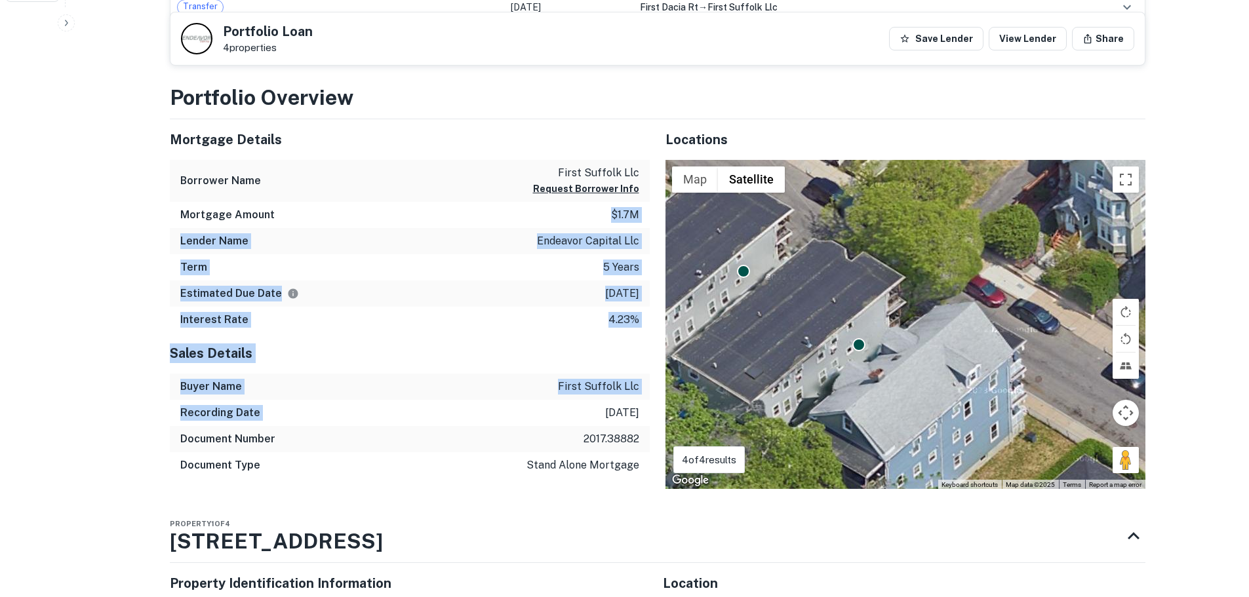
drag, startPoint x: 433, startPoint y: 384, endPoint x: 418, endPoint y: 209, distance: 175.7
click at [418, 209] on div "Mortgage Details Borrower Name first suffolk llc Request Borrower Info Mortgage…" at bounding box center [402, 304] width 496 height 370
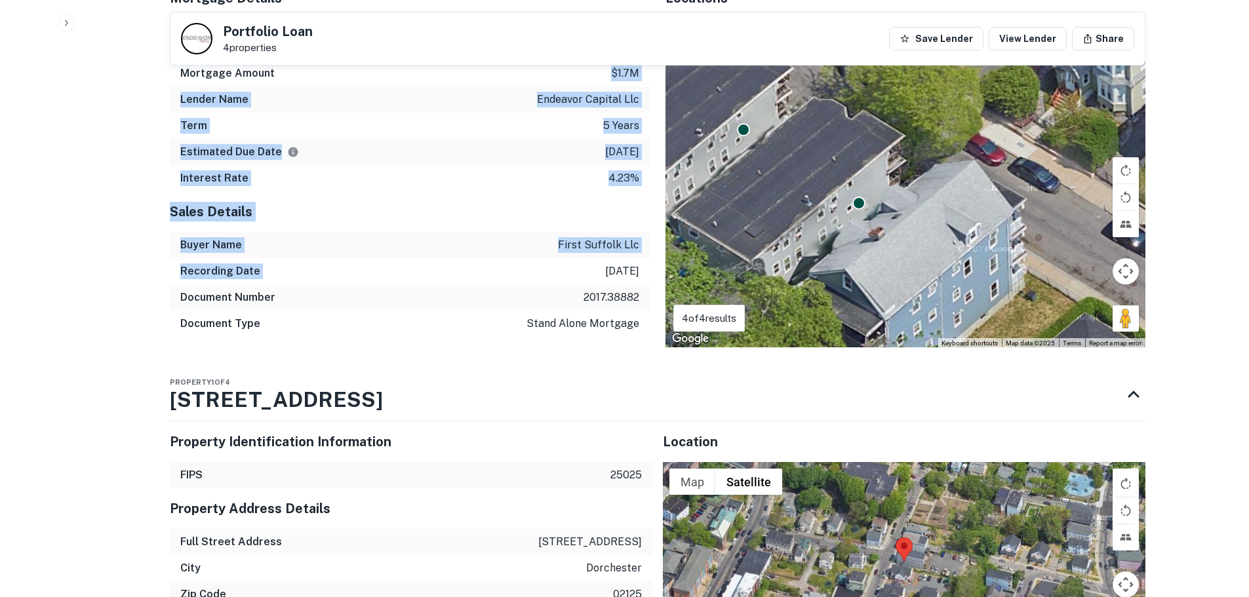
scroll to position [656, 0]
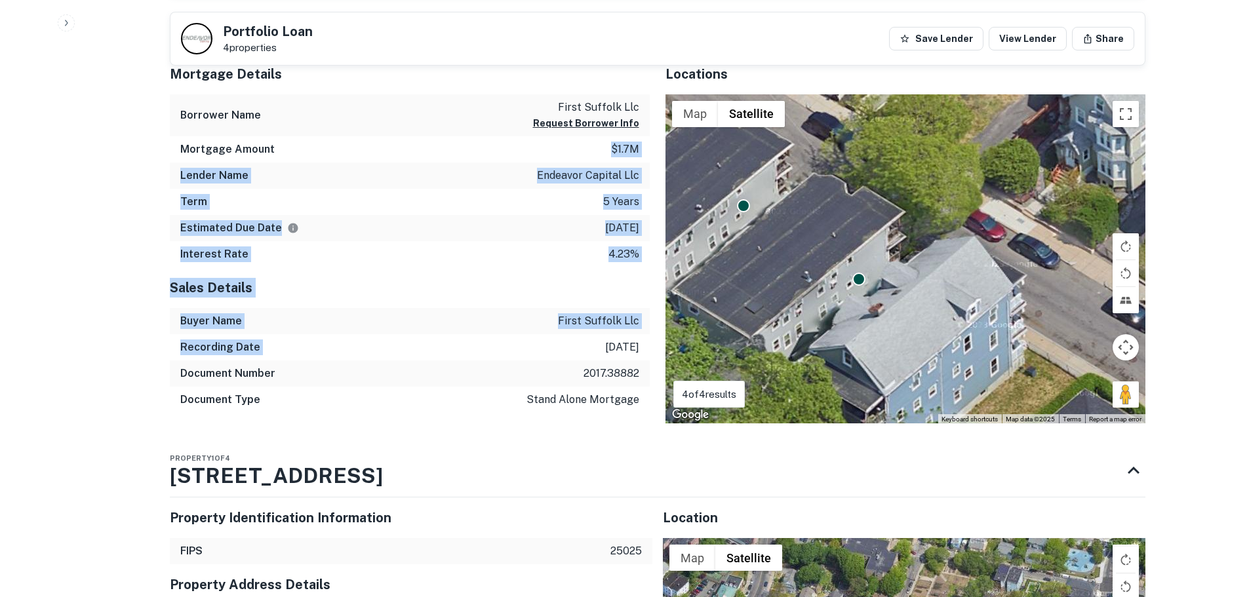
click at [433, 450] on div "Property 1 of 4 35 Dacia St" at bounding box center [646, 471] width 952 height 52
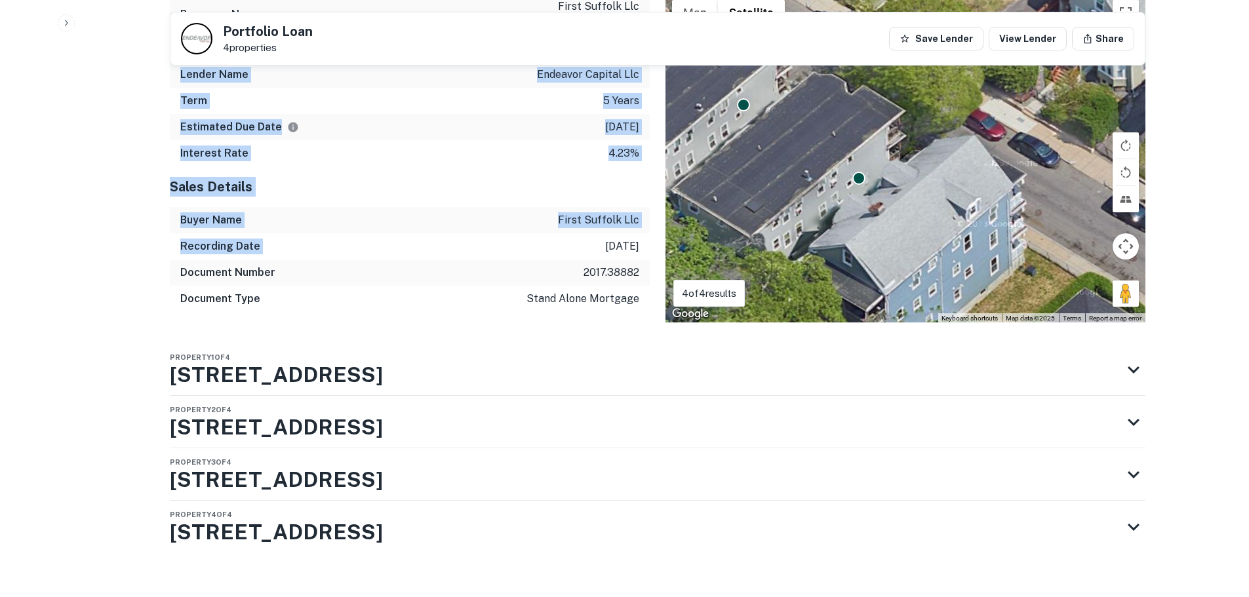
scroll to position [776, 0]
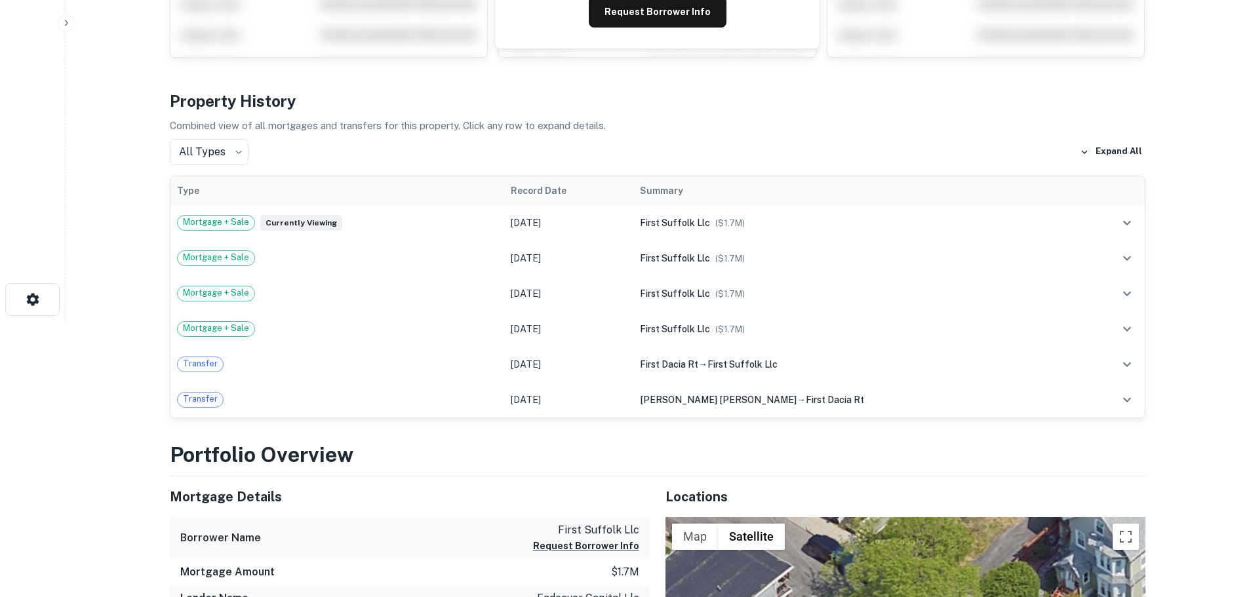
scroll to position [0, 0]
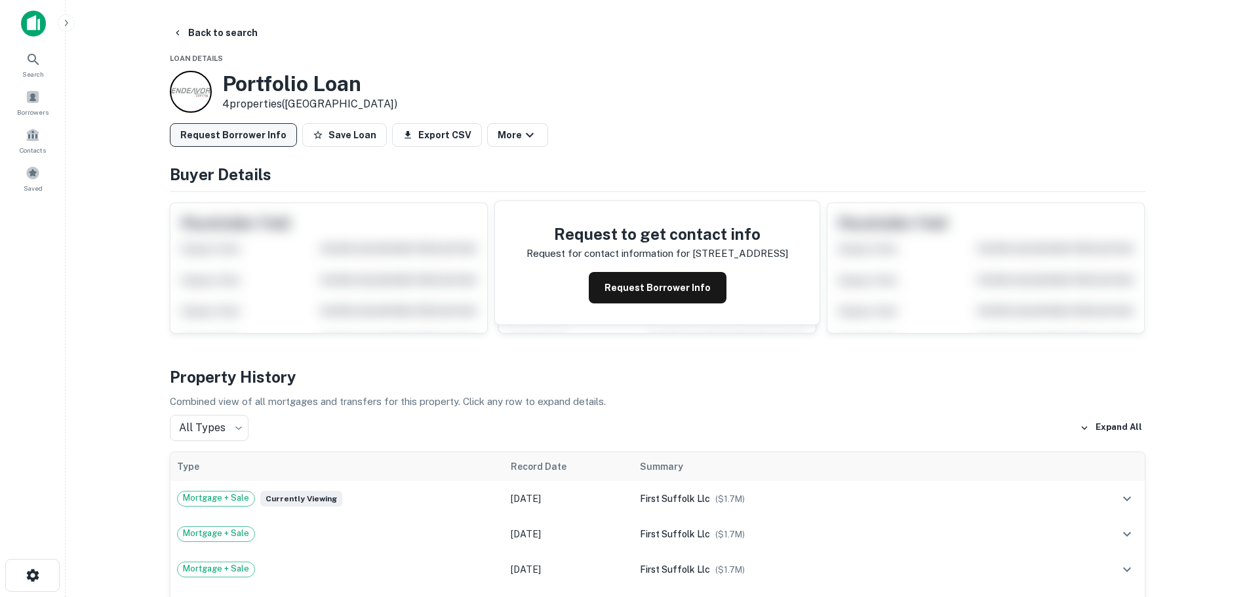
click at [233, 130] on button "Request Borrower Info" at bounding box center [233, 135] width 127 height 24
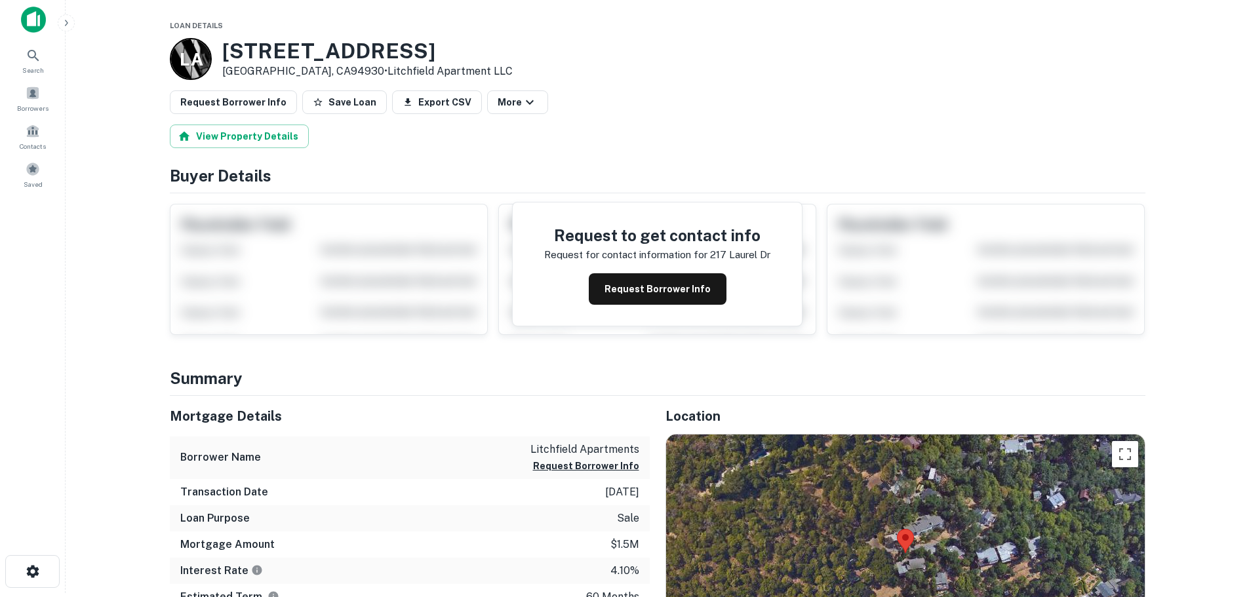
scroll to position [197, 0]
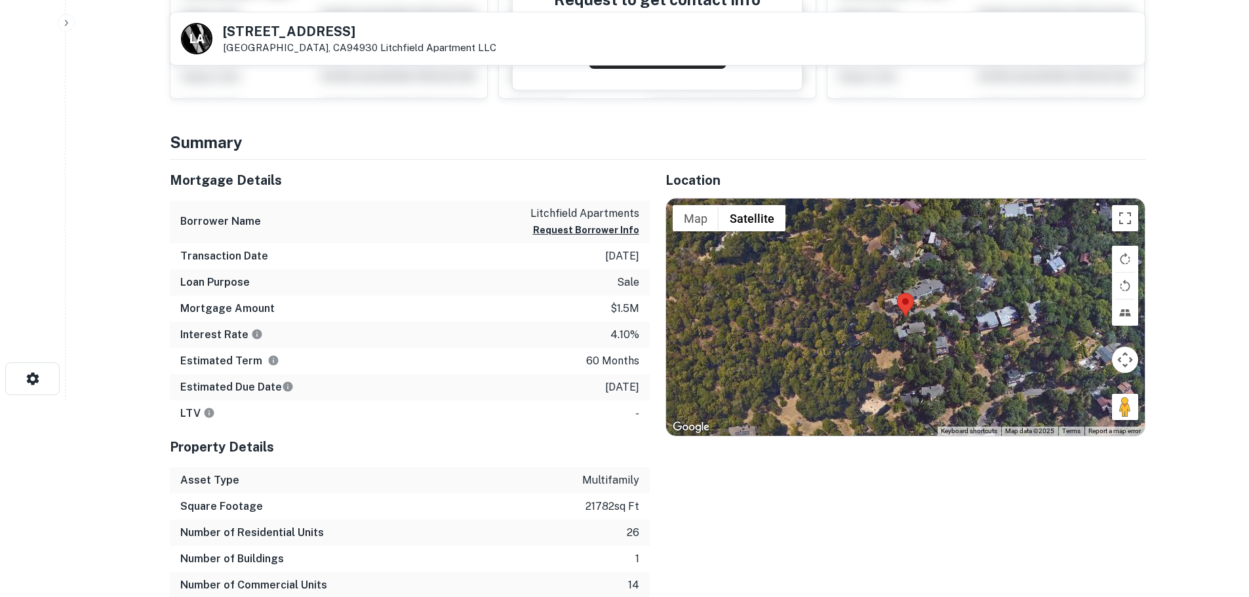
click at [906, 336] on div at bounding box center [905, 317] width 479 height 237
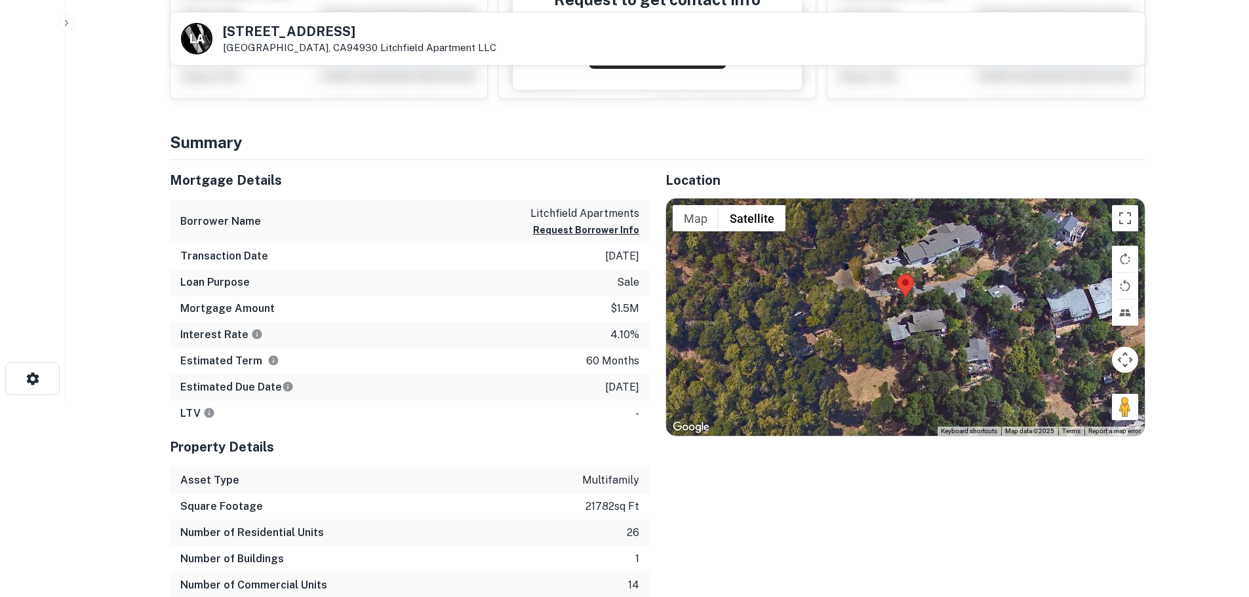
click at [906, 298] on div at bounding box center [905, 317] width 479 height 237
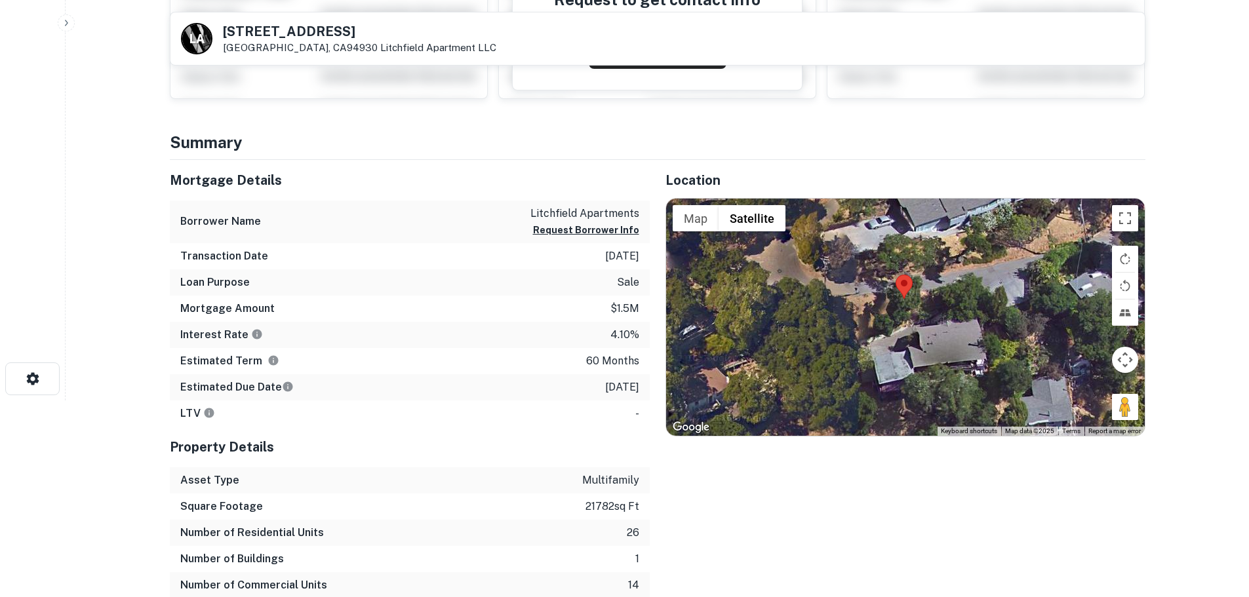
click at [907, 311] on div at bounding box center [905, 317] width 479 height 237
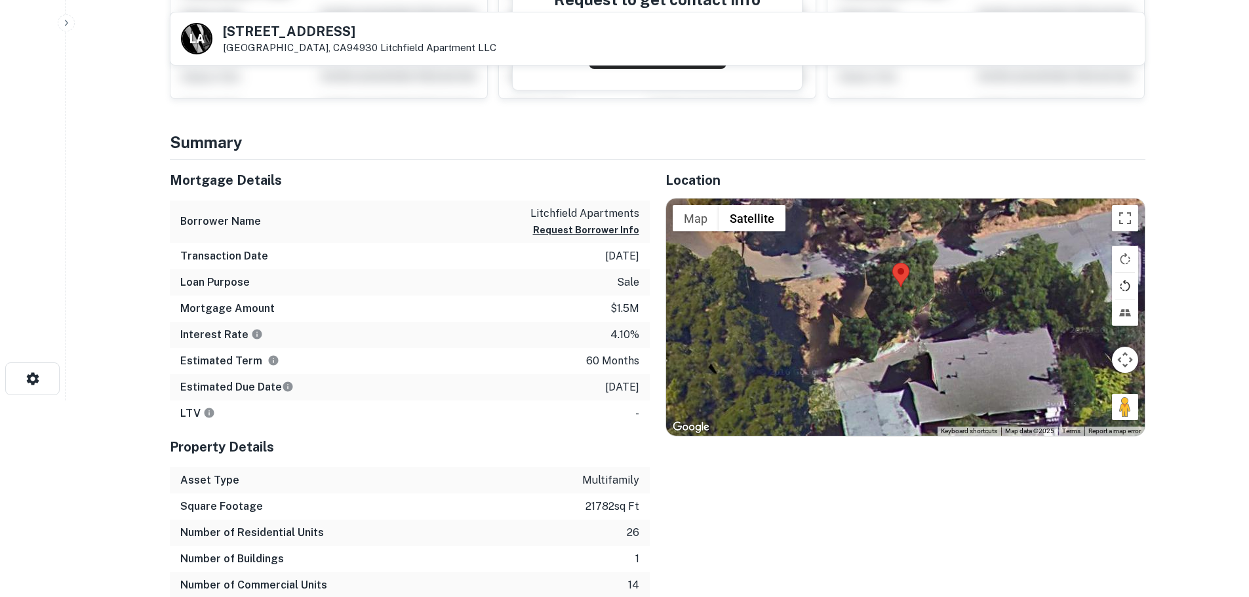
click at [1130, 283] on button "Rotate map counterclockwise" at bounding box center [1125, 286] width 26 height 26
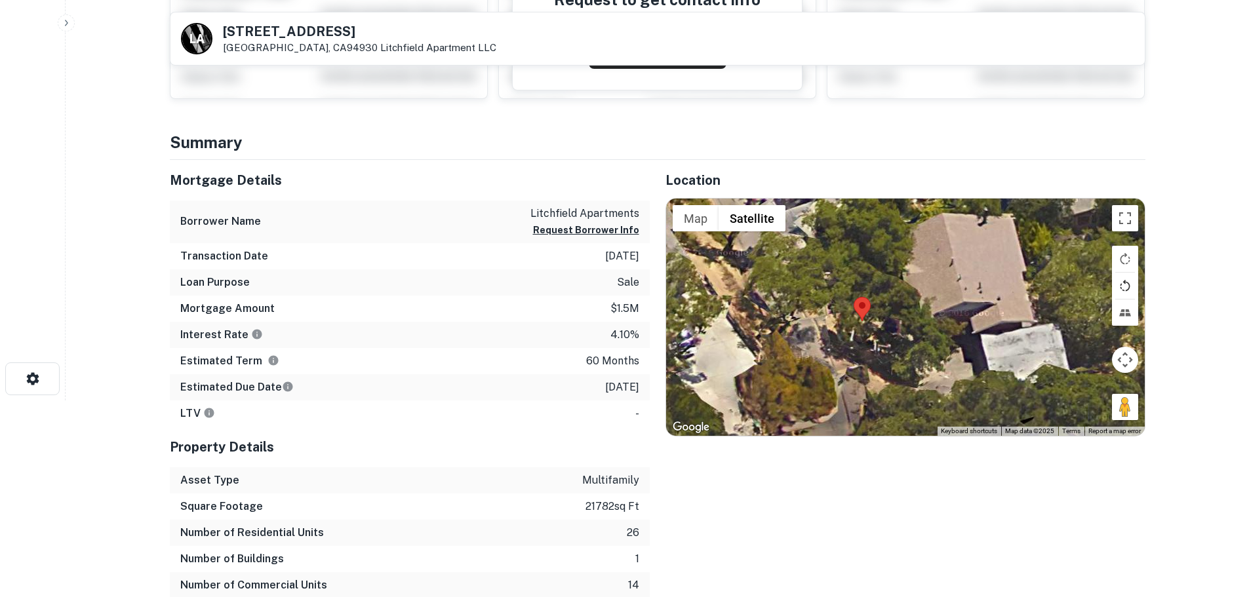
click at [1130, 283] on button "Rotate map counterclockwise" at bounding box center [1125, 286] width 26 height 26
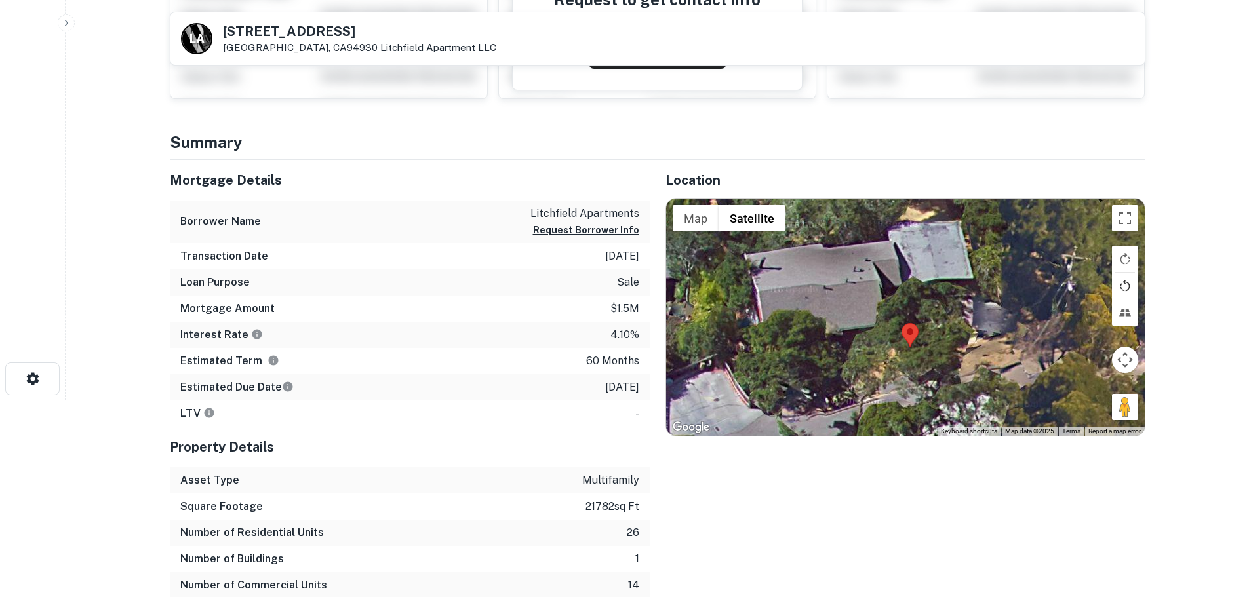
click at [1130, 283] on button "Rotate map counterclockwise" at bounding box center [1125, 286] width 26 height 26
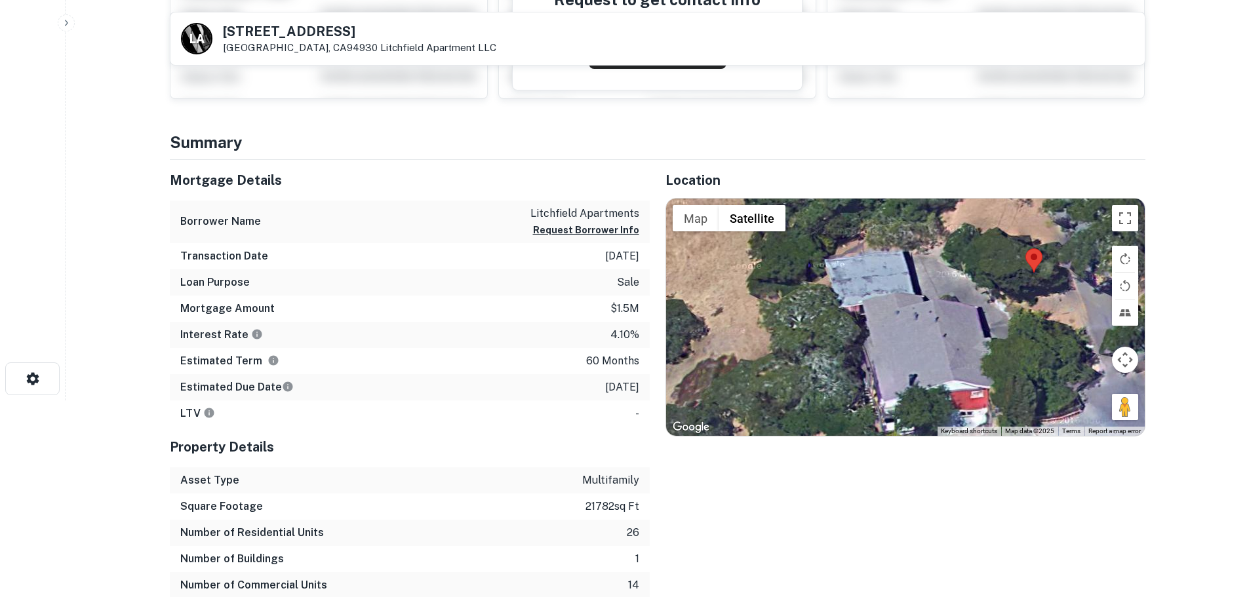
drag, startPoint x: 982, startPoint y: 386, endPoint x: 1068, endPoint y: 346, distance: 94.4
click at [1068, 346] on div at bounding box center [905, 317] width 479 height 237
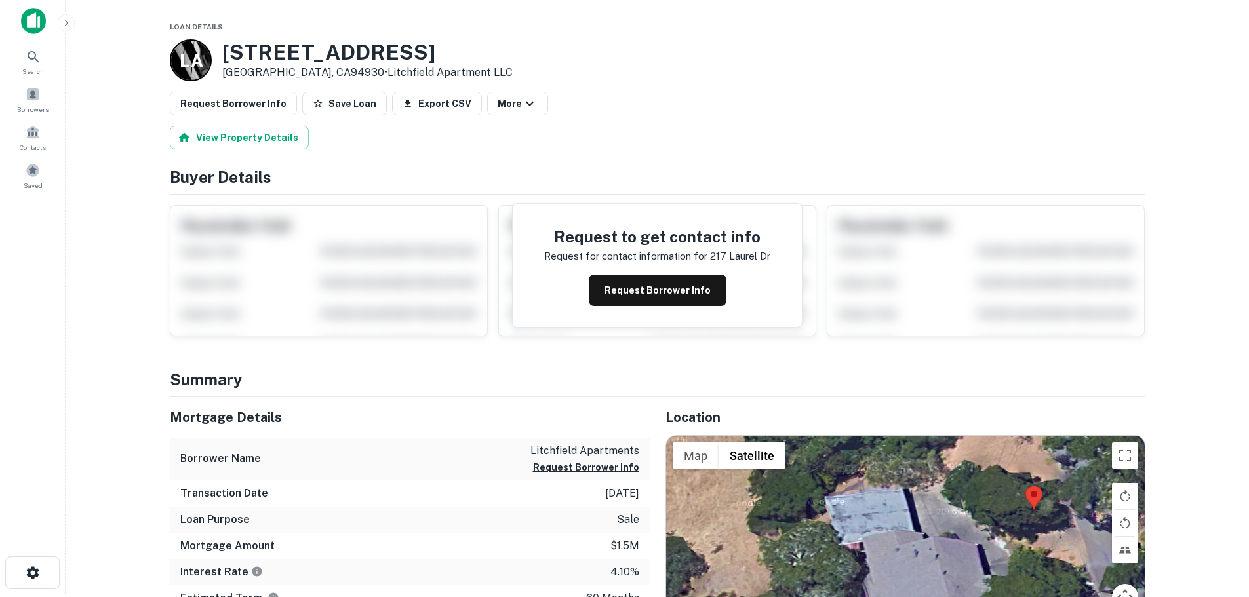
scroll to position [0, 0]
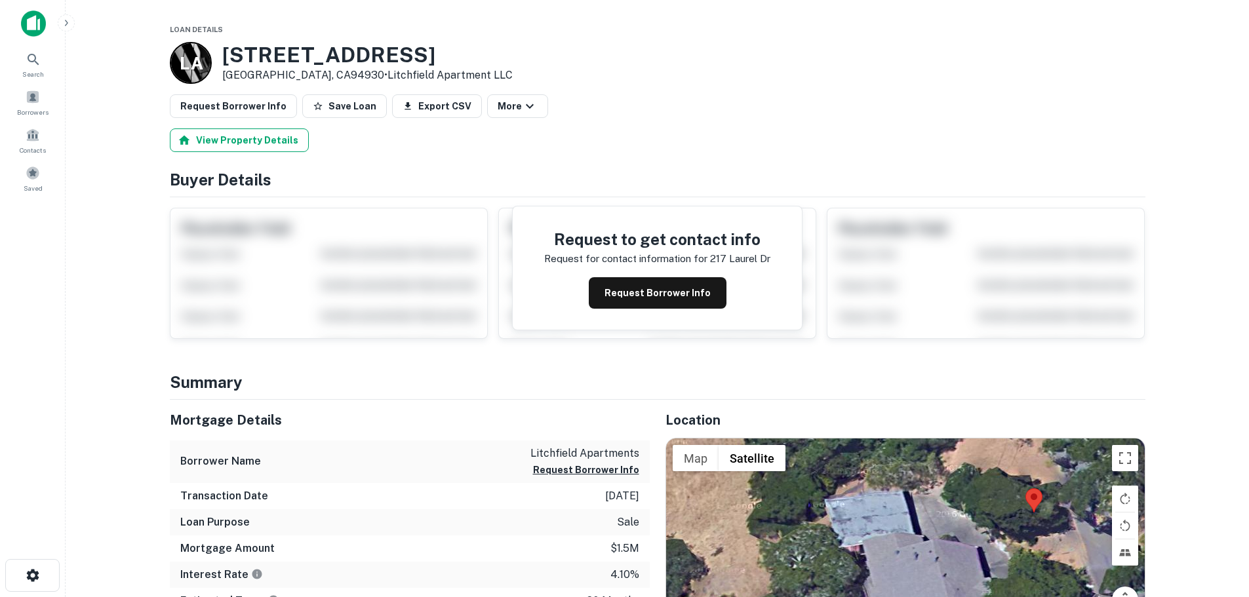
click at [264, 138] on button "View Property Details" at bounding box center [239, 141] width 139 height 24
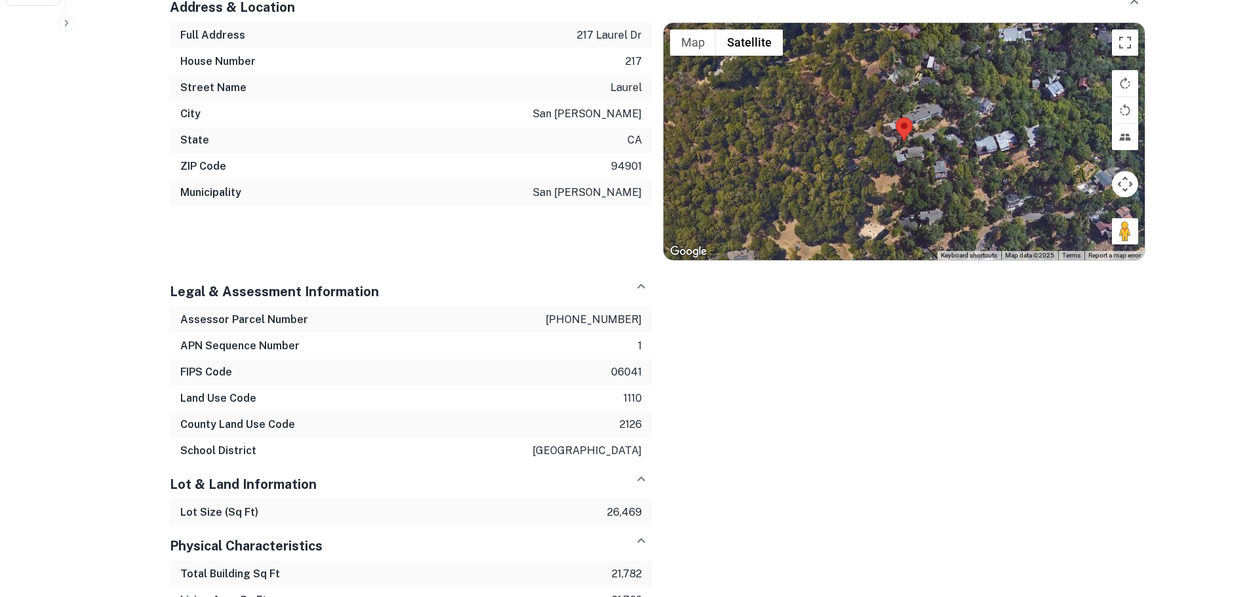
scroll to position [590, 0]
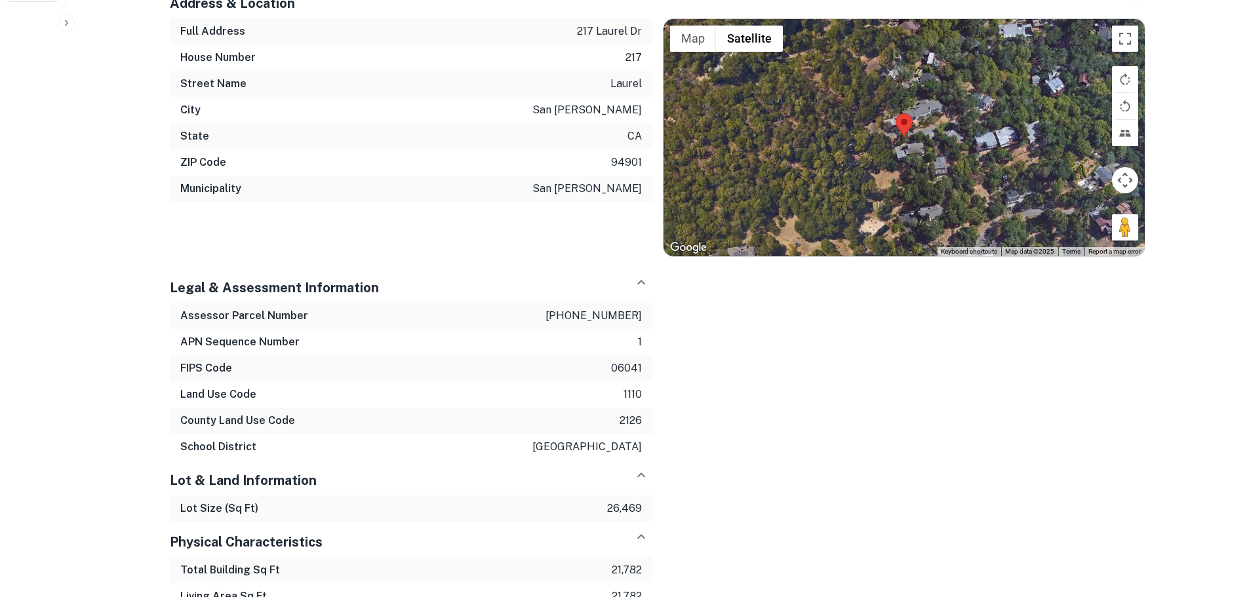
click at [913, 145] on div at bounding box center [904, 137] width 481 height 237
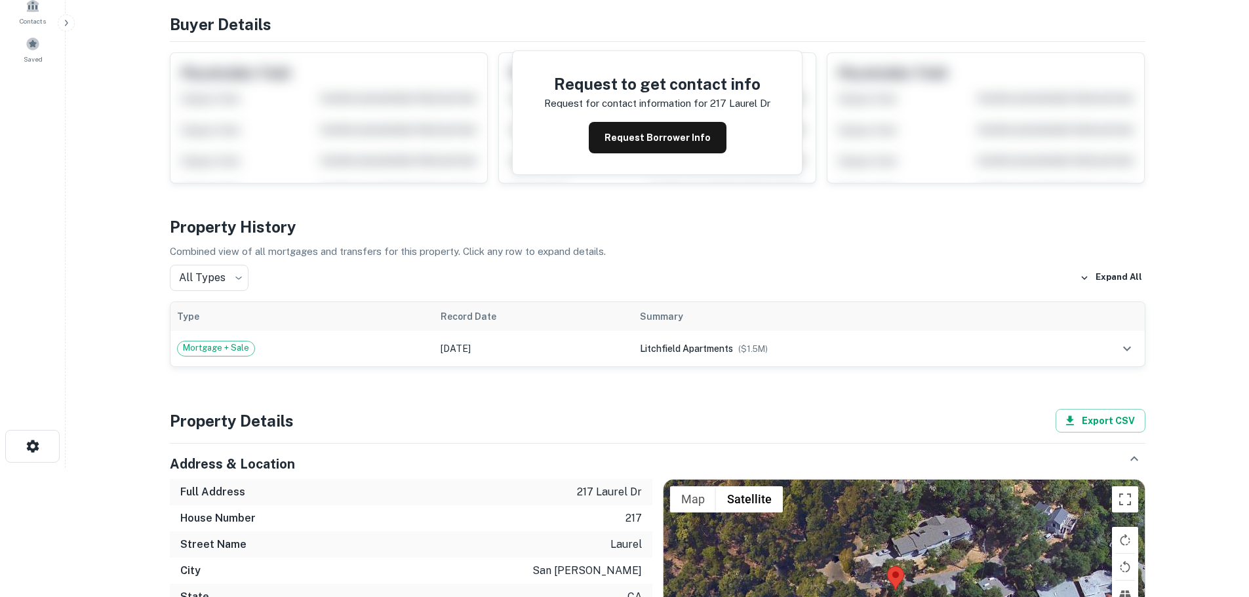
scroll to position [0, 0]
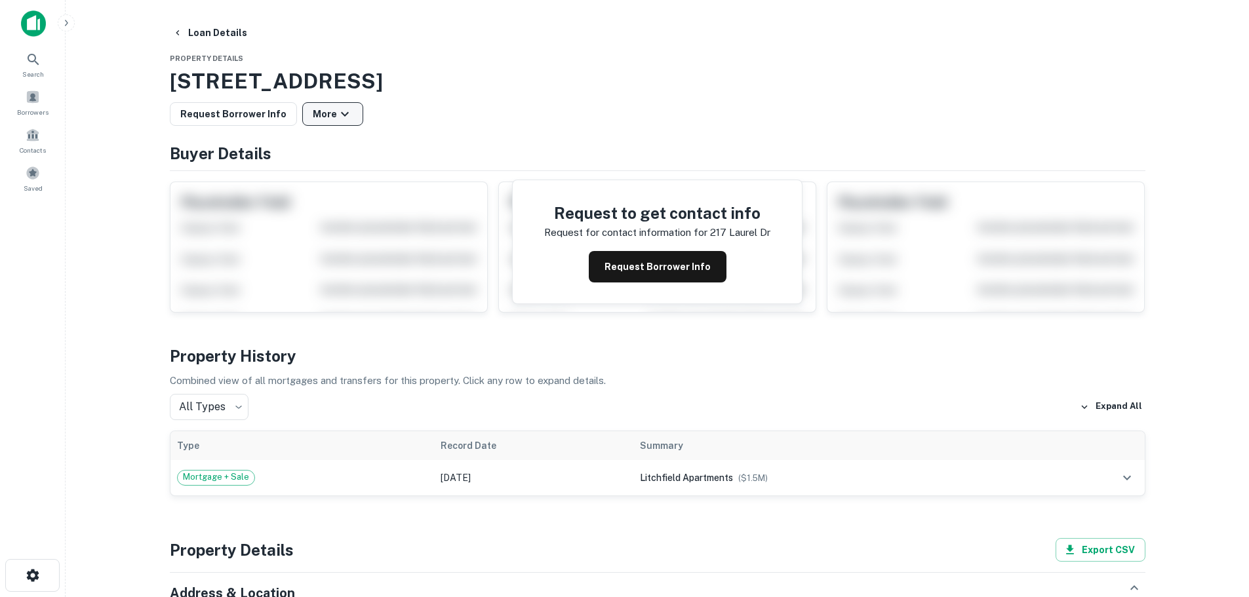
click at [237, 115] on button "Request Borrower Info" at bounding box center [233, 114] width 127 height 24
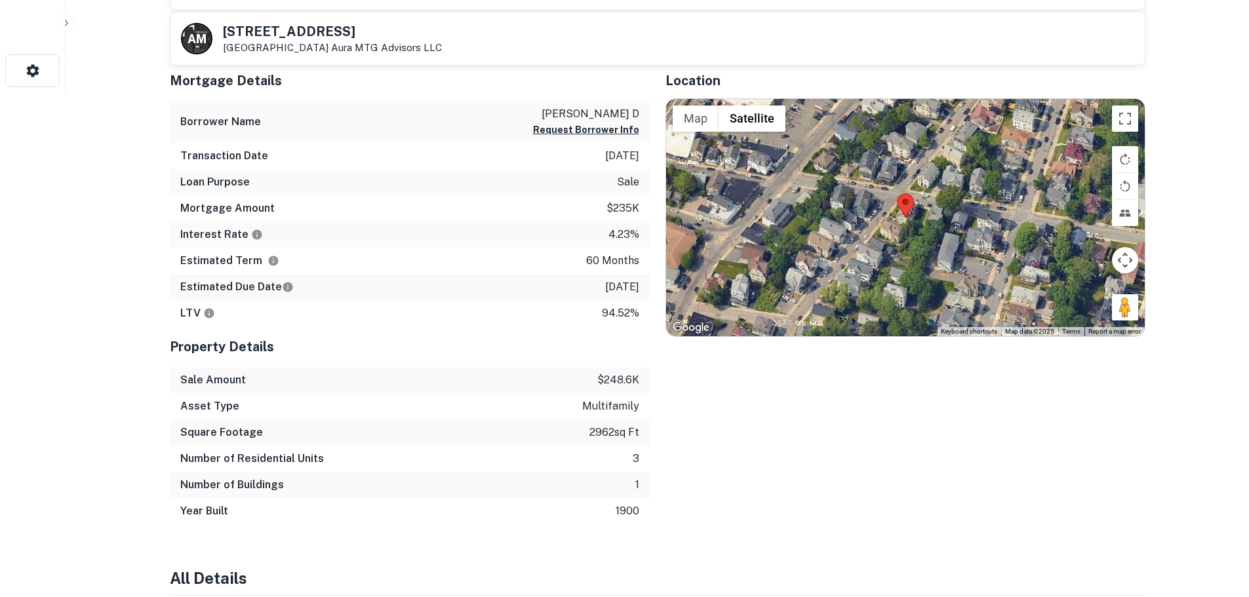
scroll to position [590, 0]
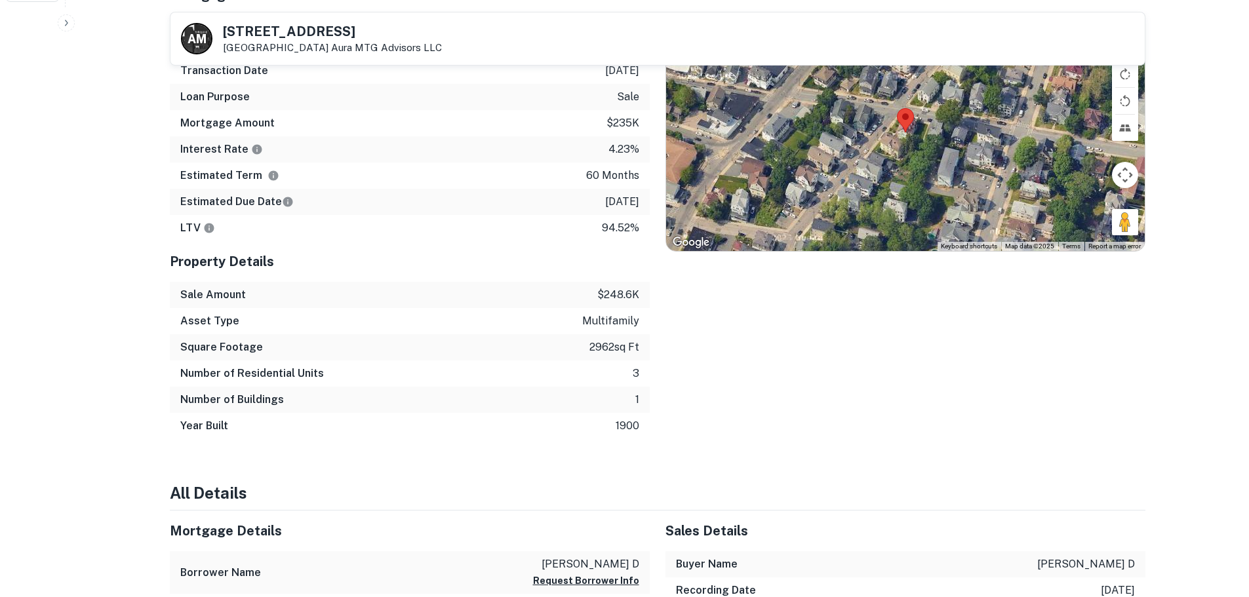
click at [899, 139] on div at bounding box center [905, 132] width 479 height 237
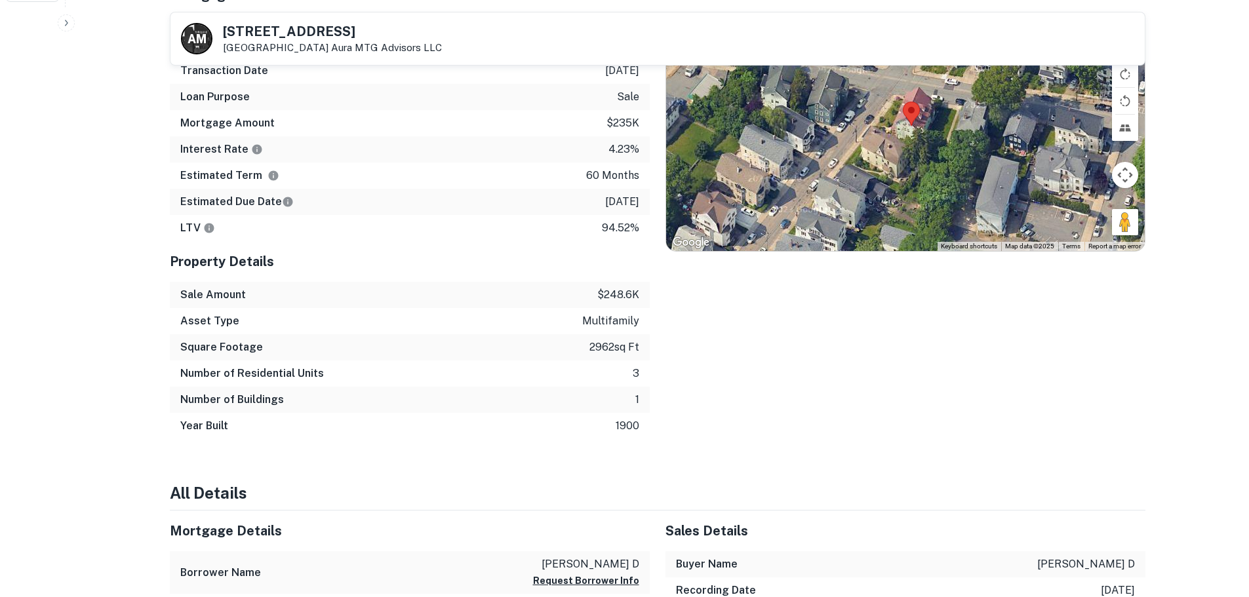
click at [902, 136] on div at bounding box center [905, 132] width 479 height 237
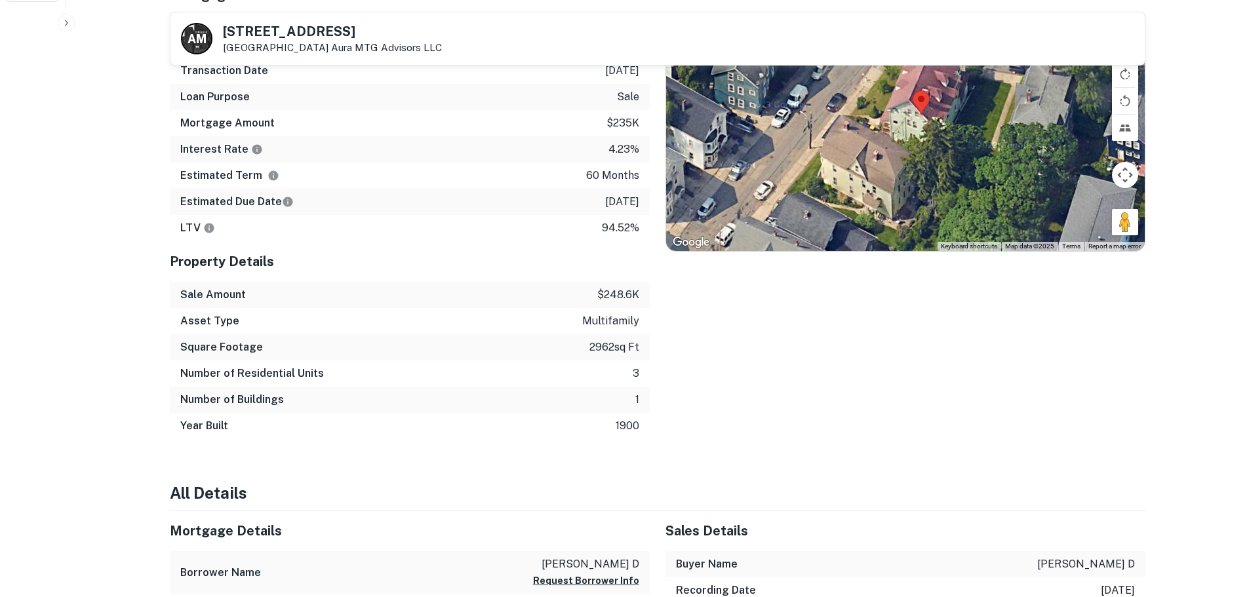
click at [919, 136] on div at bounding box center [905, 132] width 479 height 237
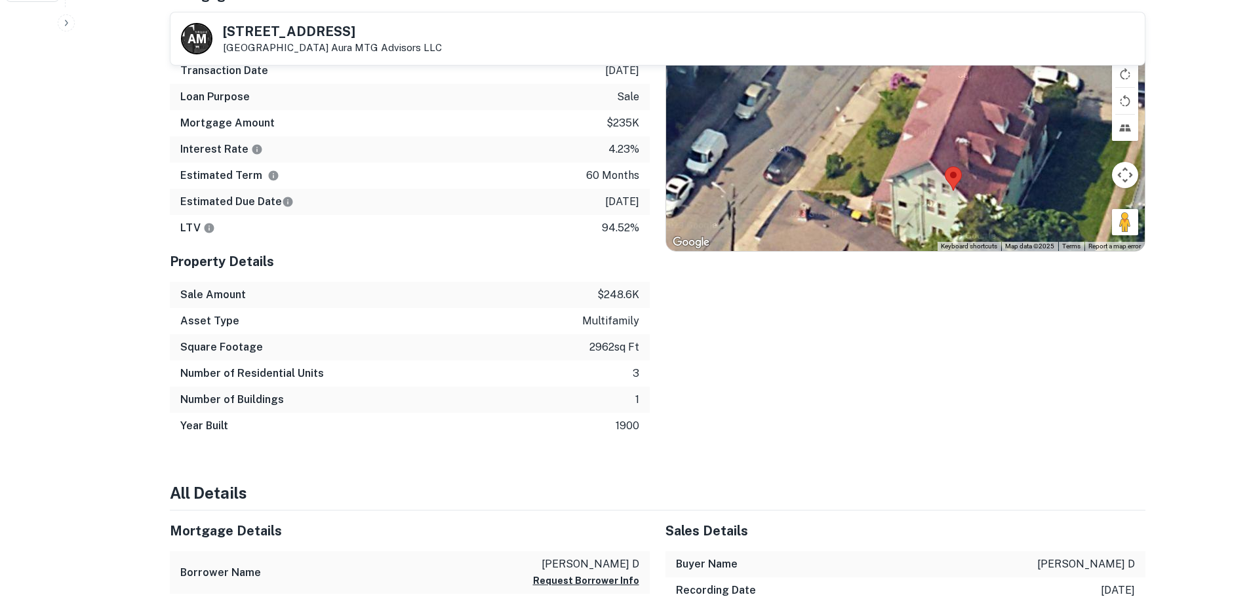
drag, startPoint x: 829, startPoint y: 107, endPoint x: 862, endPoint y: 207, distance: 104.9
click at [862, 207] on div at bounding box center [905, 132] width 479 height 237
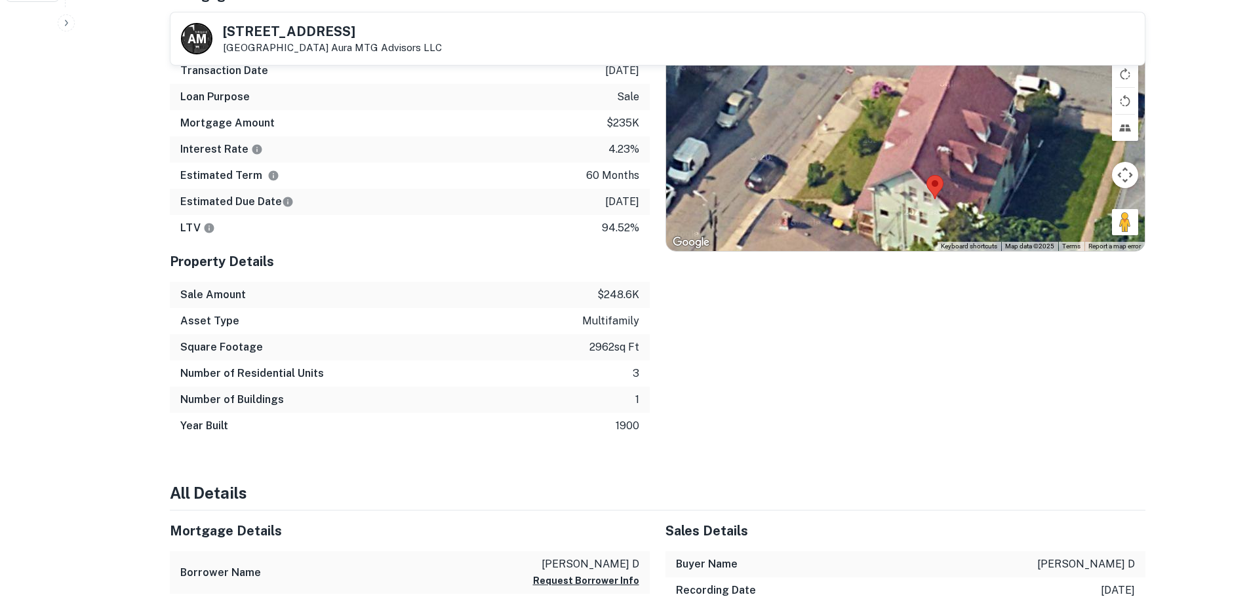
drag, startPoint x: 1022, startPoint y: 172, endPoint x: 968, endPoint y: 201, distance: 60.7
click at [968, 201] on div at bounding box center [905, 132] width 479 height 237
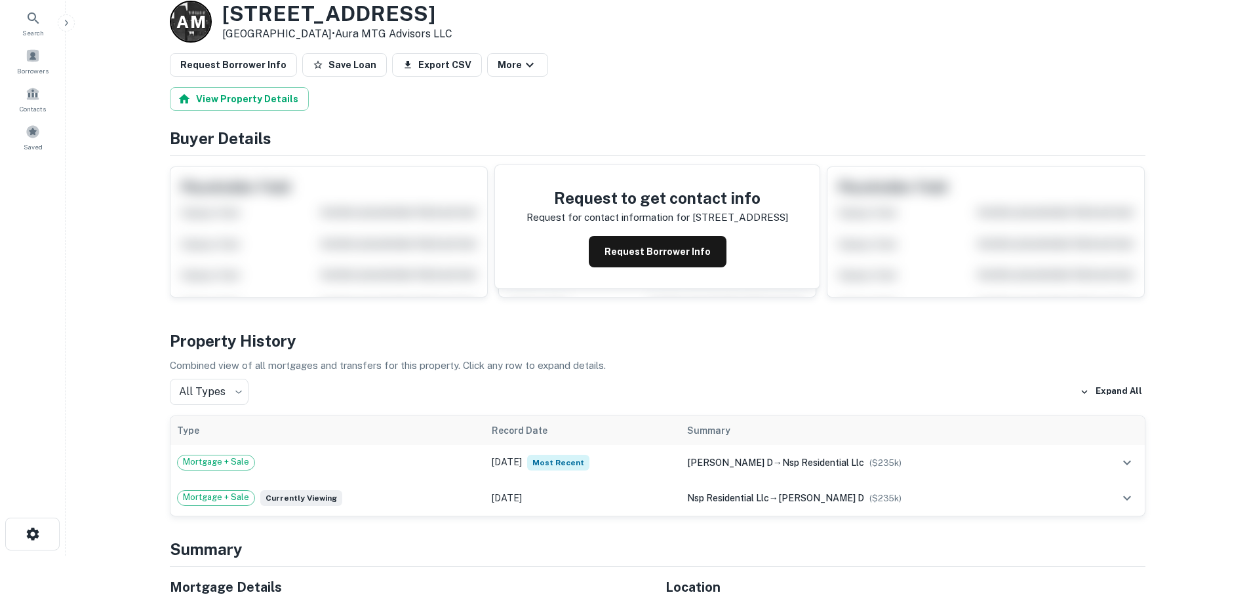
scroll to position [0, 0]
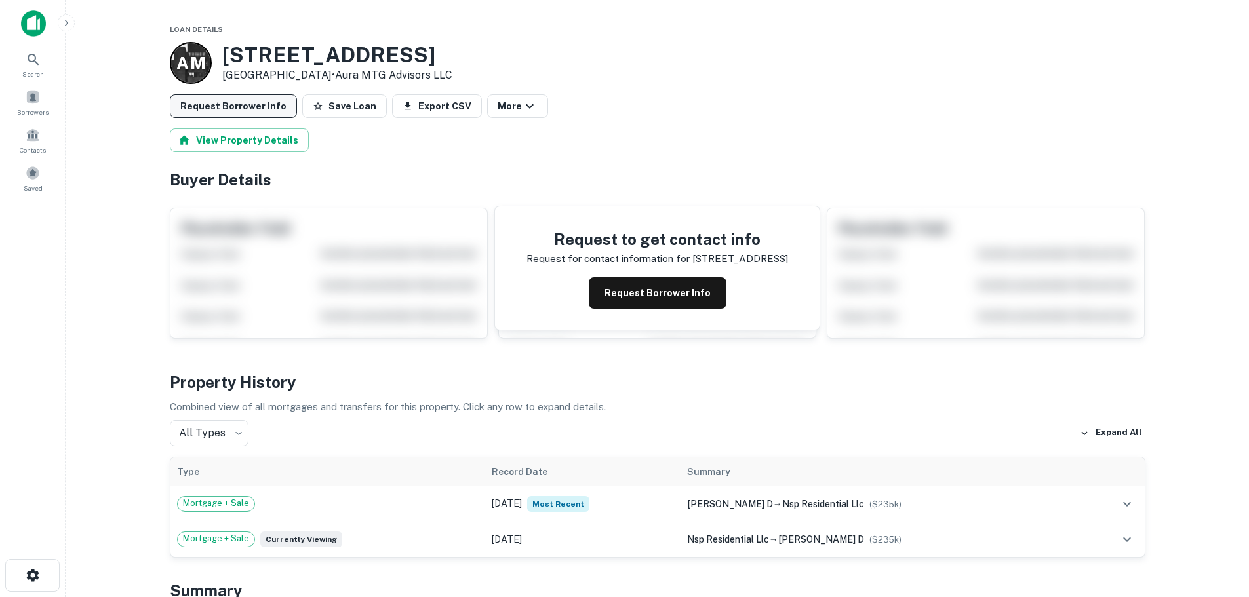
click at [269, 105] on button "Request Borrower Info" at bounding box center [233, 106] width 127 height 24
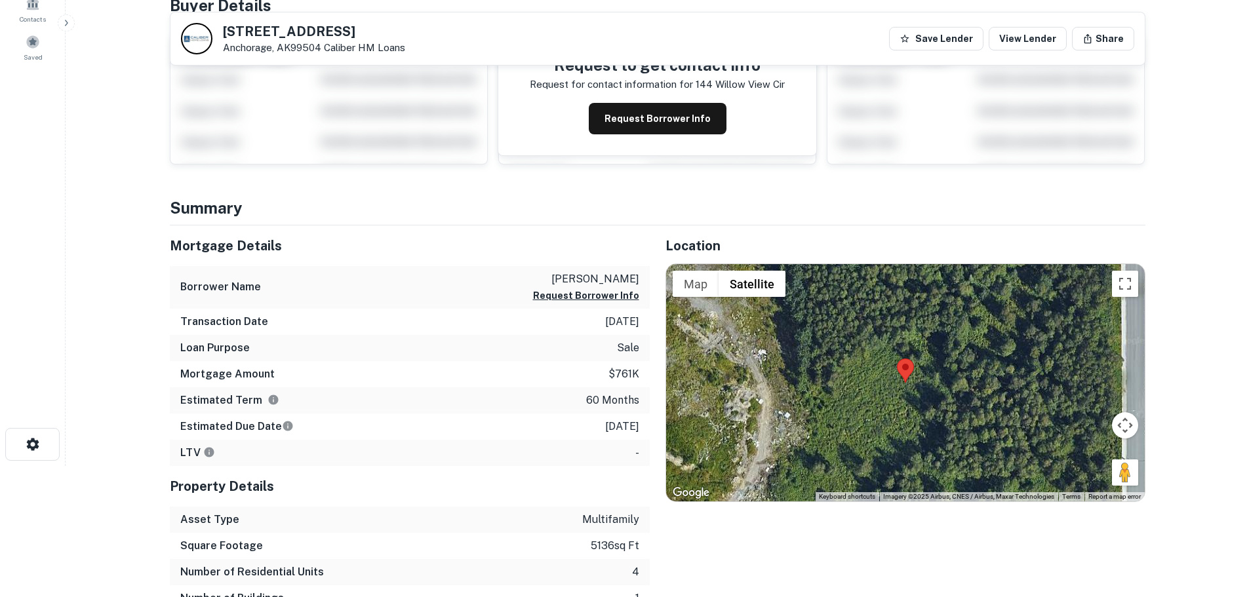
scroll to position [197, 0]
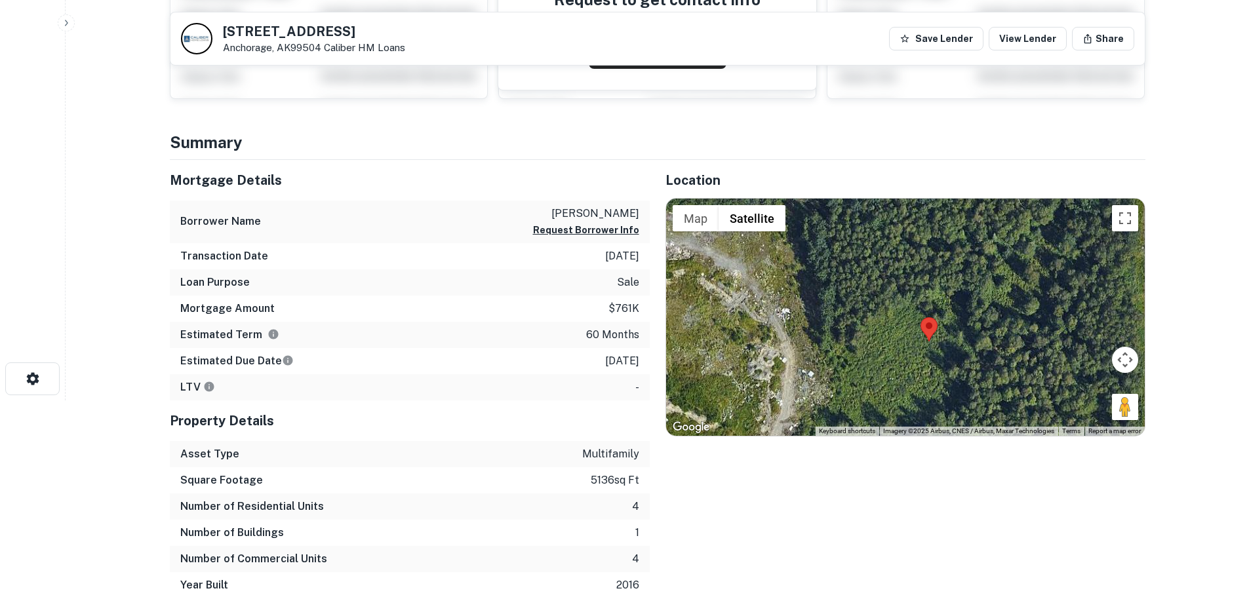
drag, startPoint x: 899, startPoint y: 313, endPoint x: 927, endPoint y: 342, distance: 40.3
click at [927, 342] on div at bounding box center [905, 317] width 479 height 237
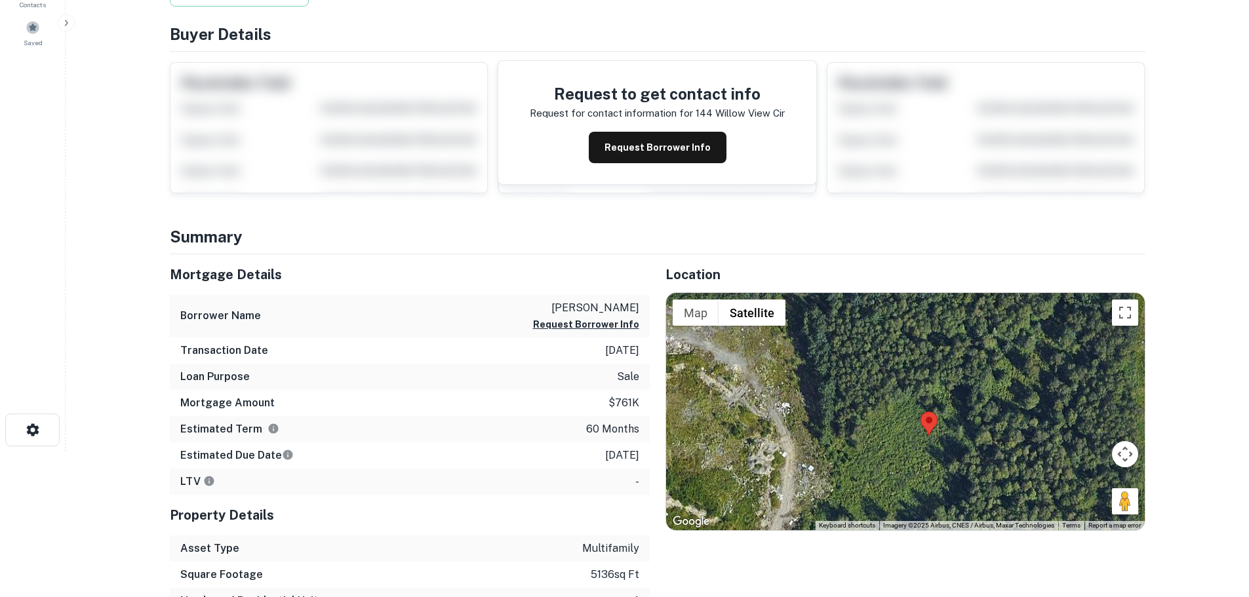
scroll to position [0, 0]
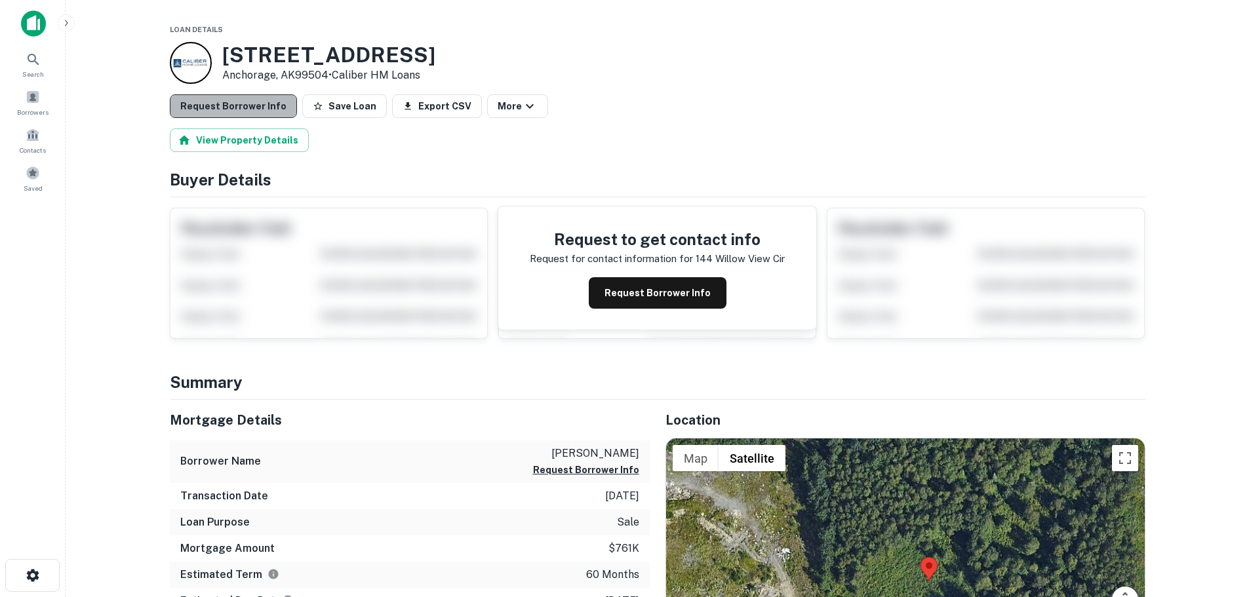
click at [233, 100] on button "Request Borrower Info" at bounding box center [233, 106] width 127 height 24
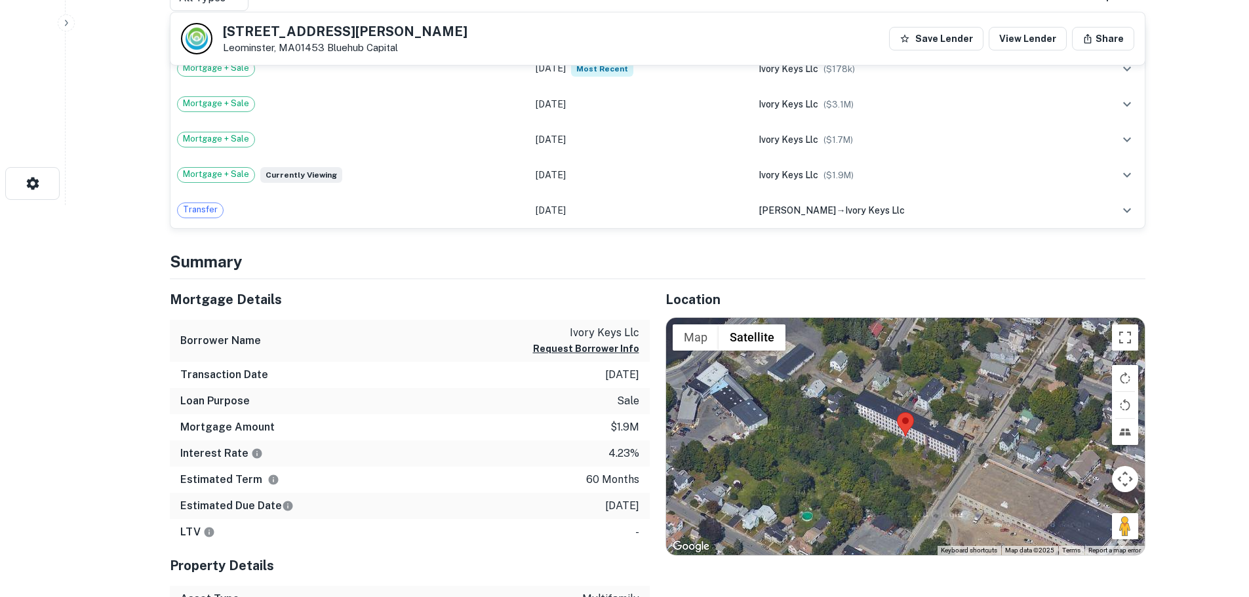
scroll to position [393, 0]
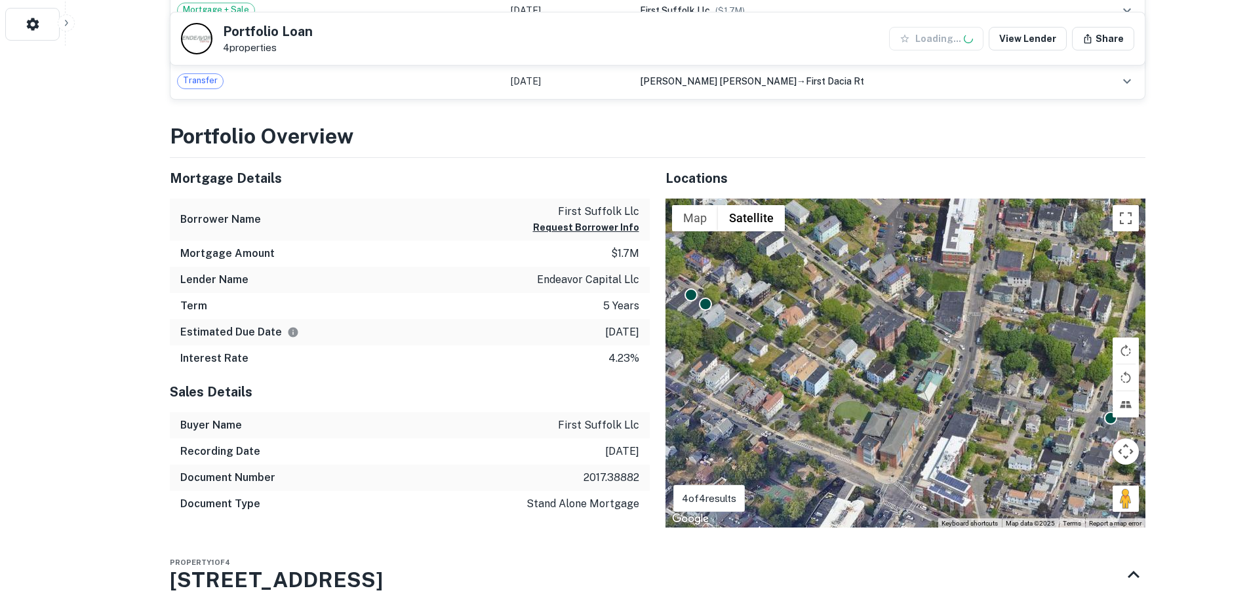
scroll to position [590, 0]
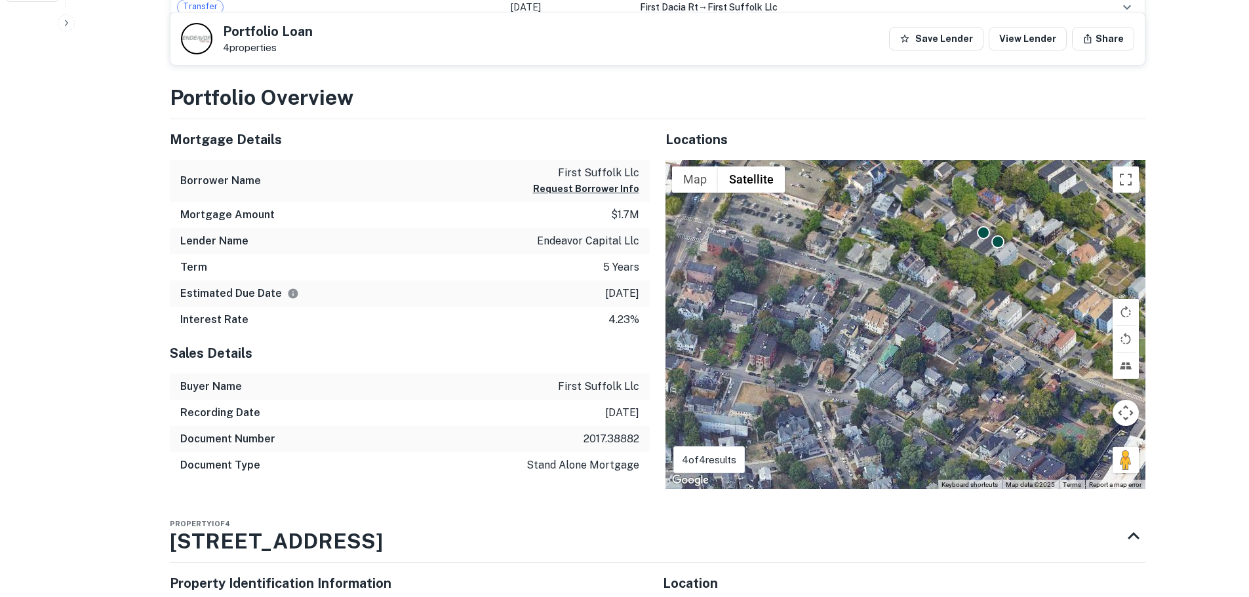
drag, startPoint x: 755, startPoint y: 334, endPoint x: 991, endPoint y: 268, distance: 244.5
click at [991, 268] on div "To activate drag with keyboard, press Alt + Enter. Once in keyboard drag state,…" at bounding box center [906, 325] width 480 height 330
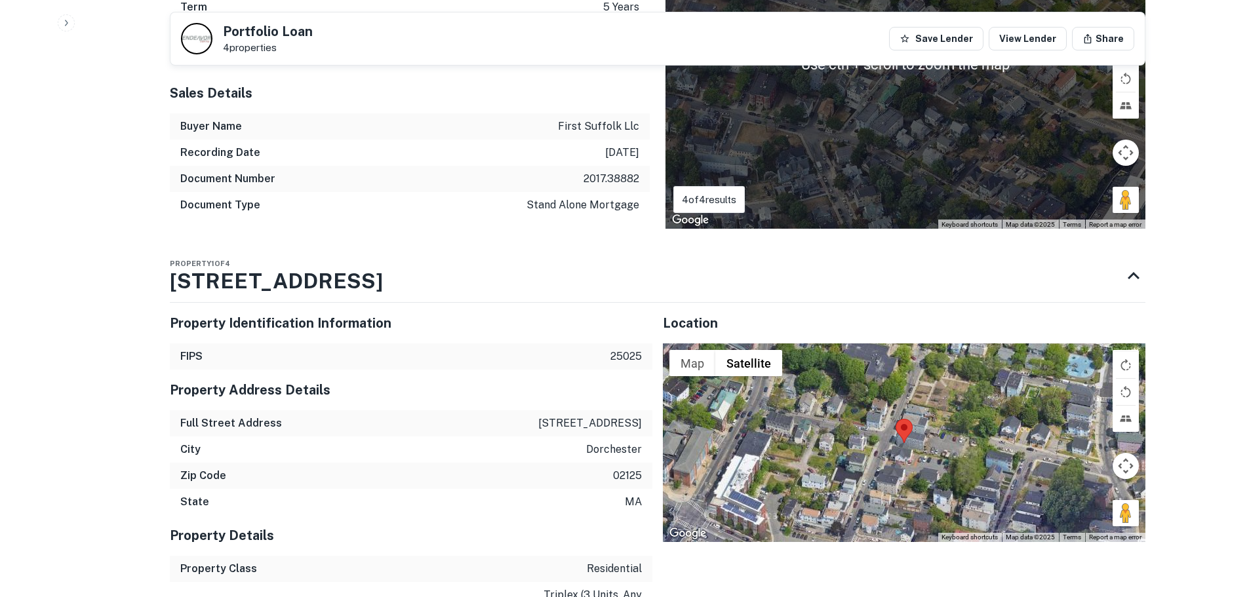
scroll to position [852, 0]
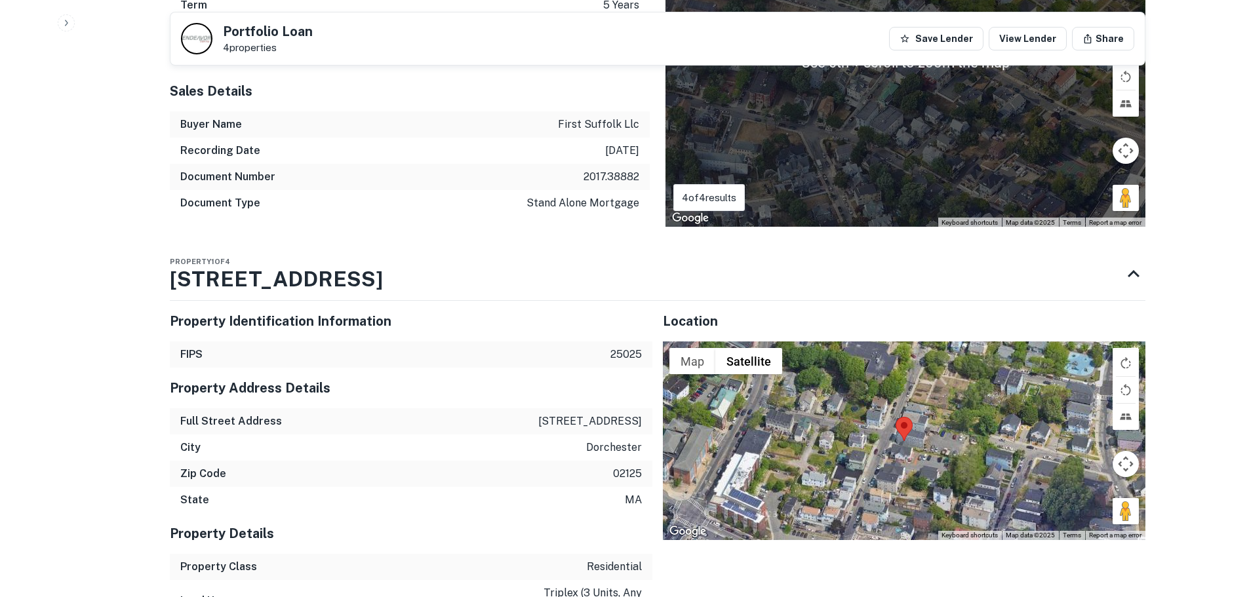
click at [915, 439] on div at bounding box center [904, 441] width 483 height 198
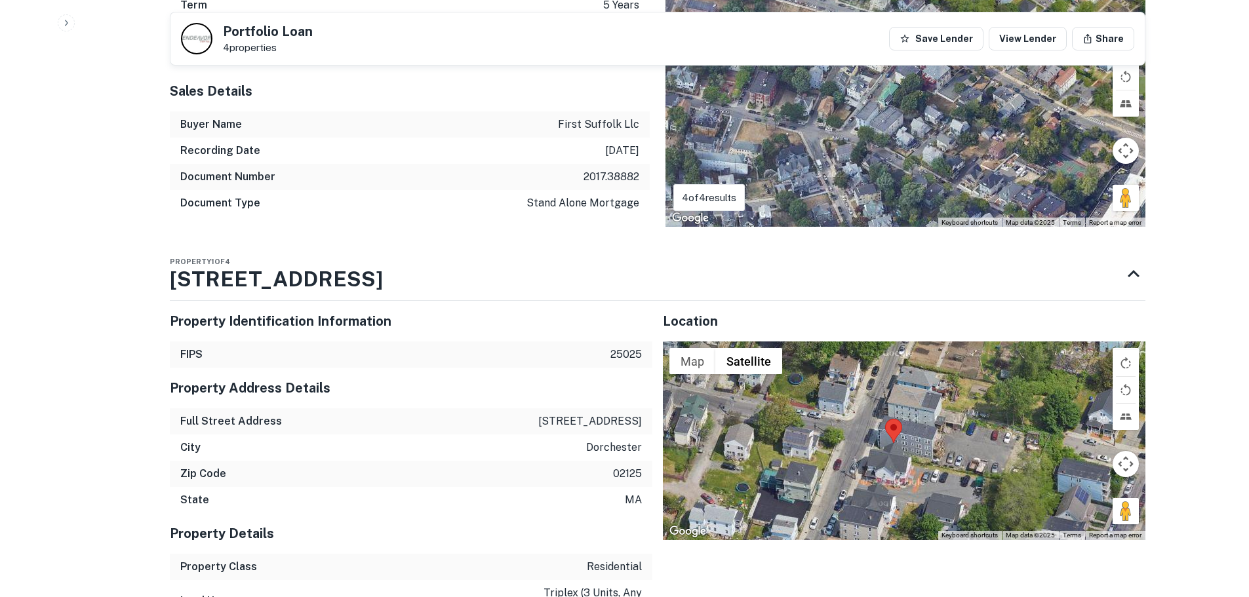
click at [898, 449] on div at bounding box center [904, 441] width 483 height 198
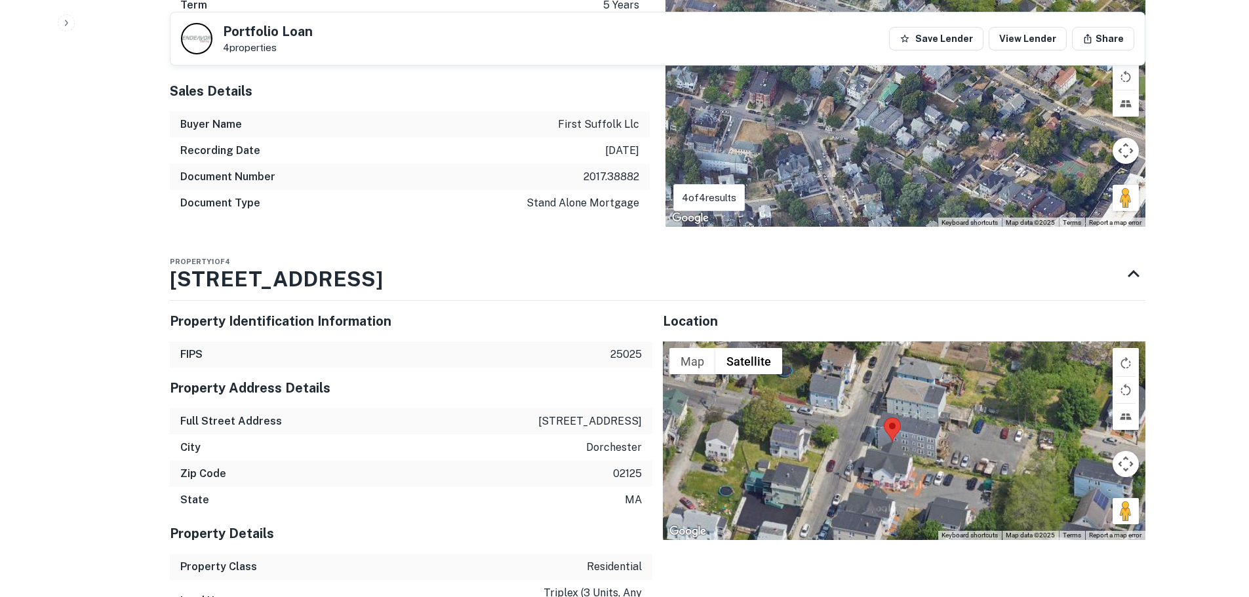
click at [898, 449] on div at bounding box center [904, 441] width 483 height 198
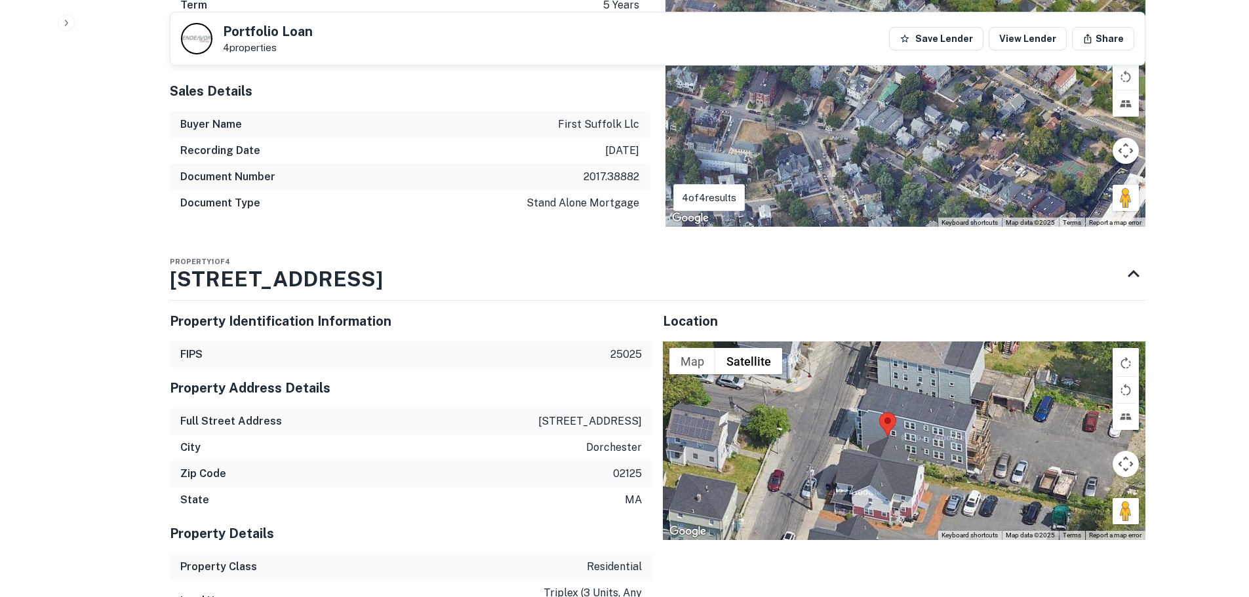
click at [883, 451] on div at bounding box center [904, 441] width 483 height 198
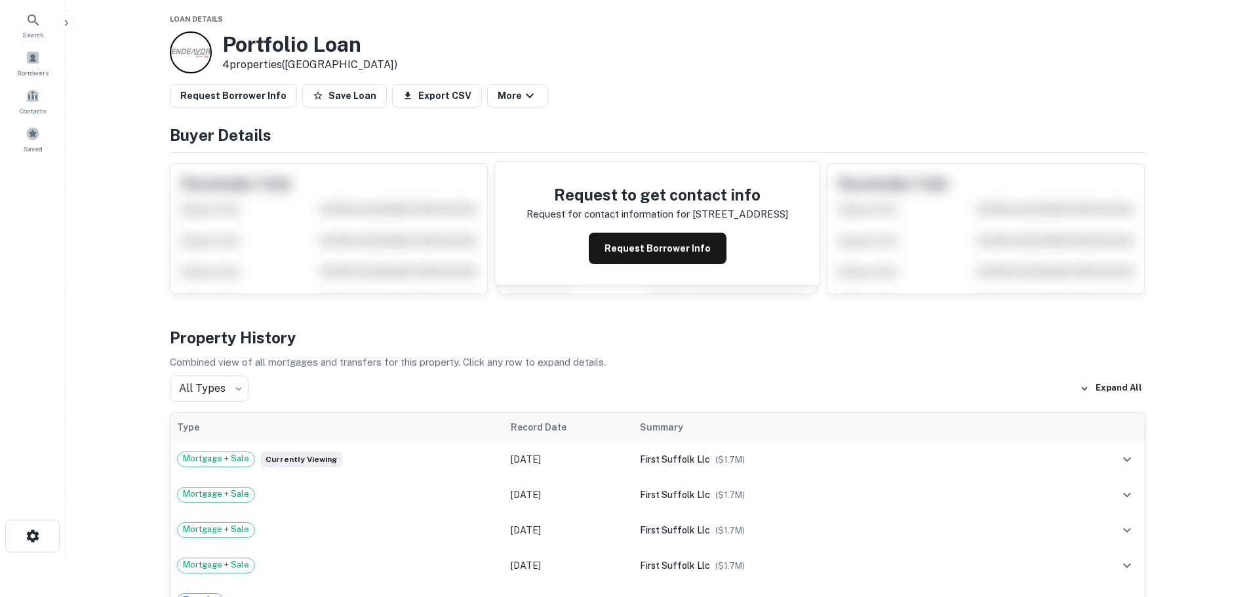
scroll to position [0, 0]
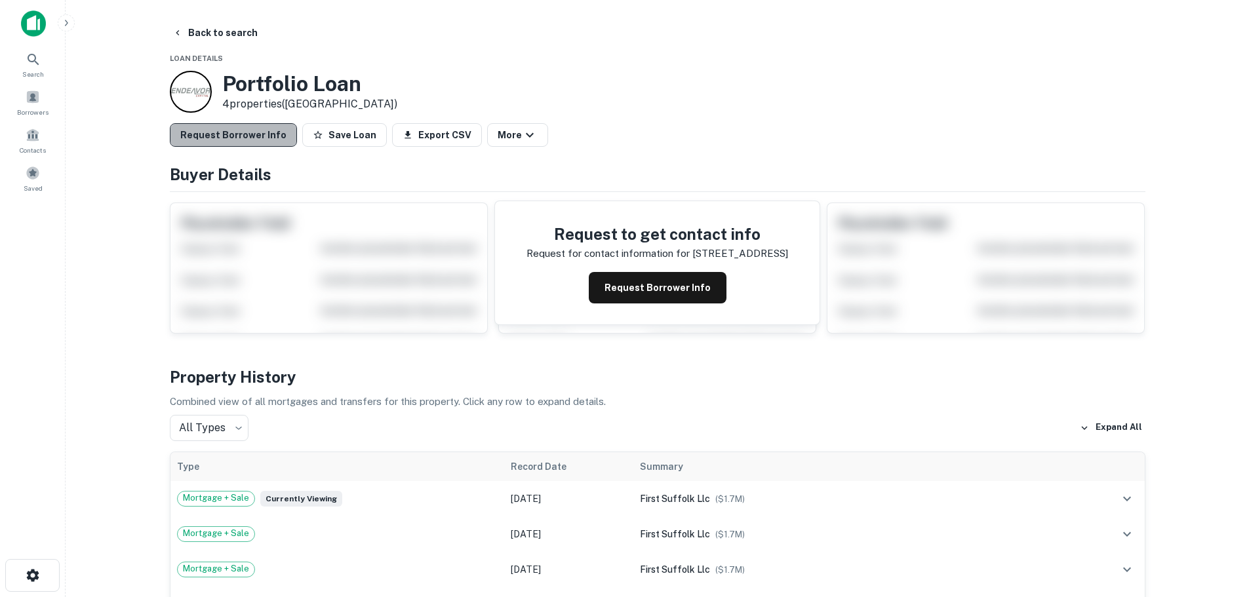
click at [260, 131] on button "Request Borrower Info" at bounding box center [233, 135] width 127 height 24
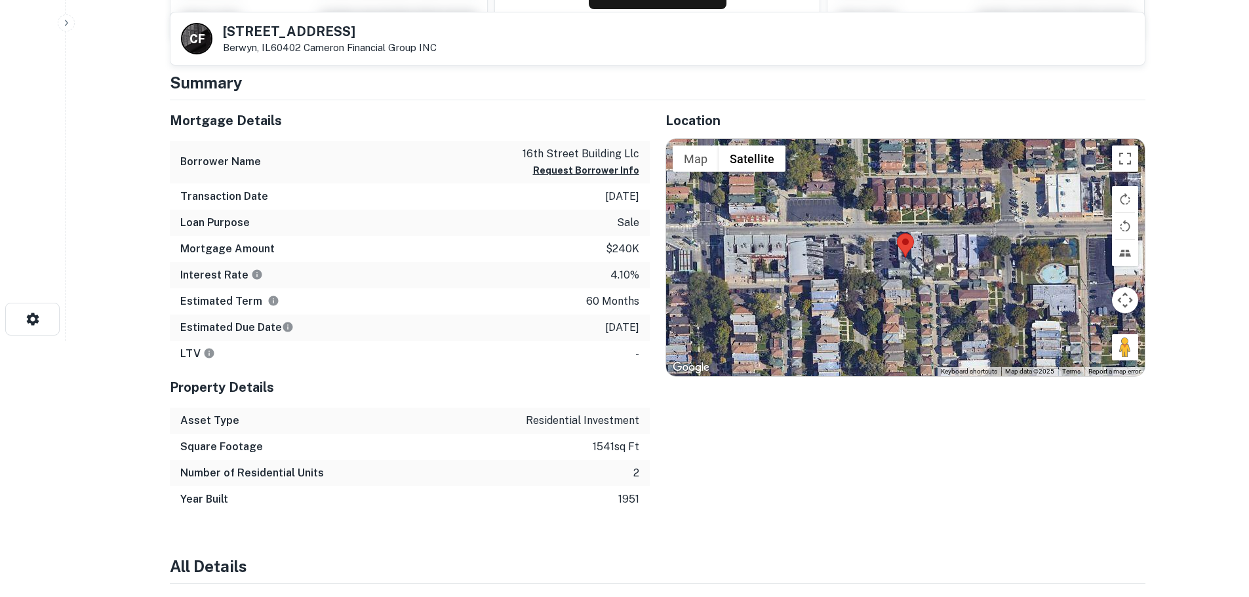
scroll to position [262, 0]
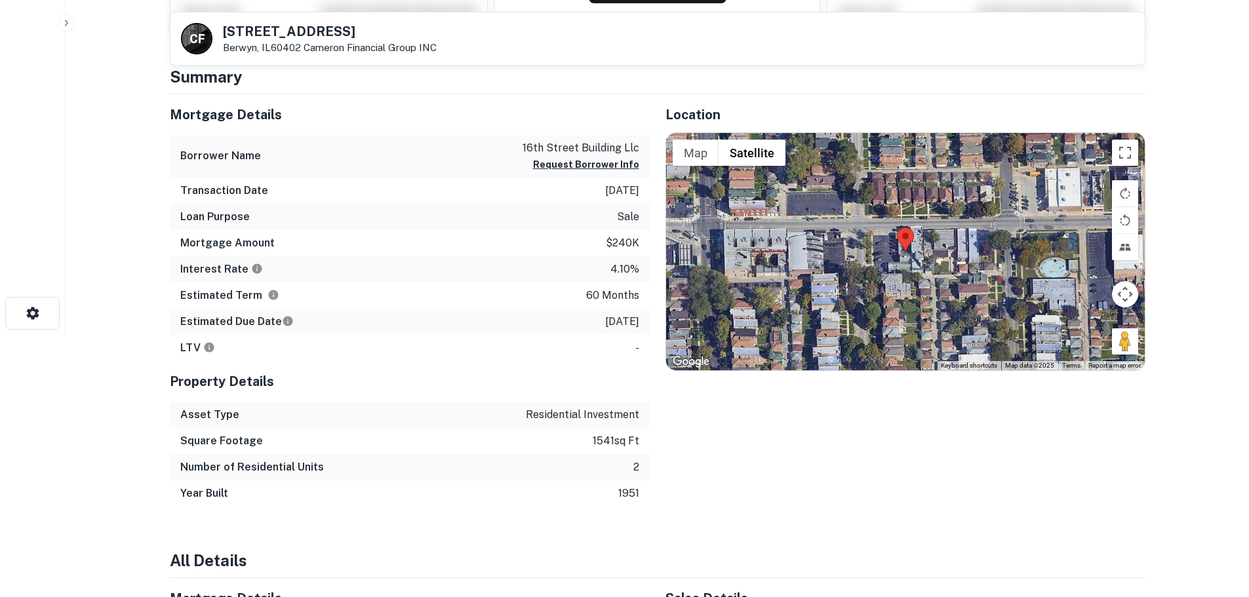
click at [903, 267] on div at bounding box center [905, 251] width 479 height 237
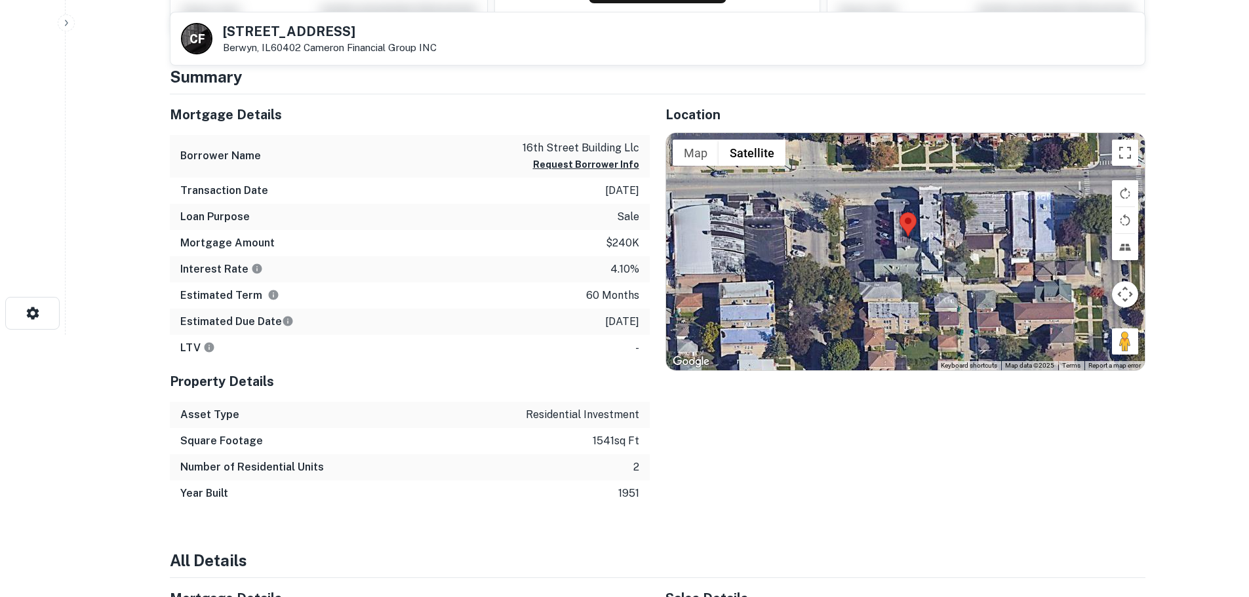
click at [910, 262] on div at bounding box center [905, 251] width 479 height 237
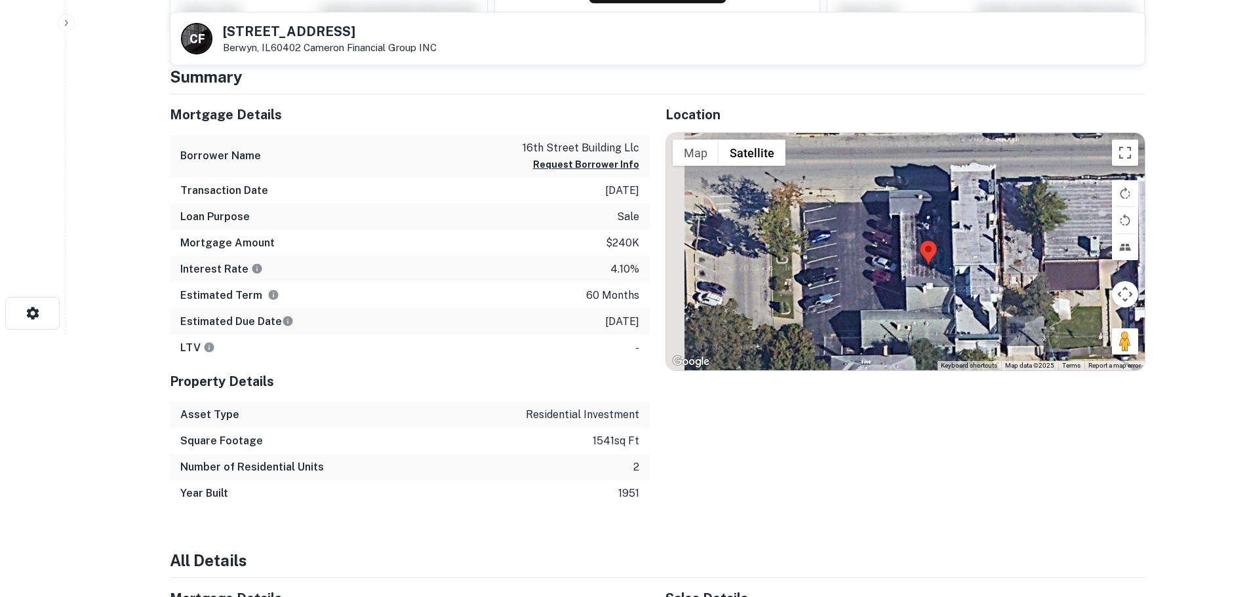
drag, startPoint x: 935, startPoint y: 285, endPoint x: 954, endPoint y: 321, distance: 41.4
click at [954, 321] on div at bounding box center [905, 251] width 479 height 237
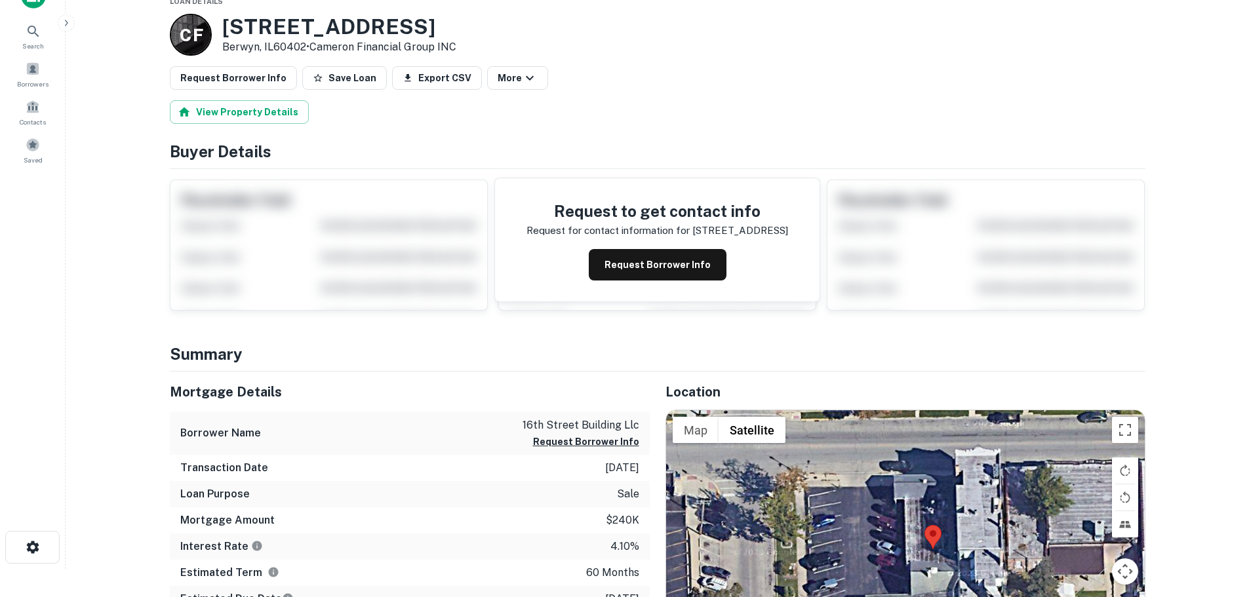
scroll to position [0, 0]
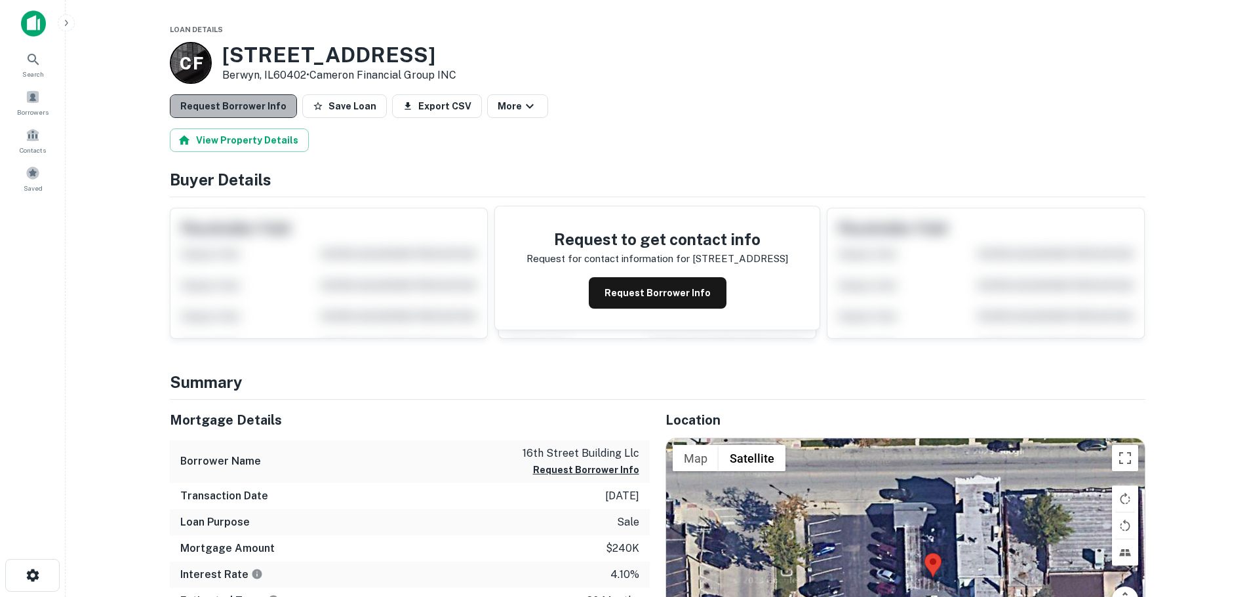
click at [250, 106] on button "Request Borrower Info" at bounding box center [233, 106] width 127 height 24
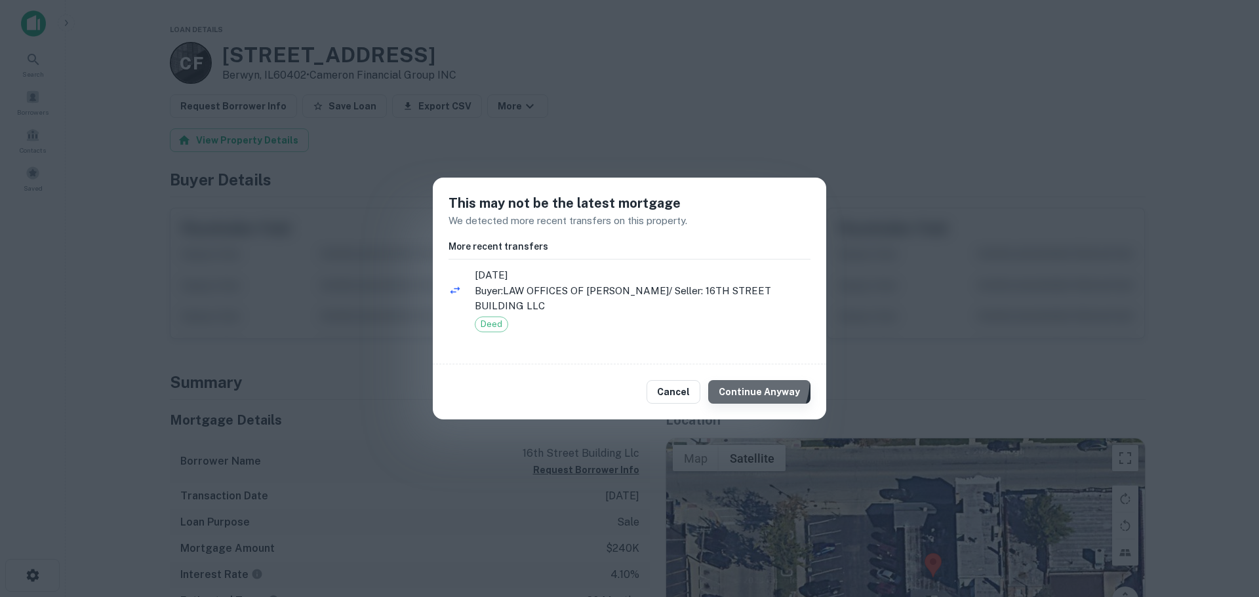
click at [740, 380] on button "Continue Anyway" at bounding box center [759, 392] width 102 height 24
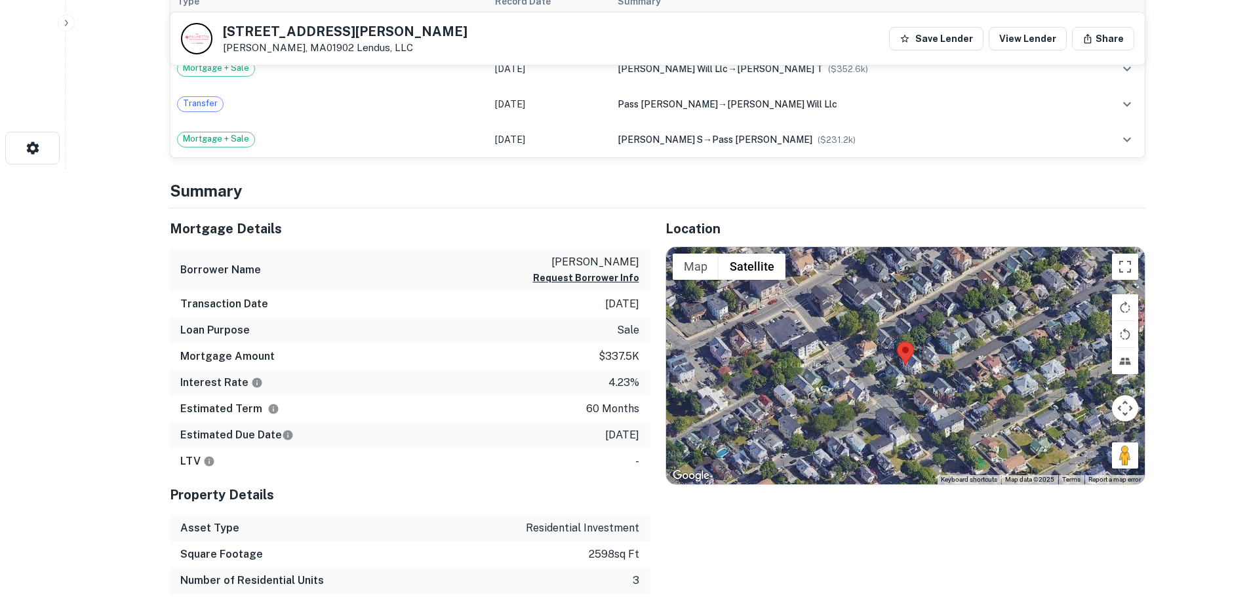
scroll to position [459, 0]
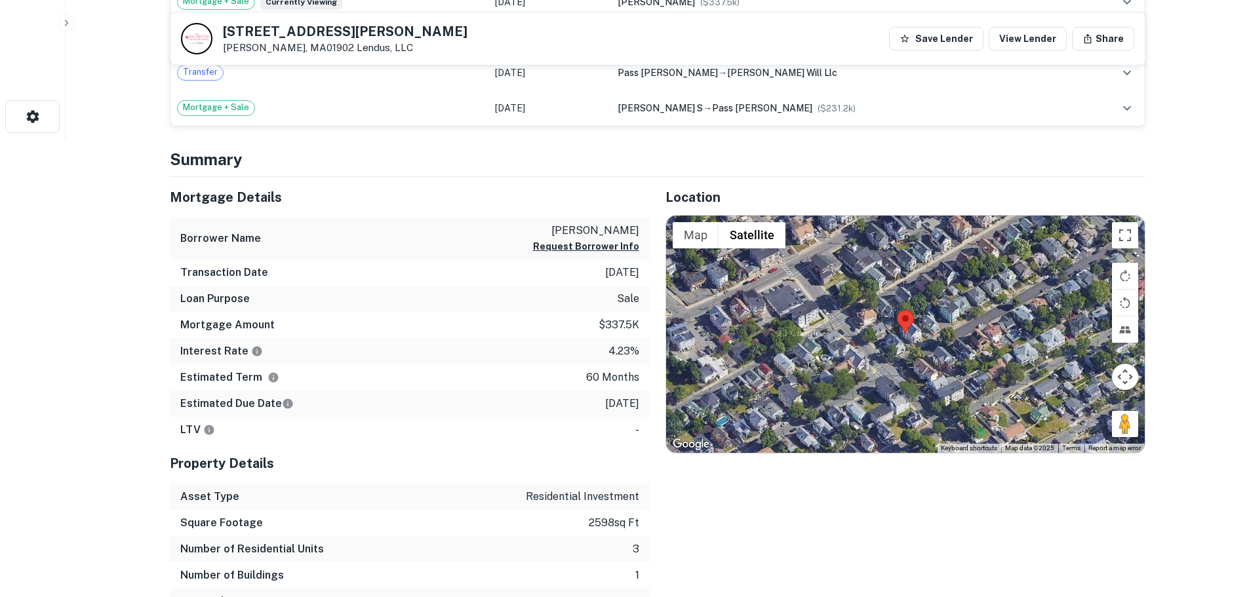
click at [905, 340] on div at bounding box center [905, 334] width 479 height 237
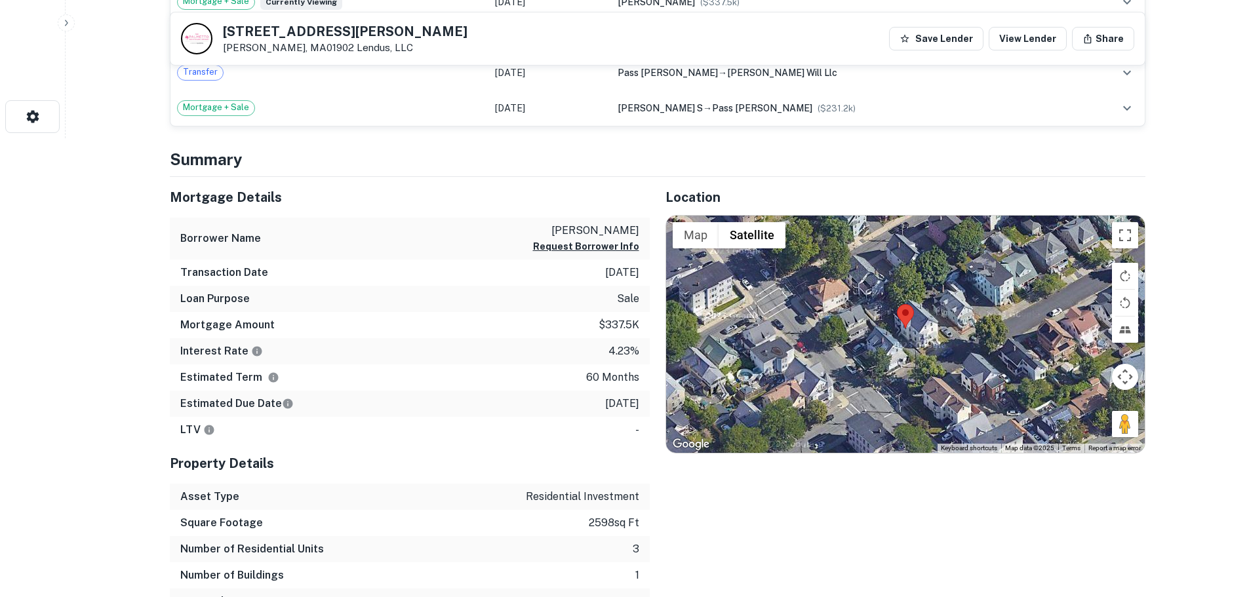
click at [909, 340] on div at bounding box center [905, 334] width 479 height 237
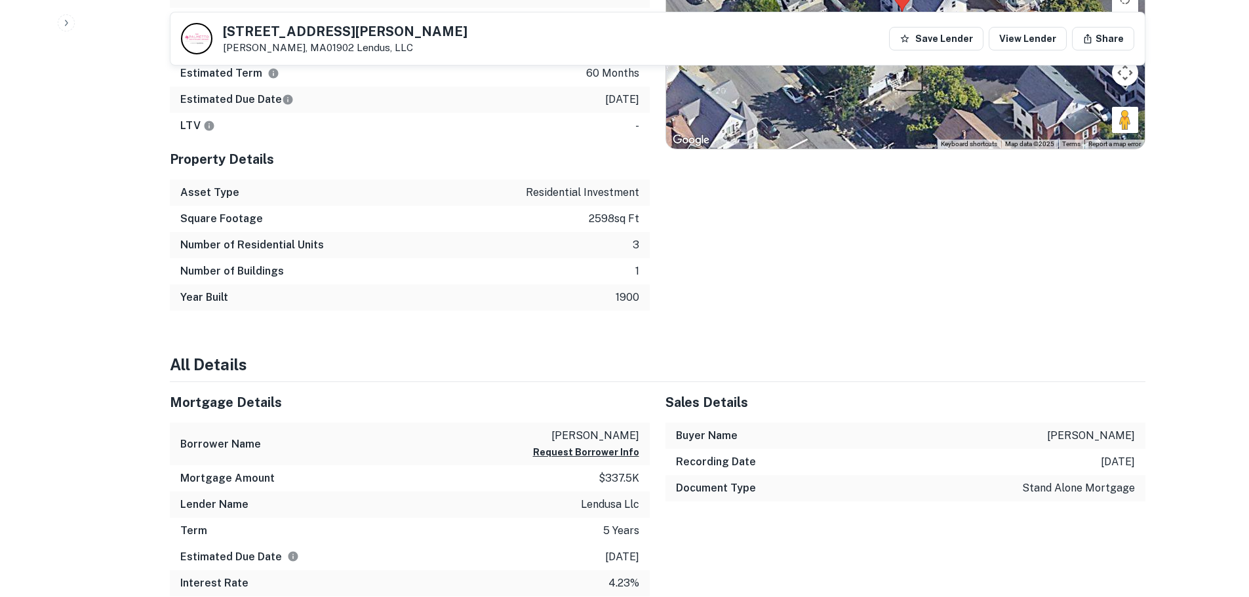
scroll to position [787, 0]
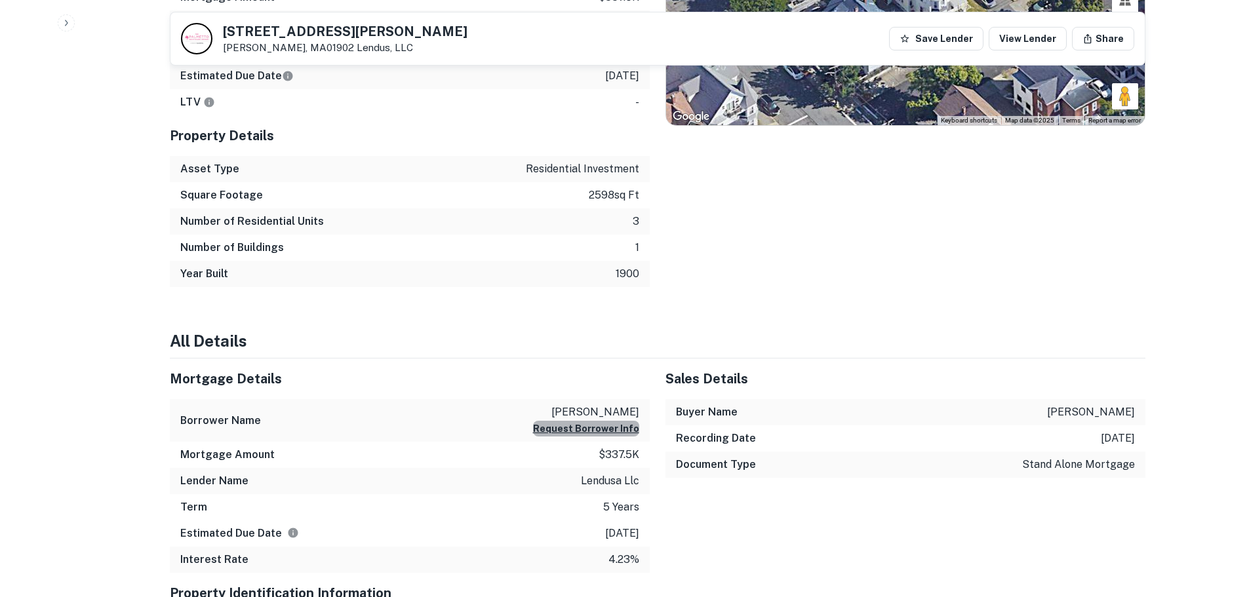
click at [595, 428] on button "Request Borrower Info" at bounding box center [586, 429] width 106 height 16
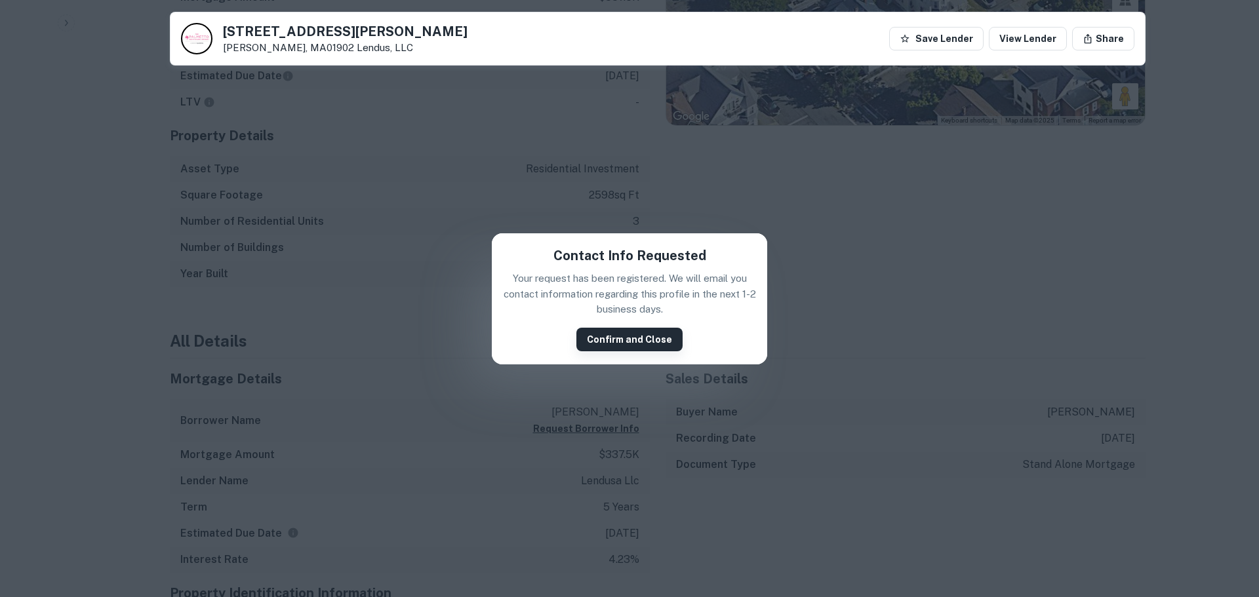
click at [624, 340] on button "Confirm and Close" at bounding box center [629, 340] width 106 height 24
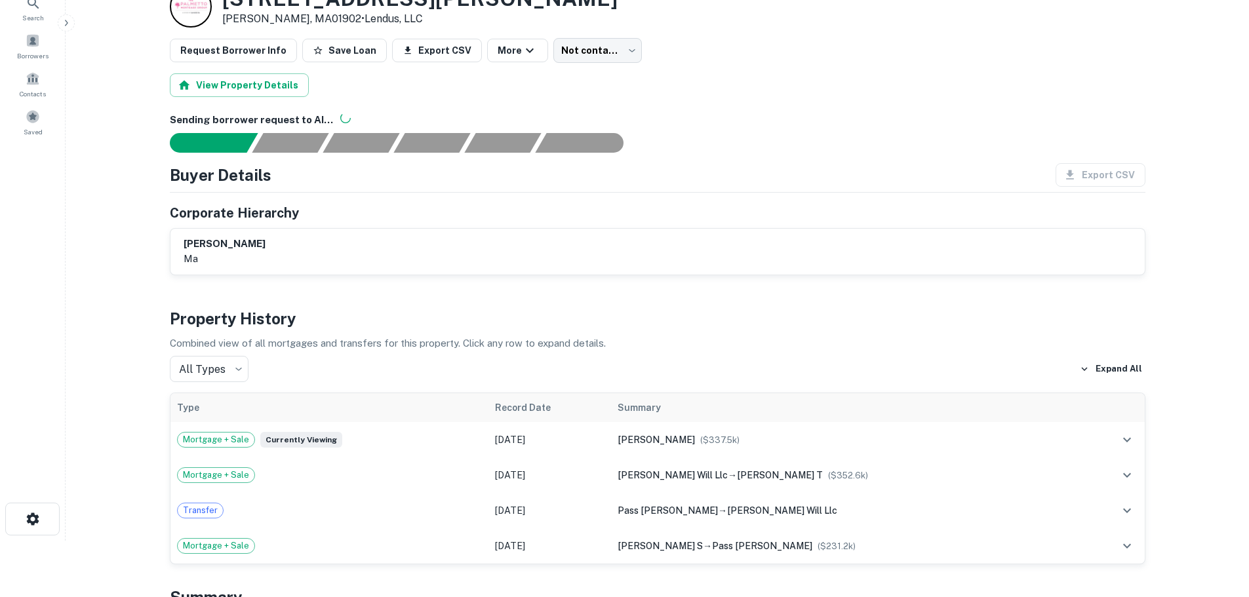
scroll to position [0, 0]
